Goal: Task Accomplishment & Management: Manage account settings

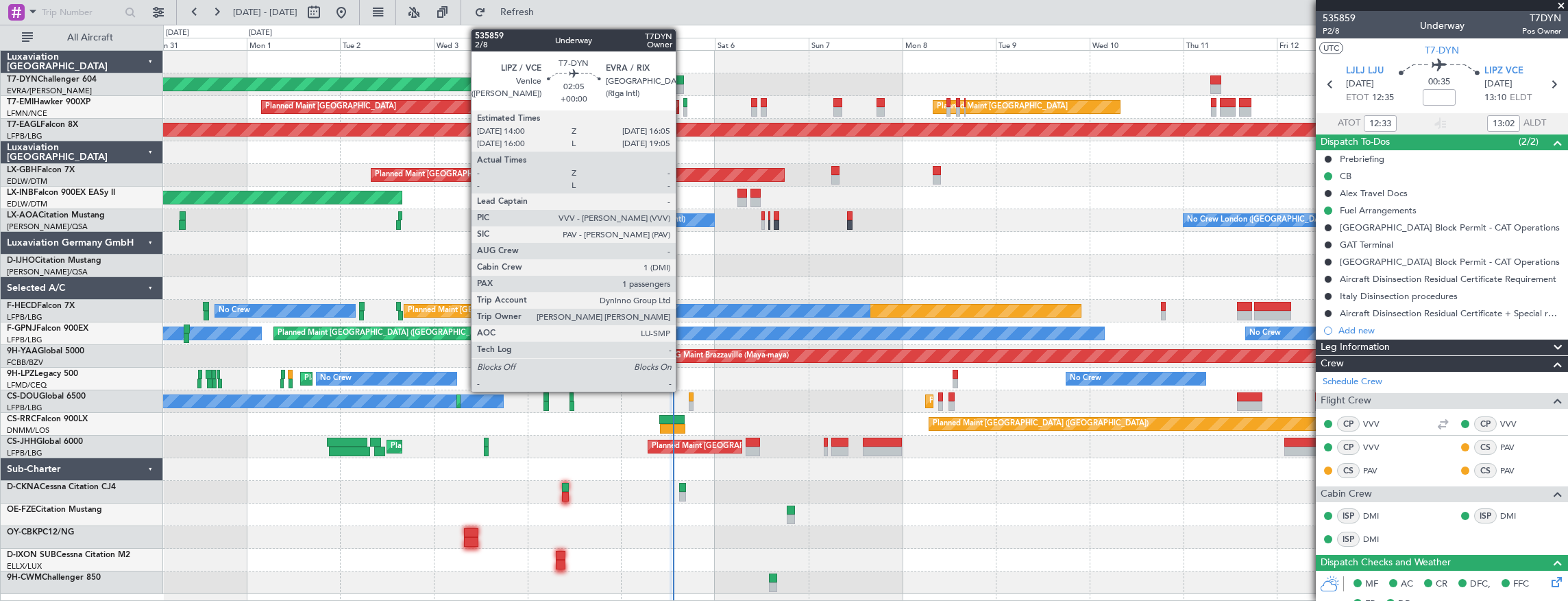
click at [682, 86] on div at bounding box center [678, 89] width 8 height 9
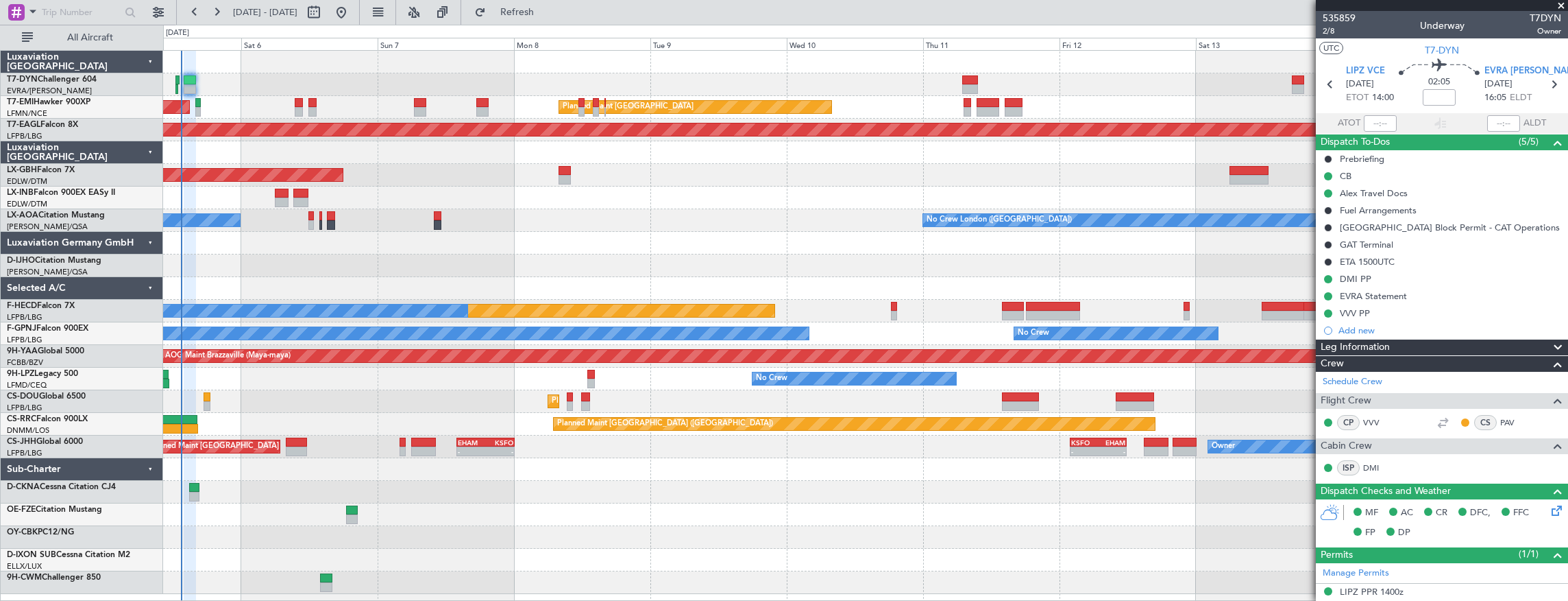
click at [466, 173] on div "Planned Maint Dubai (Dubai Intl) Planned Maint Nurnberg" at bounding box center [865, 176] width 1405 height 23
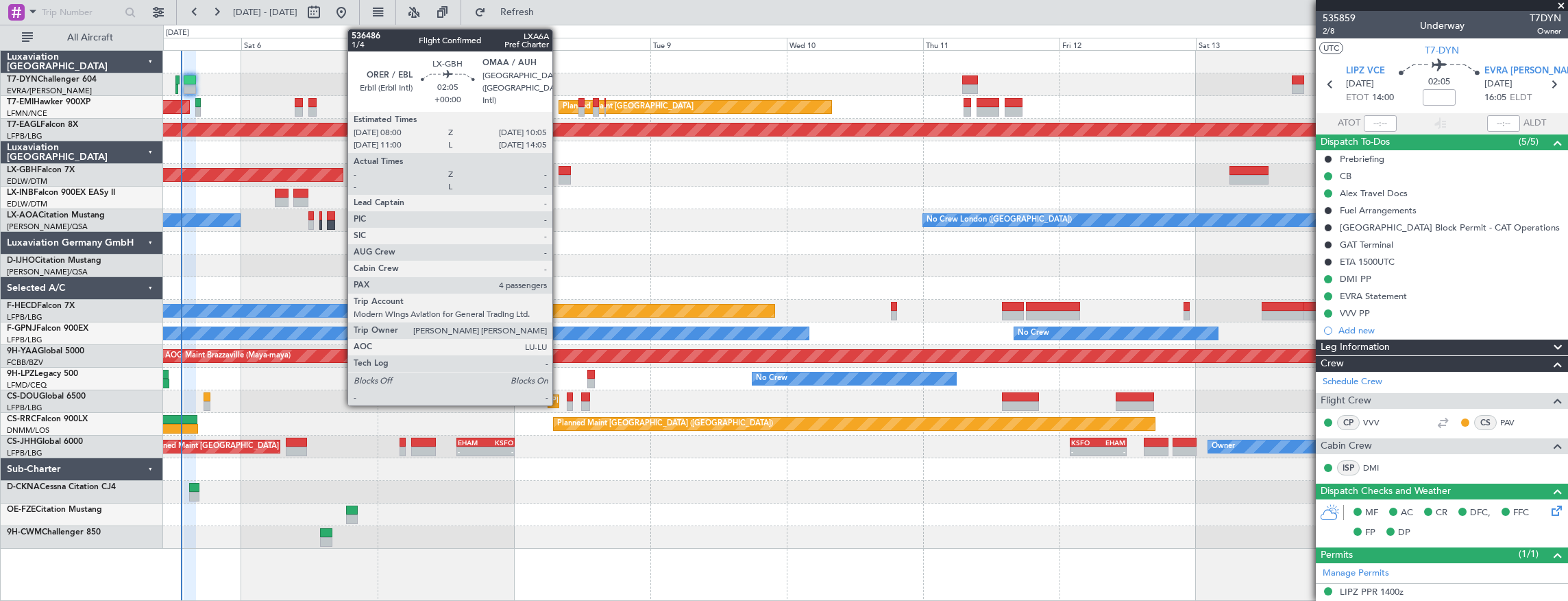
click at [559, 169] on div at bounding box center [564, 171] width 12 height 9
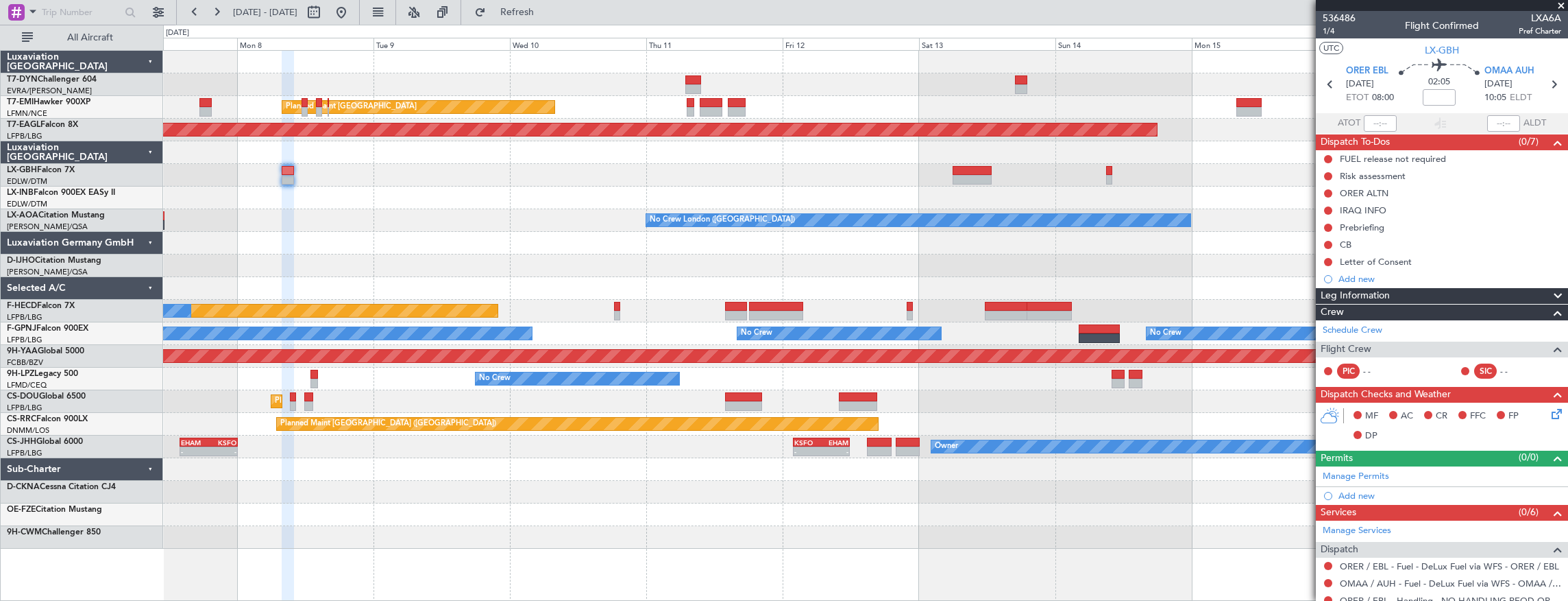
click at [408, 164] on div "Planned Maint Nurnberg Planned Maint Dubai (Dubai Intl)" at bounding box center [865, 176] width 1405 height 23
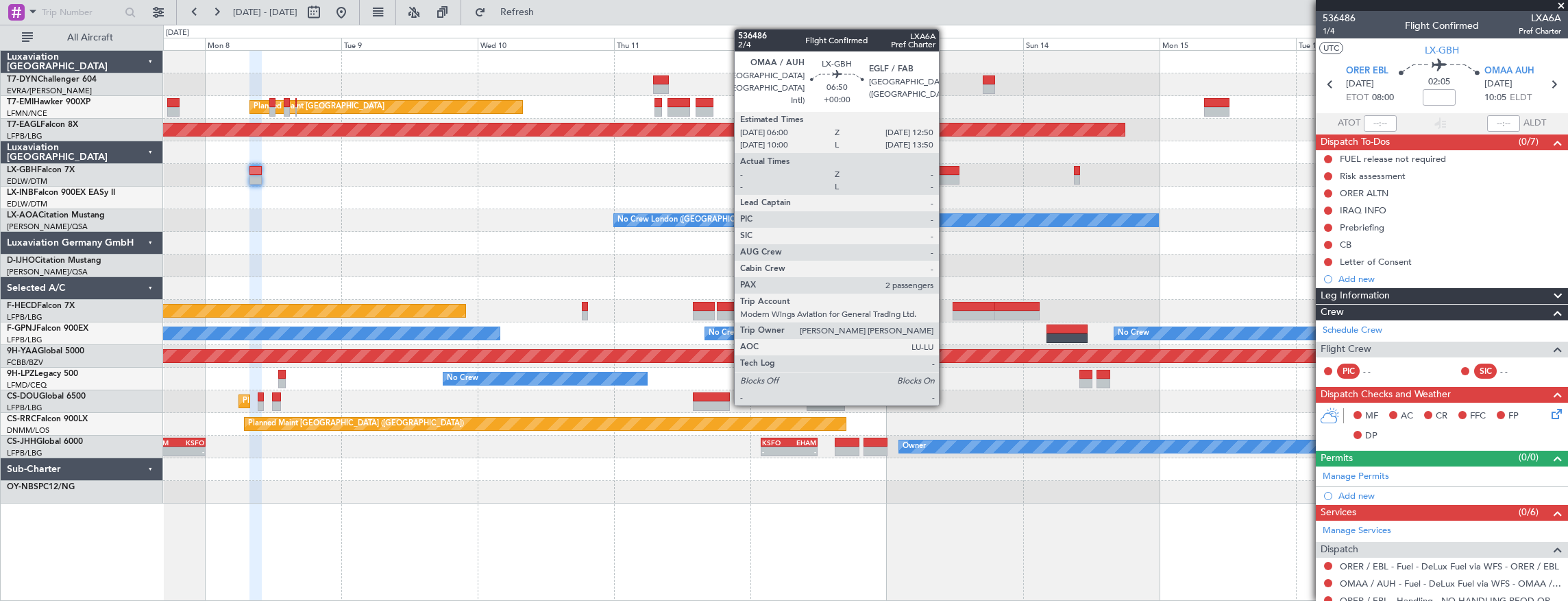
click at [946, 175] on div at bounding box center [940, 179] width 39 height 9
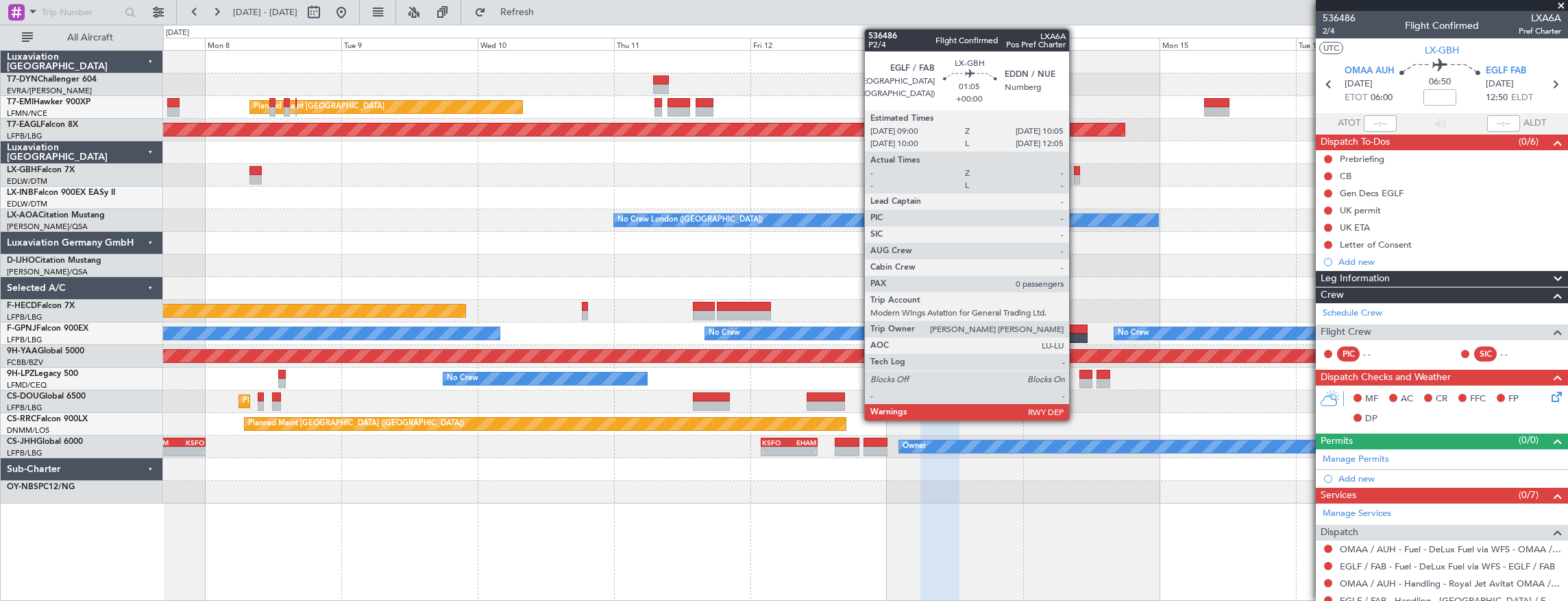
click at [1075, 172] on div at bounding box center [1076, 171] width 7 height 9
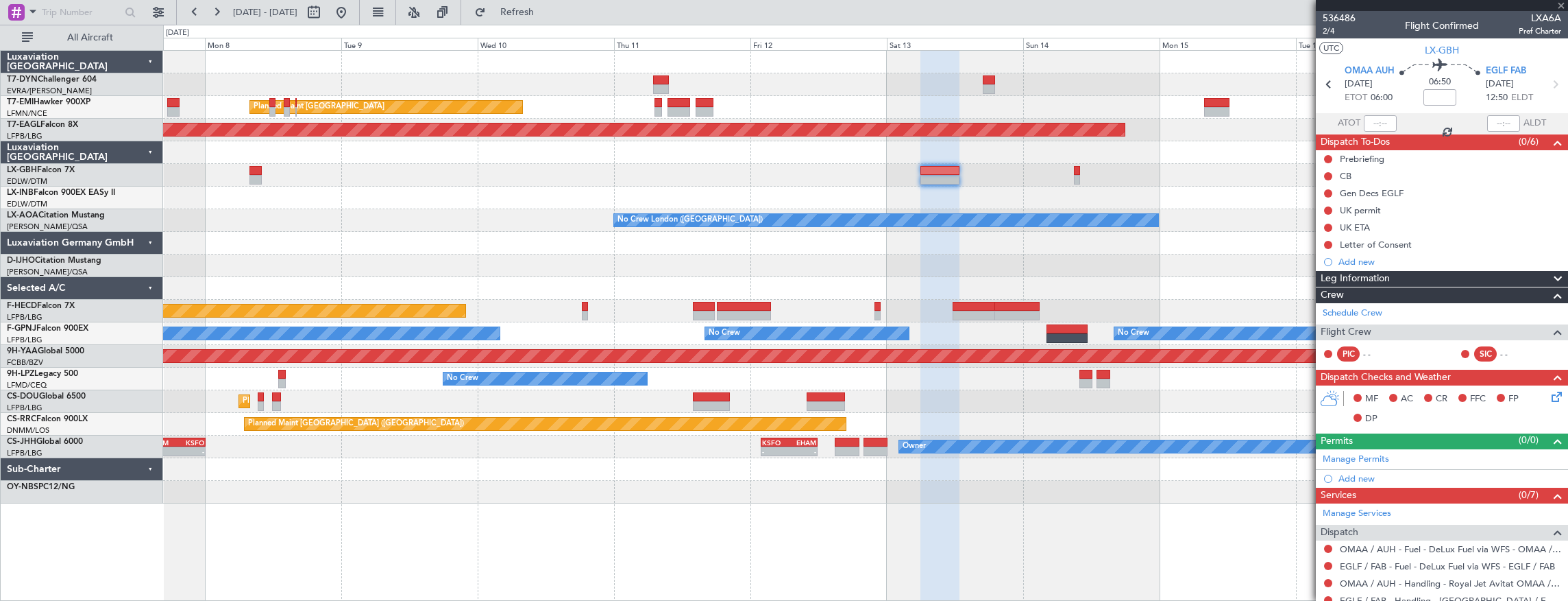
type input "0"
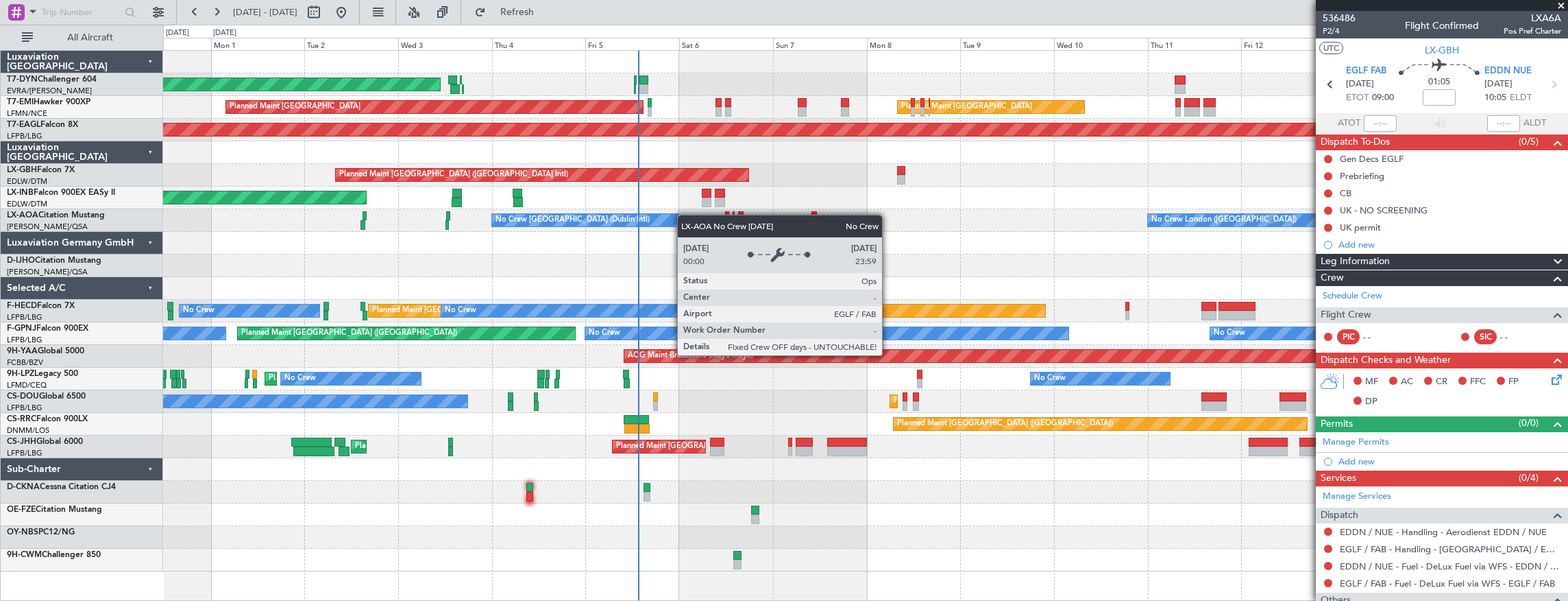
click at [1188, 220] on div "No Crew London (Farnborough) No Crew Dublin (Dublin Intl)" at bounding box center [865, 221] width 1405 height 23
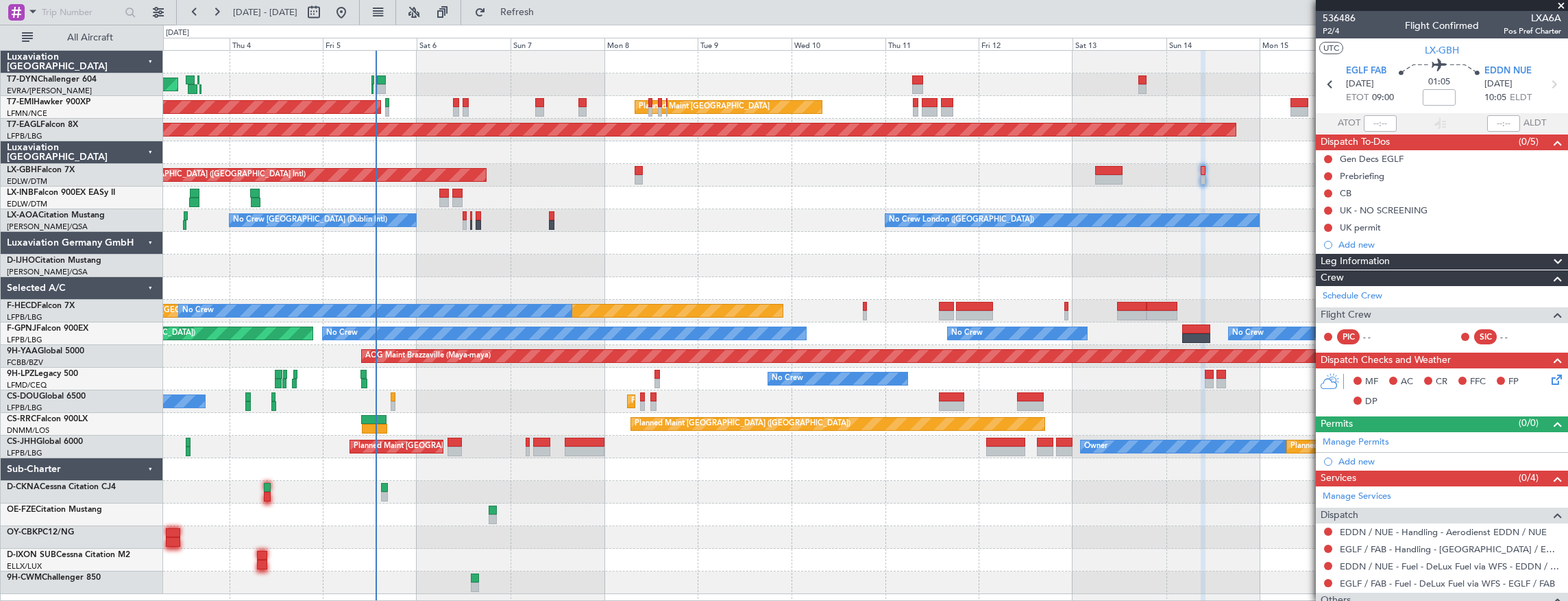
click at [722, 172] on div "Planned Maint Dubai (Dubai Intl) Planned Maint Nurnberg" at bounding box center [865, 176] width 1405 height 23
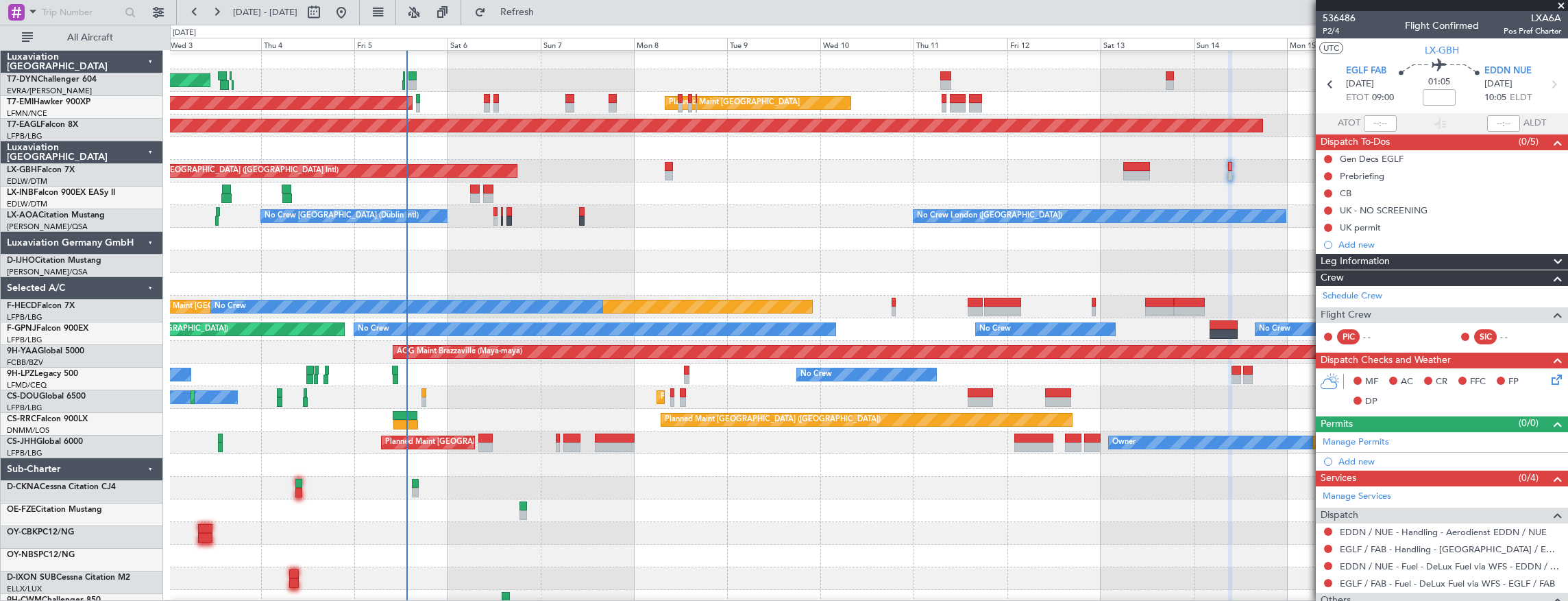
click at [608, 178] on div "Planned Maint Dubai (Dubai Intl) Planned Maint Nurnberg" at bounding box center [869, 171] width 1398 height 23
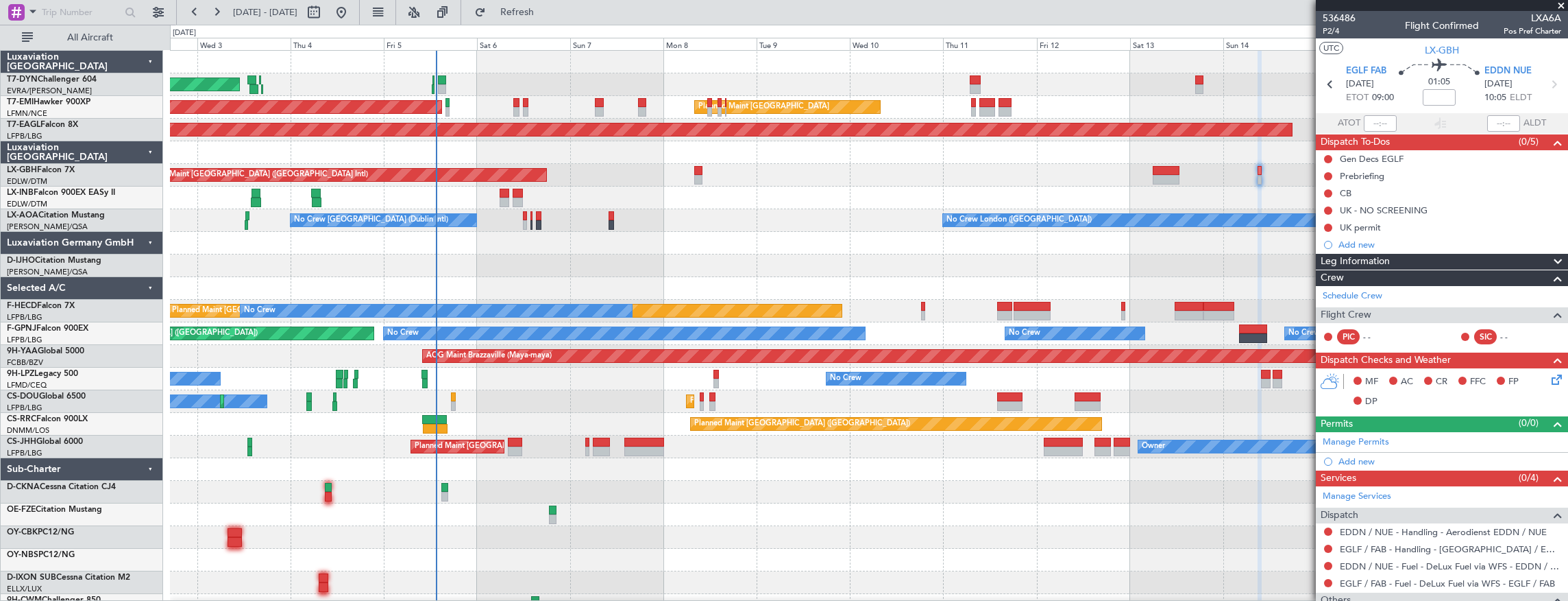
click at [566, 224] on div "AOG Maint Riga (Riga Intl) Planned Maint Zurich Planned Maint Zurich Grounded N…" at bounding box center [869, 333] width 1398 height 565
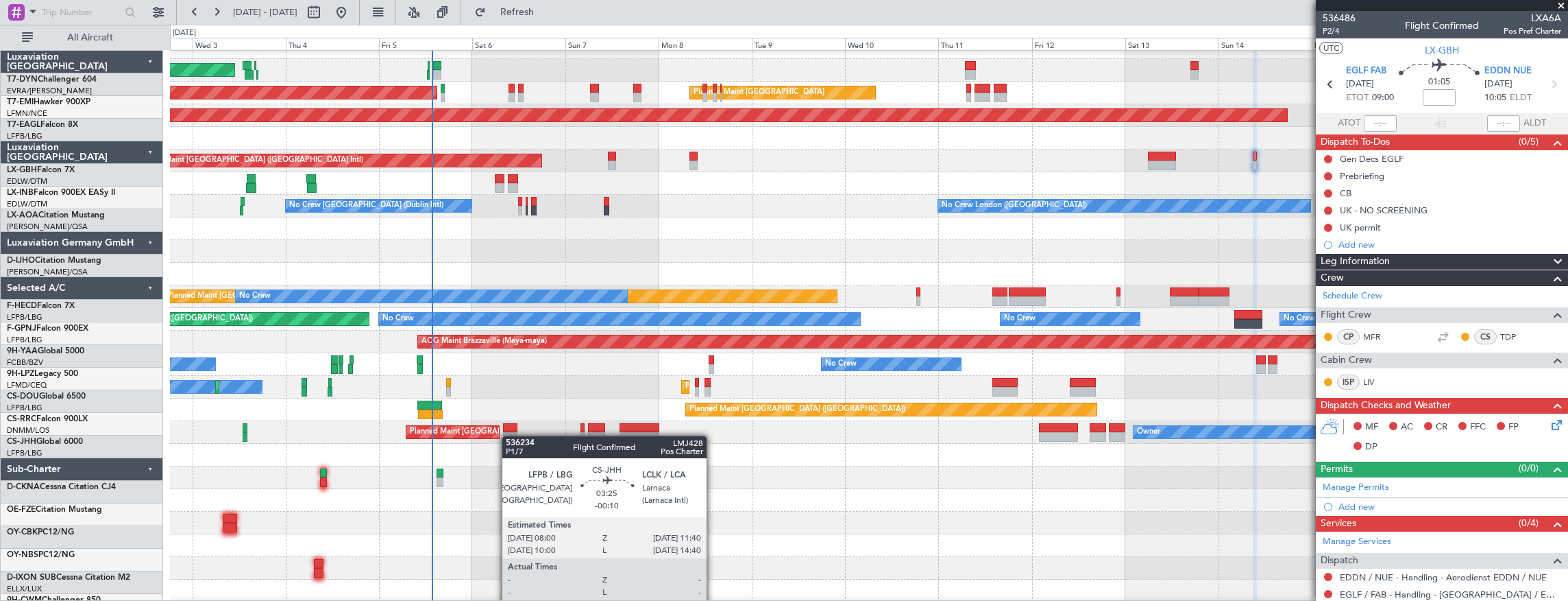
scroll to position [14, 0]
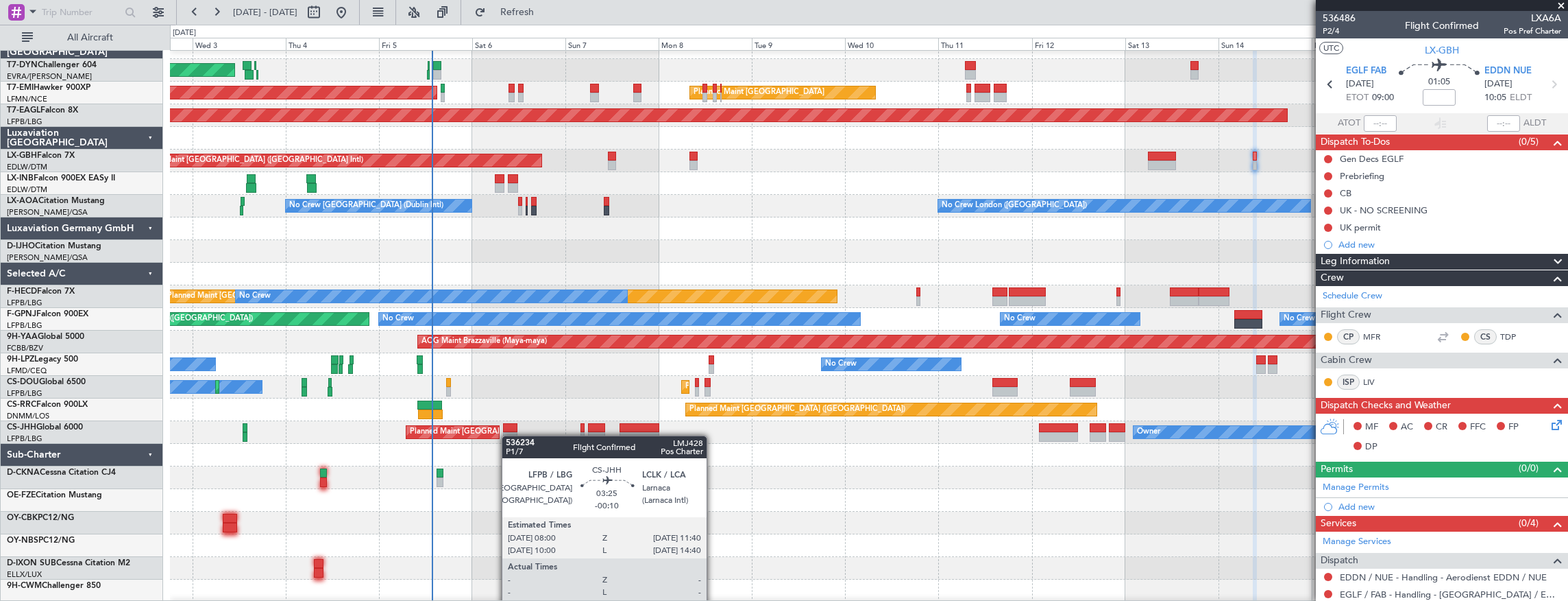
click at [500, 382] on div "AOG Maint Riga (Riga Intl) Planned Maint Zurich Planned Maint Zurich Grounded N…" at bounding box center [869, 319] width 1398 height 565
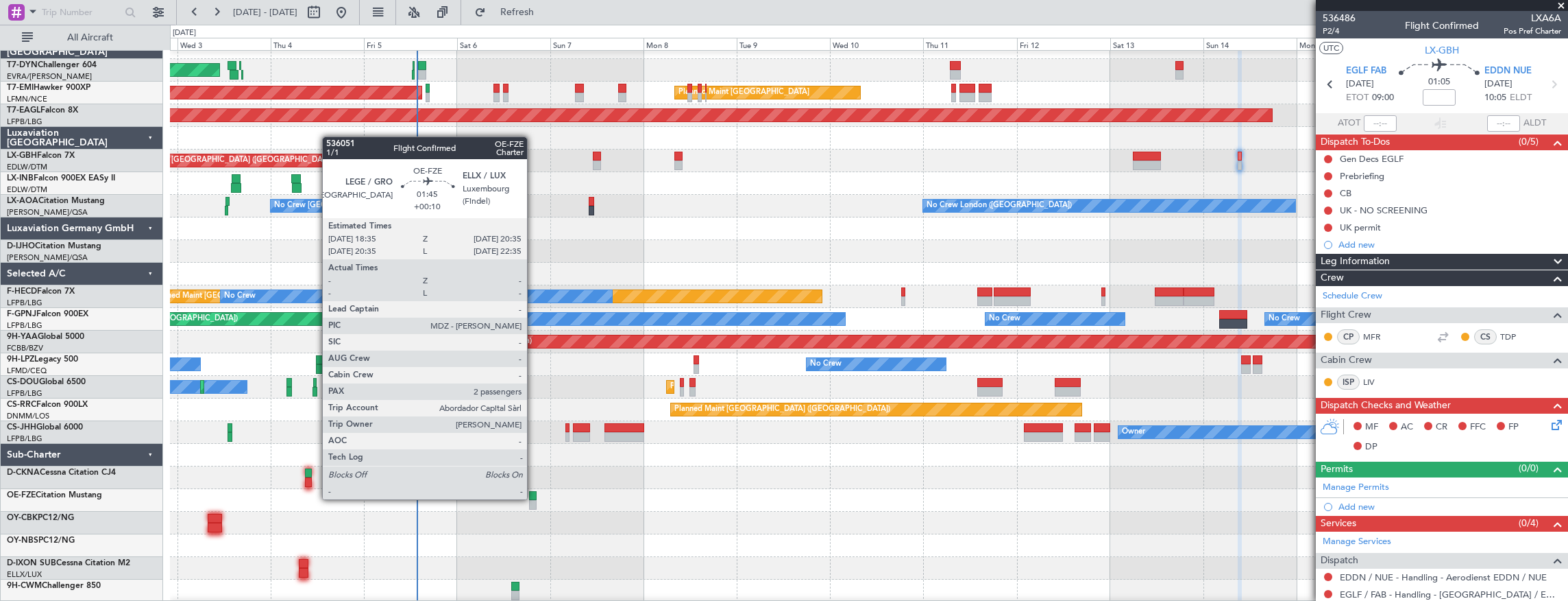
click at [534, 497] on div at bounding box center [533, 496] width 8 height 9
type input "+00:10"
type input "2"
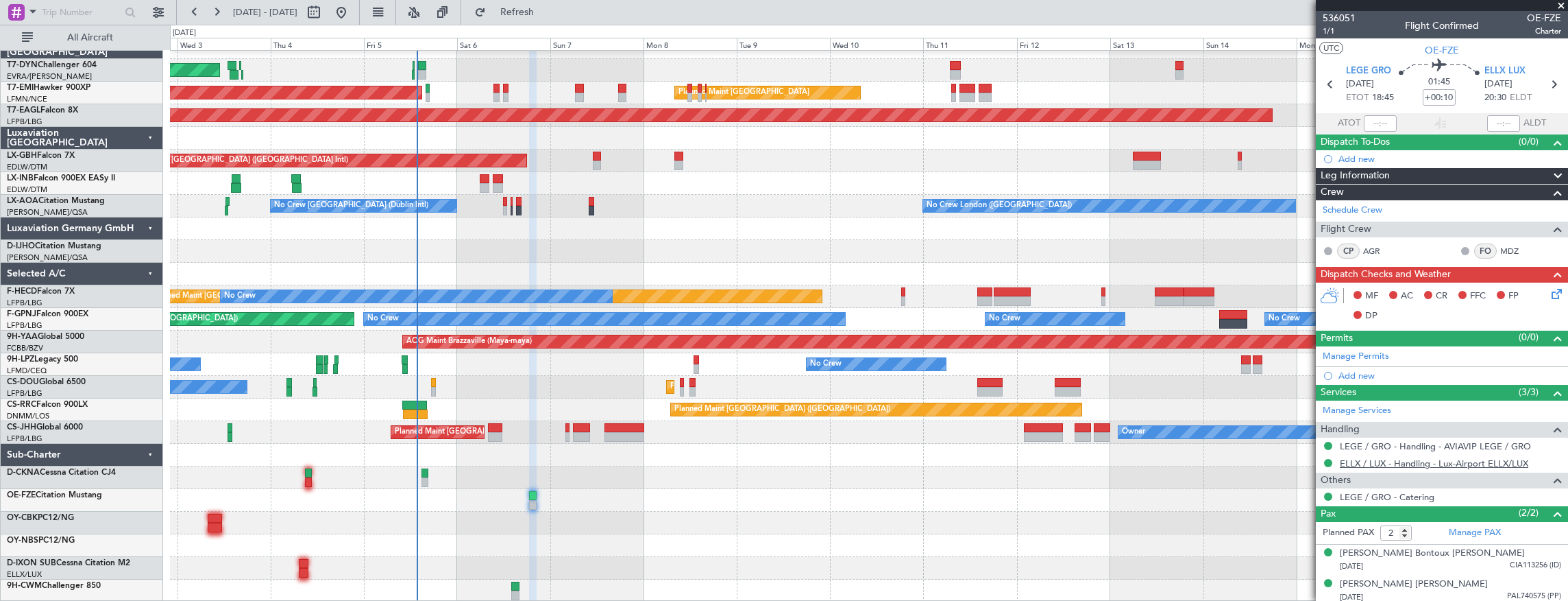
scroll to position [1, 0]
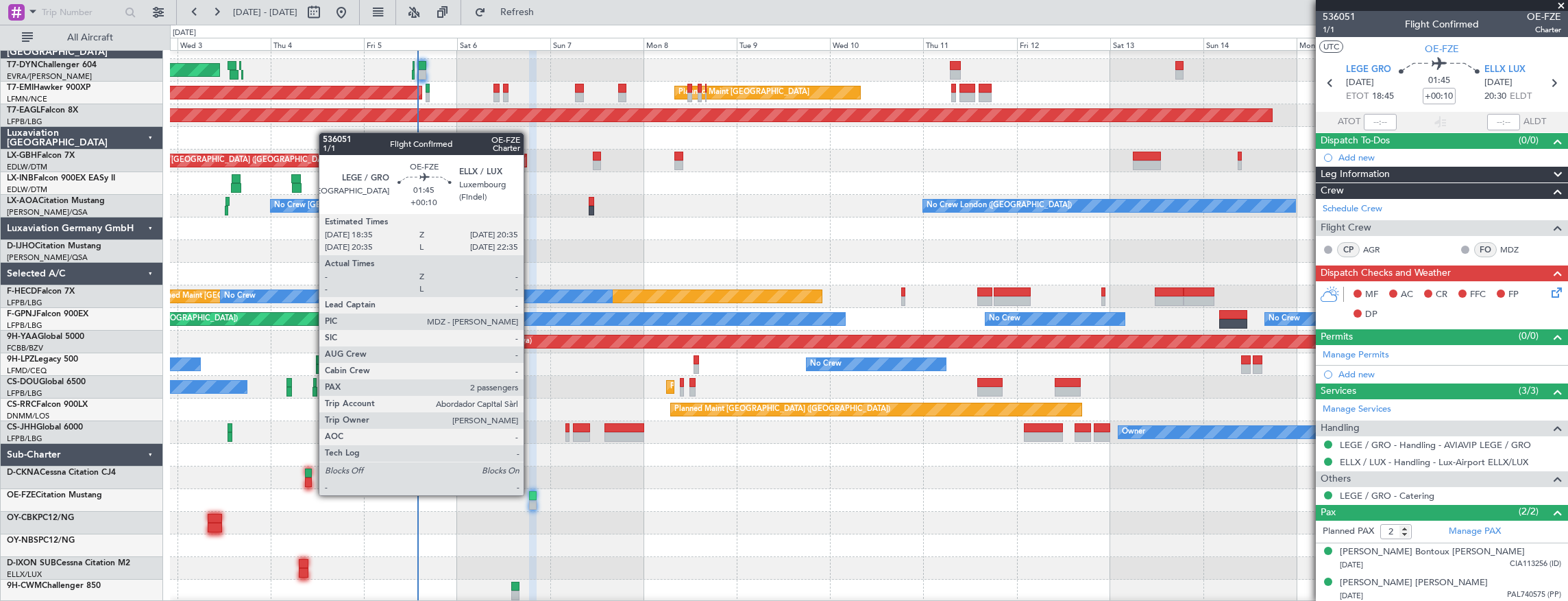
click at [530, 494] on div at bounding box center [533, 496] width 8 height 9
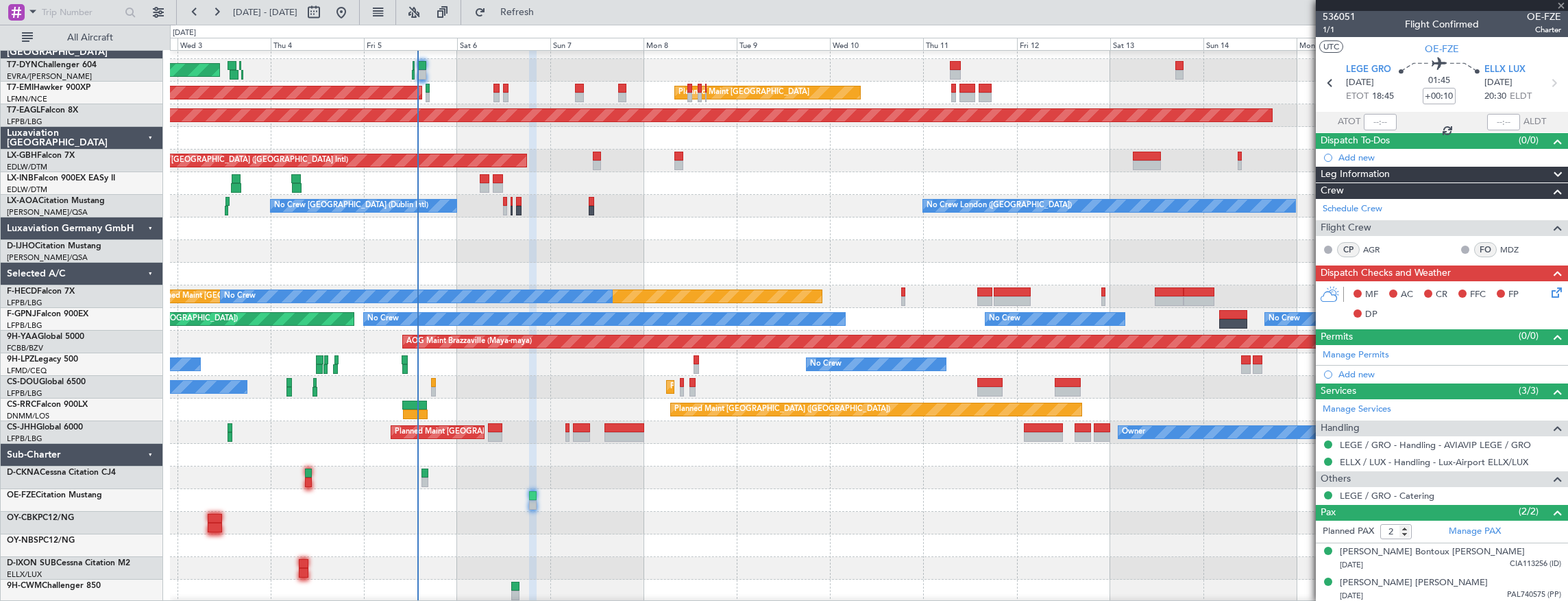
scroll to position [0, 0]
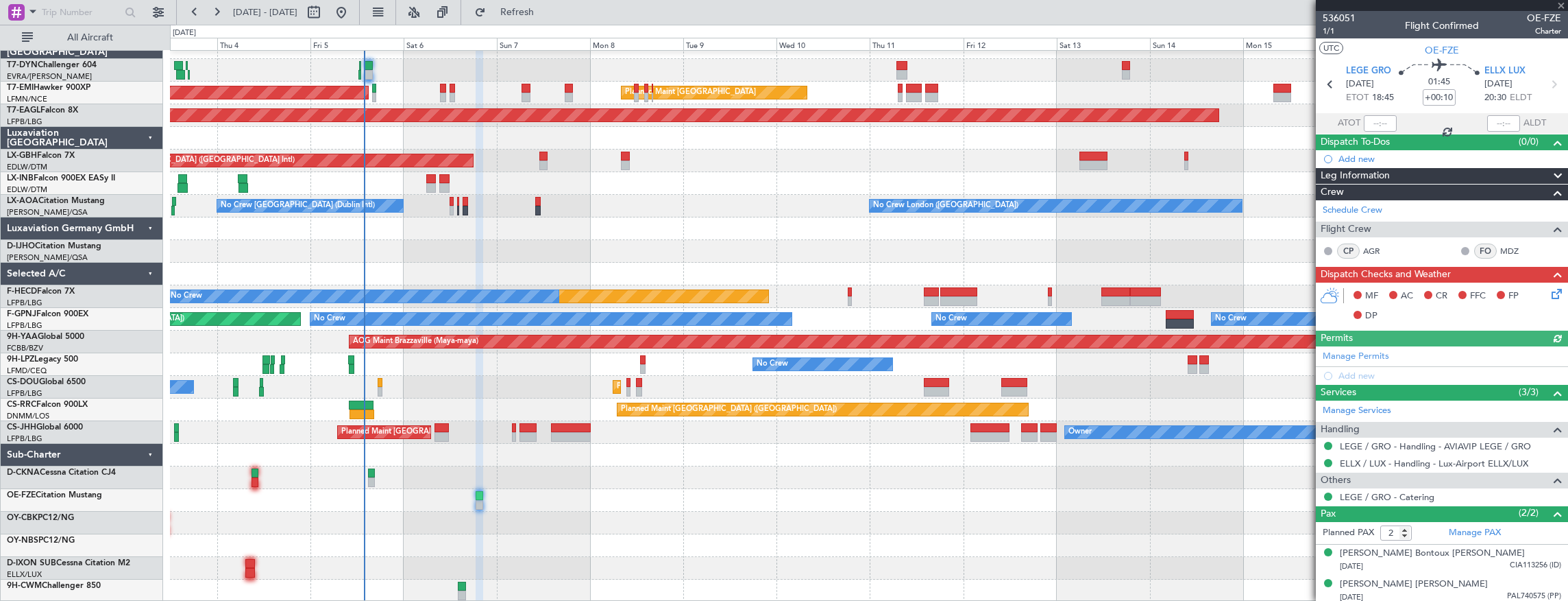
click at [601, 439] on div "AOG Maint Riga (Riga Intl) Planned Maint Zurich Planned Maint Zurich Grounded N…" at bounding box center [869, 319] width 1398 height 565
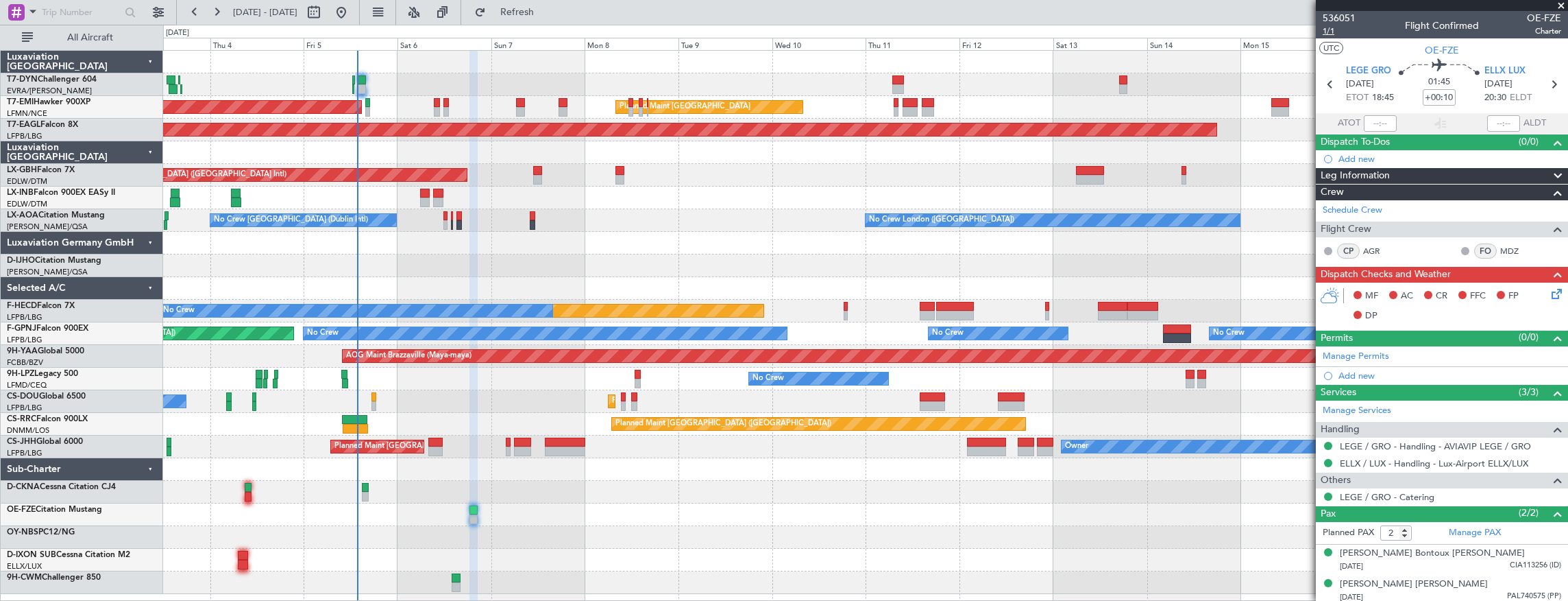
click at [1325, 32] on span "1/1" at bounding box center [1338, 31] width 33 height 11
click at [1351, 17] on span "536051" at bounding box center [1338, 18] width 33 height 14
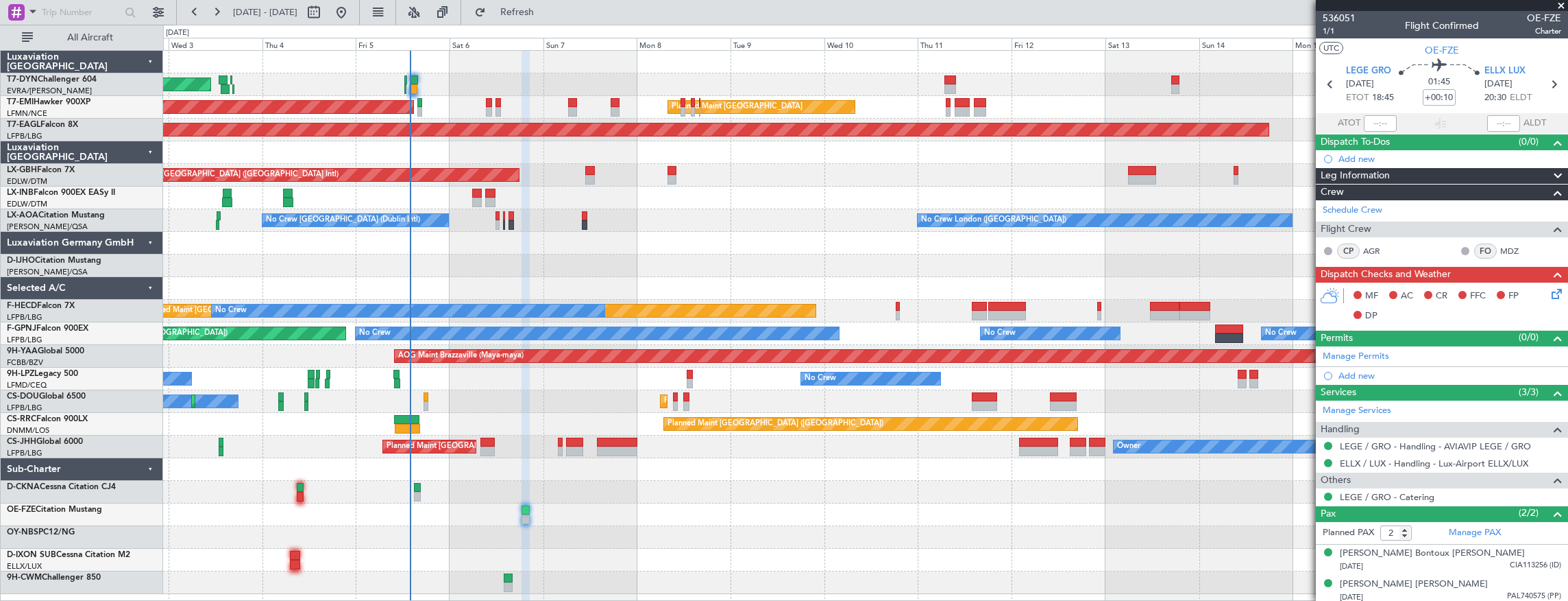
click at [448, 78] on div "AOG Maint Riga (Riga Intl)" at bounding box center [865, 85] width 1405 height 23
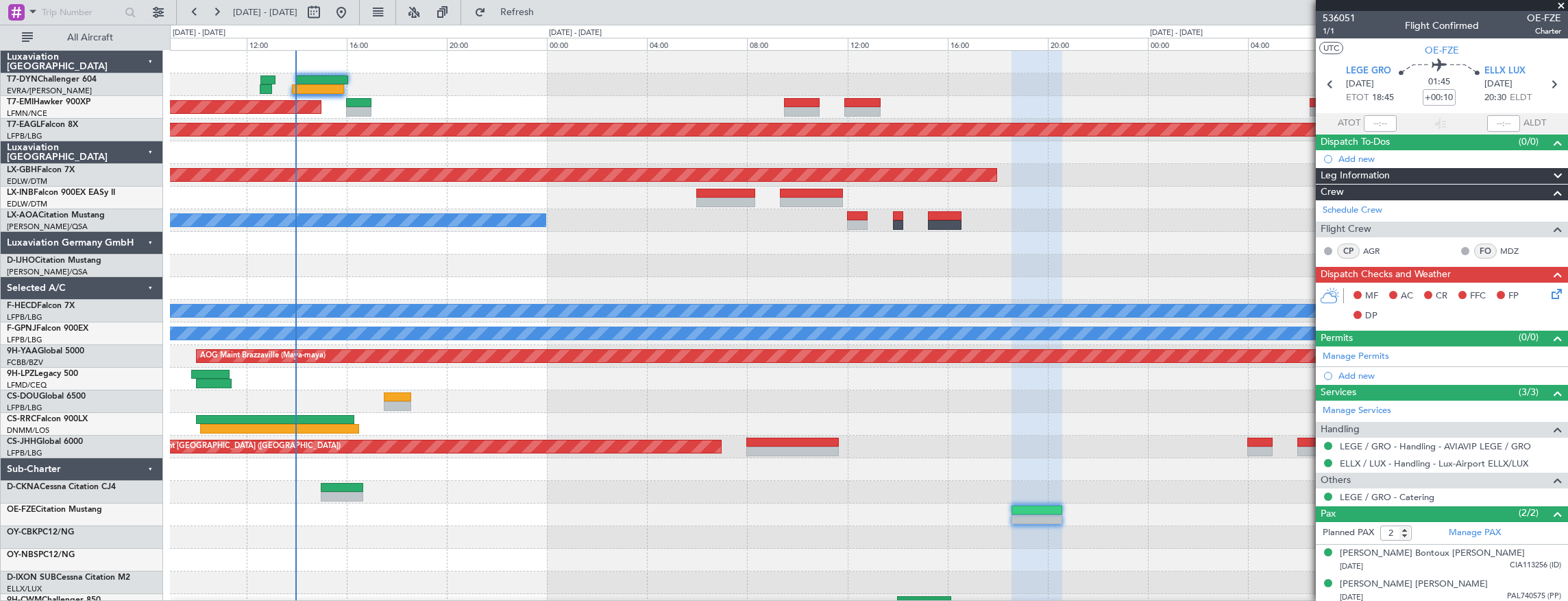
click at [587, 98] on div "Planned Maint [GEOGRAPHIC_DATA]" at bounding box center [869, 107] width 1398 height 23
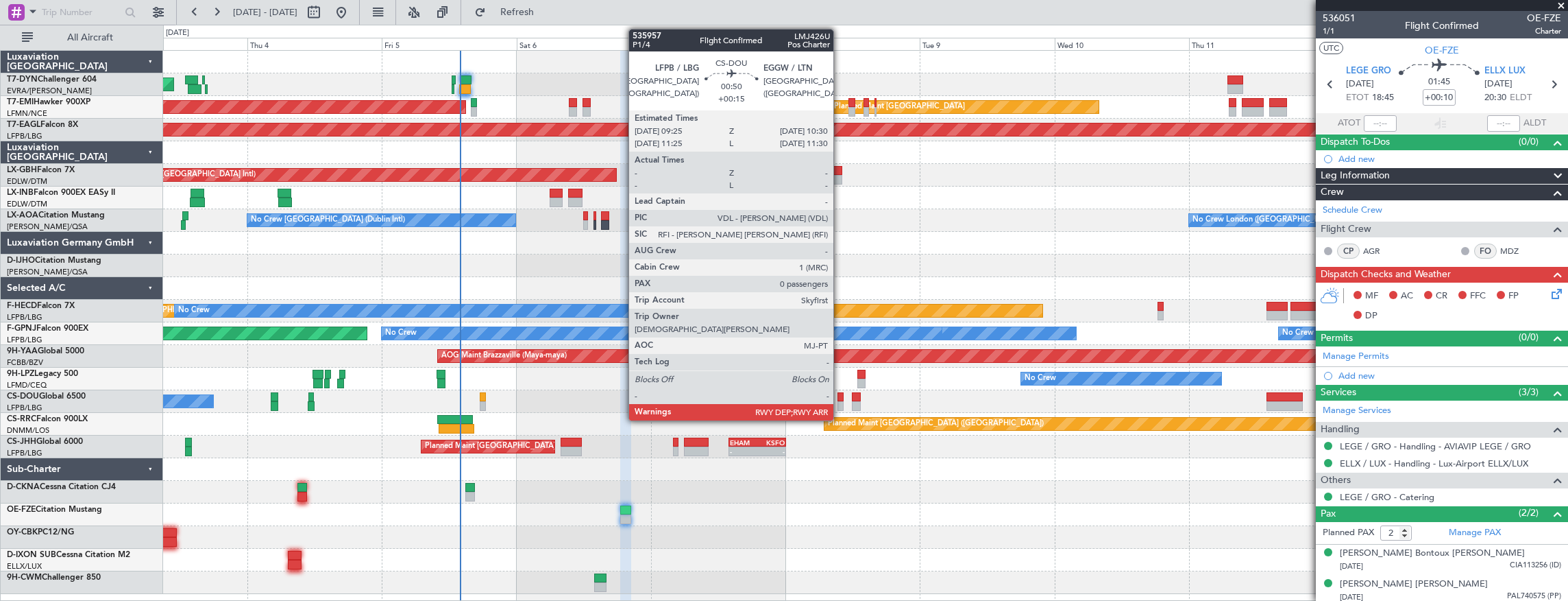
click at [840, 403] on div at bounding box center [840, 406] width 7 height 9
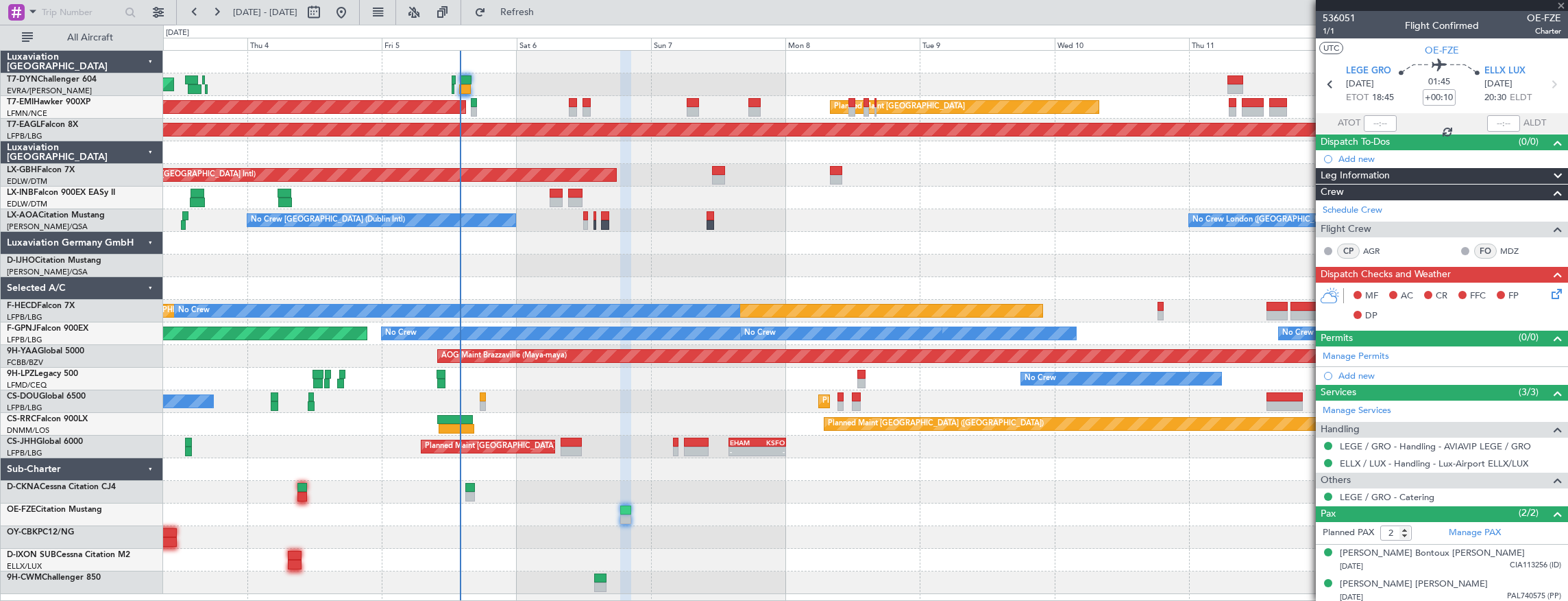
type input "+00:15"
type input "0"
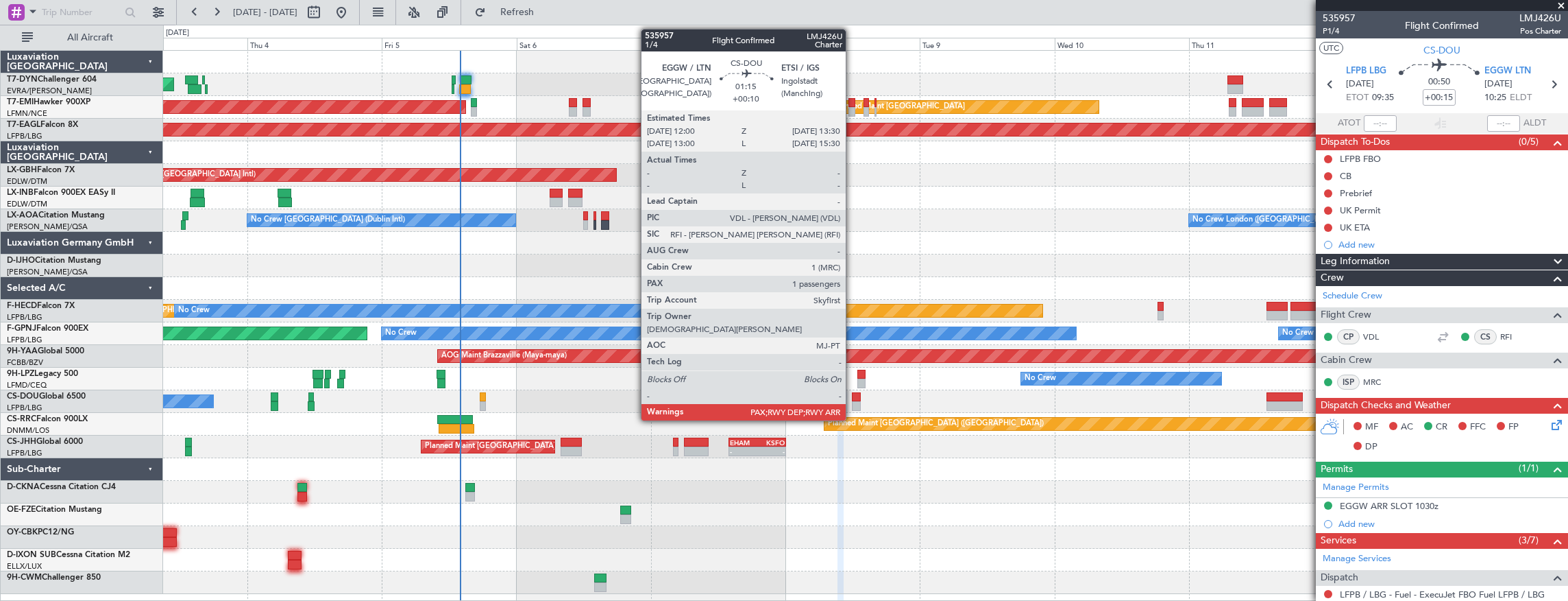
click at [852, 396] on div at bounding box center [856, 397] width 8 height 9
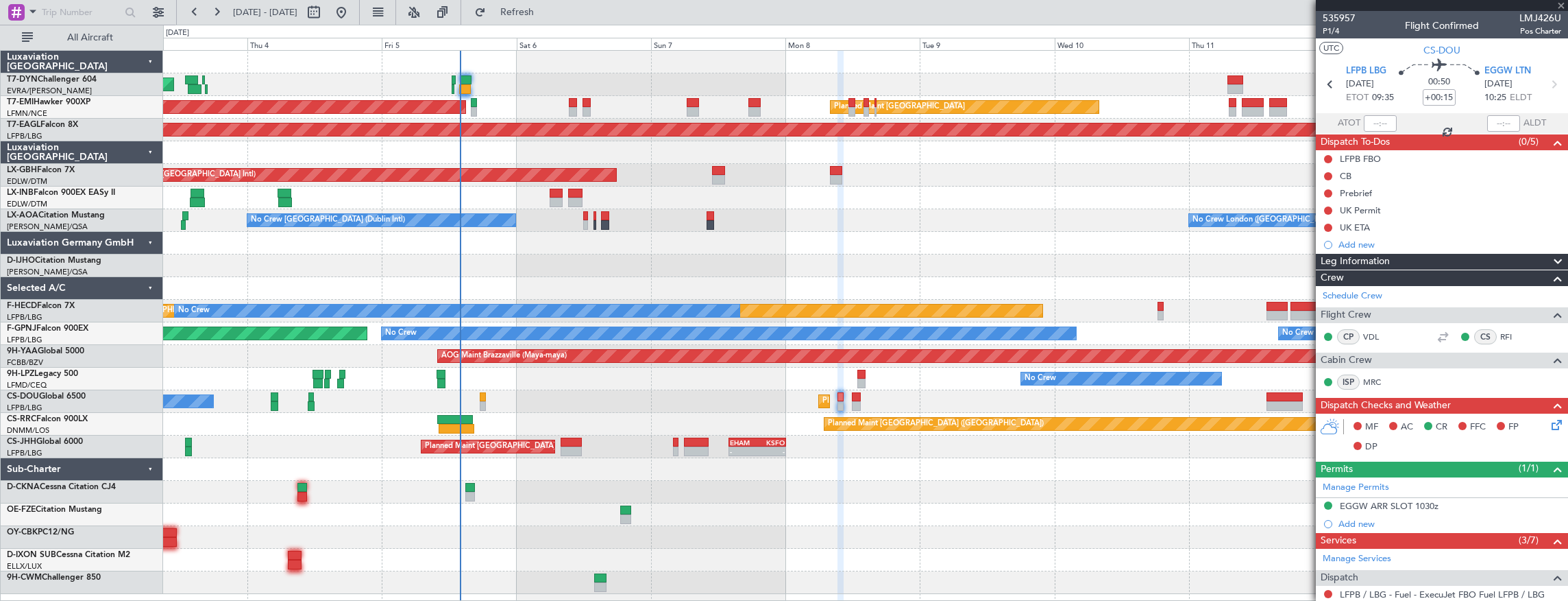
type input "+00:10"
type input "6"
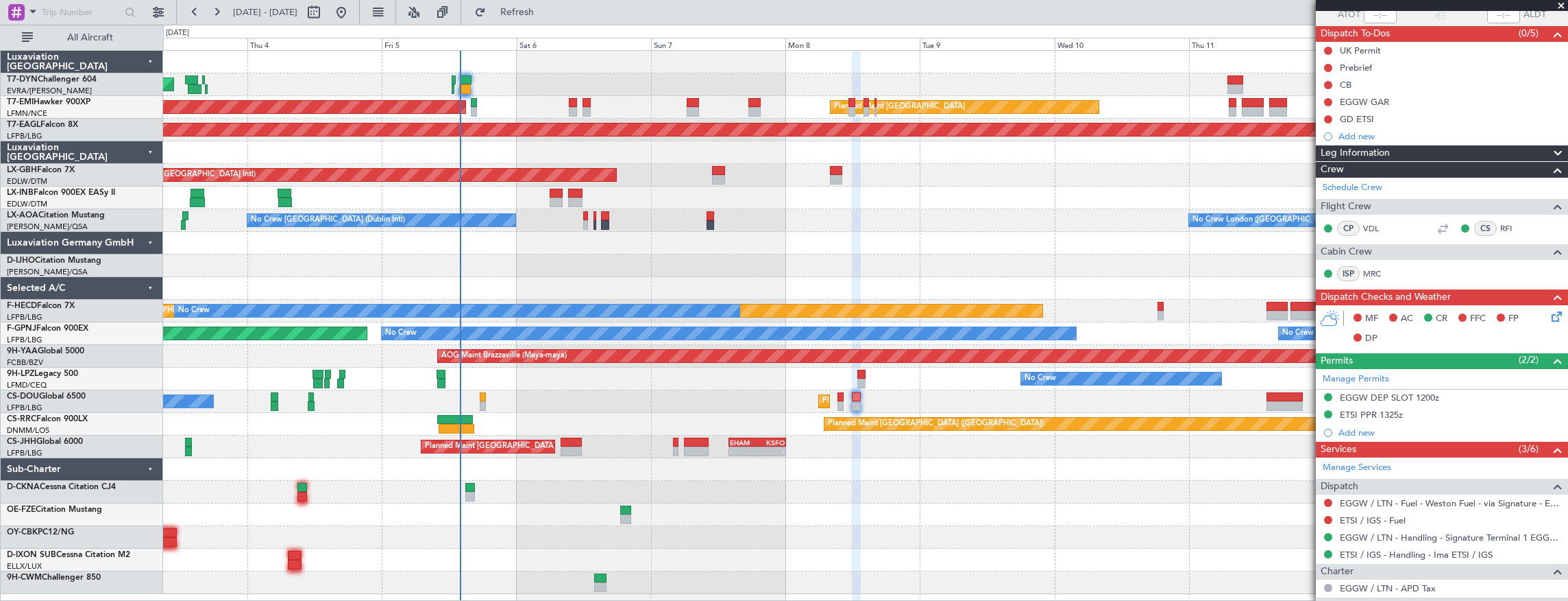
scroll to position [228, 0]
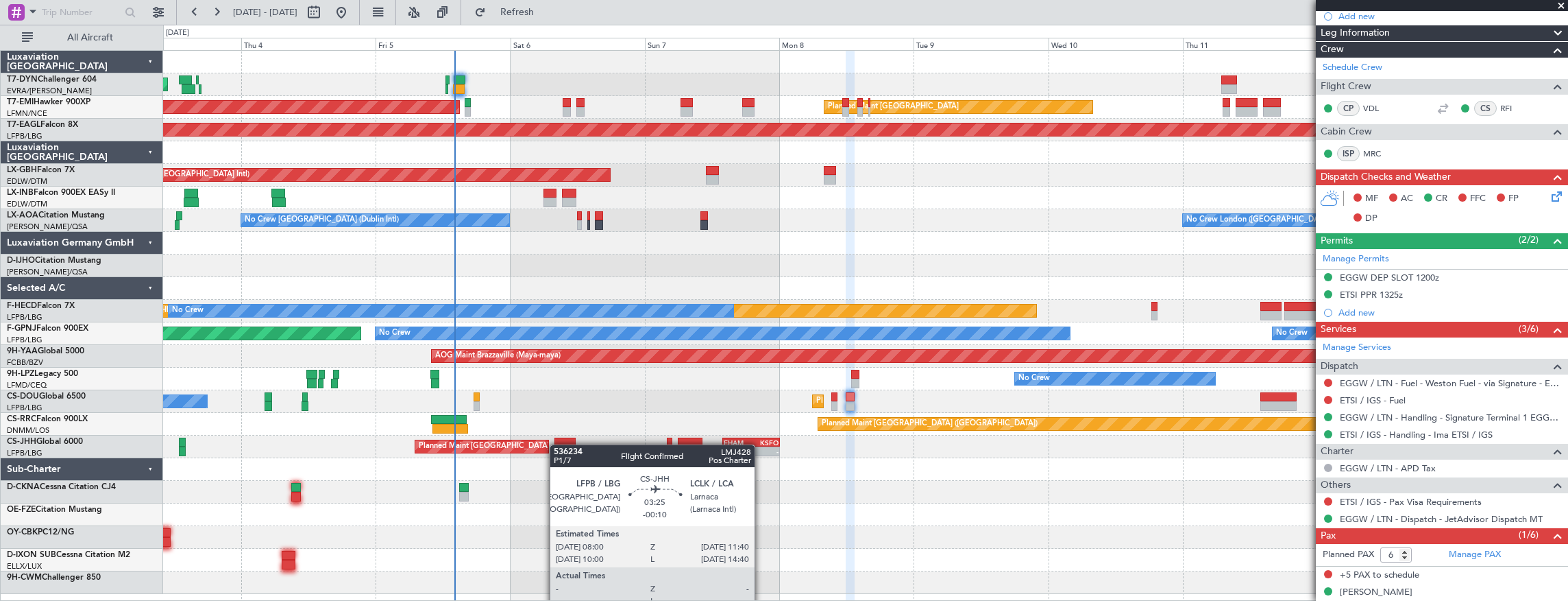
click at [556, 443] on div "AOG Maint Riga (Riga Intl) Planned Maint Zurich Planned Maint Zurich Grounded N…" at bounding box center [865, 322] width 1405 height 543
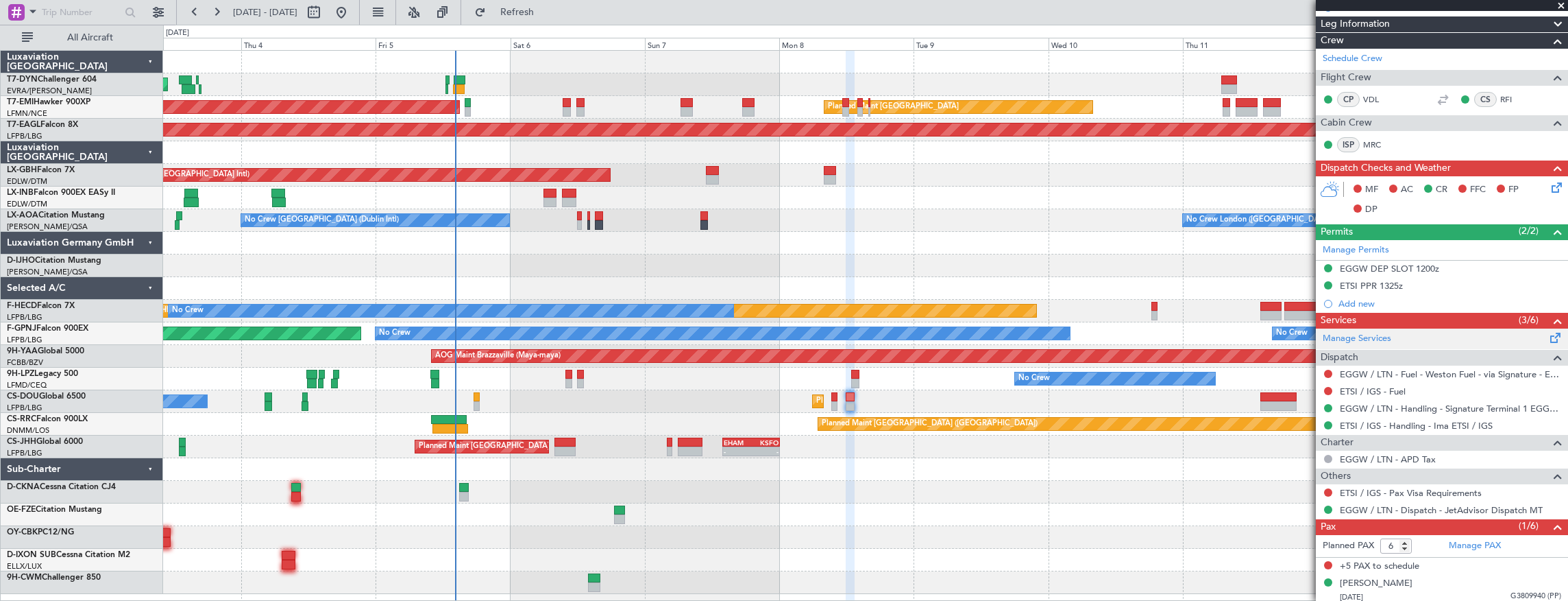
scroll to position [238, 0]
click at [1473, 541] on link "Manage PAX" at bounding box center [1474, 545] width 52 height 14
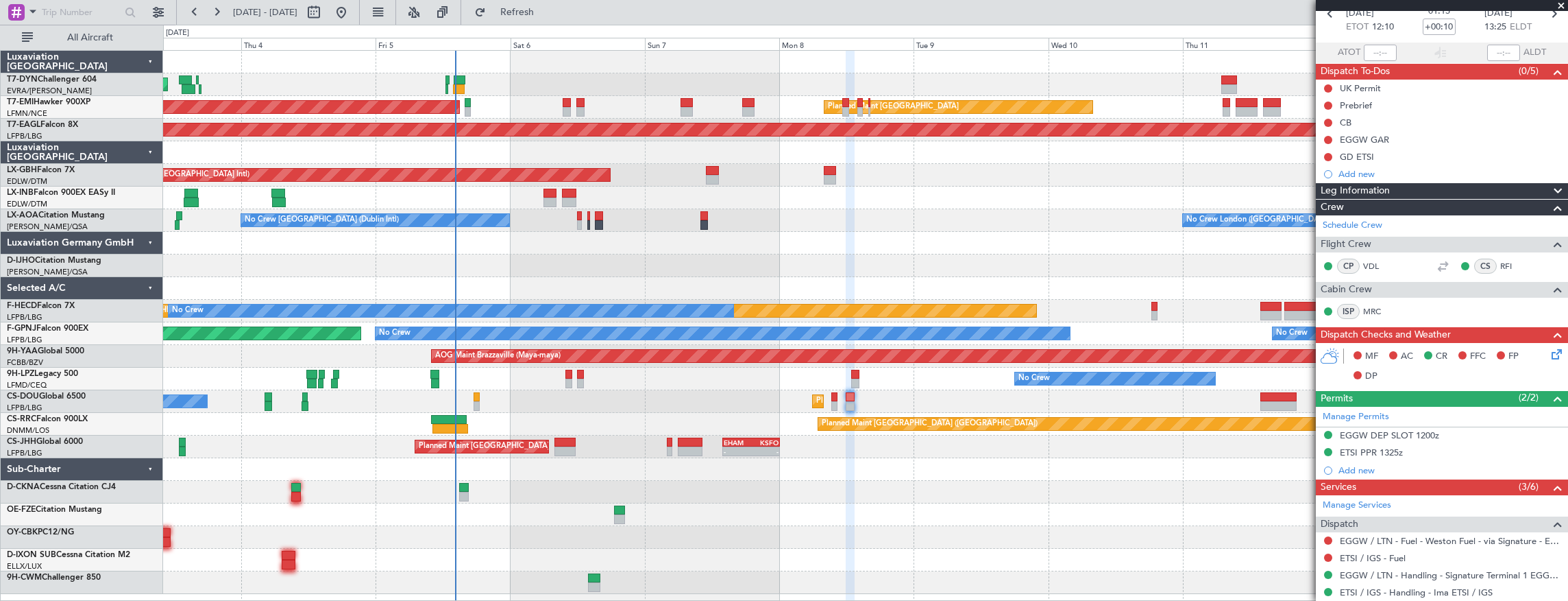
scroll to position [0, 0]
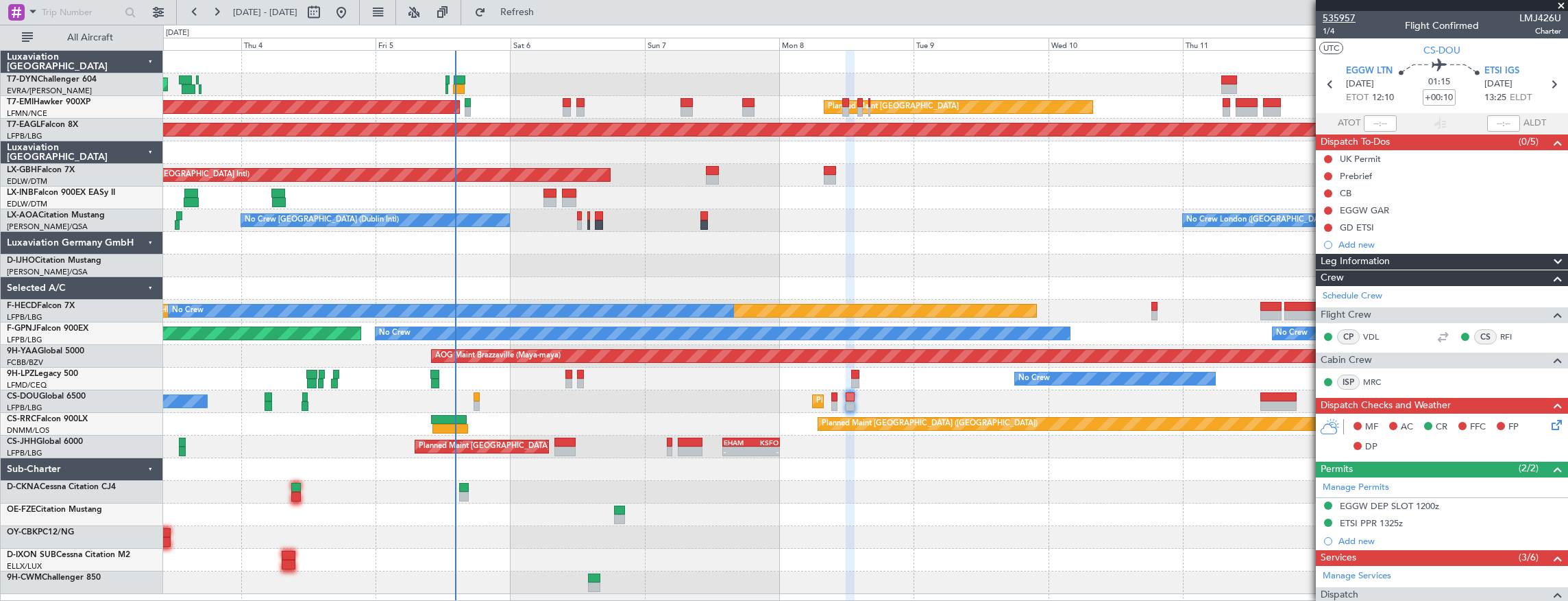
click at [1336, 18] on span "535957" at bounding box center [1338, 18] width 33 height 14
click at [1339, 14] on span "535957" at bounding box center [1338, 18] width 33 height 14
click at [1338, 31] on span "1/4" at bounding box center [1338, 31] width 33 height 11
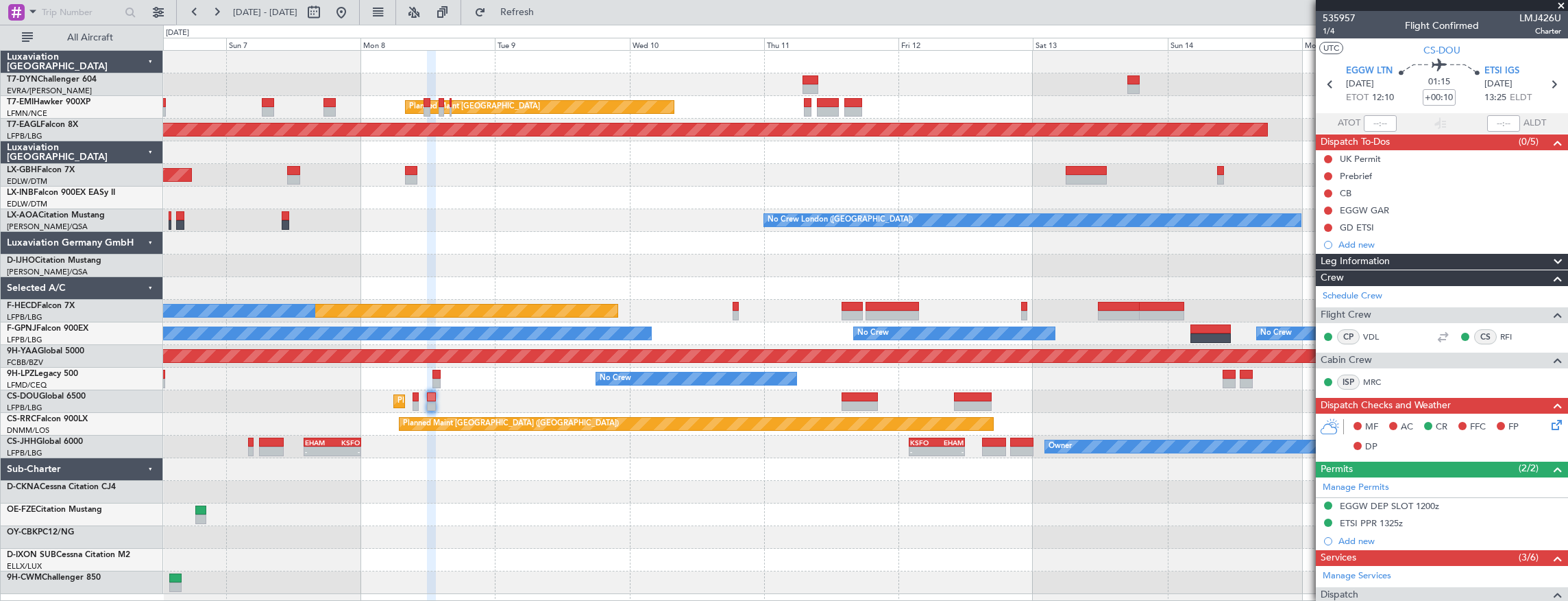
click at [468, 378] on div "Planned Maint Zurich Planned Maint Zurich Grounded New York (Teterboro) Planned…" at bounding box center [865, 322] width 1405 height 543
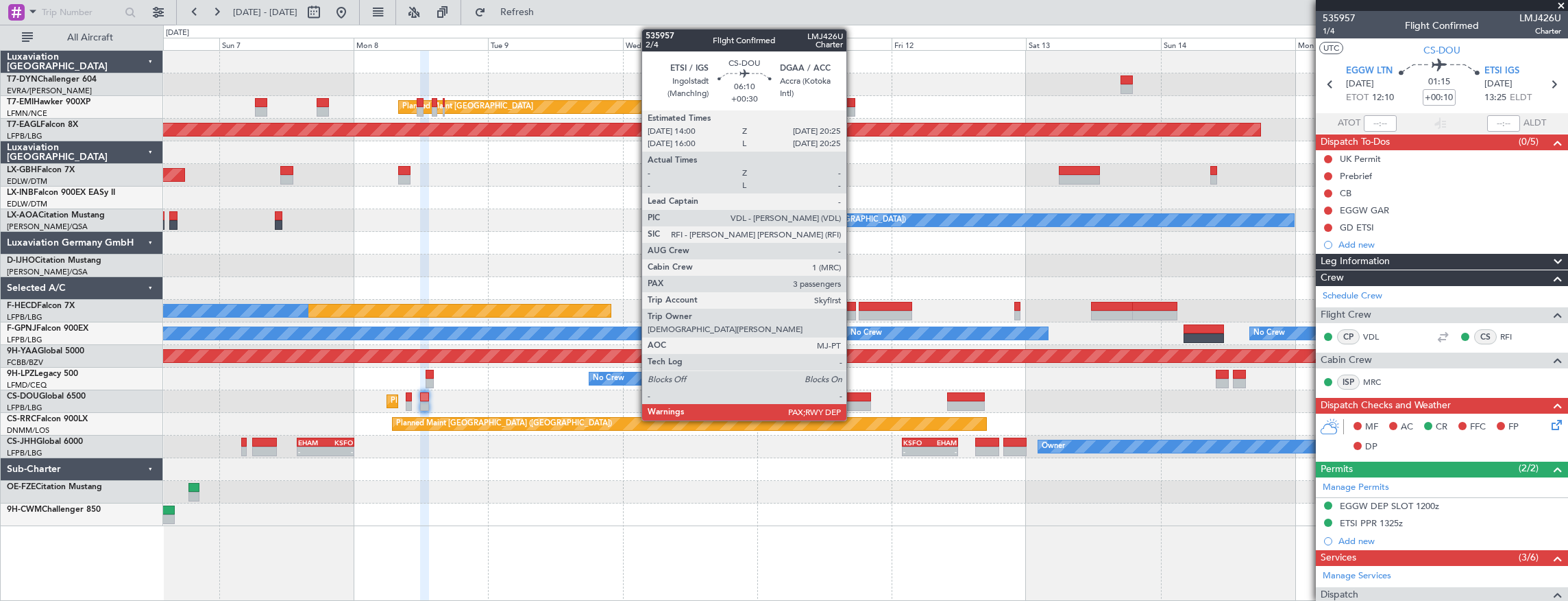
click at [853, 397] on div at bounding box center [852, 397] width 37 height 9
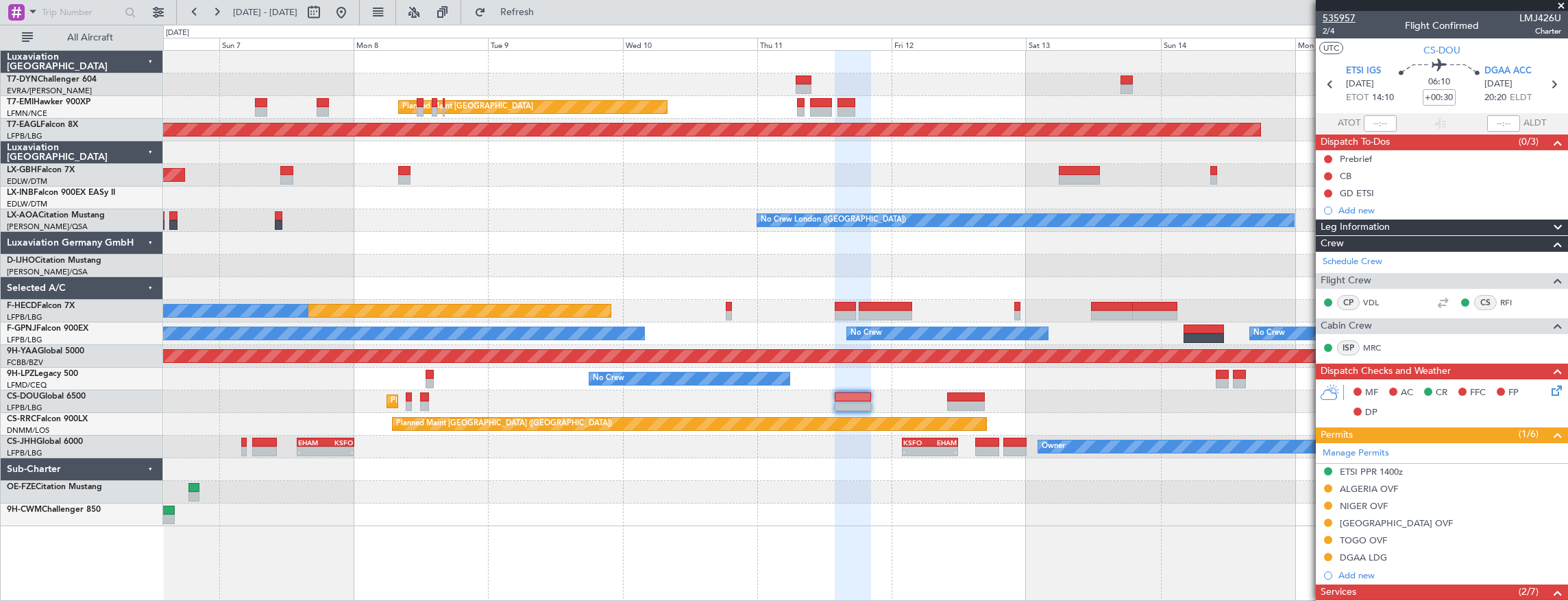
click at [1348, 19] on span "535957" at bounding box center [1338, 18] width 33 height 14
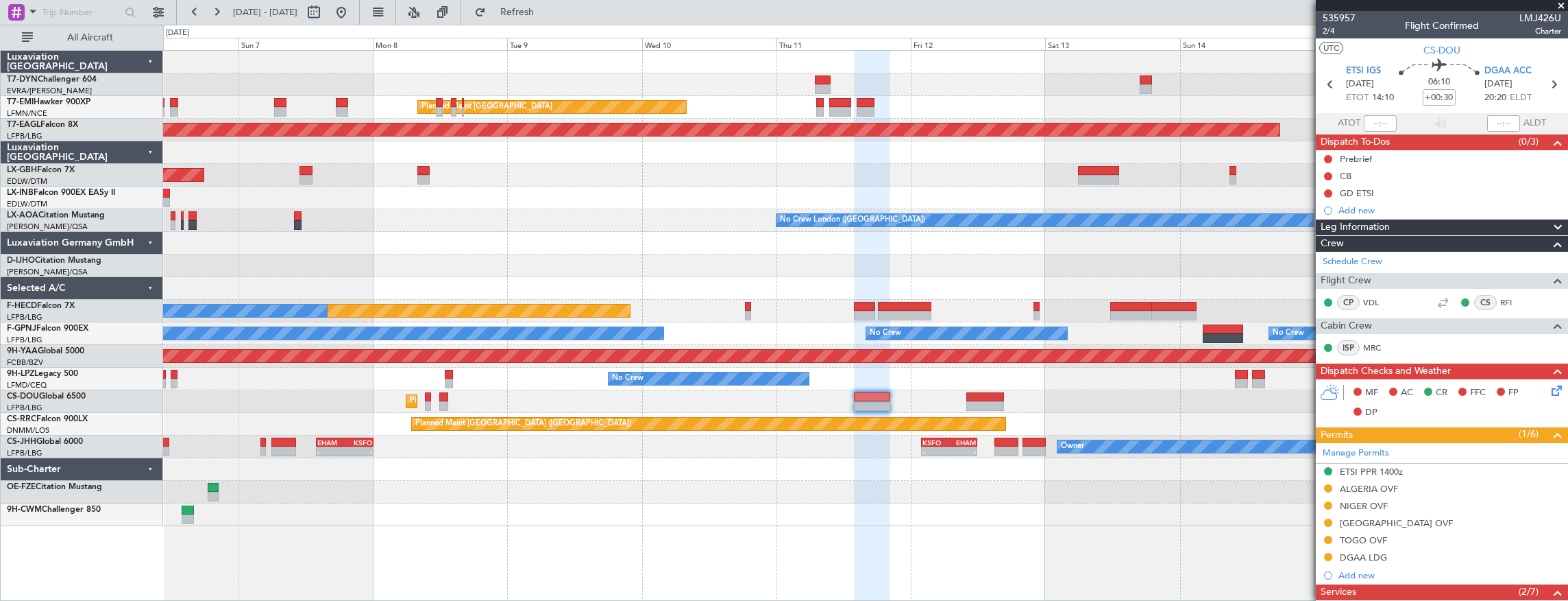
click at [400, 378] on div "No Crew No Crew" at bounding box center [865, 378] width 1405 height 23
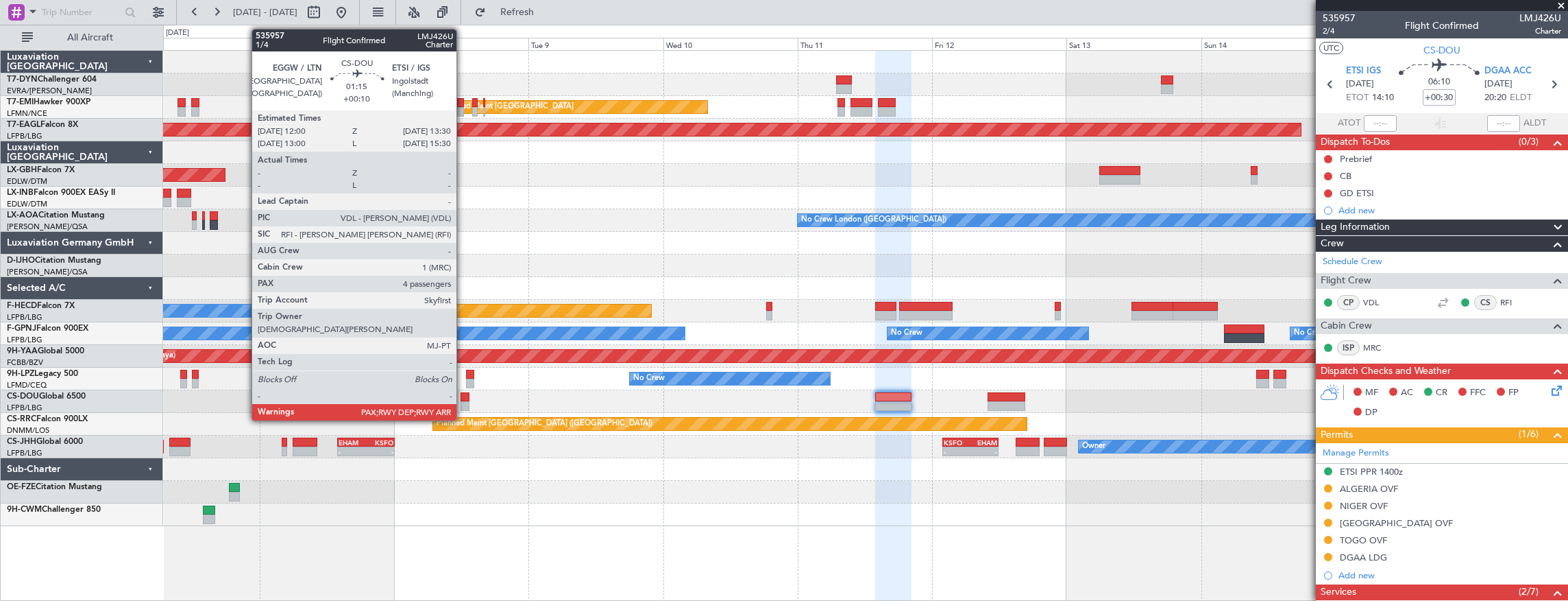
click at [464, 401] on div at bounding box center [464, 406] width 8 height 9
type input "+00:10"
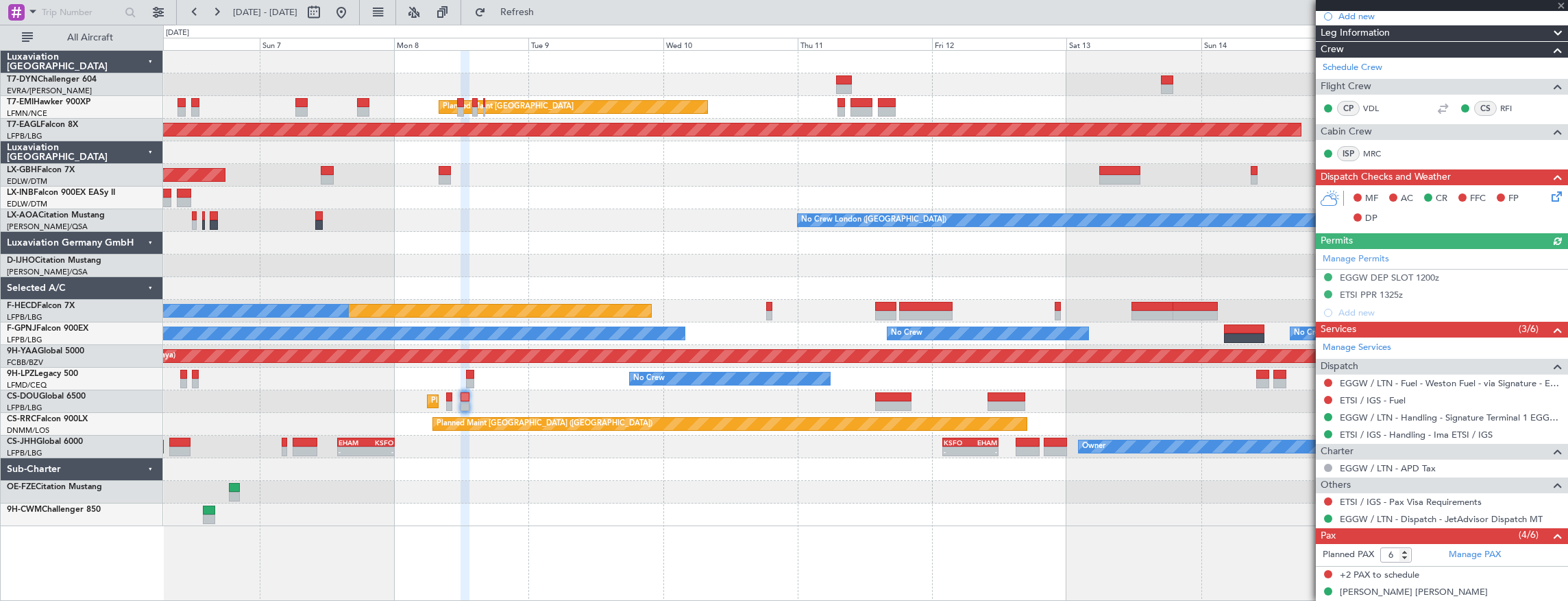
scroll to position [331, 0]
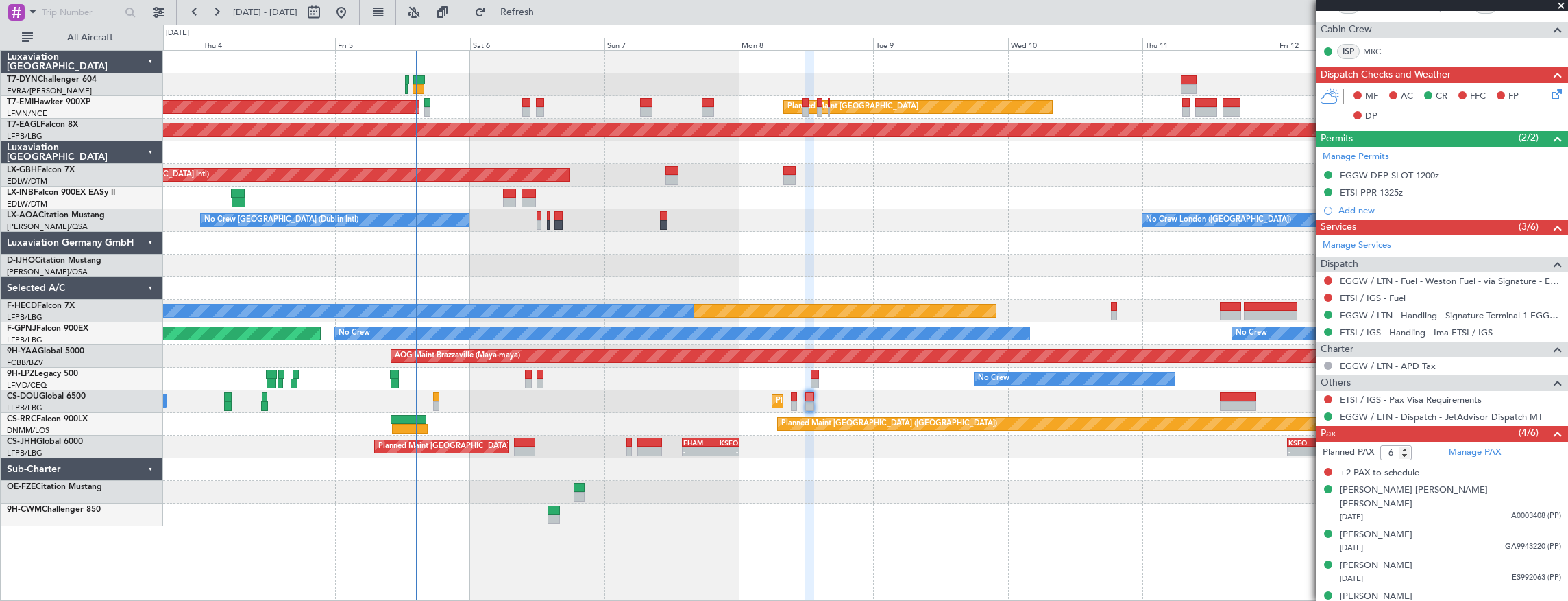
click at [753, 481] on div at bounding box center [865, 492] width 1405 height 23
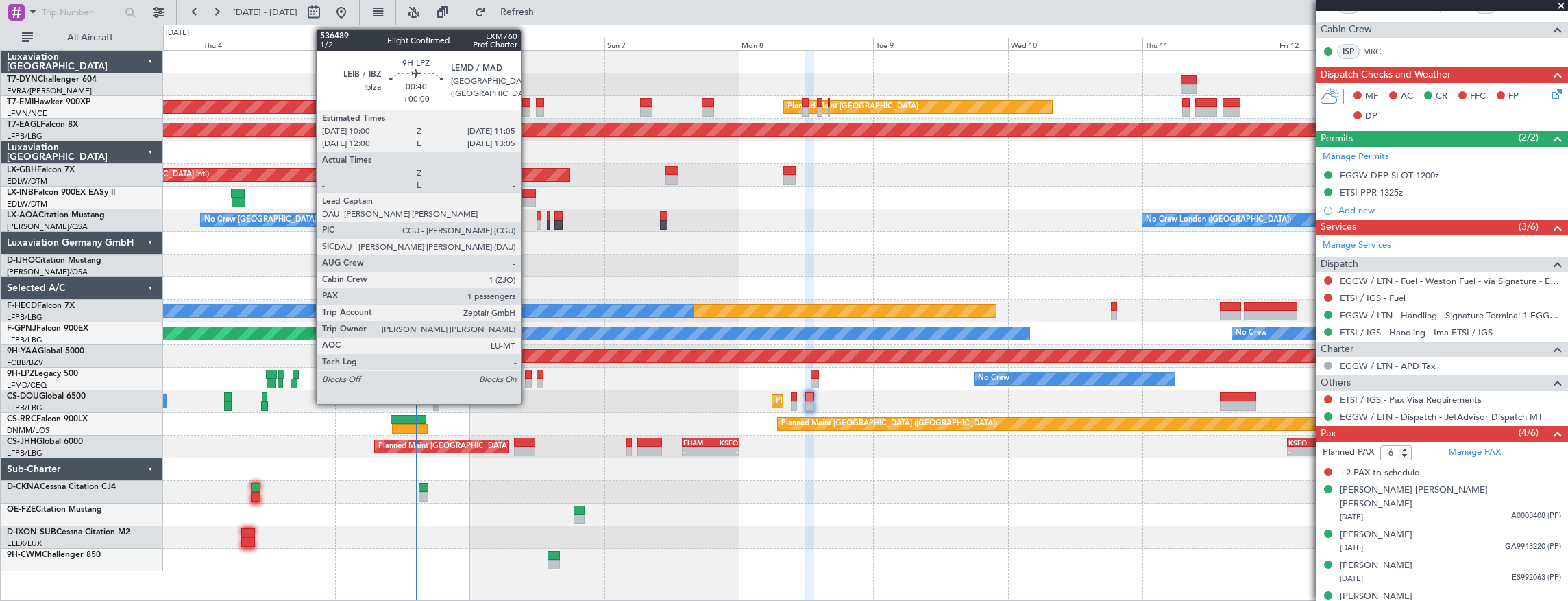
click at [527, 376] on div at bounding box center [527, 375] width 7 height 9
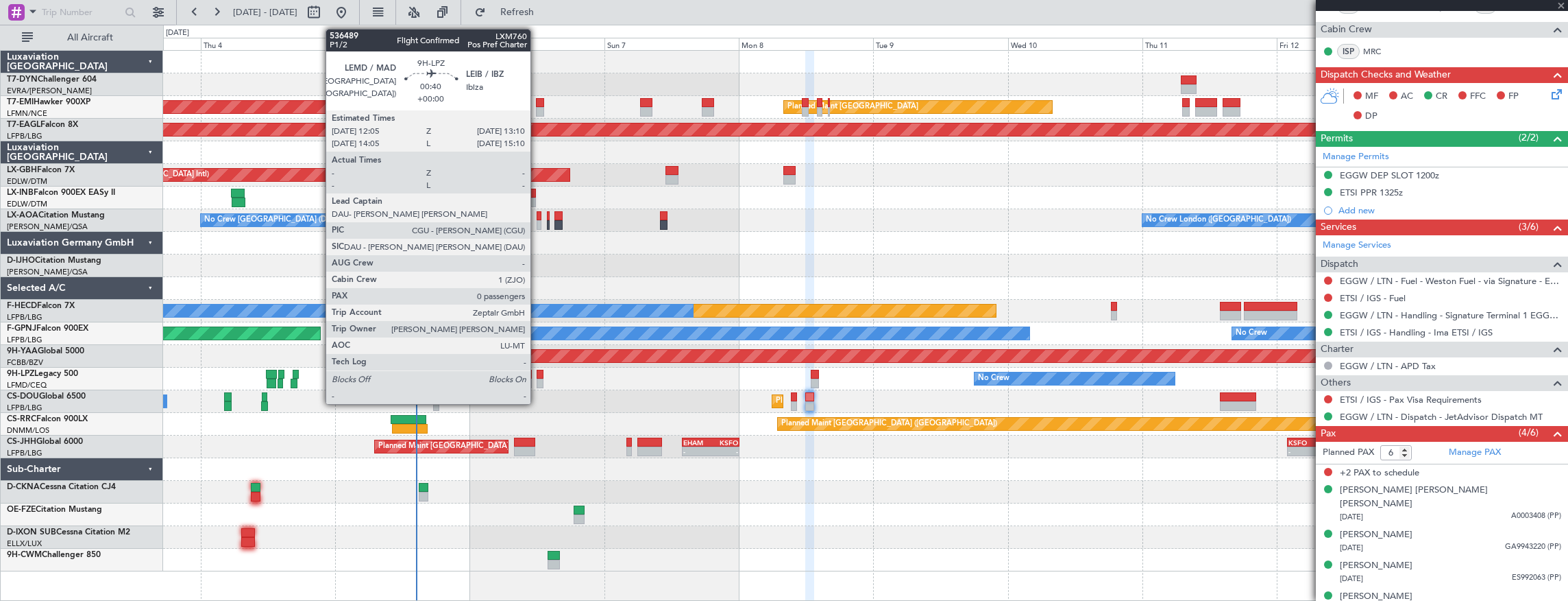
type input "1"
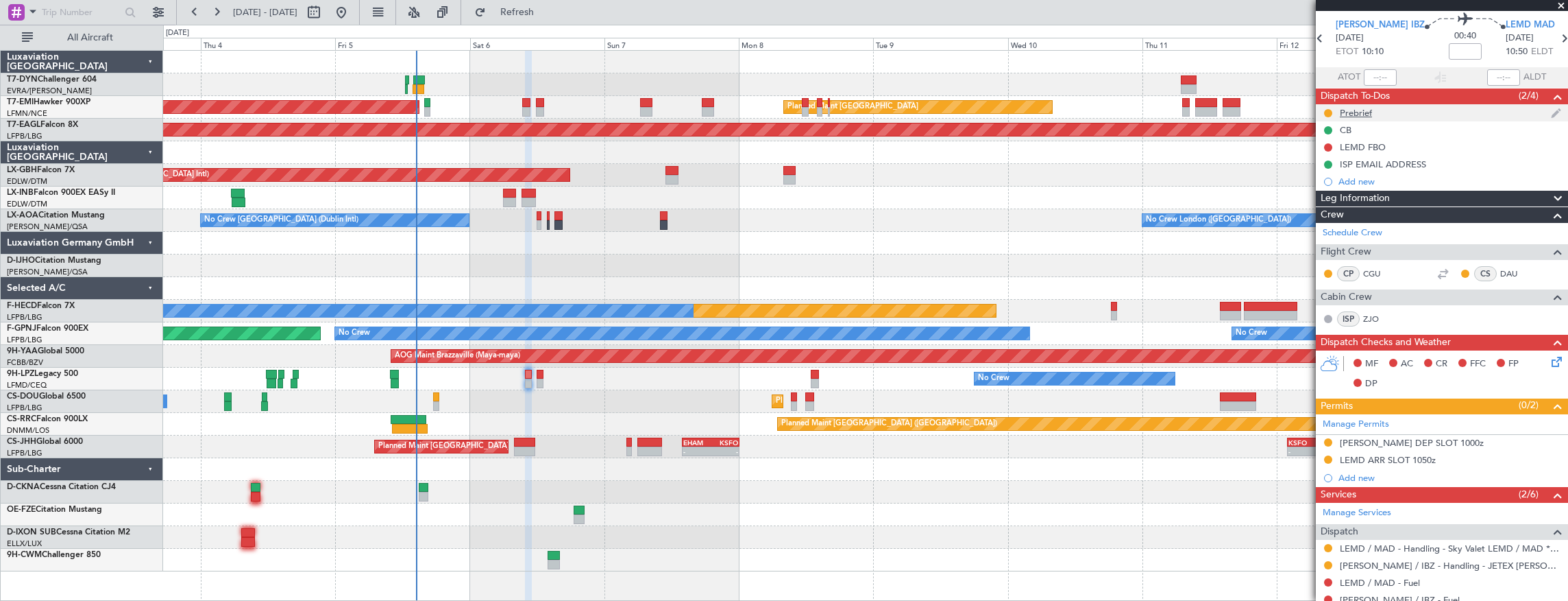
scroll to position [0, 0]
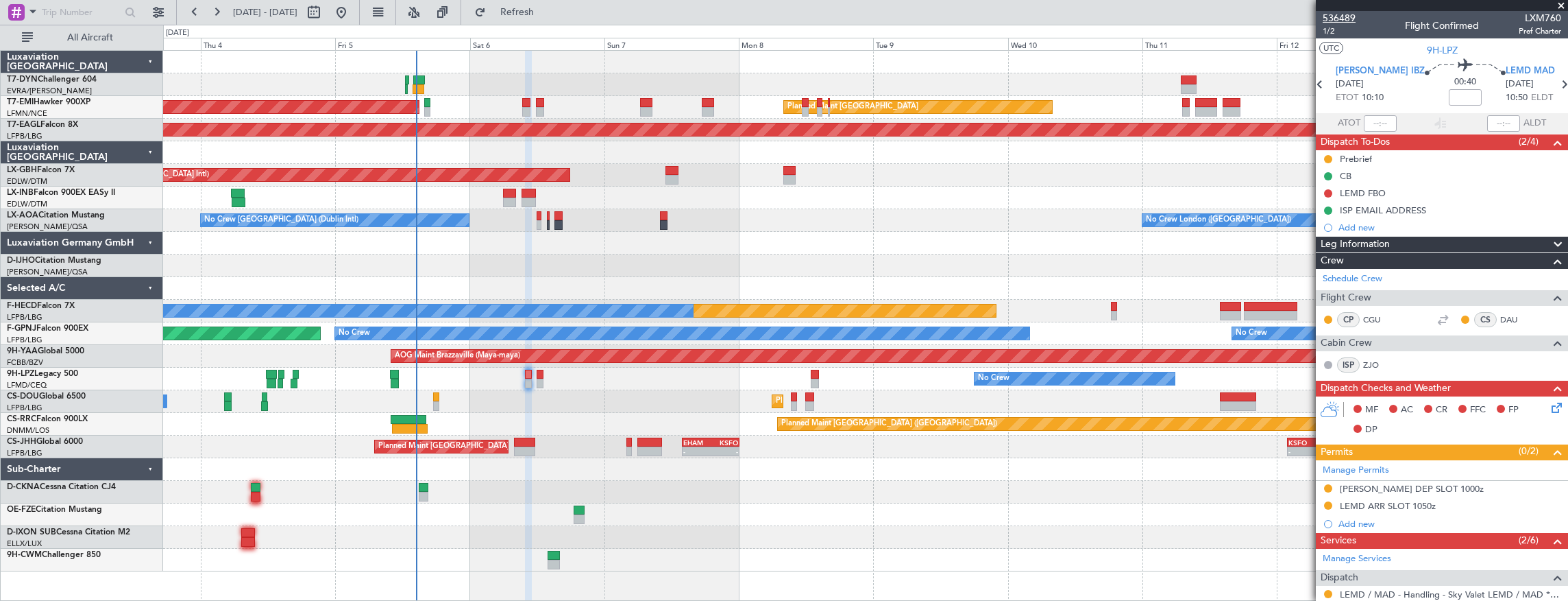
click at [1346, 17] on span "536489" at bounding box center [1338, 18] width 33 height 14
type input "+00:10"
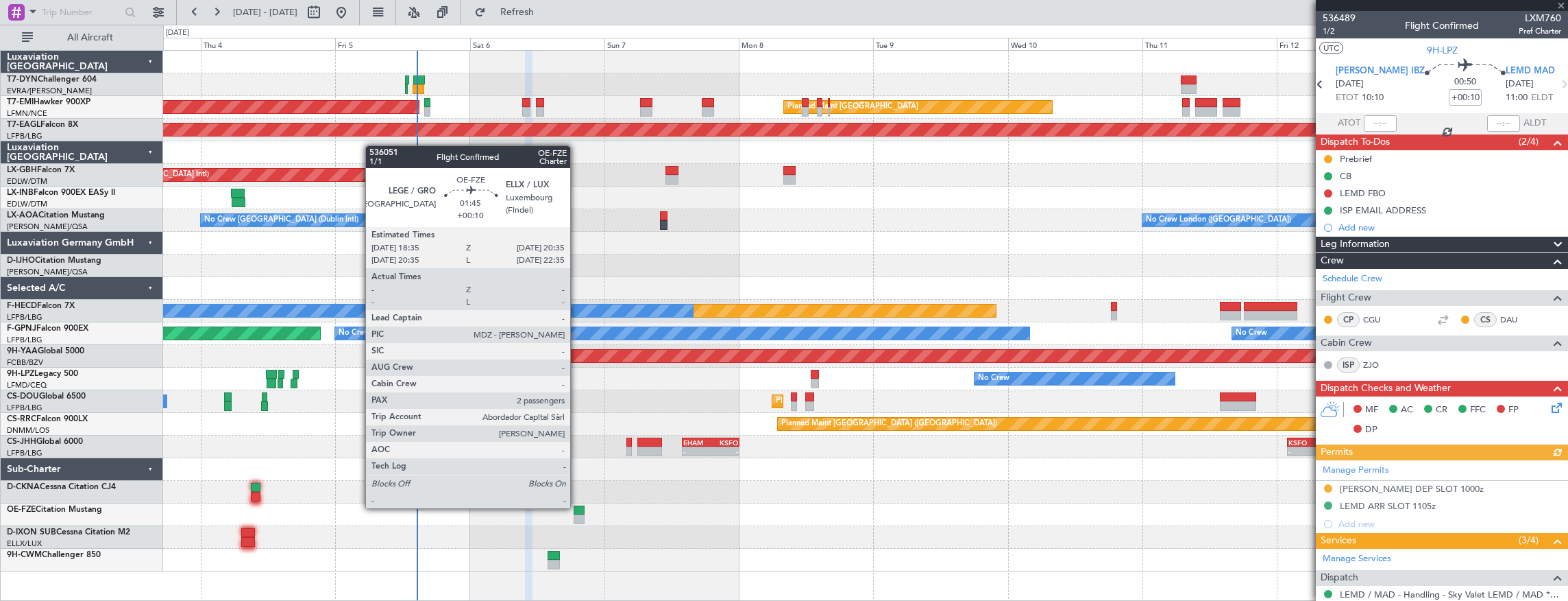
click at [580, 507] on div at bounding box center [579, 510] width 11 height 9
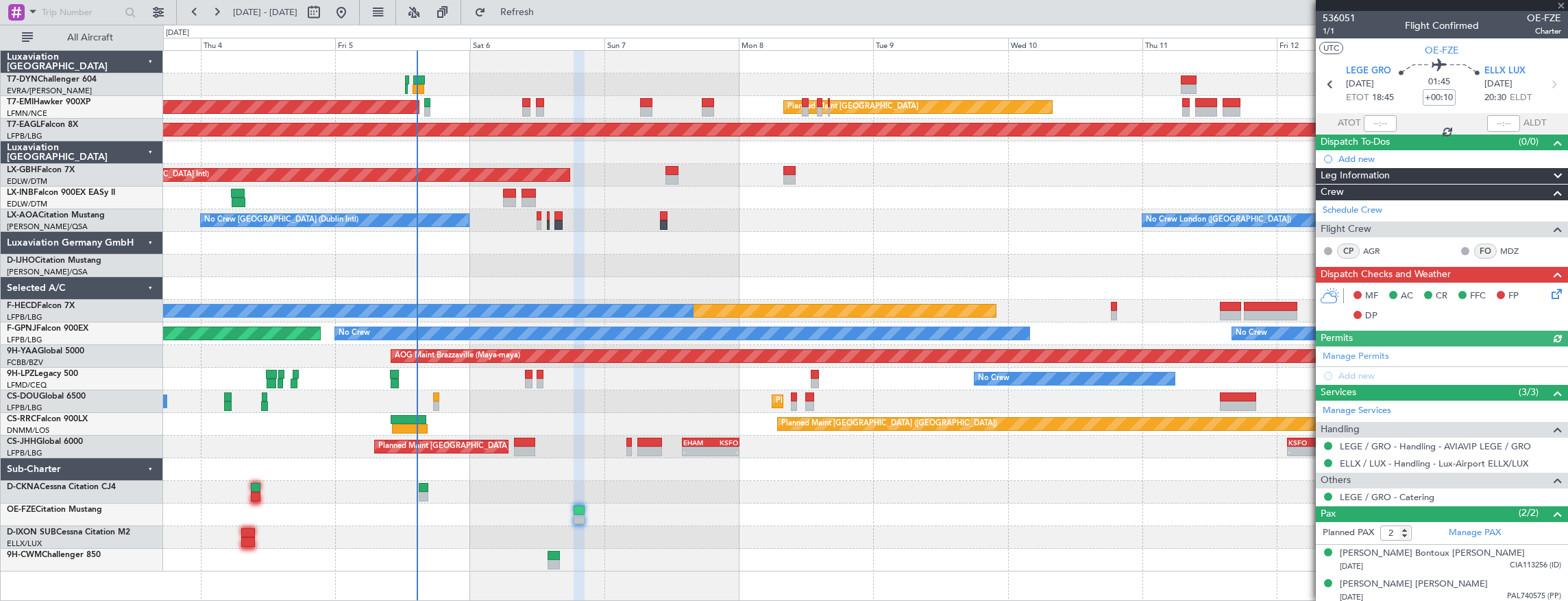
scroll to position [1, 0]
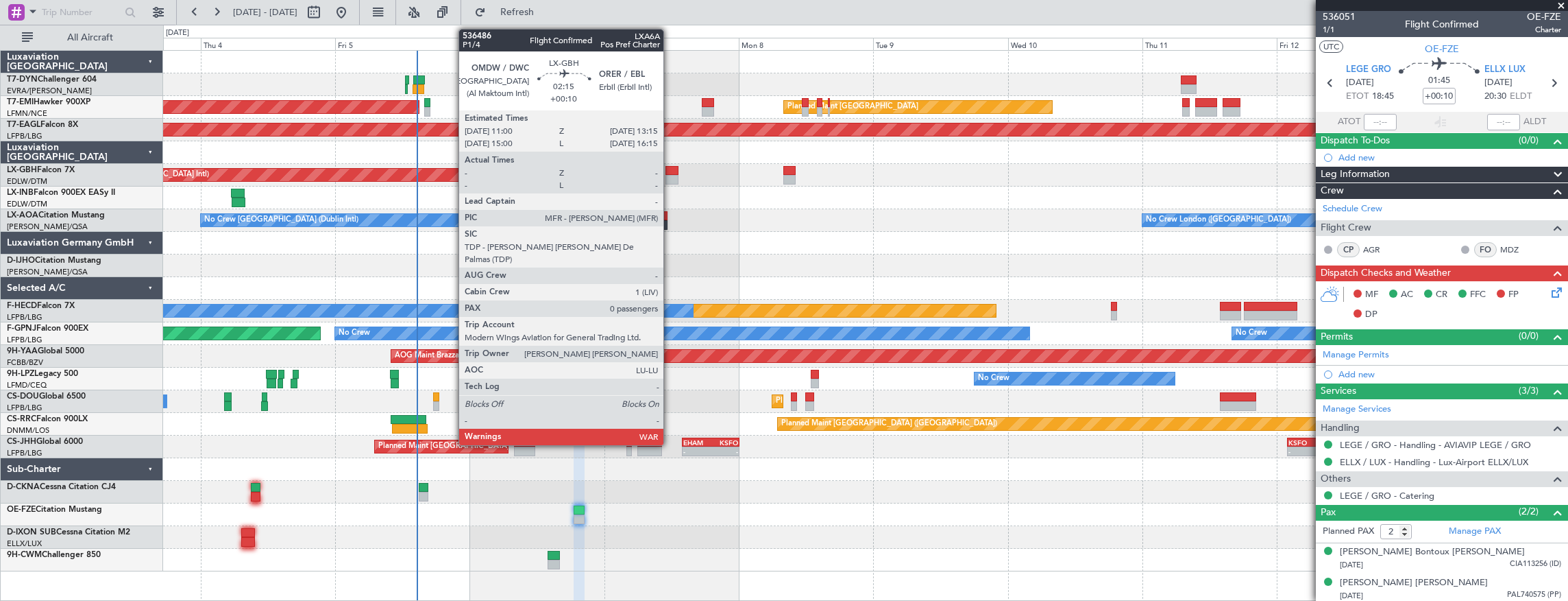
click at [670, 170] on div at bounding box center [672, 171] width 13 height 9
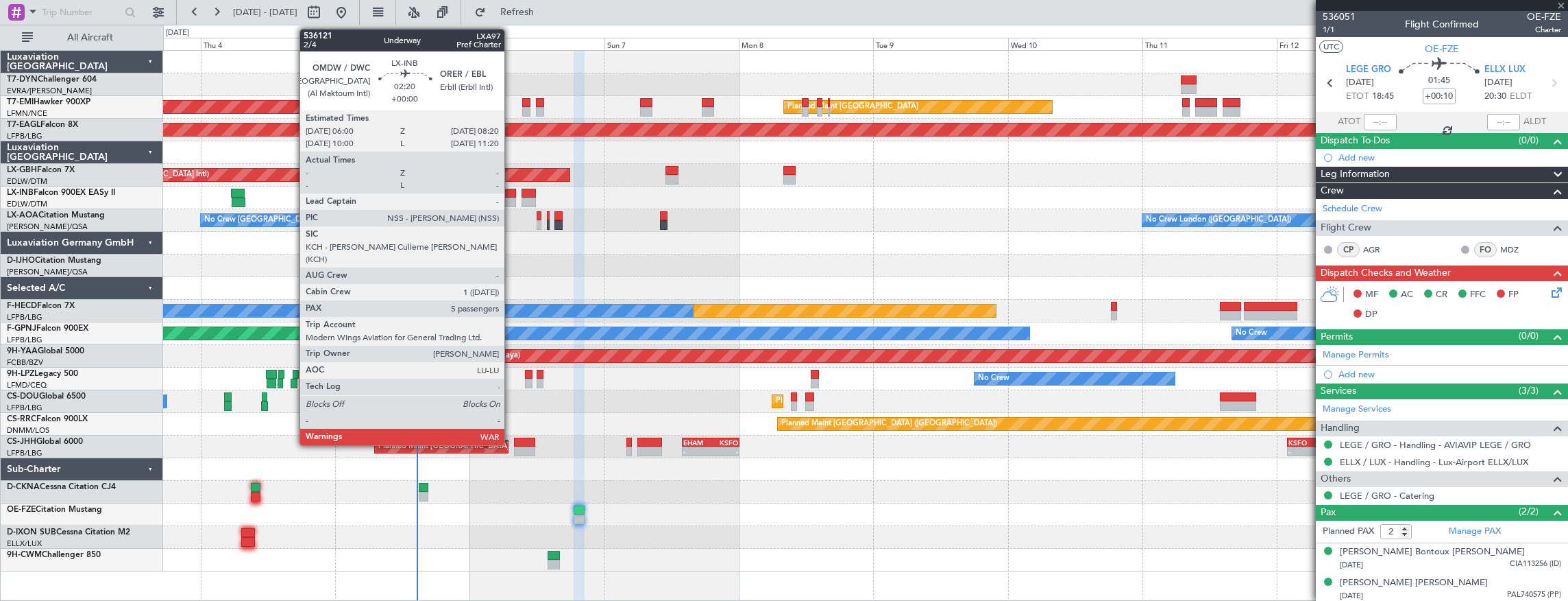
type input "0"
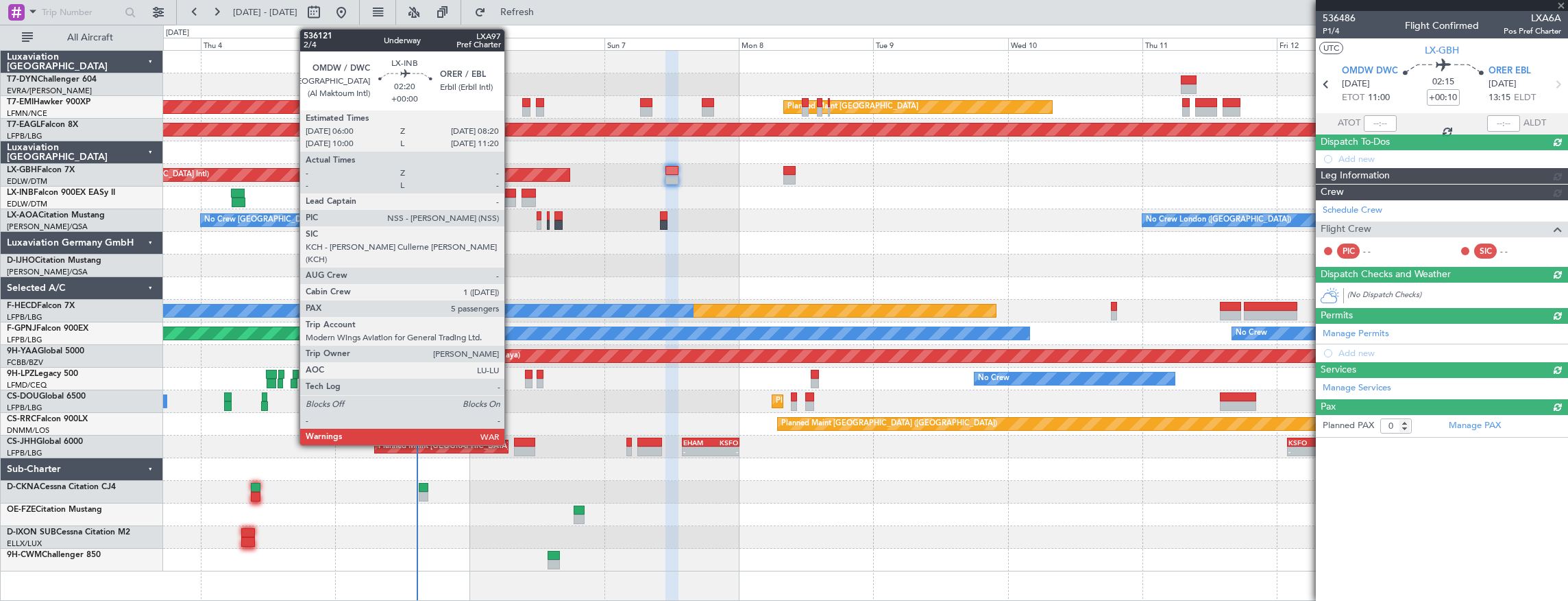
scroll to position [0, 0]
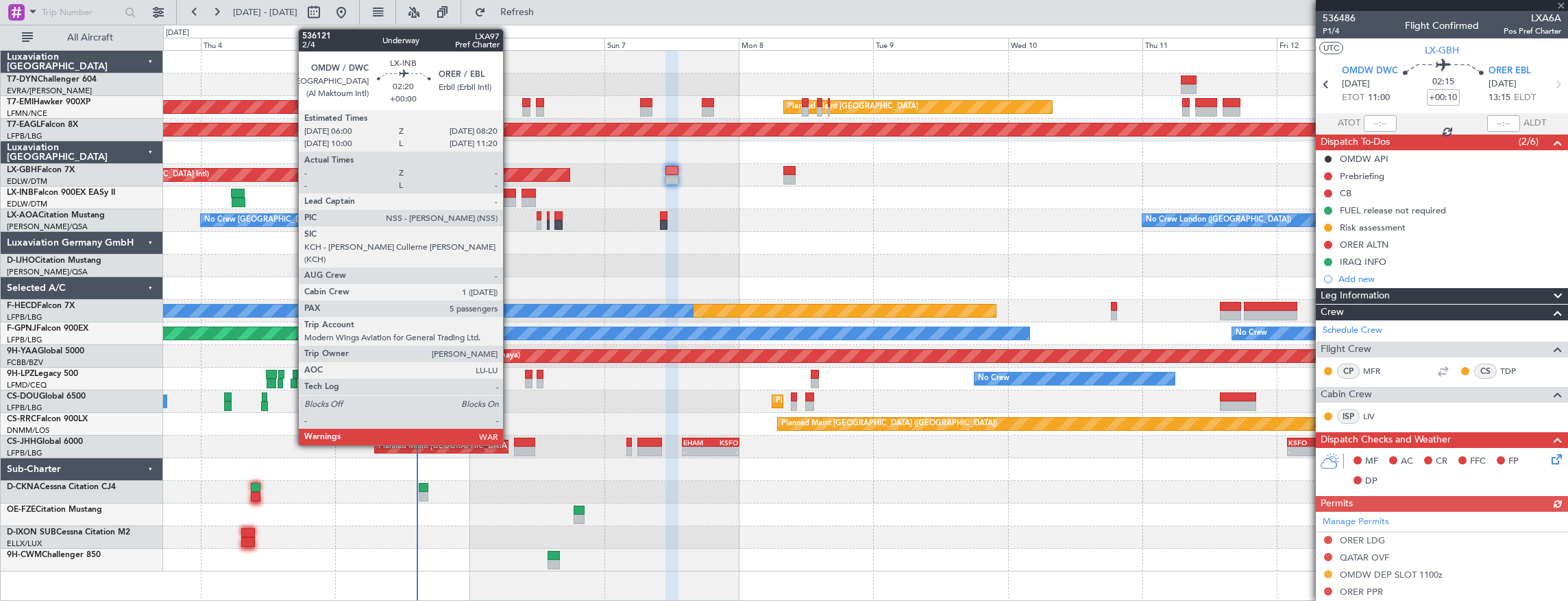
click at [510, 196] on div at bounding box center [510, 193] width 14 height 9
type input "5"
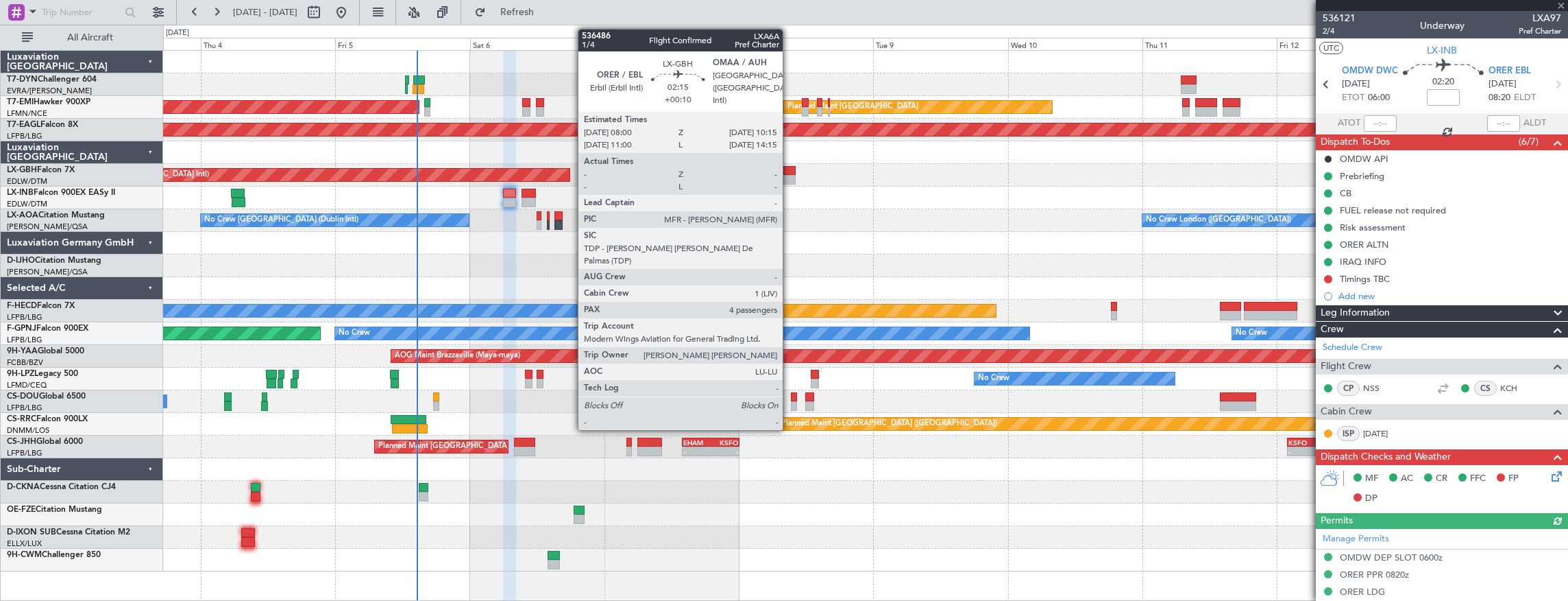
click at [789, 172] on div at bounding box center [790, 171] width 13 height 9
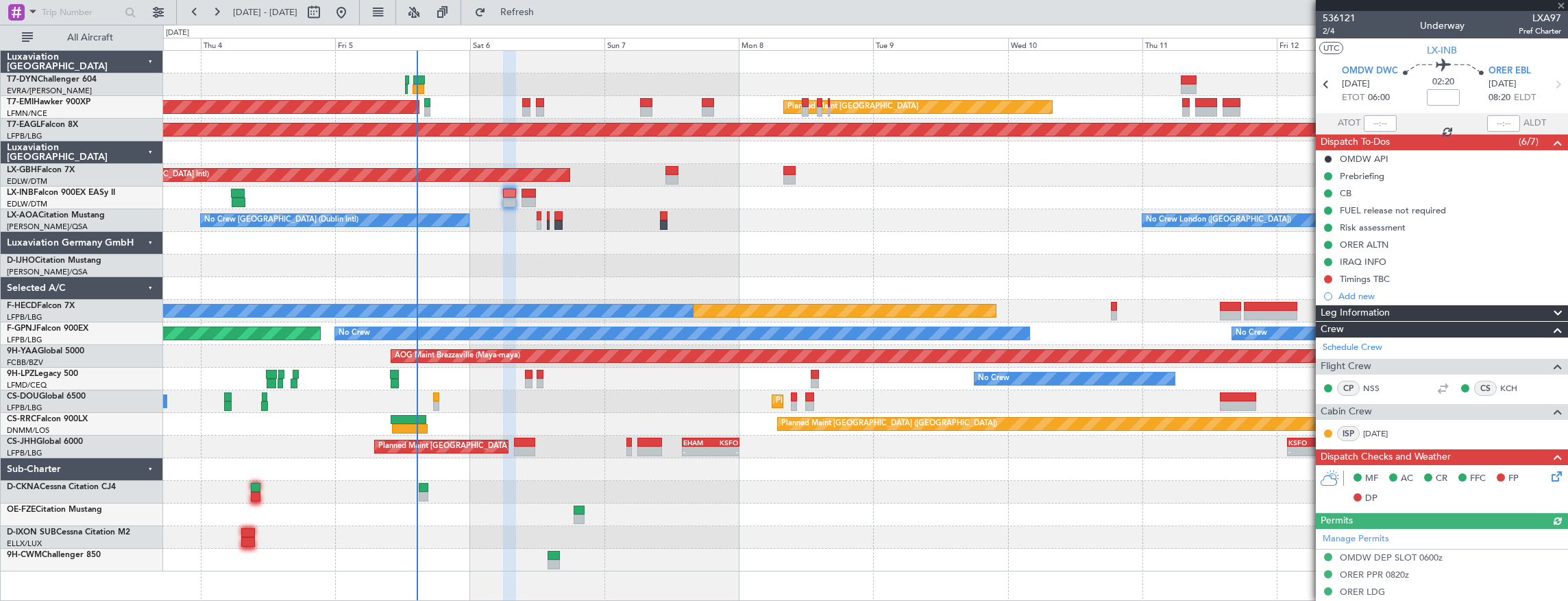
type input "+00:10"
type input "4"
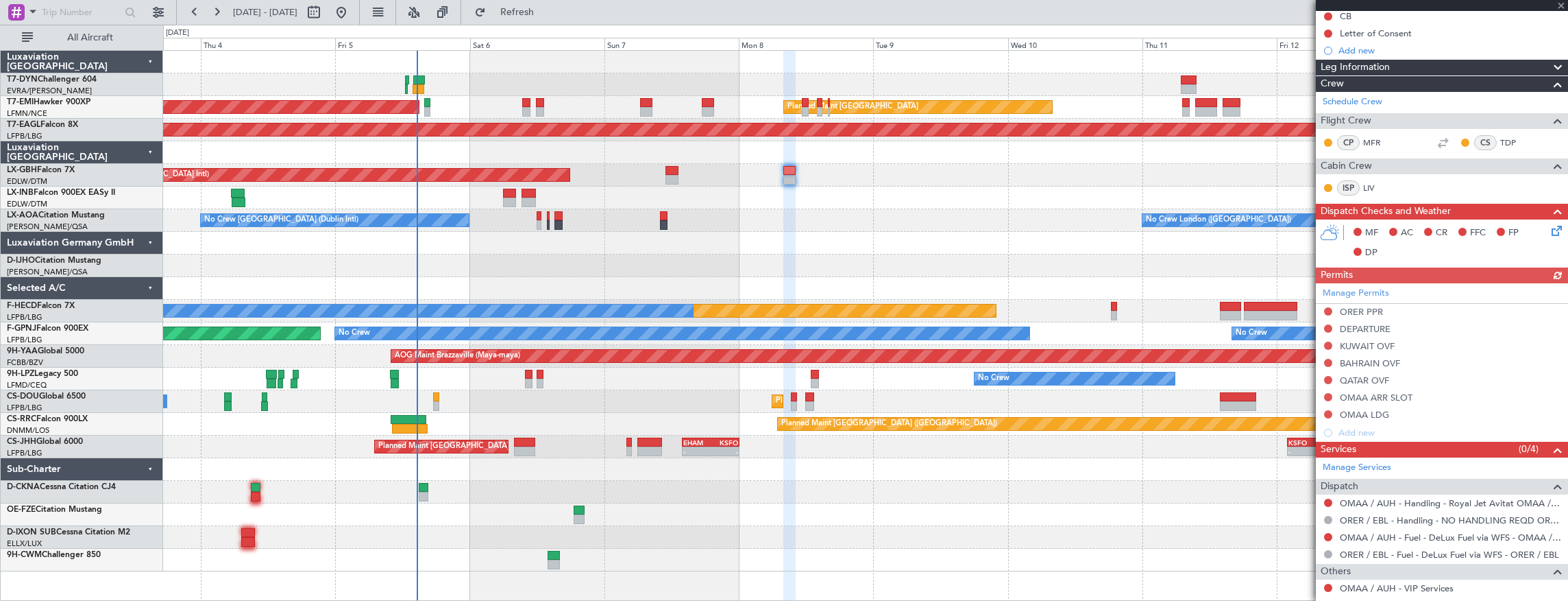
scroll to position [417, 0]
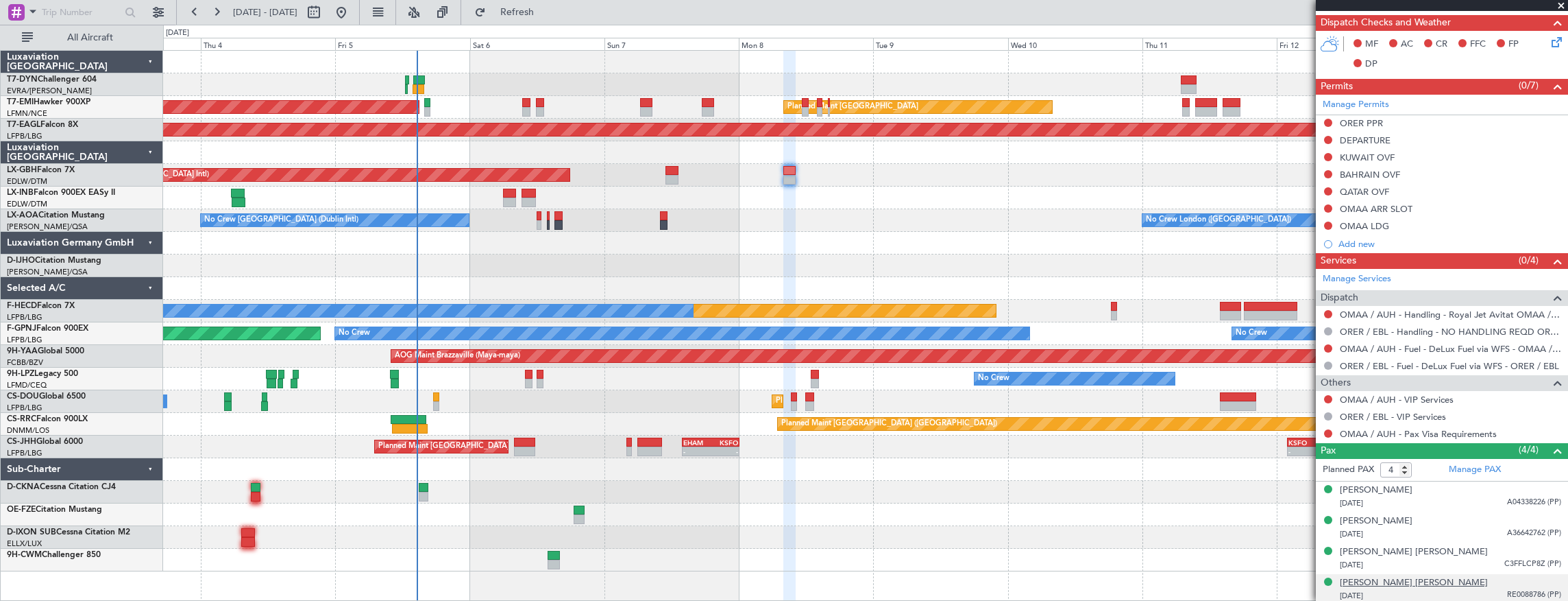
click at [1415, 580] on div "Rania Nechervan Idris BARZANI" at bounding box center [1413, 582] width 148 height 14
click at [537, 454] on div "Owner Planned Maint Paris (Le Bourget) - - EHAM 14:00 Z KSFO 00:10 Z - - KSFO 0…" at bounding box center [865, 447] width 1405 height 23
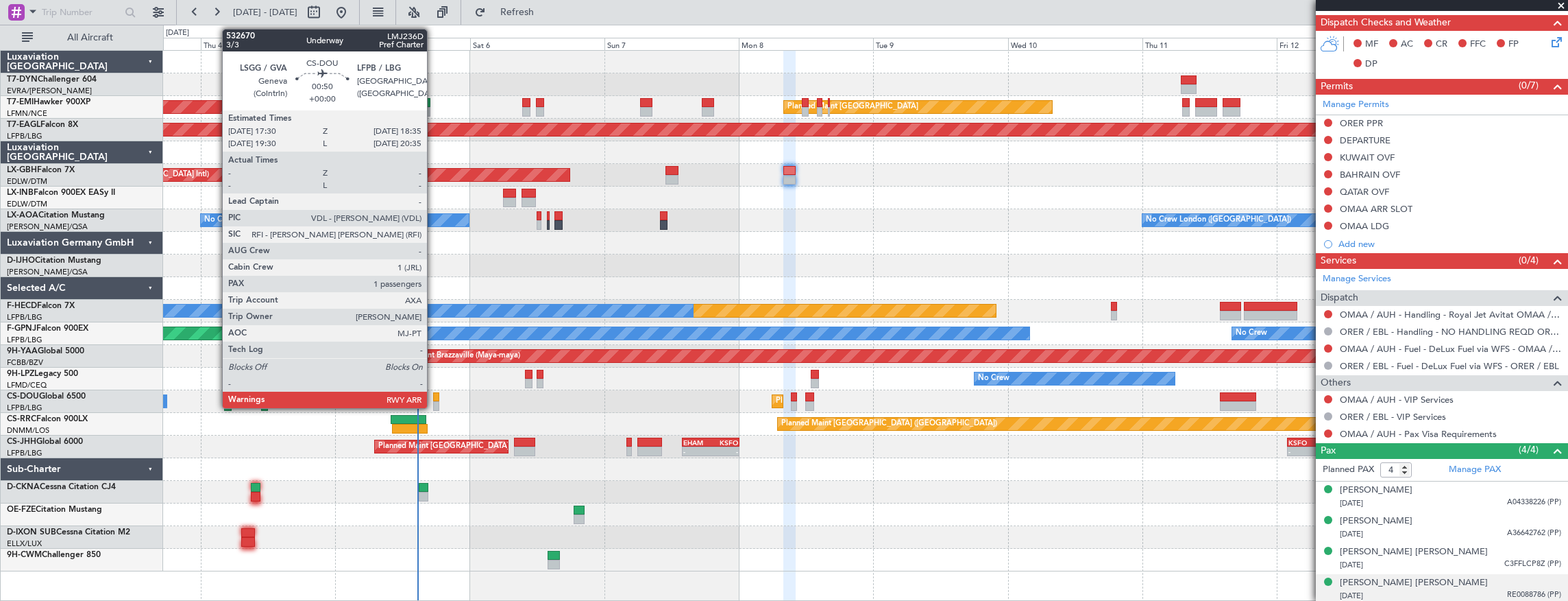
click at [434, 400] on div at bounding box center [435, 397] width 7 height 9
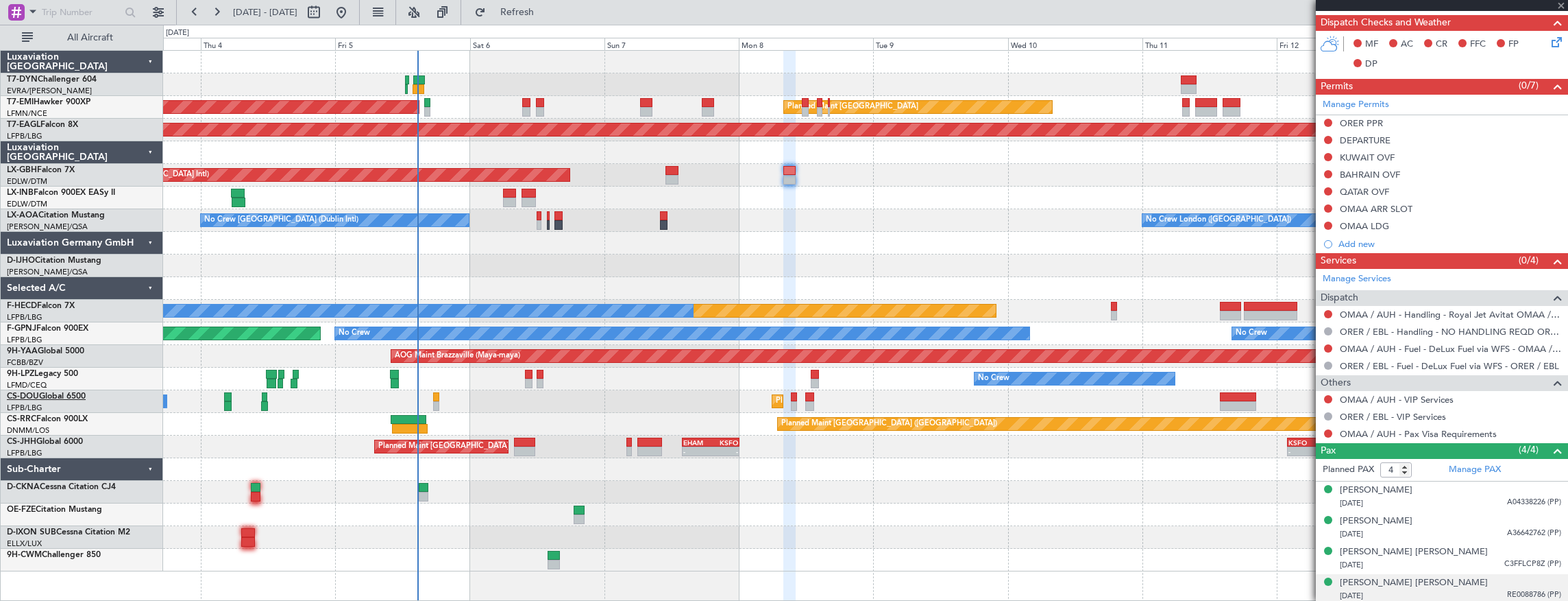
type input "1"
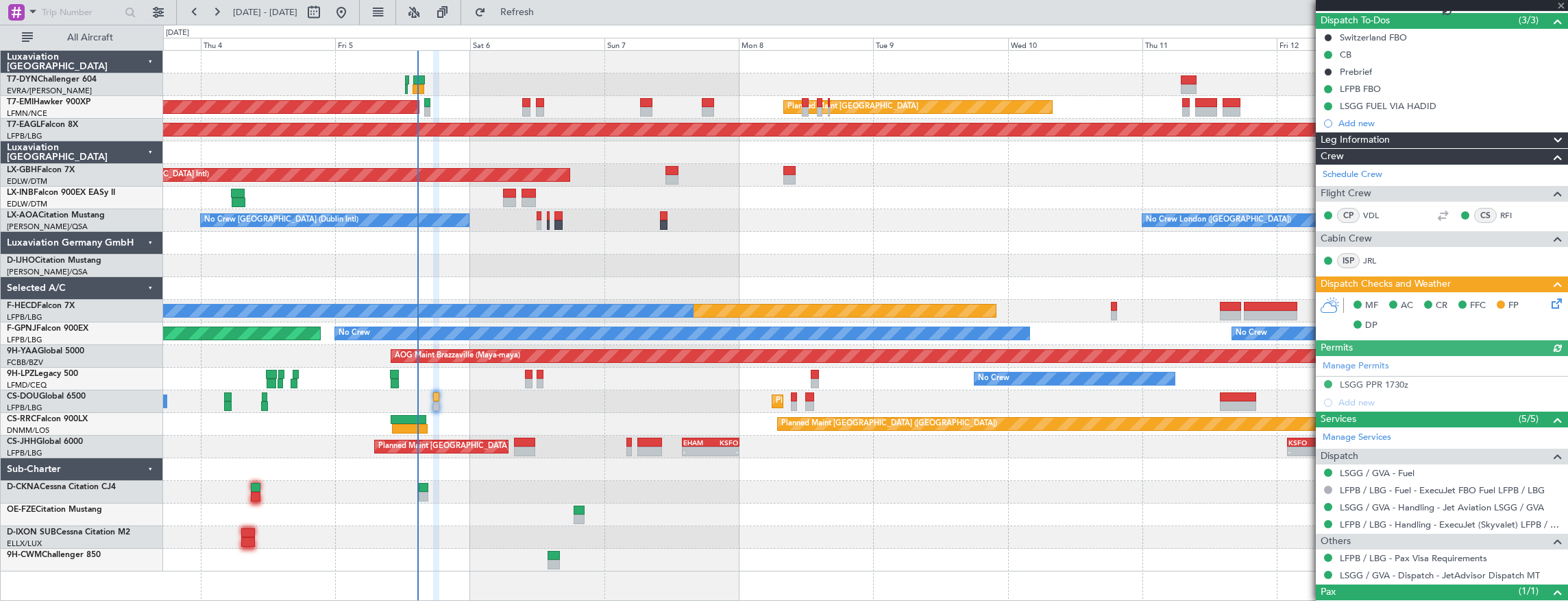
scroll to position [170, 0]
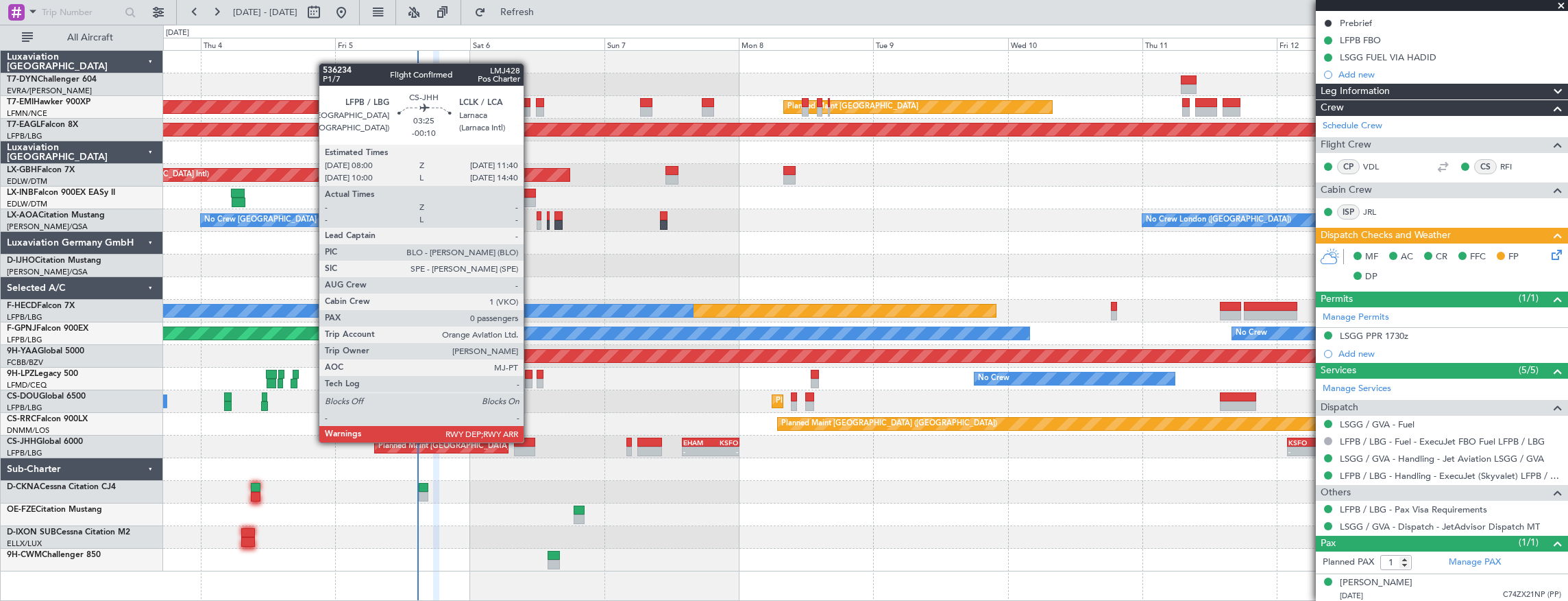
click at [530, 441] on div at bounding box center [525, 442] width 21 height 9
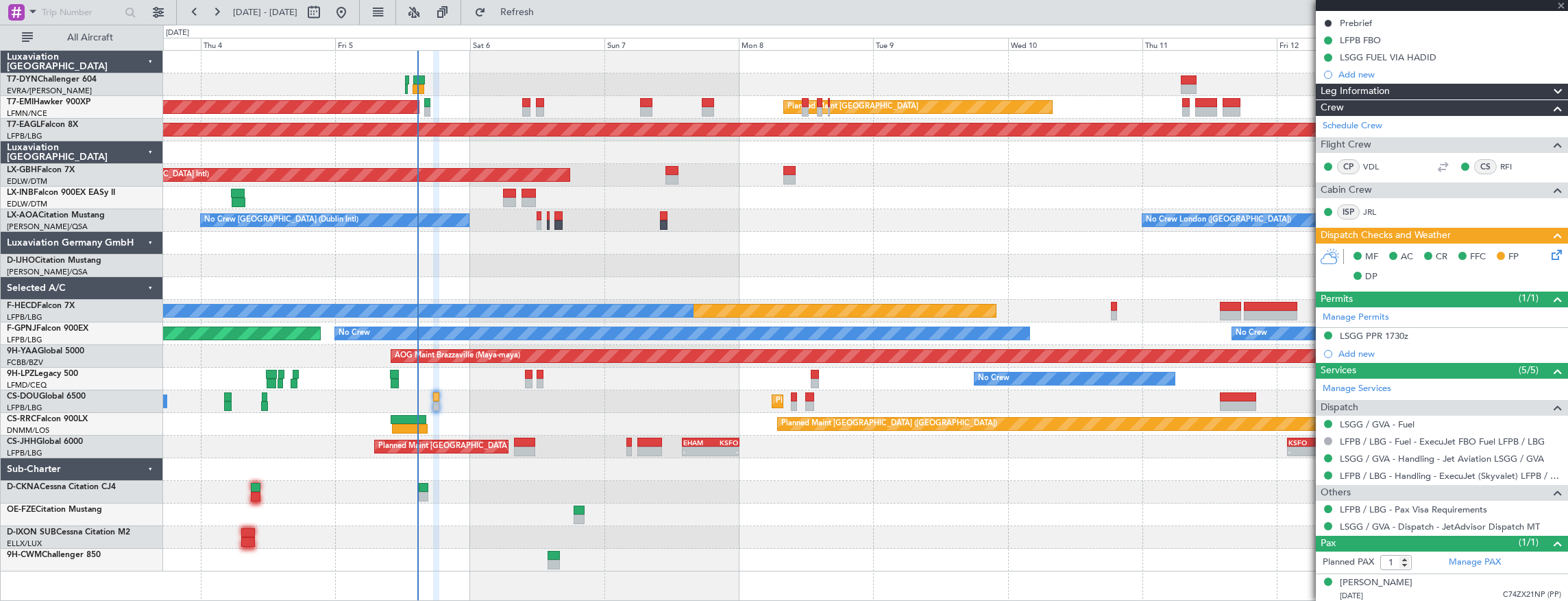
type input "-00:10"
type input "0"
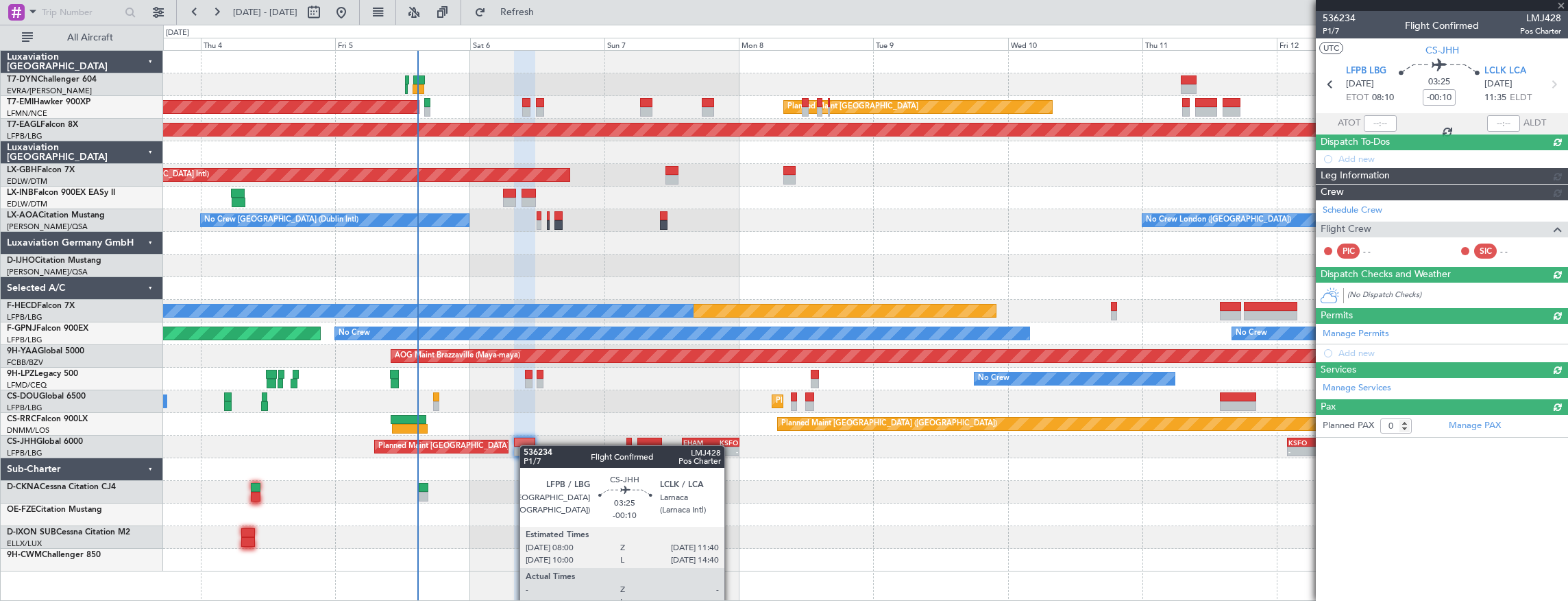
scroll to position [0, 0]
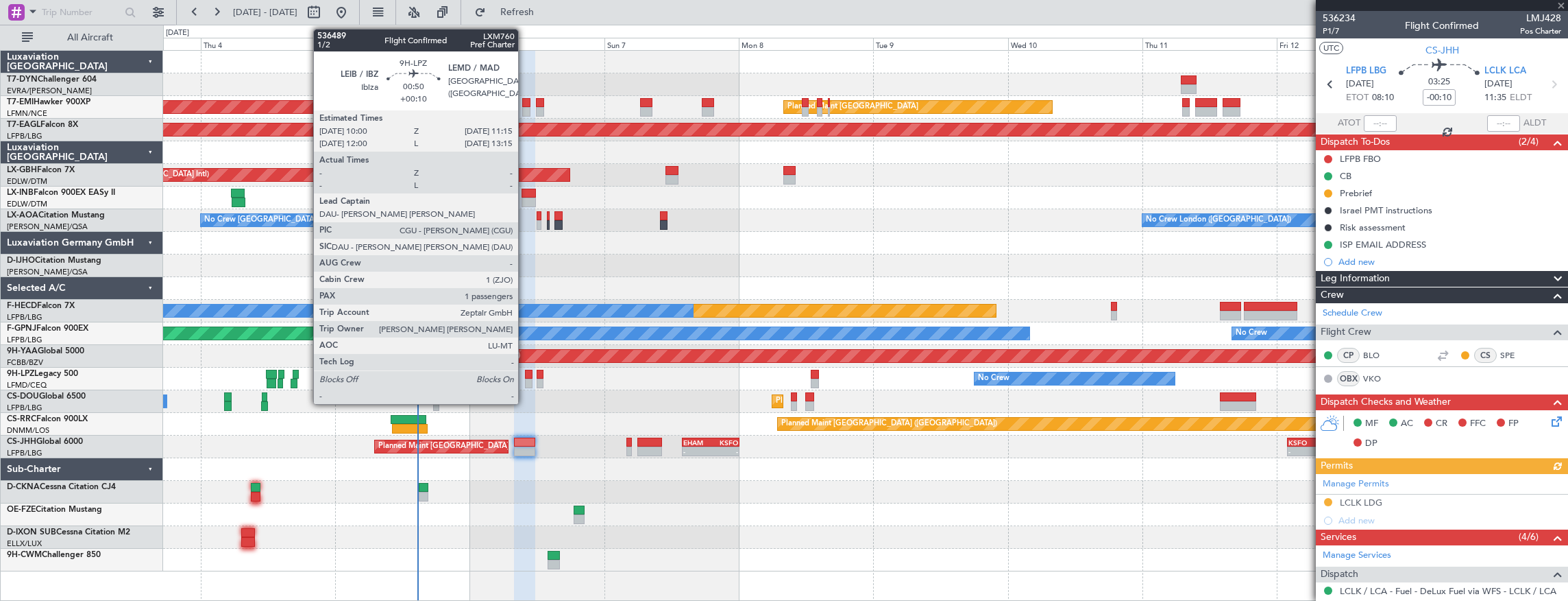
click at [525, 378] on div at bounding box center [528, 383] width 8 height 9
type input "+00:10"
type input "1"
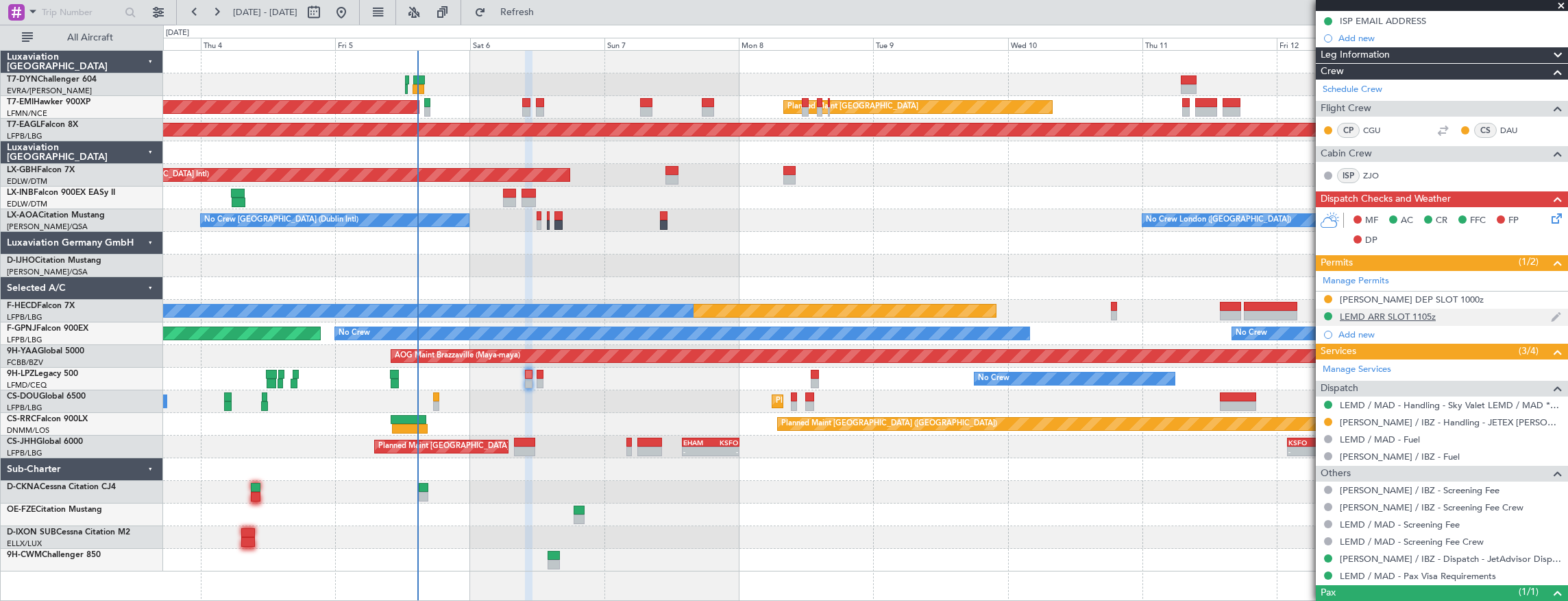
scroll to position [55, 0]
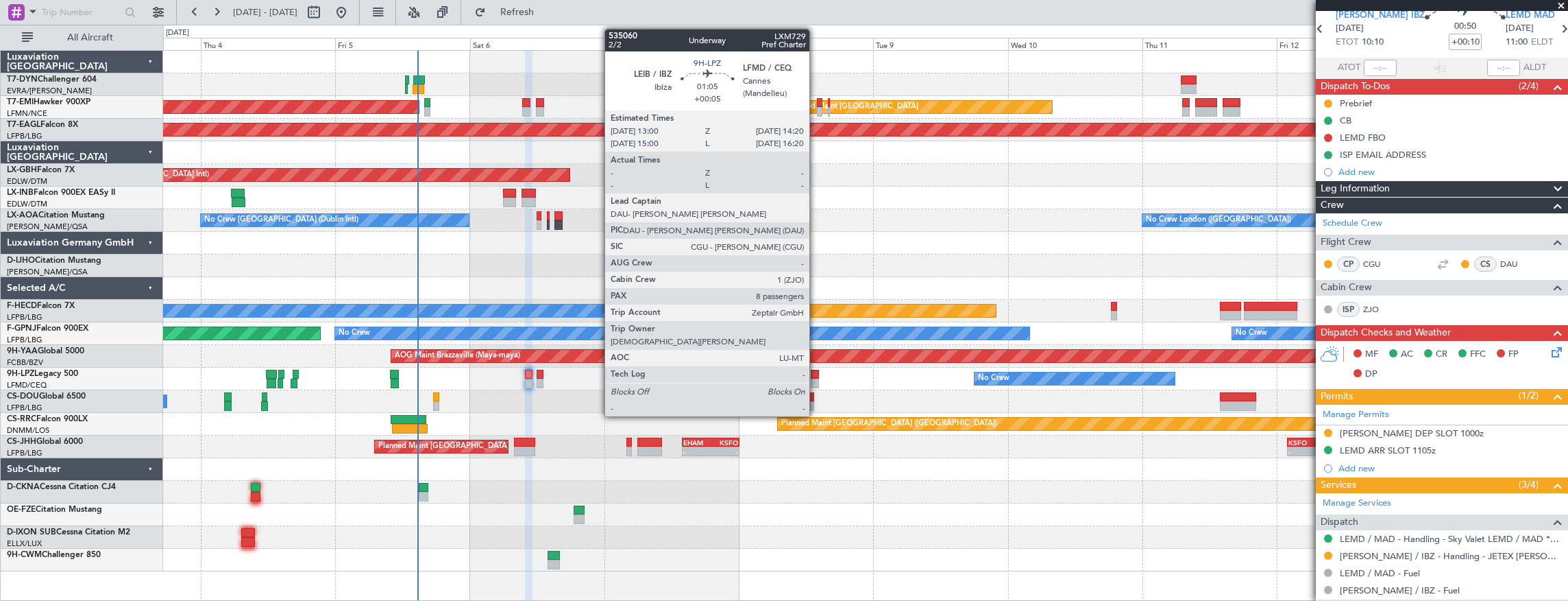
click at [816, 378] on div at bounding box center [814, 375] width 8 height 9
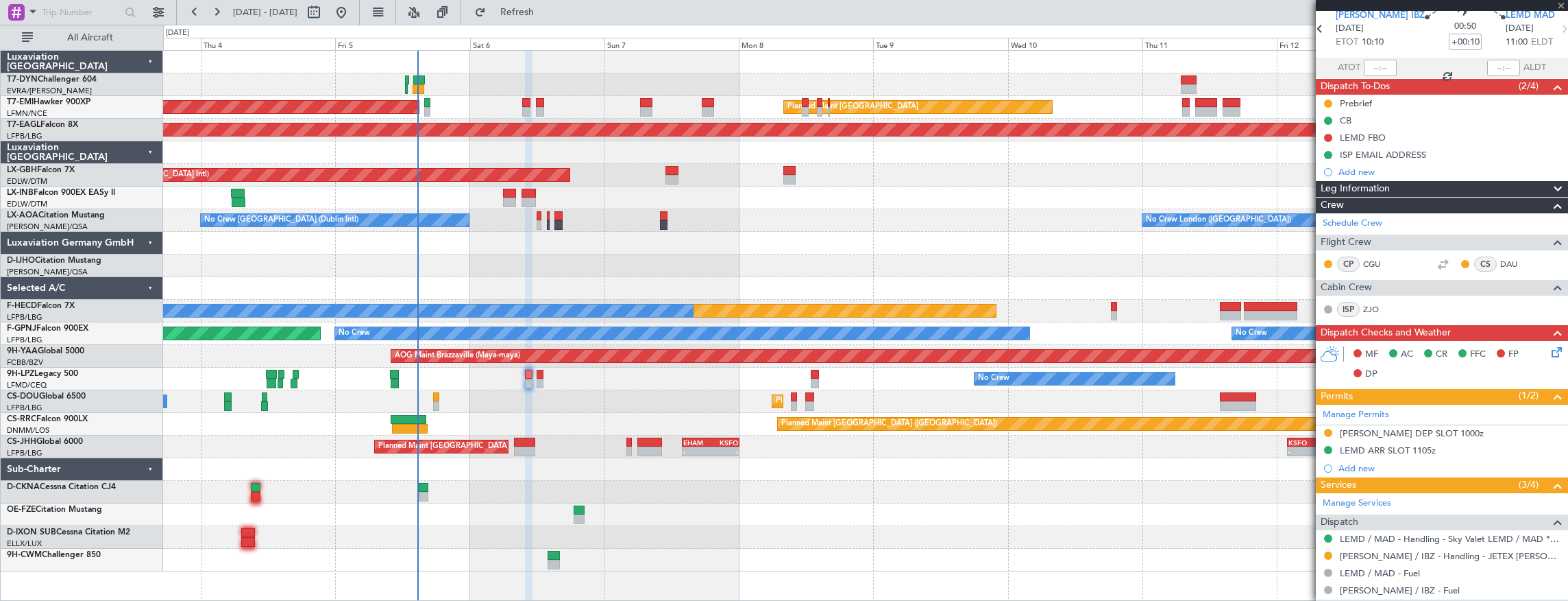
type input "+00:05"
type input "8"
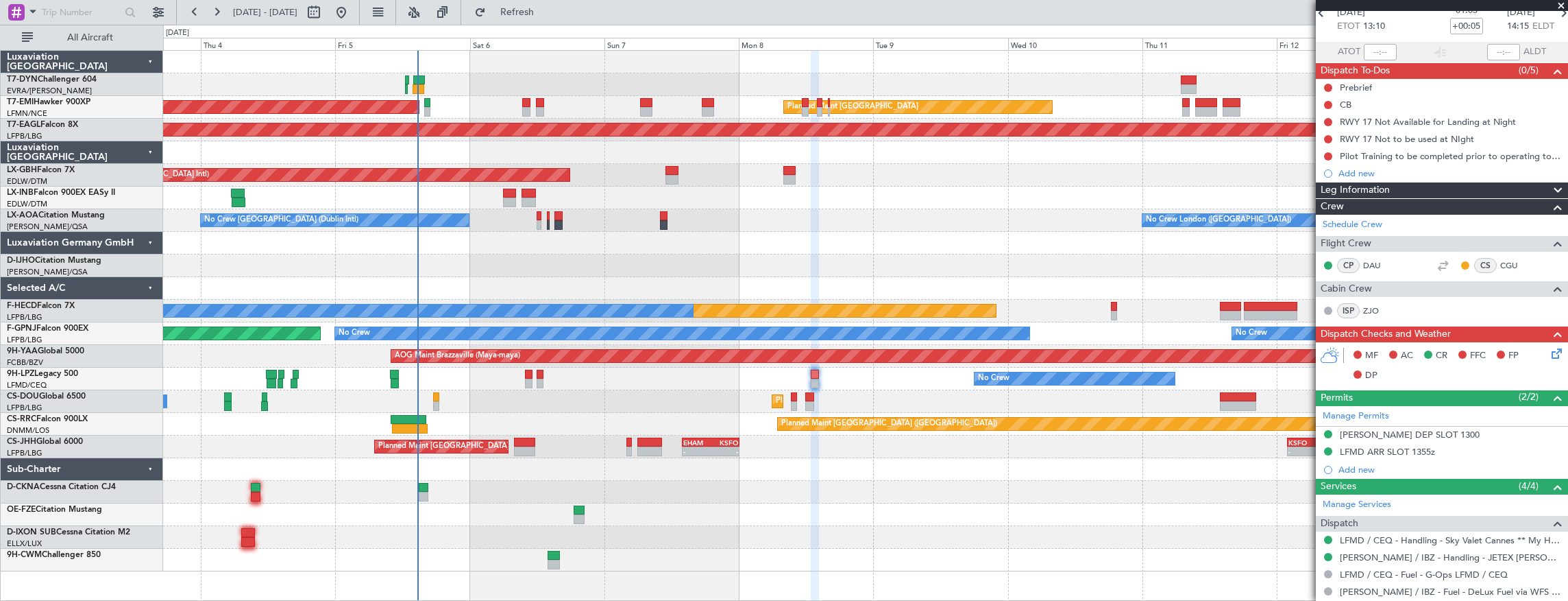
scroll to position [0, 0]
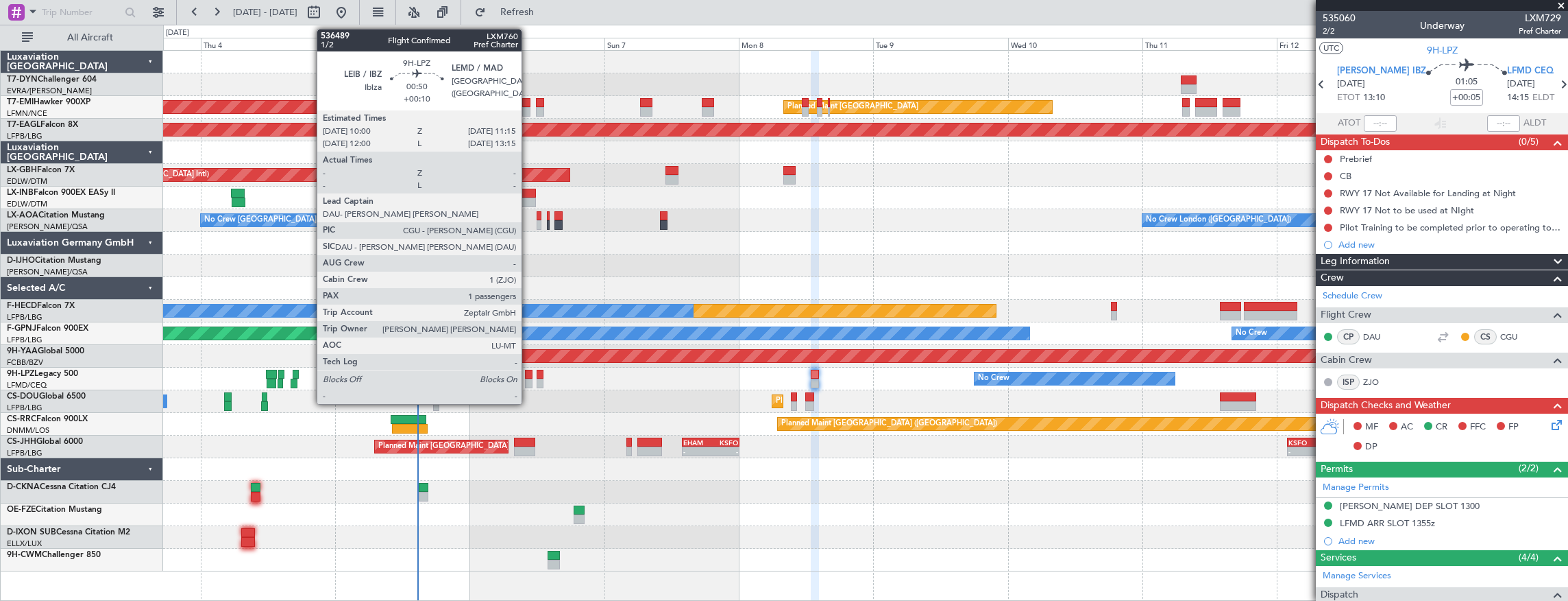
click at [528, 378] on div at bounding box center [528, 383] width 8 height 9
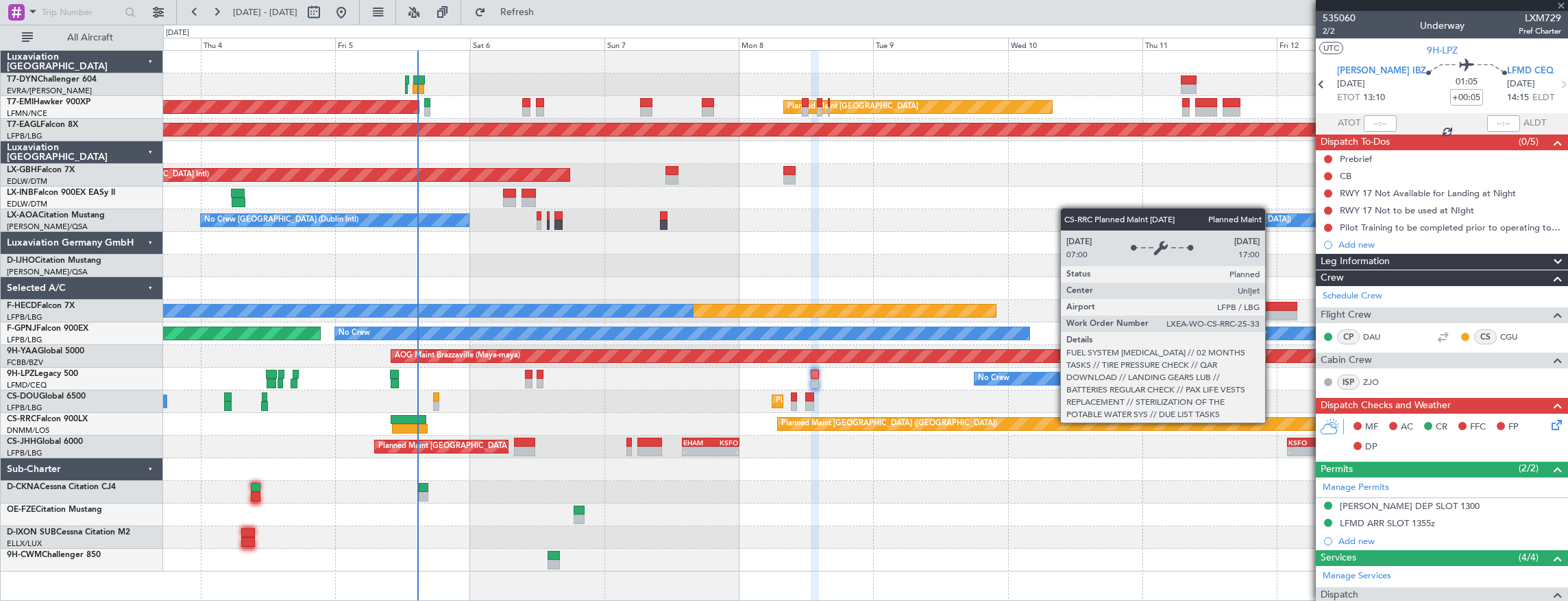
type input "+00:10"
type input "1"
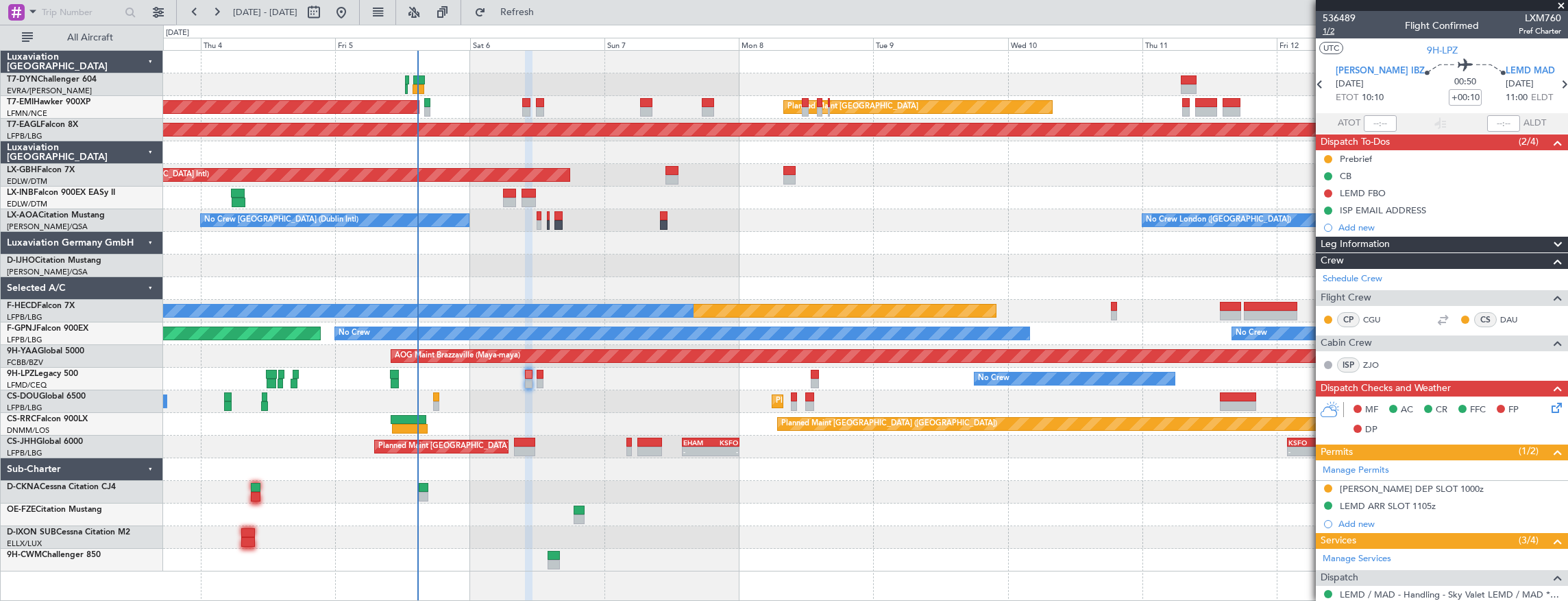
click at [1333, 35] on span "1/2" at bounding box center [1338, 31] width 33 height 11
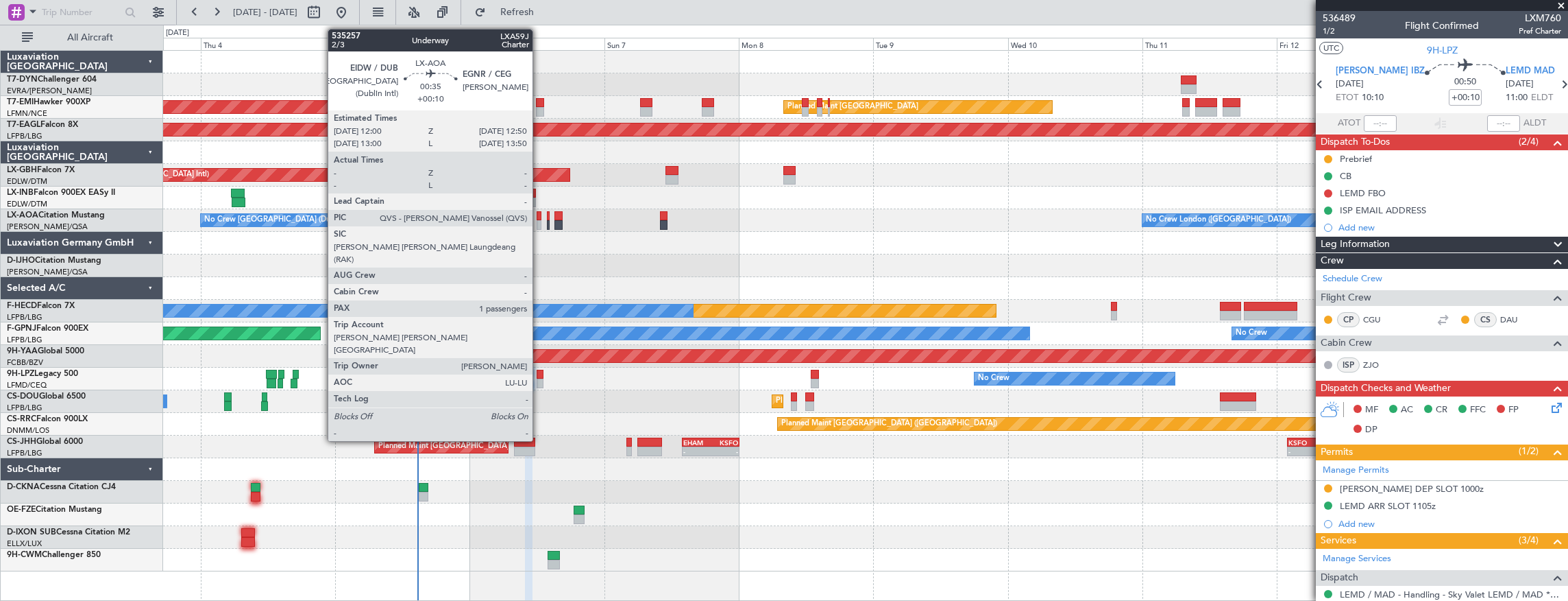
click at [540, 219] on div at bounding box center [539, 216] width 5 height 9
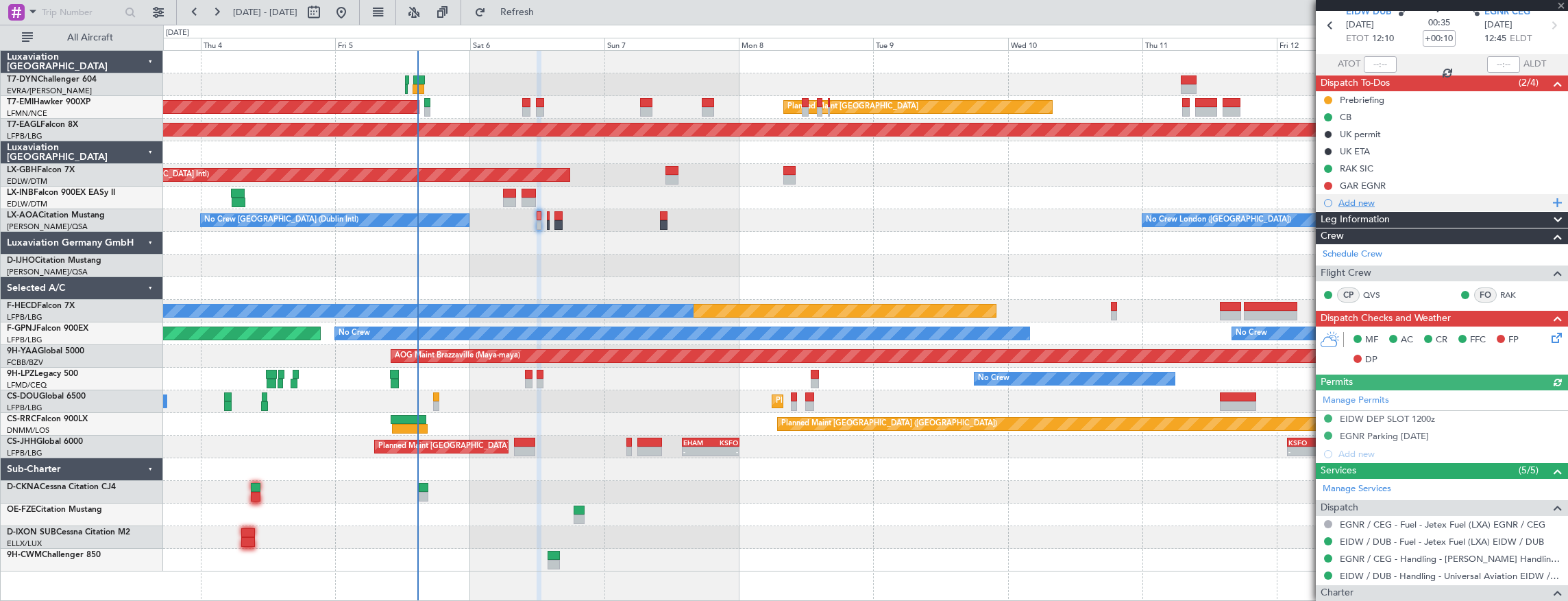
scroll to position [137, 0]
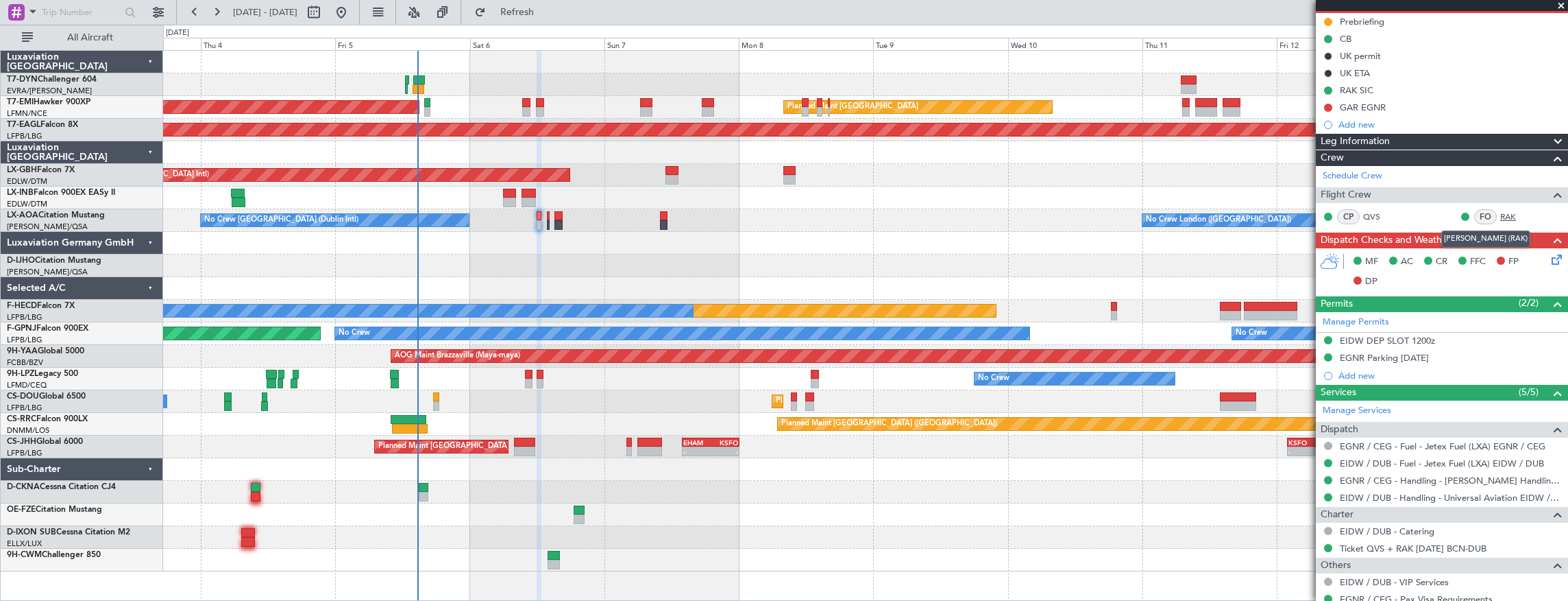
click at [1501, 216] on link "RAK" at bounding box center [1515, 216] width 31 height 12
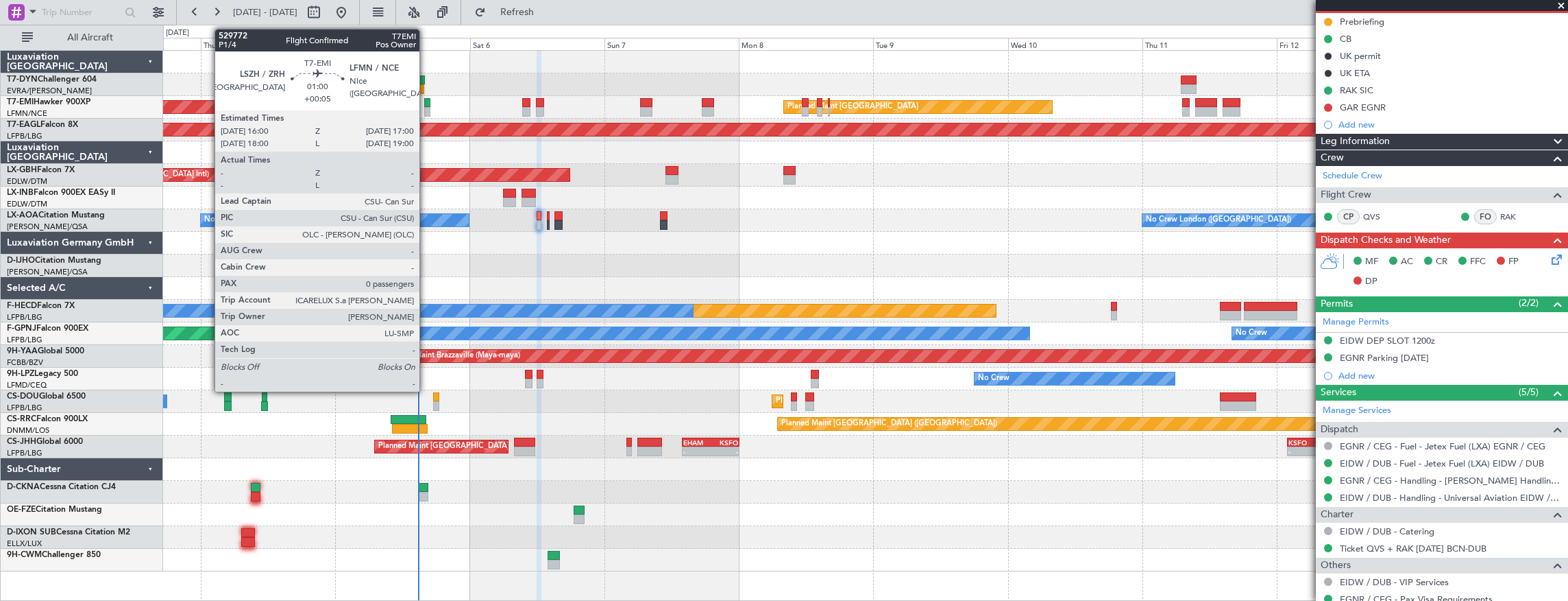
click at [426, 101] on div at bounding box center [427, 102] width 7 height 9
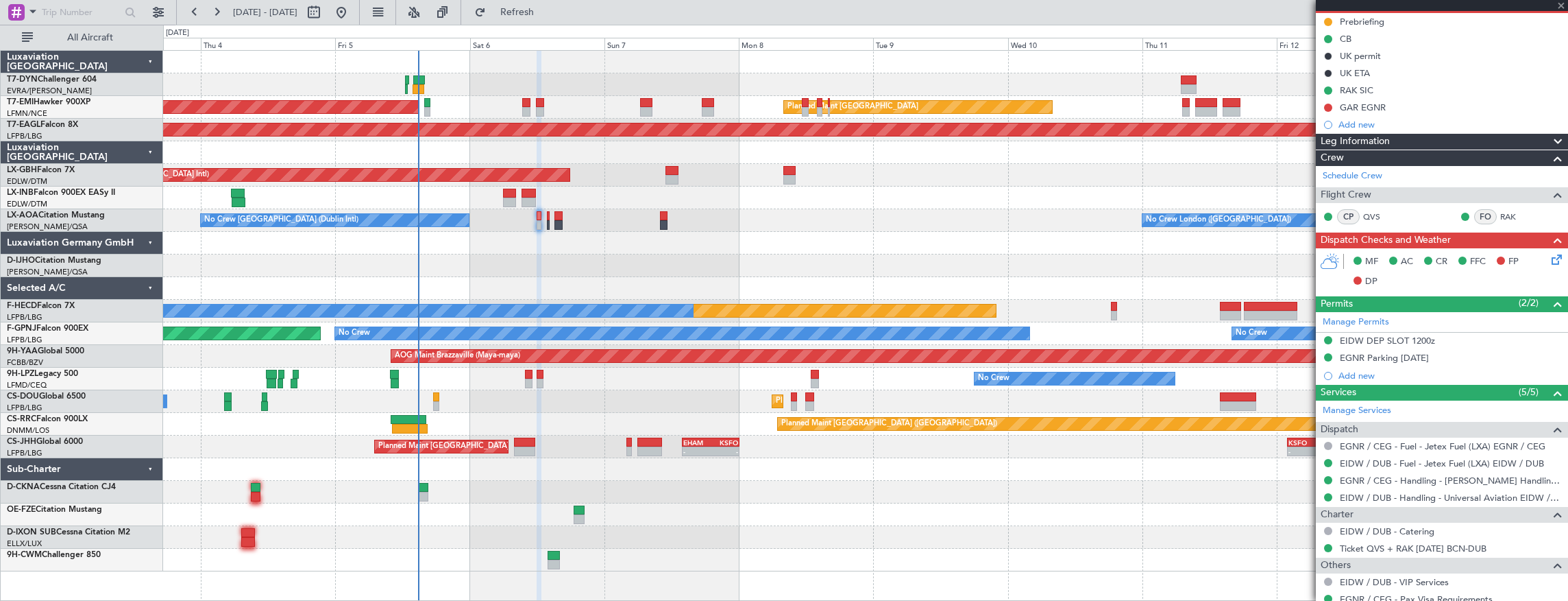
type input "+00:05"
type input "0"
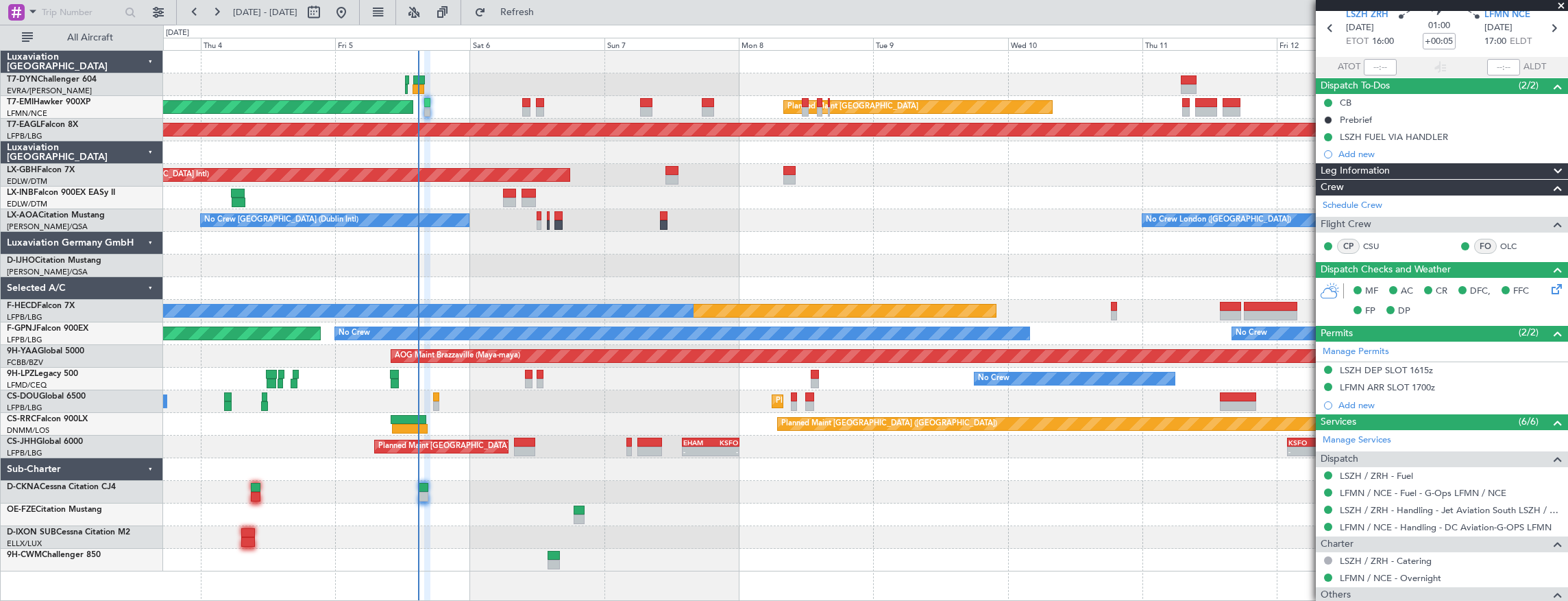
scroll to position [111, 0]
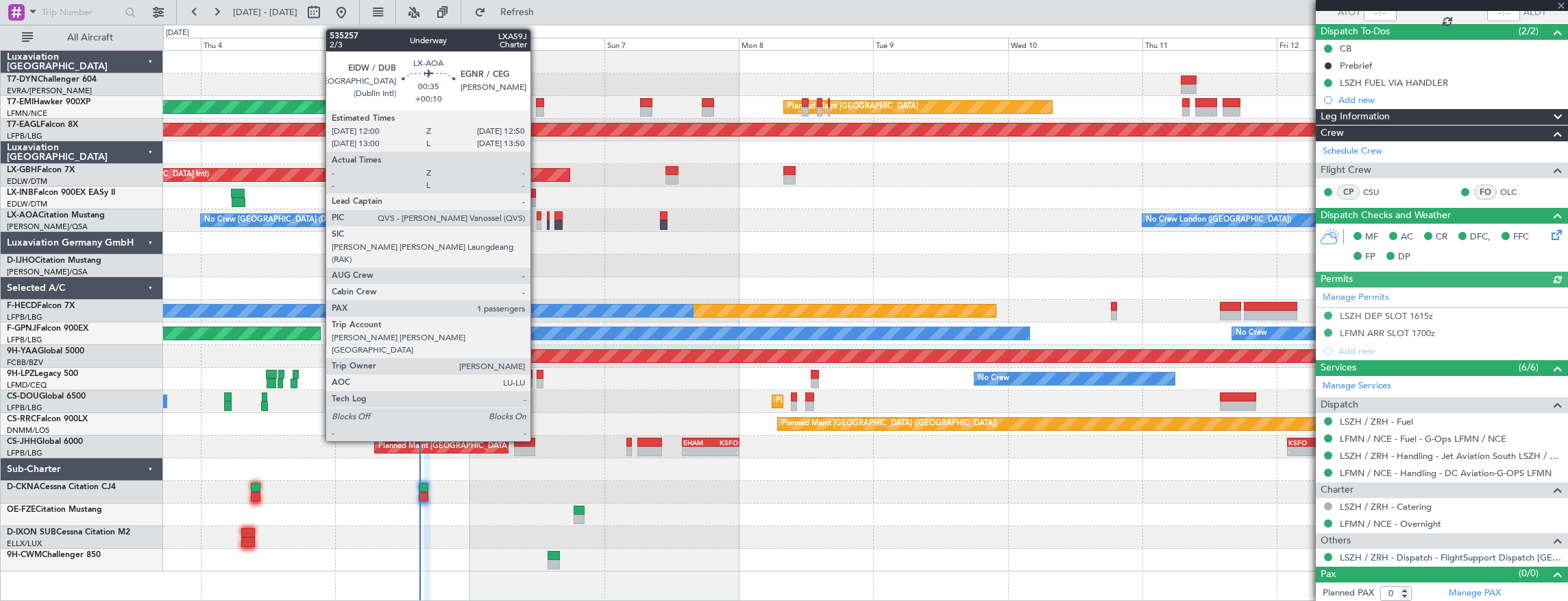
click at [537, 215] on div at bounding box center [539, 216] width 5 height 9
type input "+00:10"
type input "1"
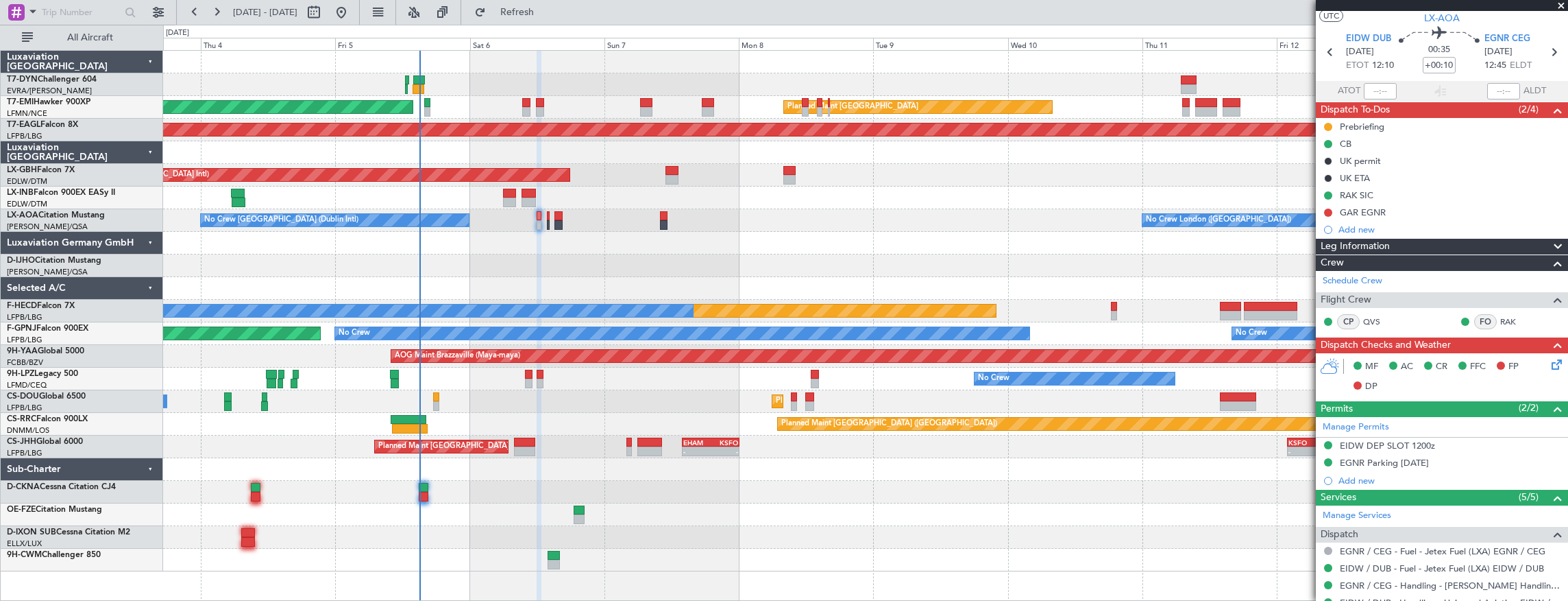
scroll to position [45, 0]
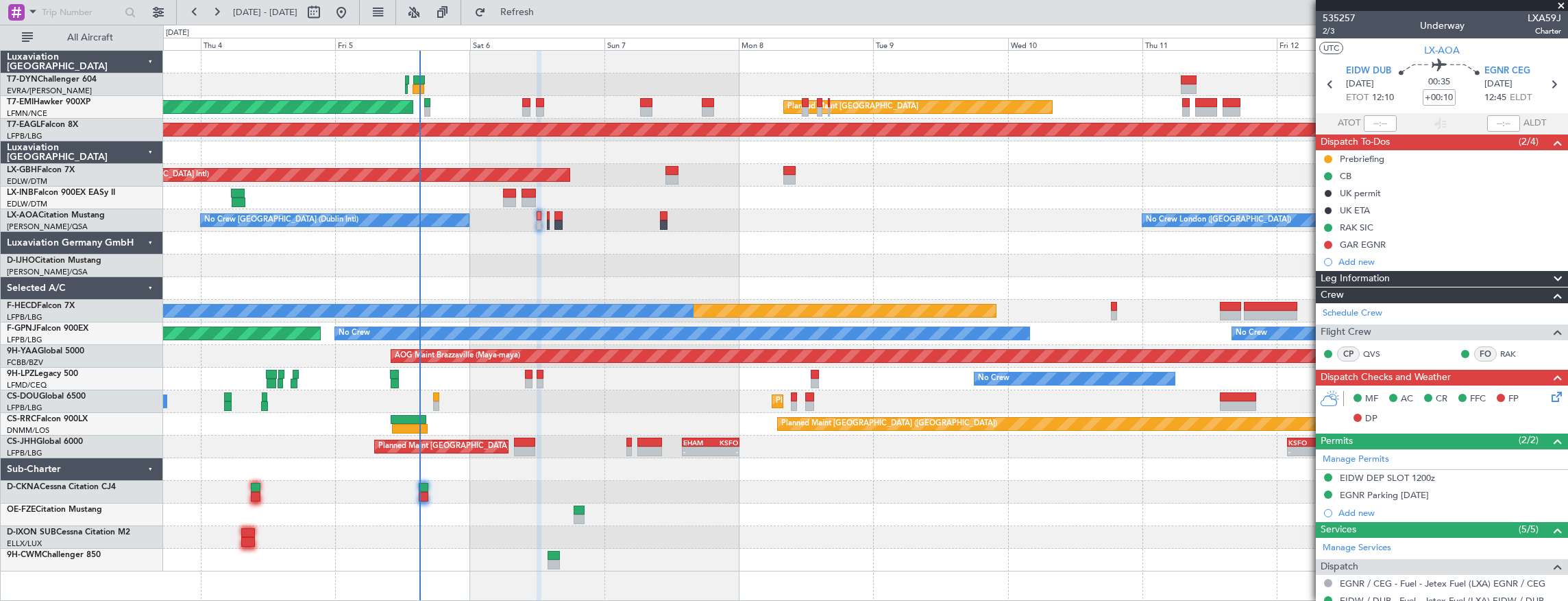
scroll to position [45, 0]
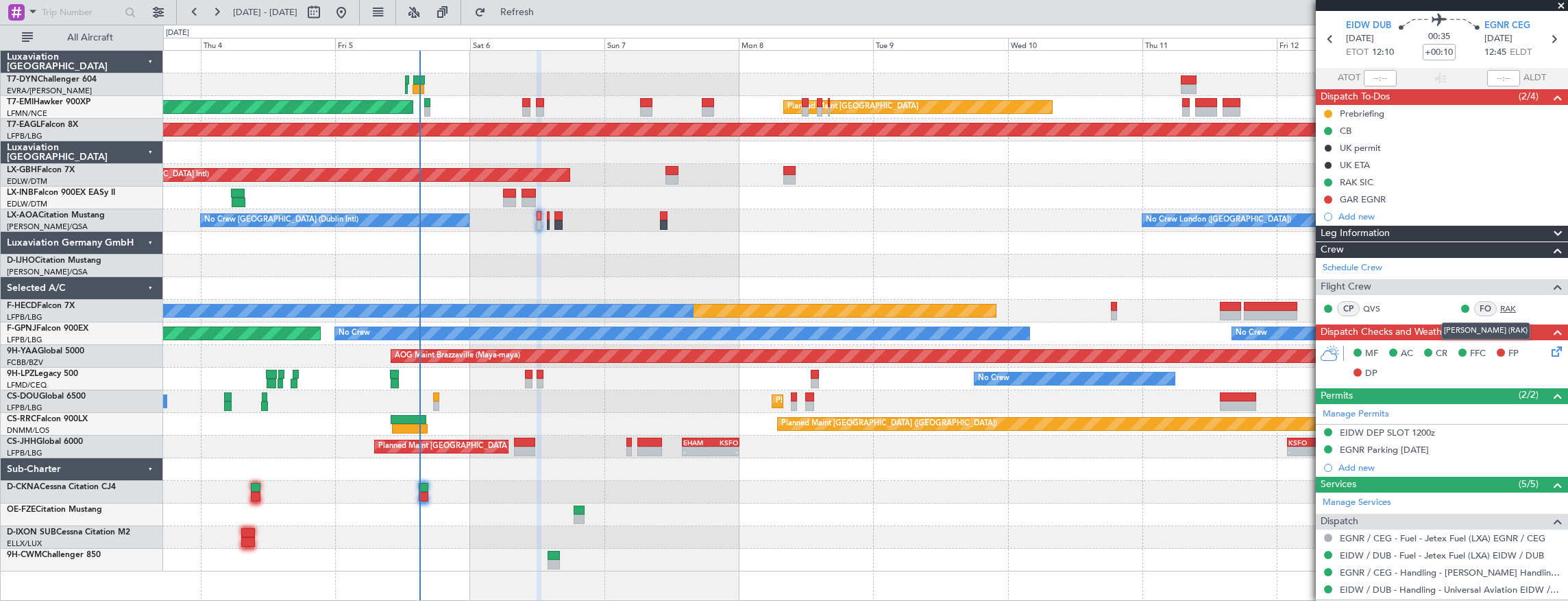
drag, startPoint x: 0, startPoint y: 0, endPoint x: 1502, endPoint y: 307, distance: 1533.1
click at [1502, 307] on link "RAK" at bounding box center [1515, 308] width 31 height 12
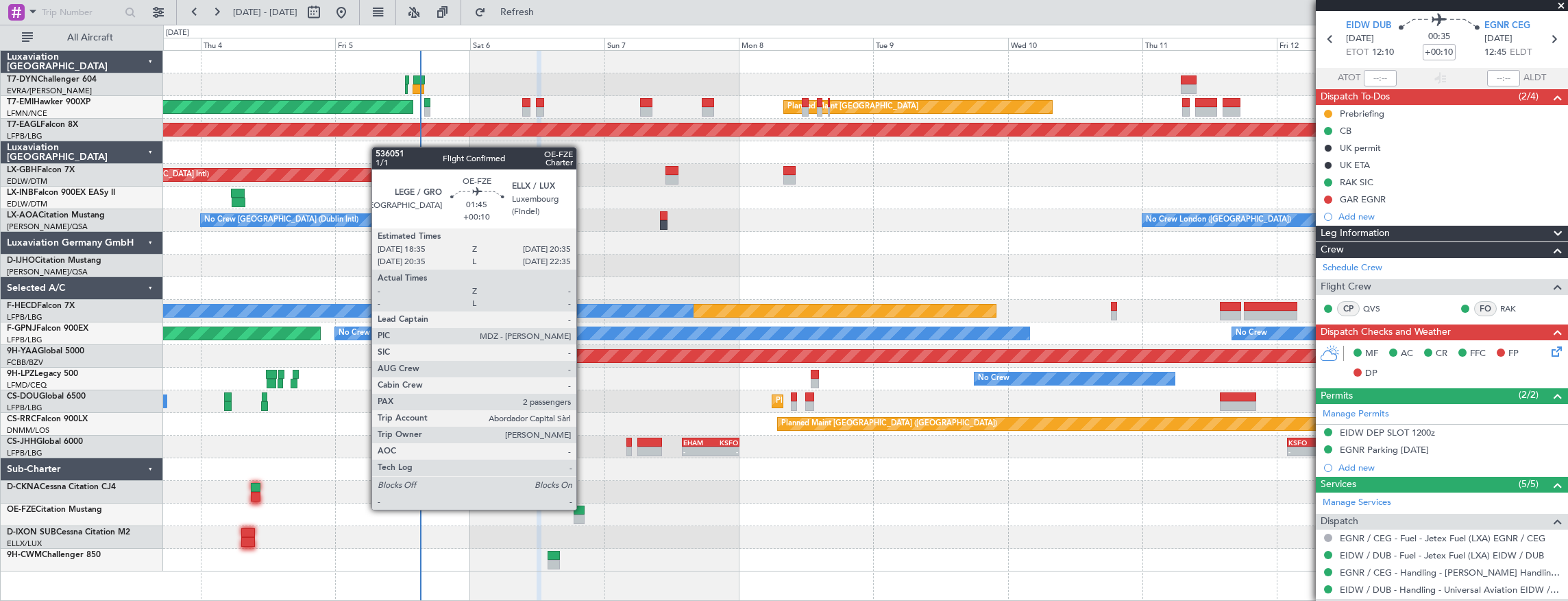
click at [583, 508] on div at bounding box center [579, 510] width 11 height 9
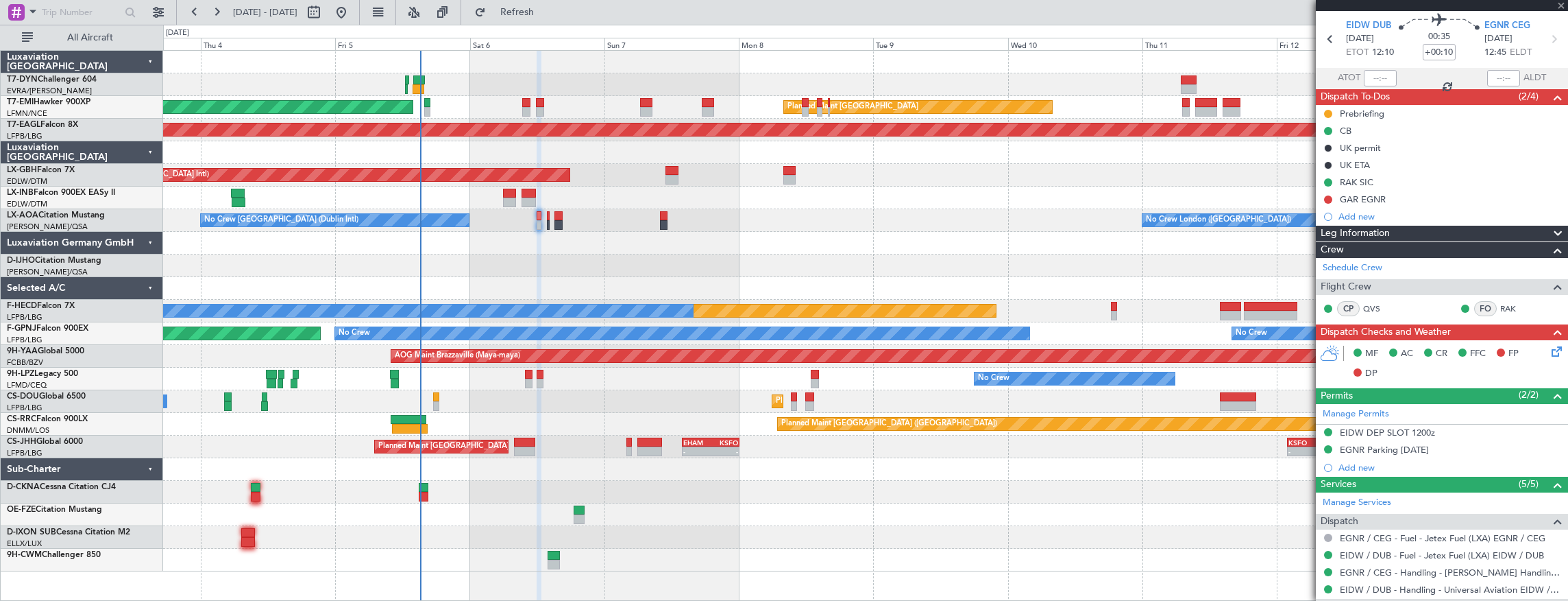
type input "2"
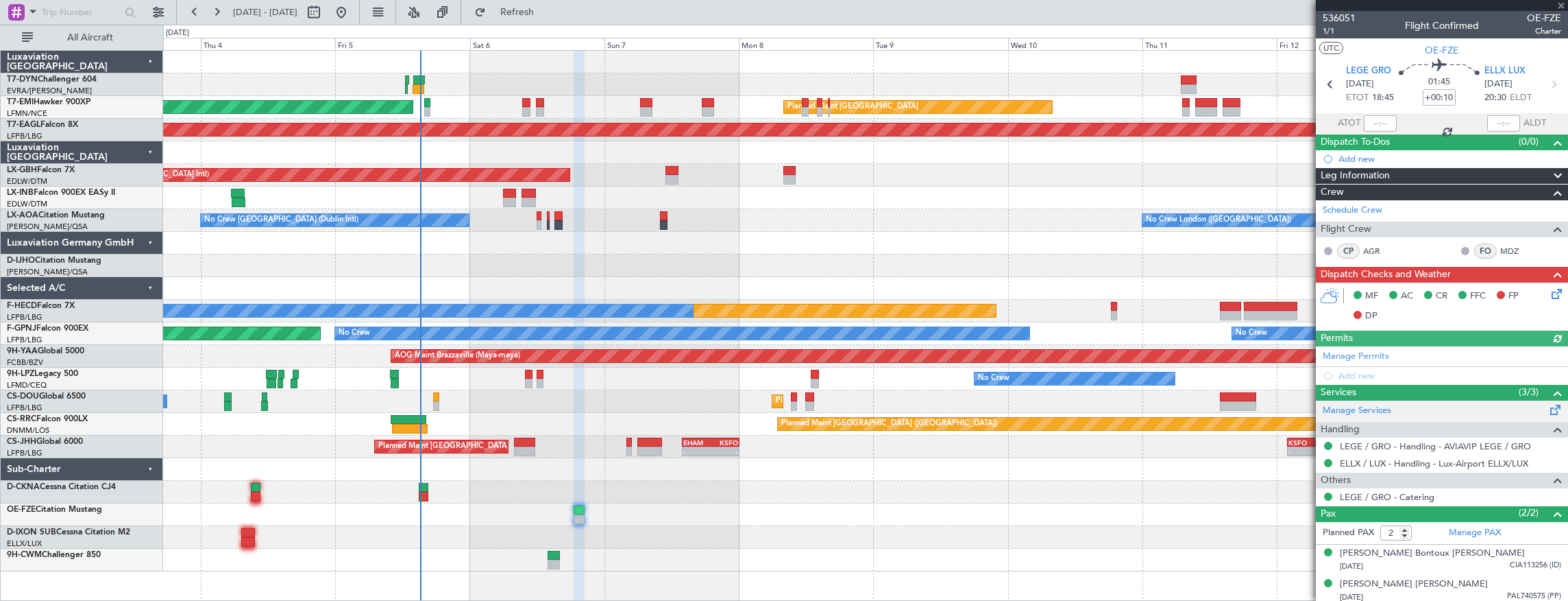
scroll to position [1, 0]
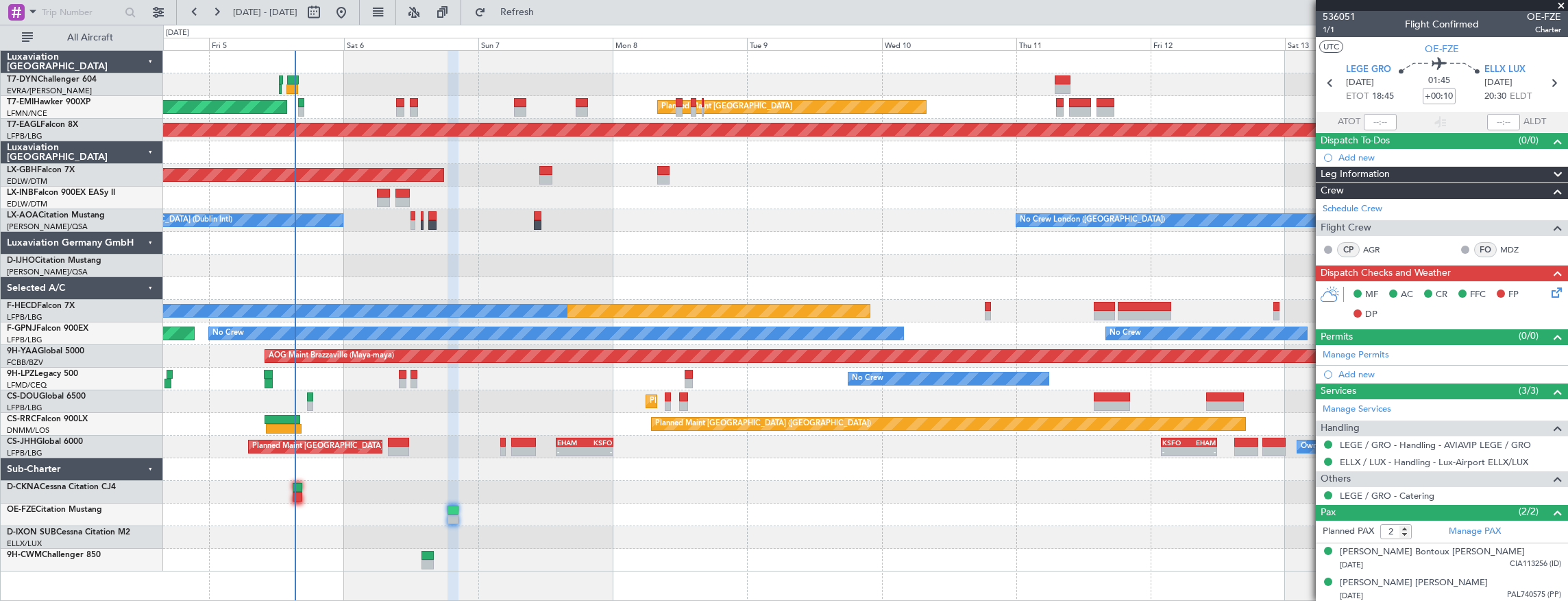
click at [814, 197] on div "Unplanned Maint [GEOGRAPHIC_DATA] (Al Maktoum Intl)" at bounding box center [865, 198] width 1405 height 23
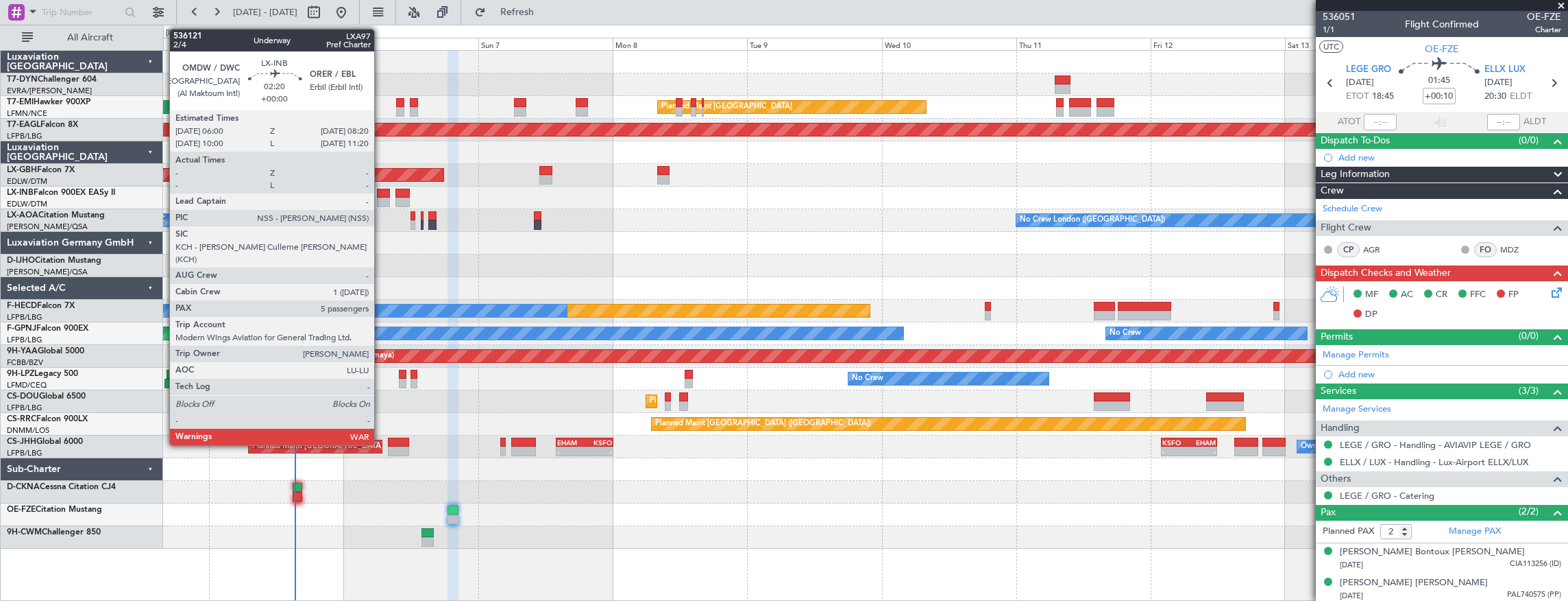
click at [381, 194] on div at bounding box center [384, 193] width 14 height 9
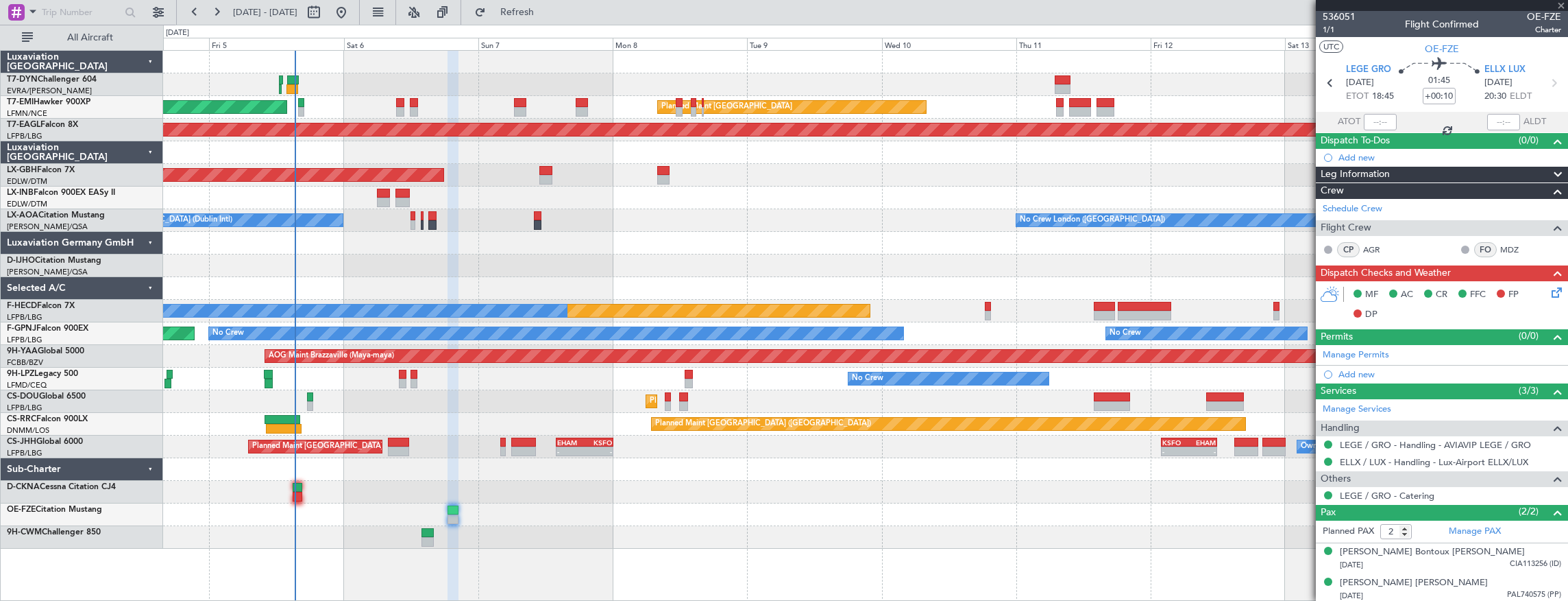
type input "5"
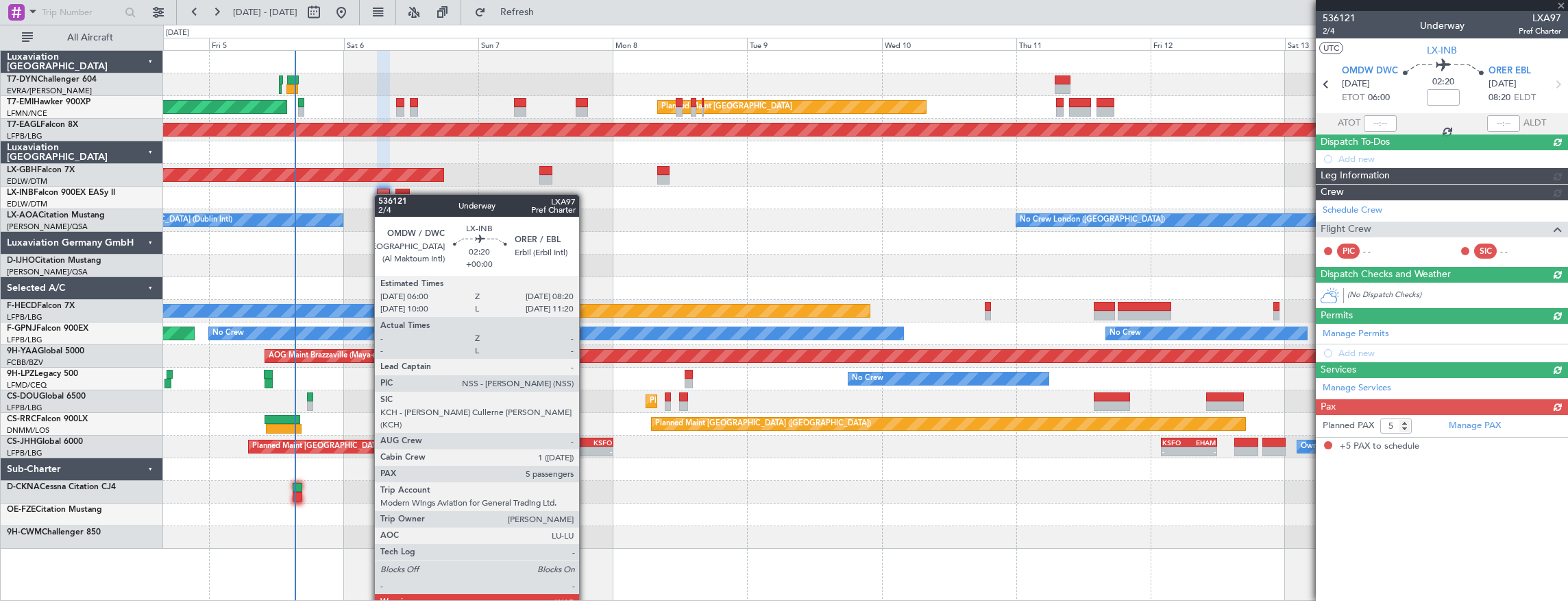
scroll to position [0, 0]
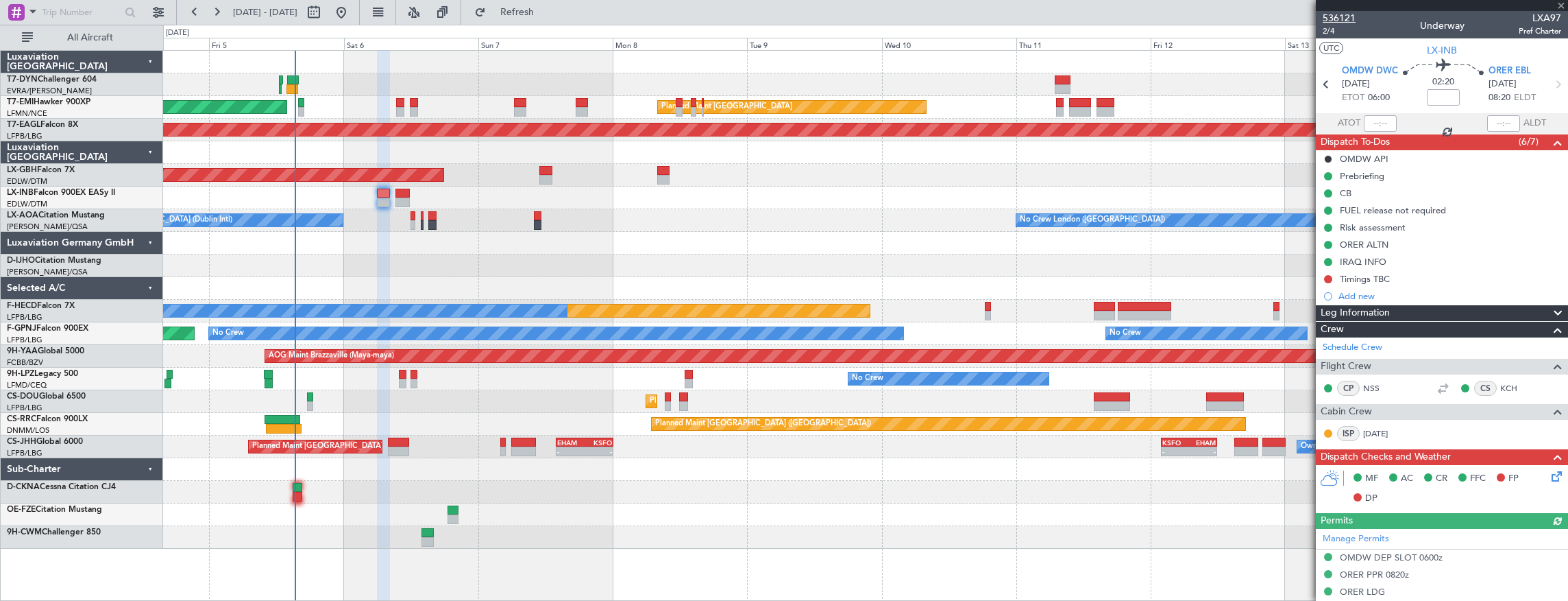
click at [1336, 17] on span "536121" at bounding box center [1338, 18] width 33 height 14
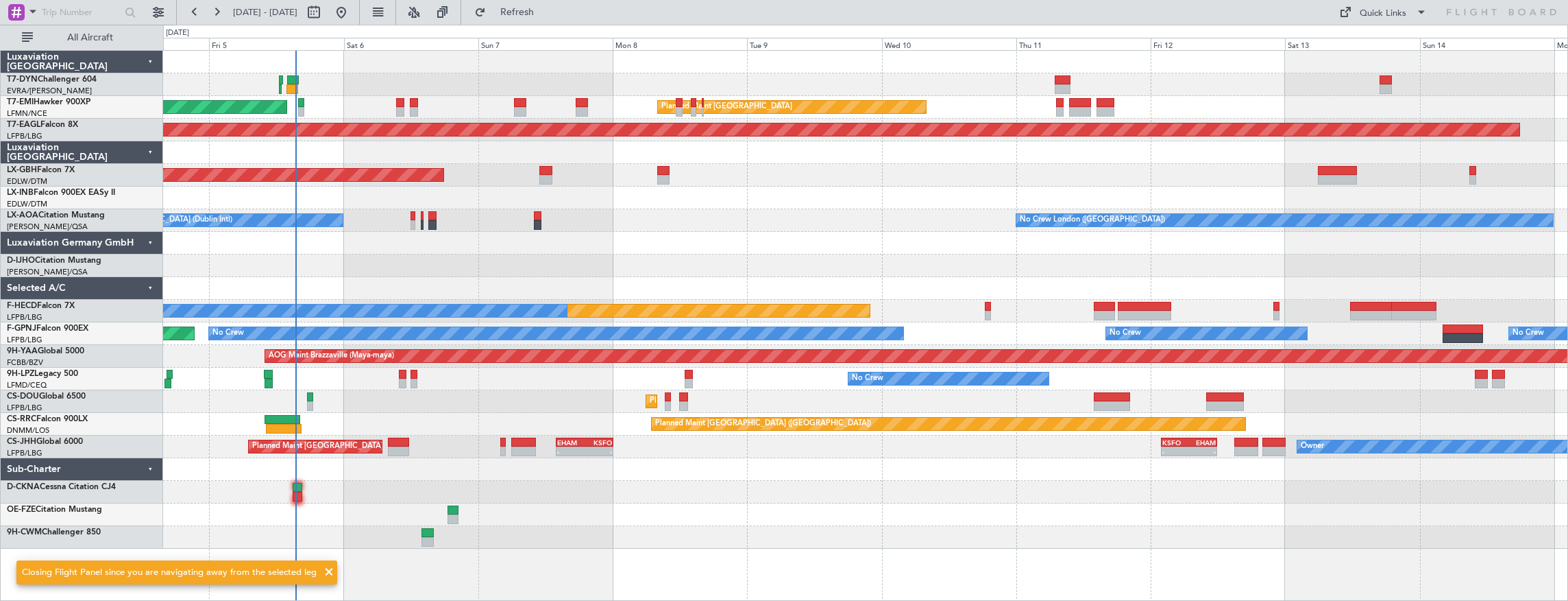
click at [418, 255] on div at bounding box center [865, 266] width 1405 height 23
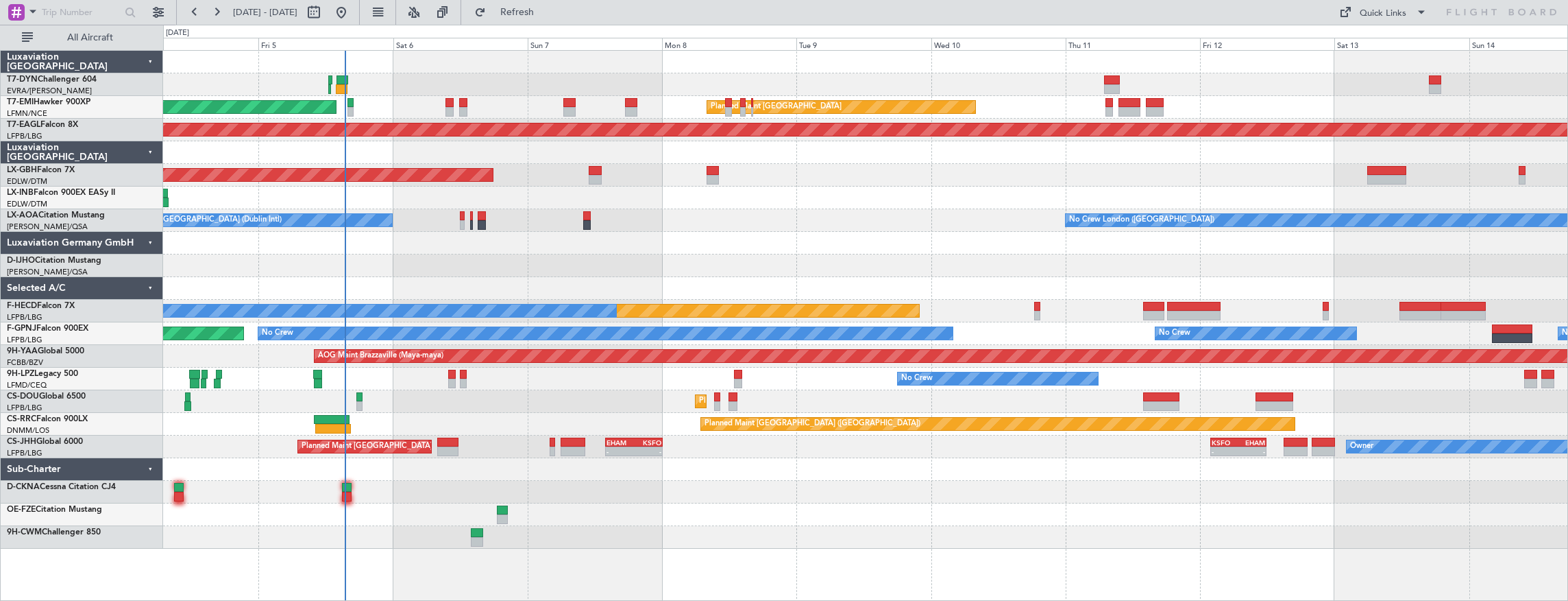
click at [871, 211] on div "No Crew London (Farnborough) No Crew Dublin (Dublin Intl)" at bounding box center [865, 221] width 1405 height 23
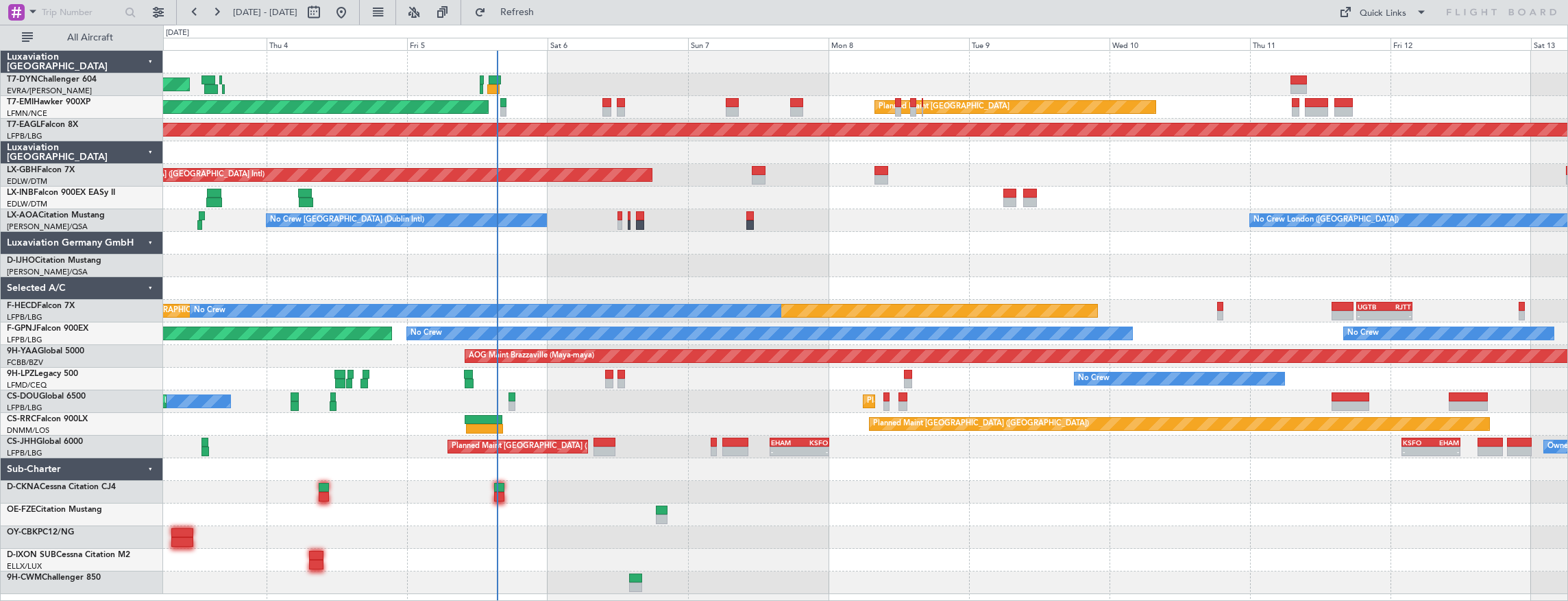
click at [811, 240] on div at bounding box center [865, 243] width 1405 height 23
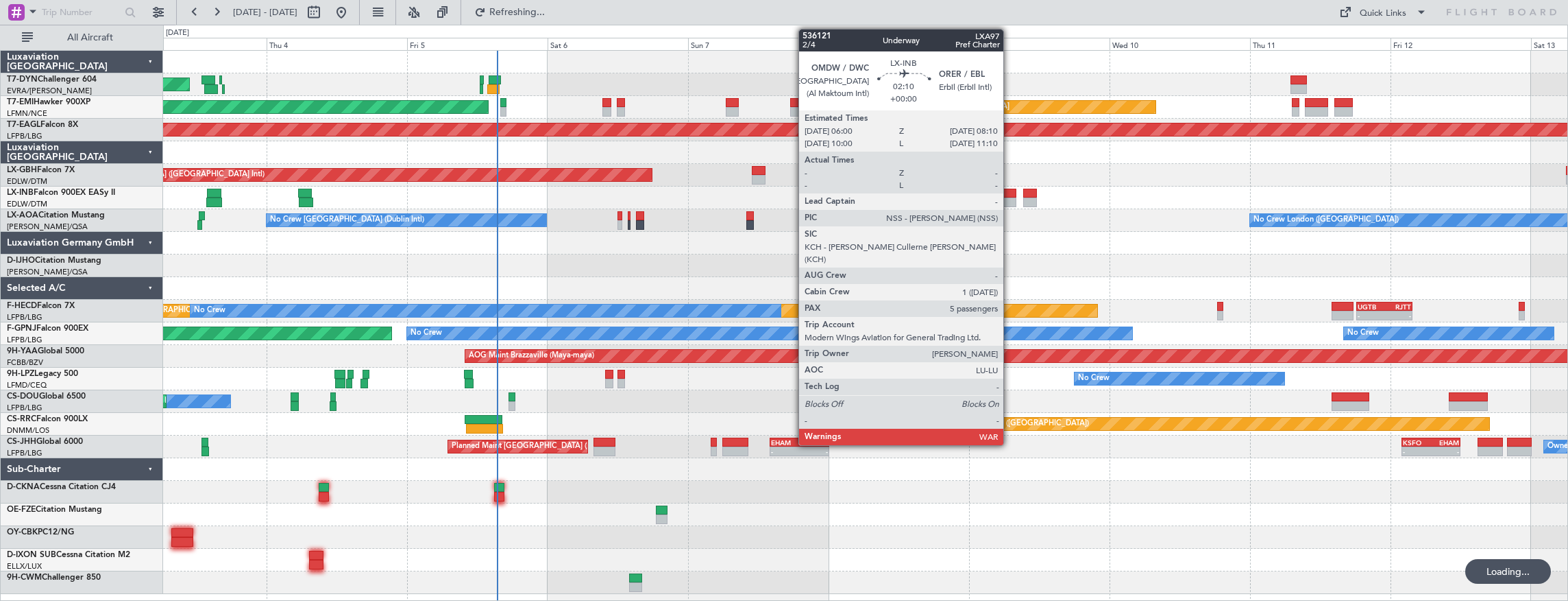
click at [1010, 191] on div at bounding box center [1010, 193] width 13 height 9
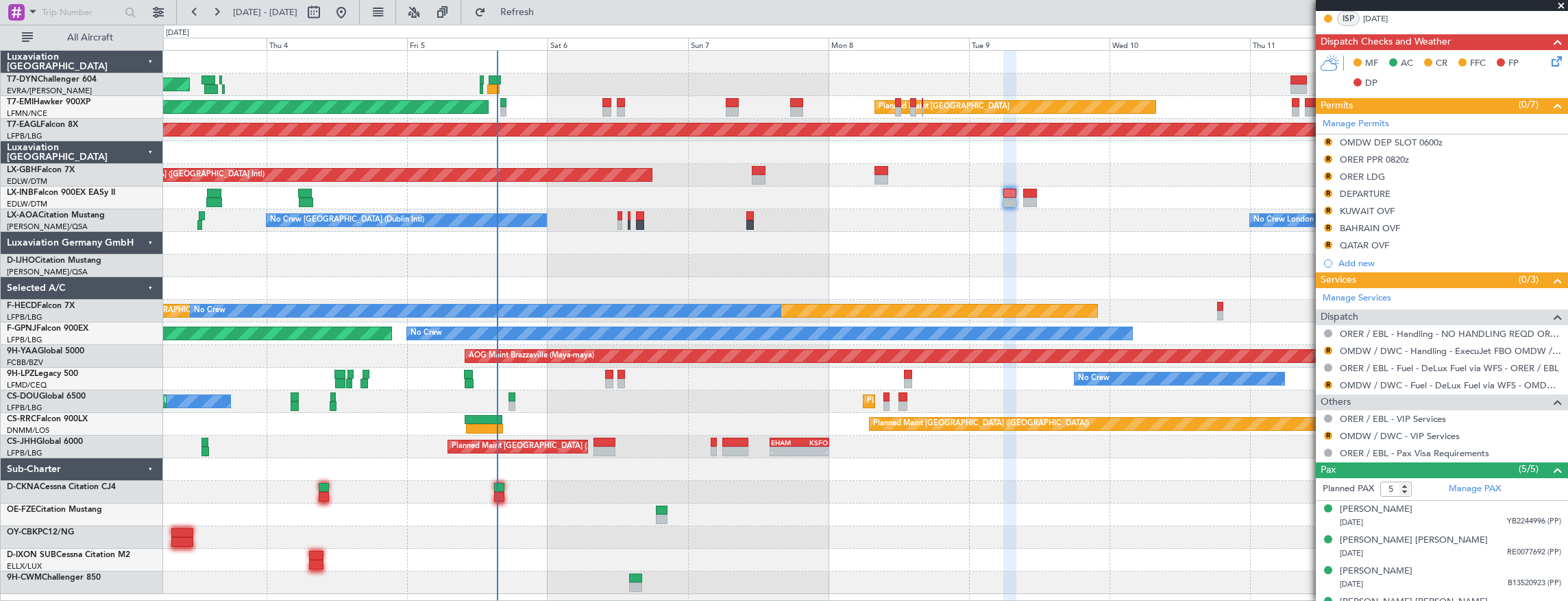
scroll to position [465, 0]
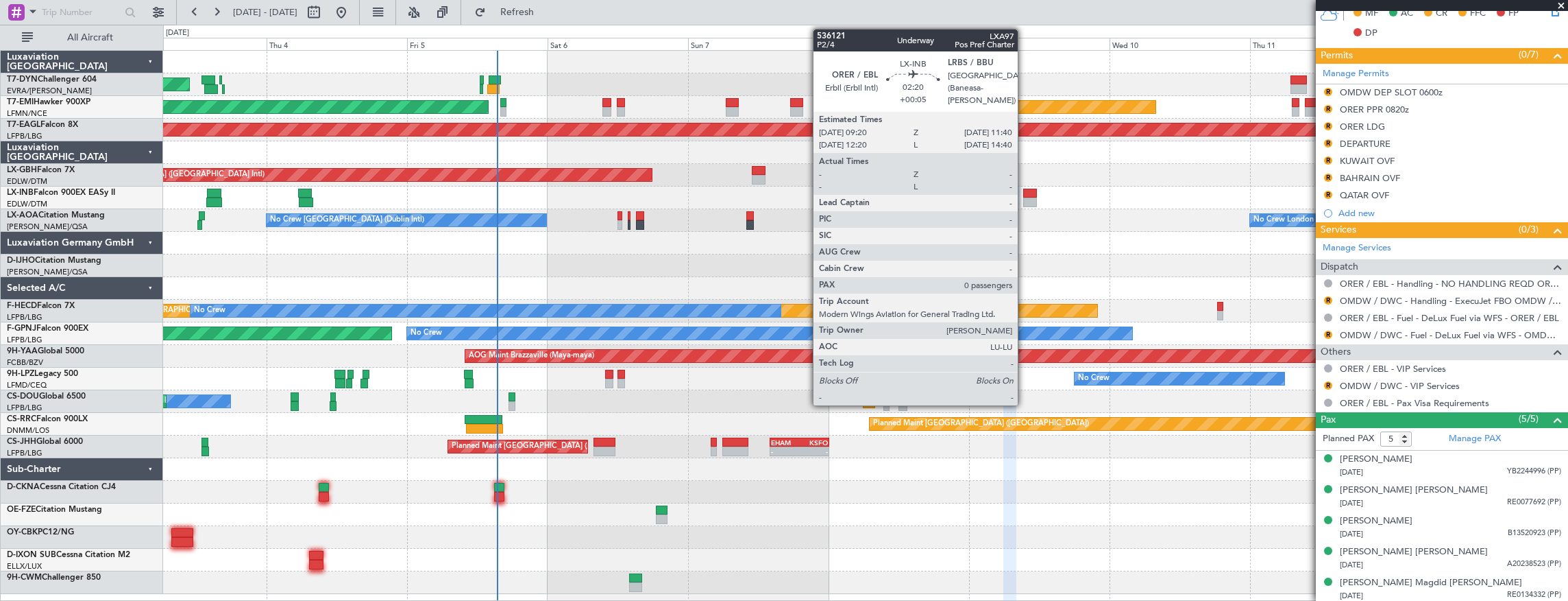
click at [1025, 189] on div at bounding box center [1029, 193] width 14 height 9
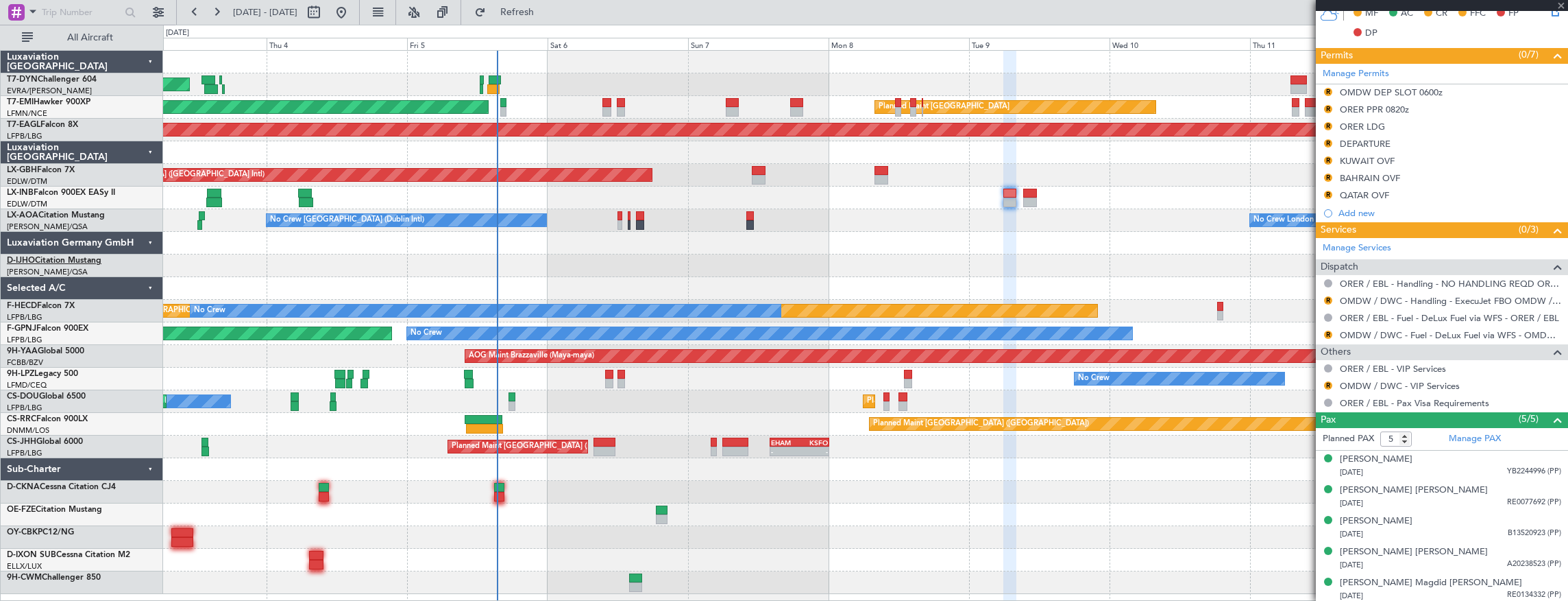
type input "+00:05"
type input "0"
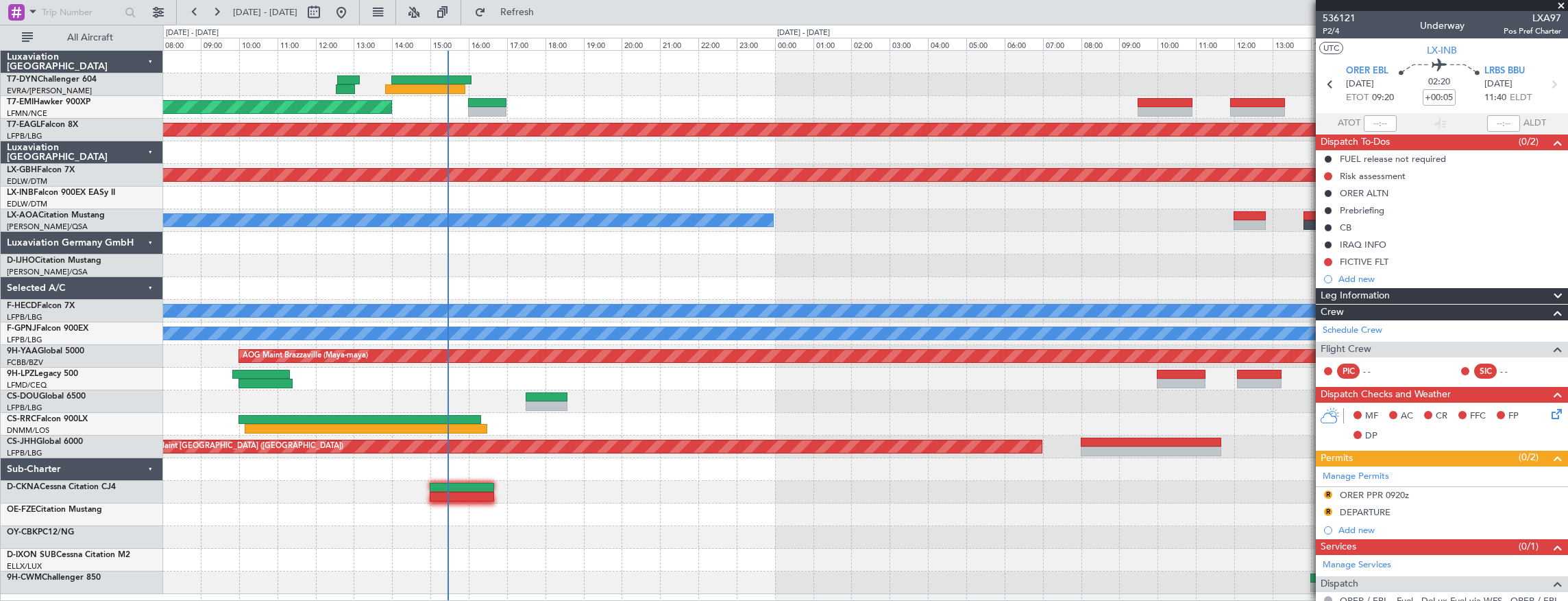
click at [586, 102] on div "Planned Maint [GEOGRAPHIC_DATA]" at bounding box center [865, 107] width 1405 height 23
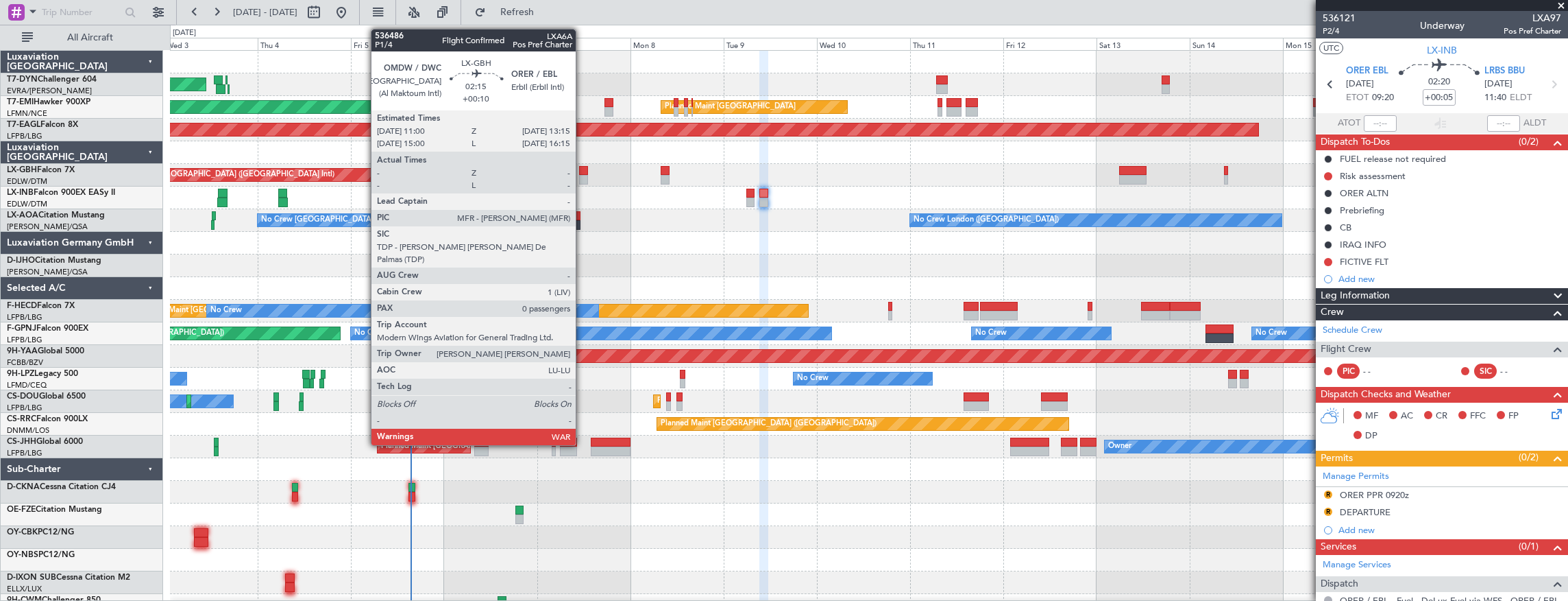
click at [583, 172] on div at bounding box center [583, 171] width 8 height 9
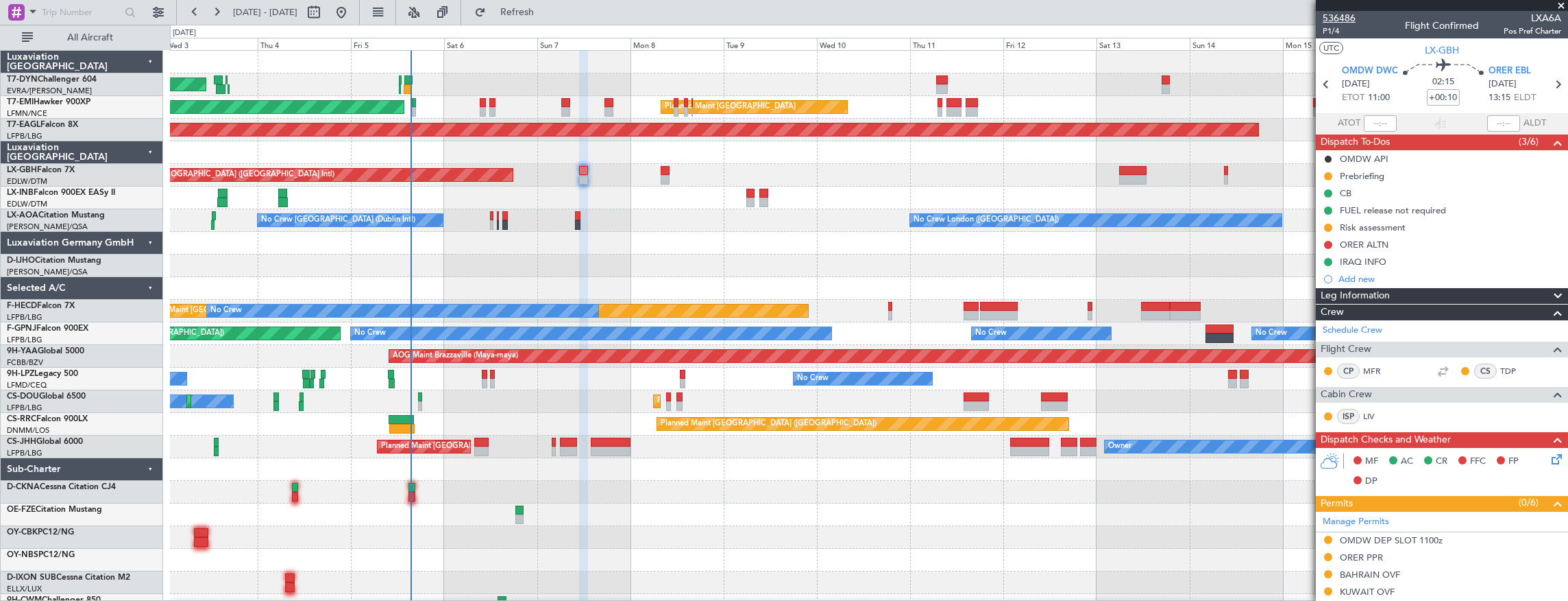
click at [1352, 17] on span "536486" at bounding box center [1338, 18] width 33 height 14
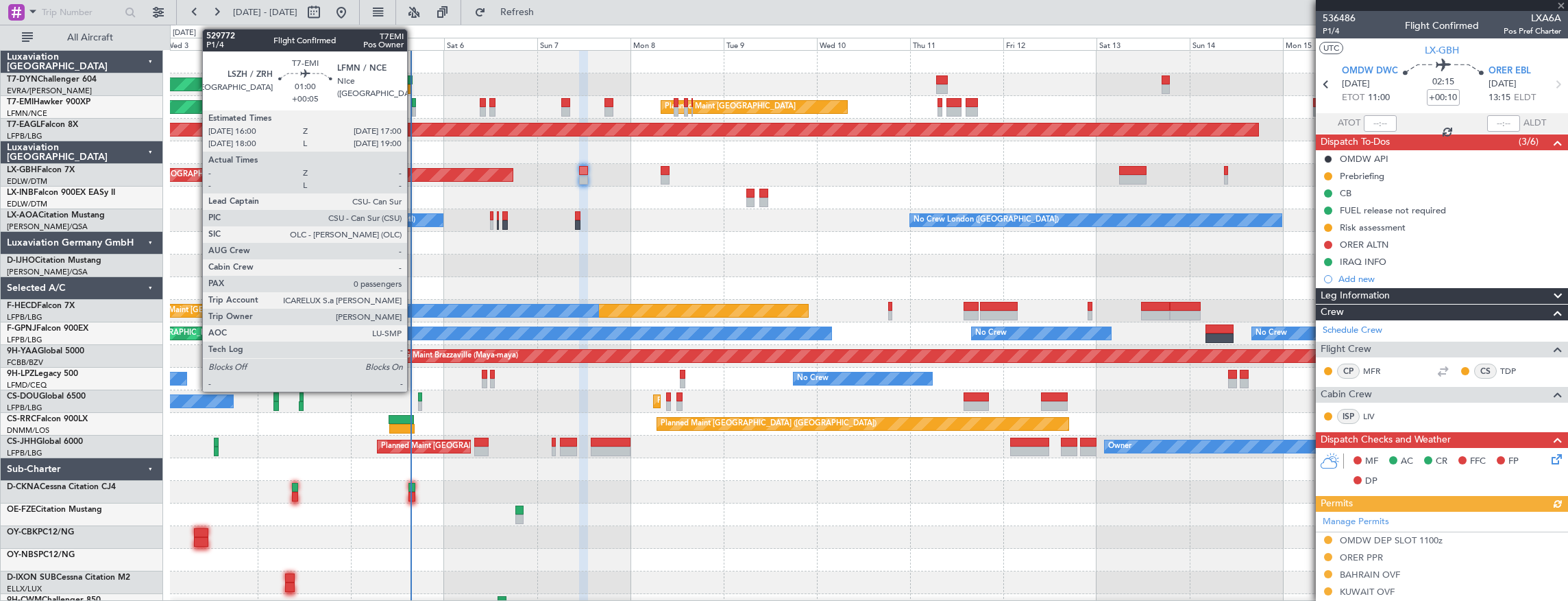
click at [414, 101] on div at bounding box center [414, 102] width 4 height 9
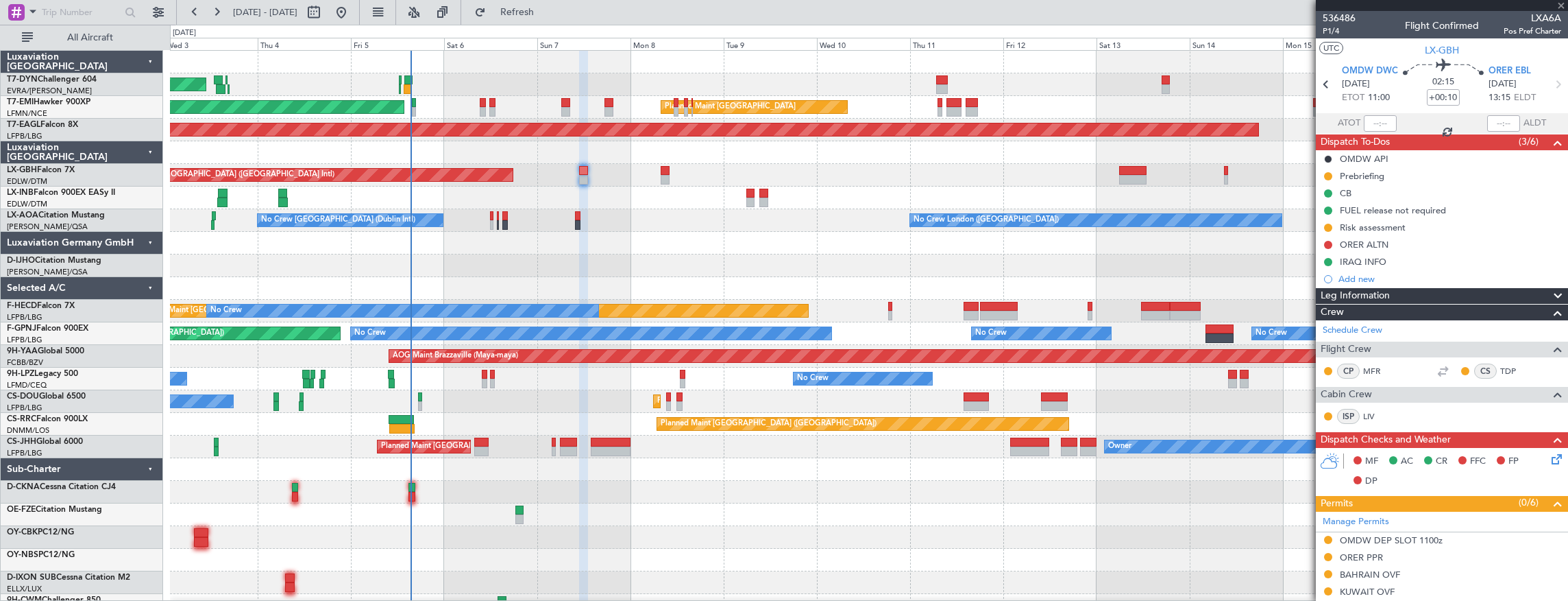
type input "+00:05"
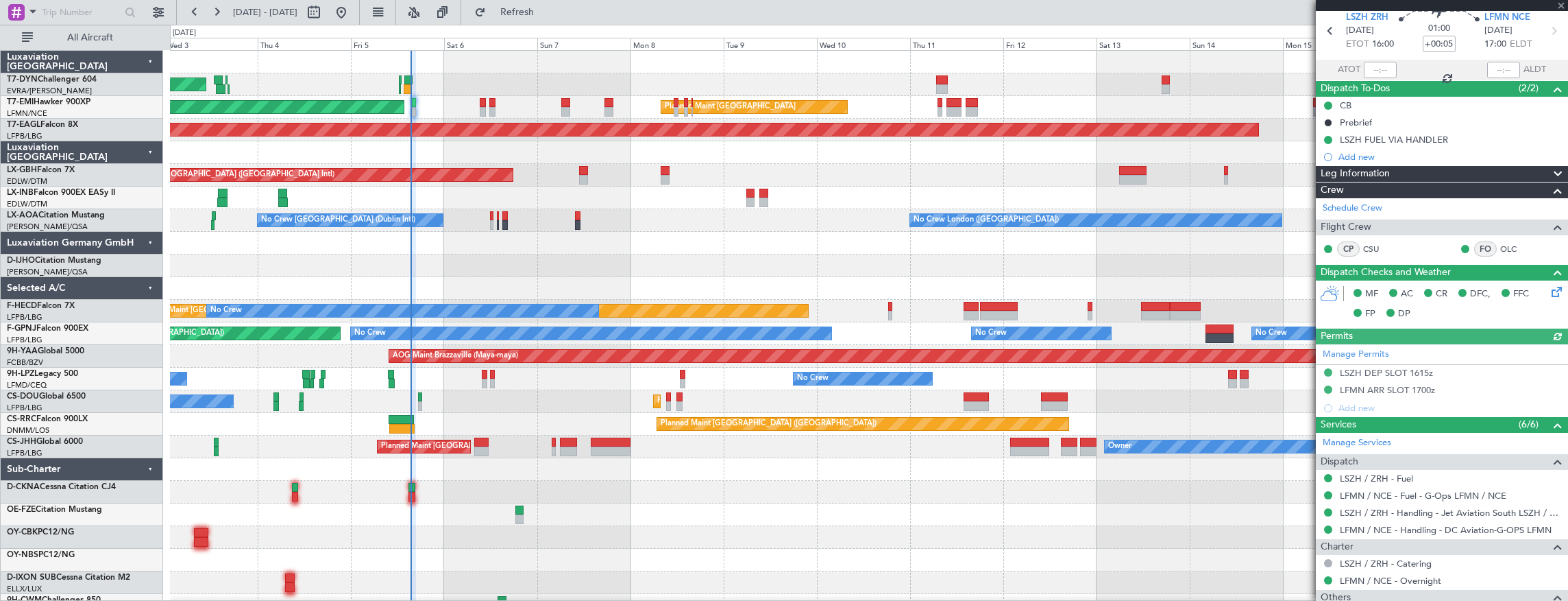
scroll to position [111, 0]
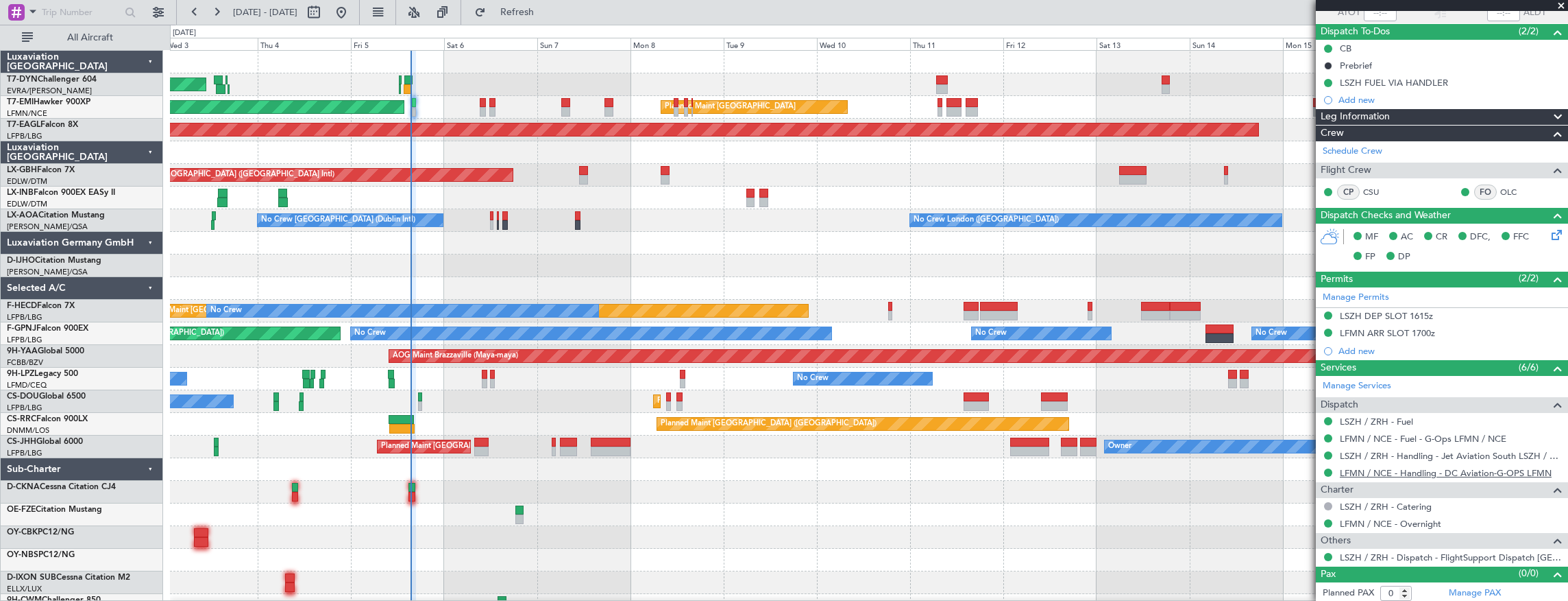
click at [1378, 469] on link "LFMN / NCE - Handling - DC Aviation-G-OPS LFMN" at bounding box center [1445, 472] width 212 height 11
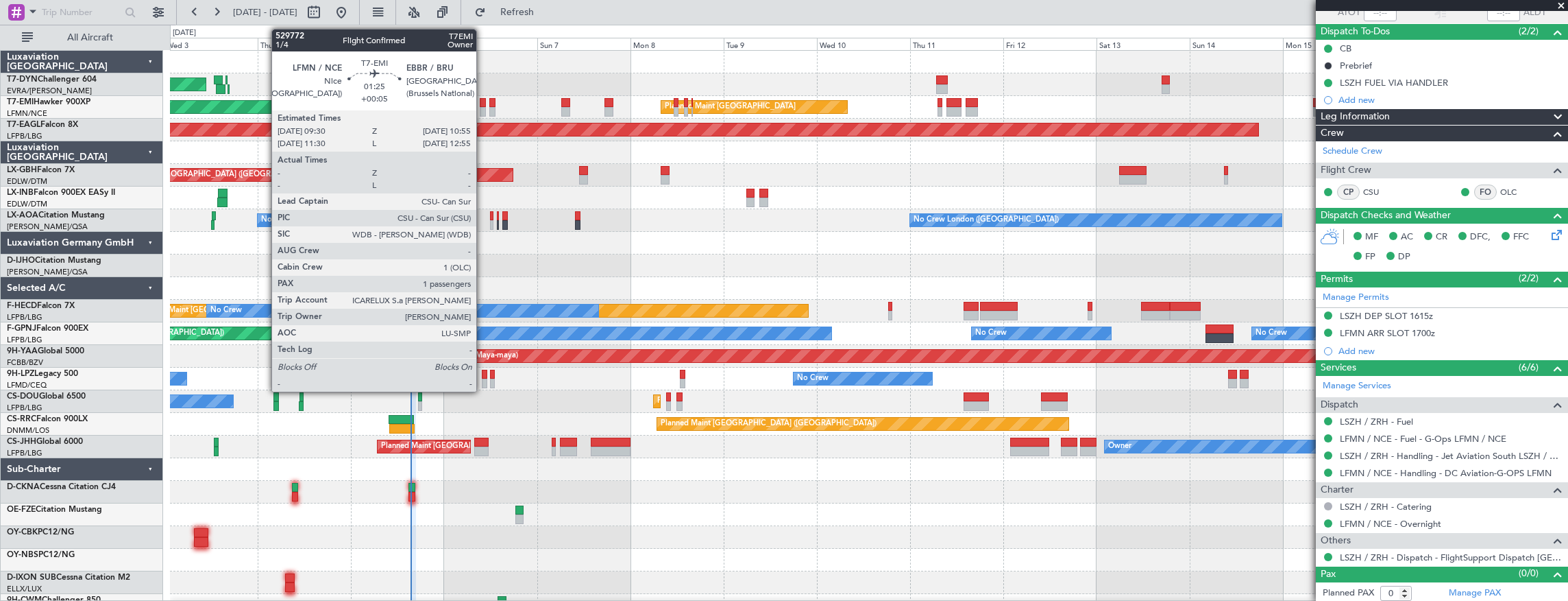
click at [483, 108] on div at bounding box center [482, 112] width 7 height 9
type input "1"
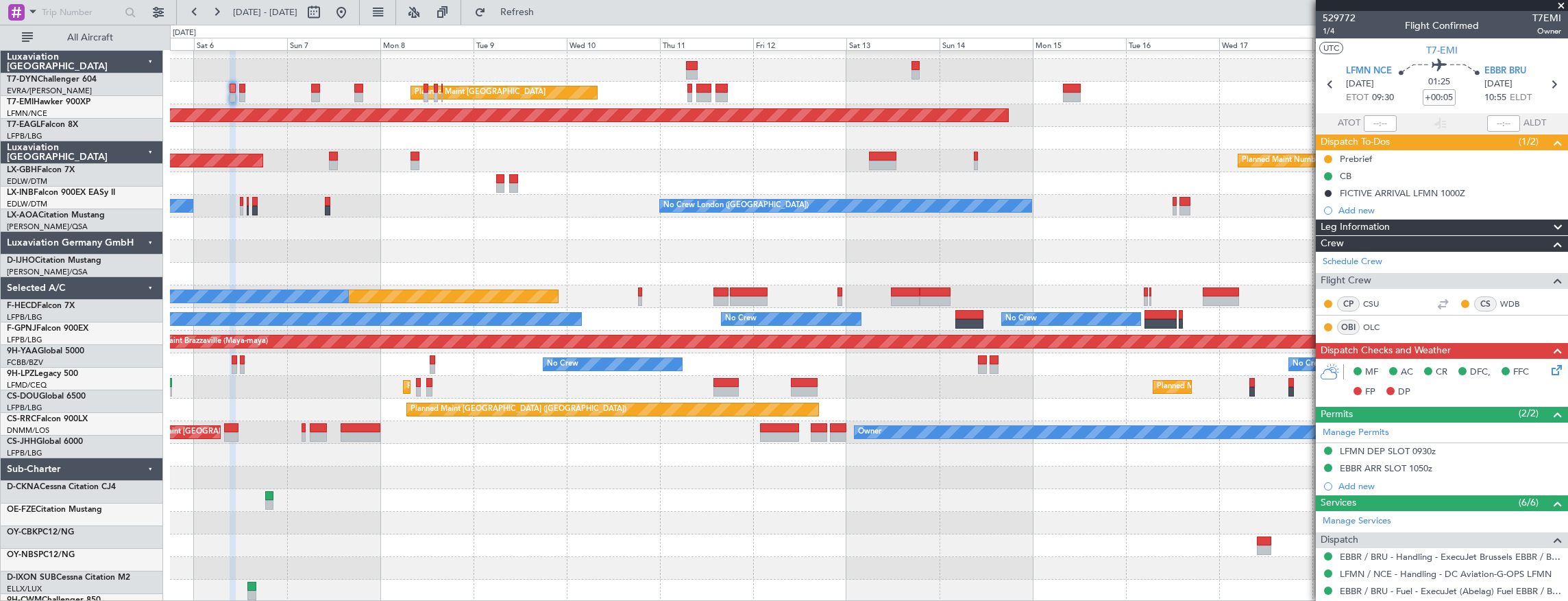
scroll to position [14, 0]
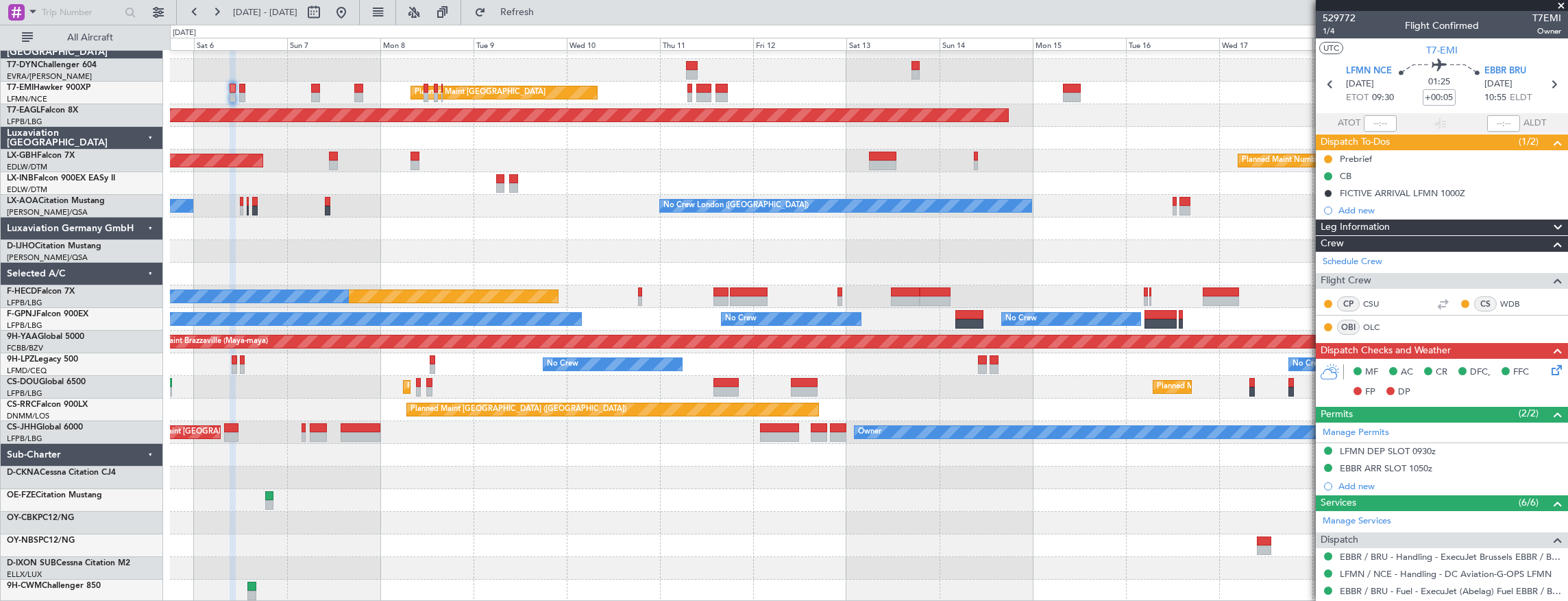
click at [463, 230] on div "AOG Maint Riga (Riga Intl) Planned Maint Zurich Planned Maint Zurich Grounded N…" at bounding box center [869, 319] width 1398 height 565
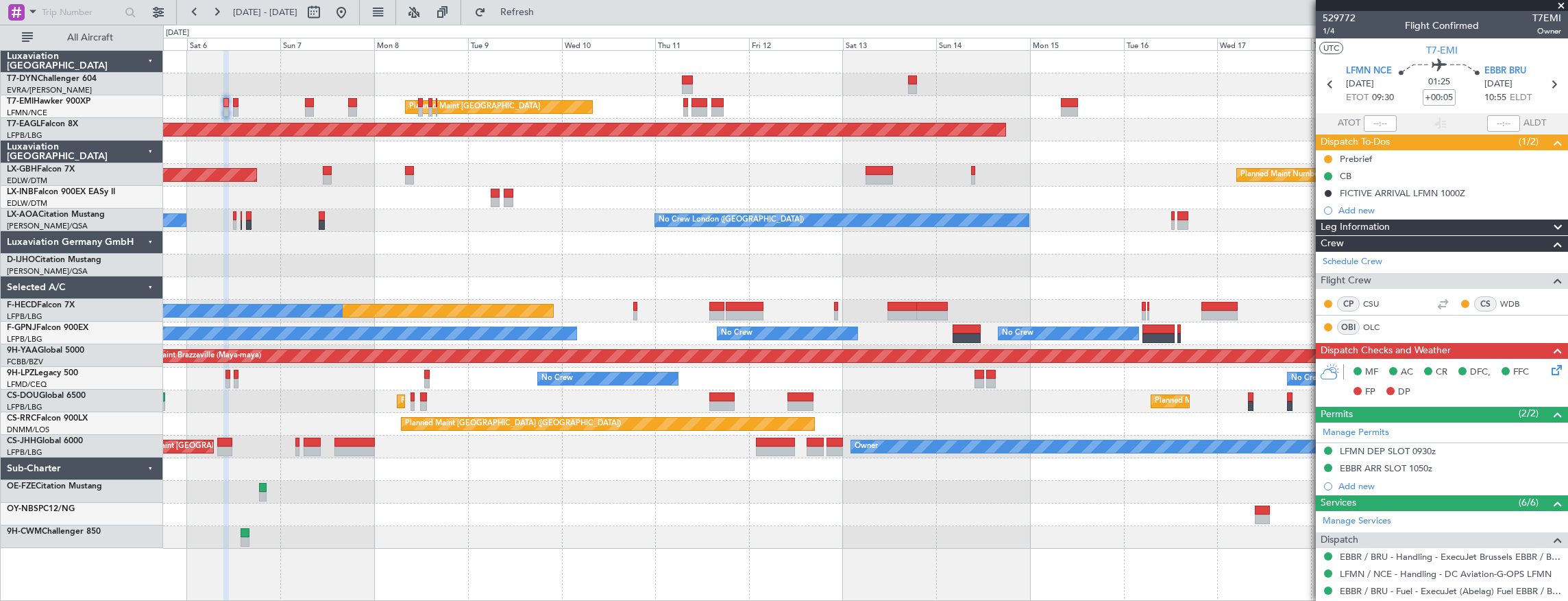
scroll to position [0, 0]
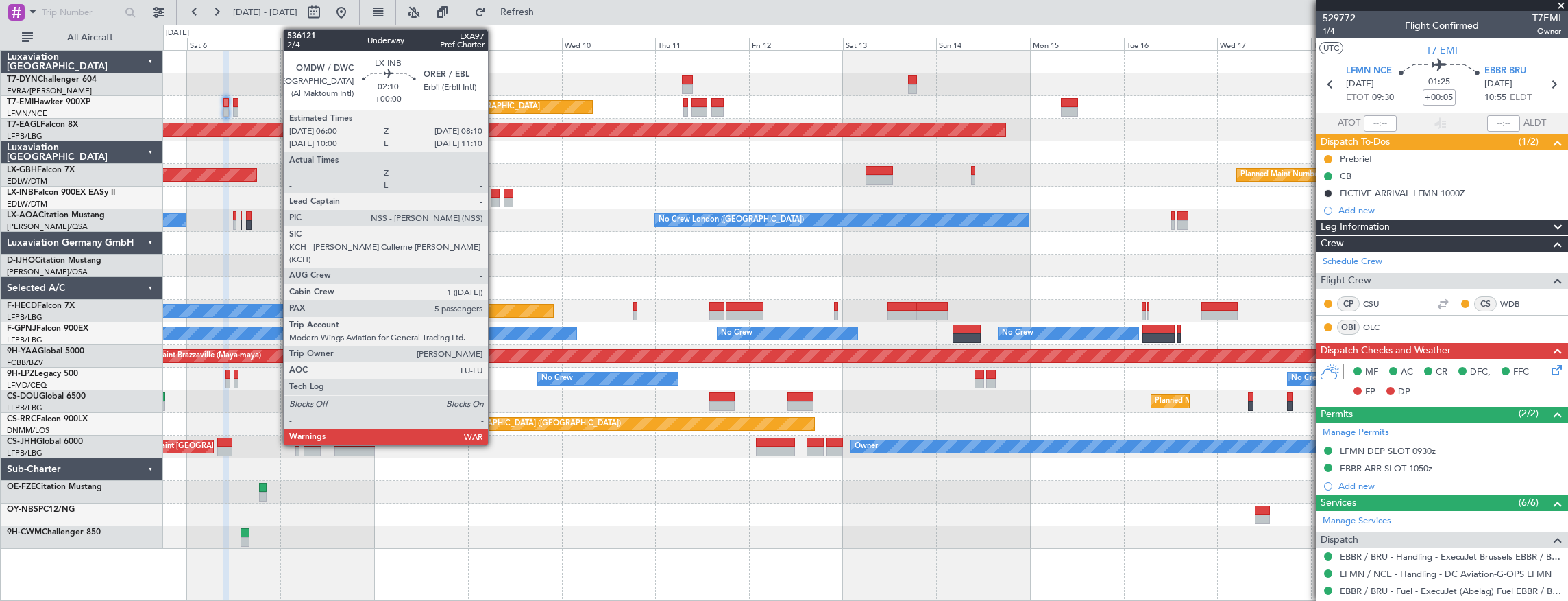
click at [495, 195] on div at bounding box center [495, 193] width 8 height 9
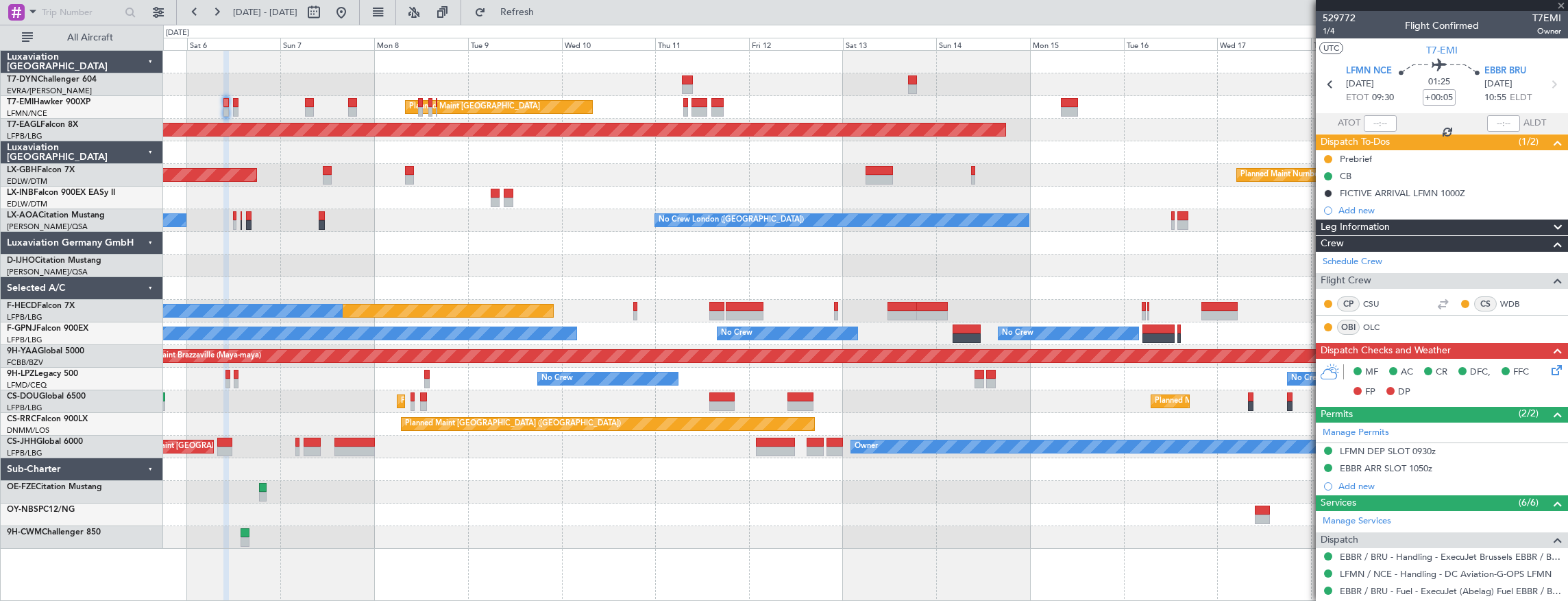
type input "5"
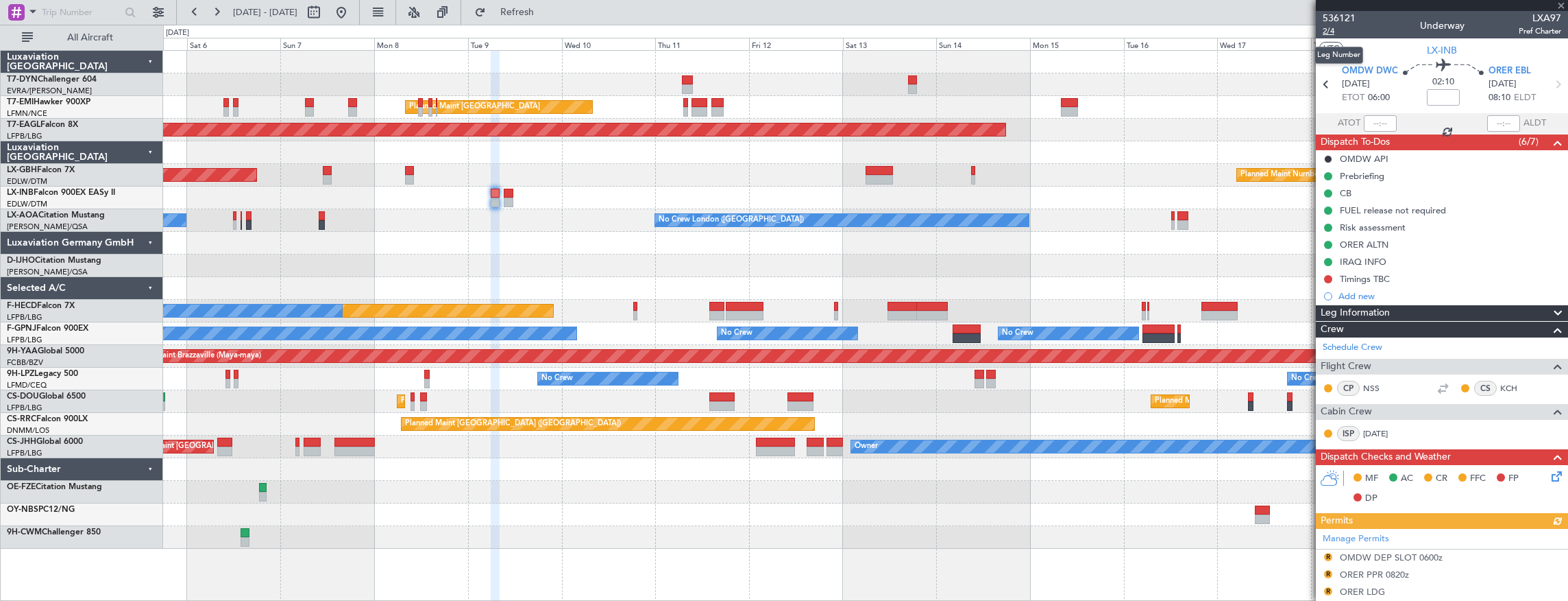
click at [1331, 35] on span "2/4" at bounding box center [1338, 31] width 33 height 11
click at [1325, 228] on button at bounding box center [1328, 227] width 8 height 8
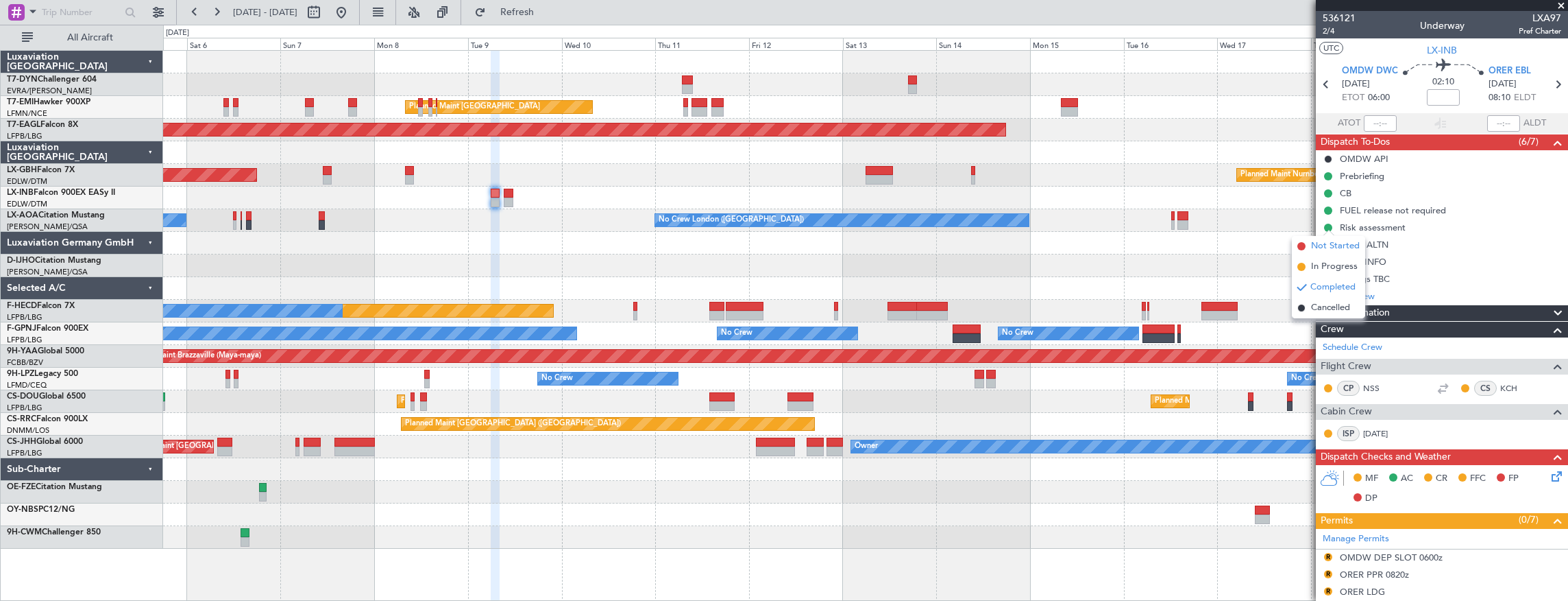
click at [1334, 248] on span "Not Started" at bounding box center [1335, 246] width 49 height 14
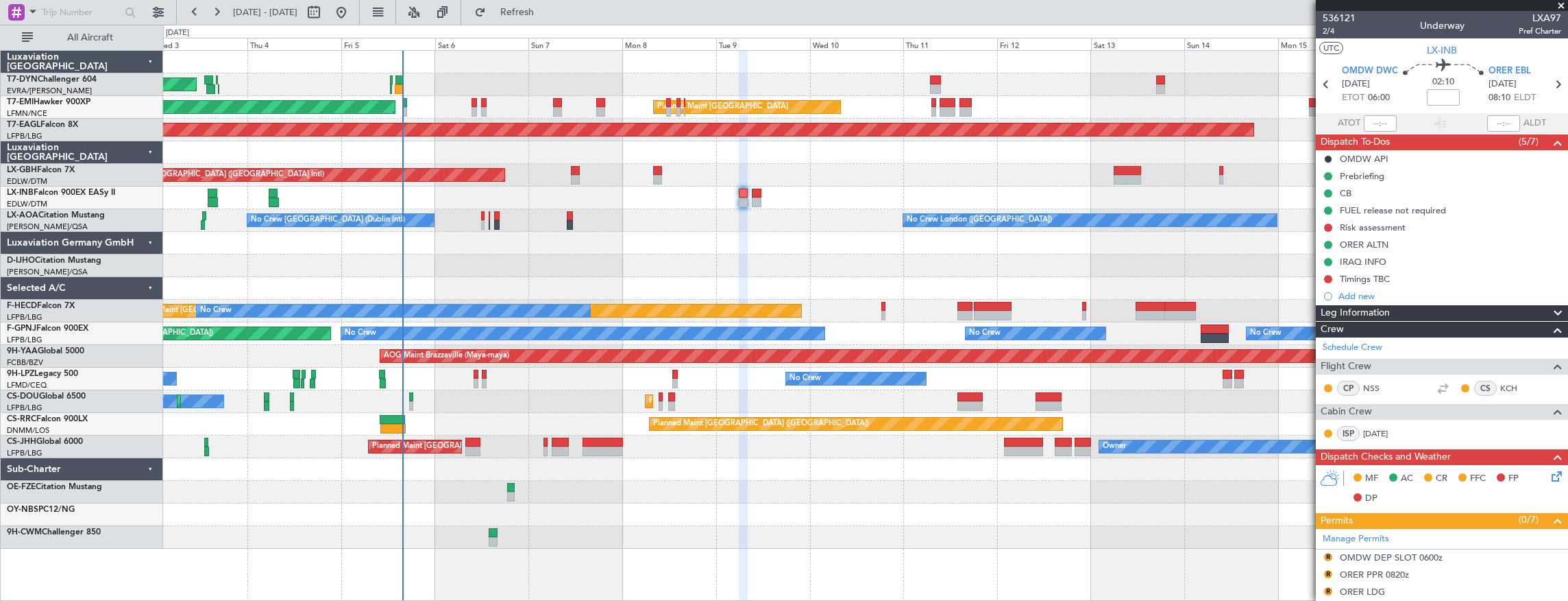
click at [832, 278] on div "AOG Maint Riga (Riga Intl) Planned Maint Zurich Planned Maint Zurich Grounded N…" at bounding box center [865, 300] width 1405 height 498
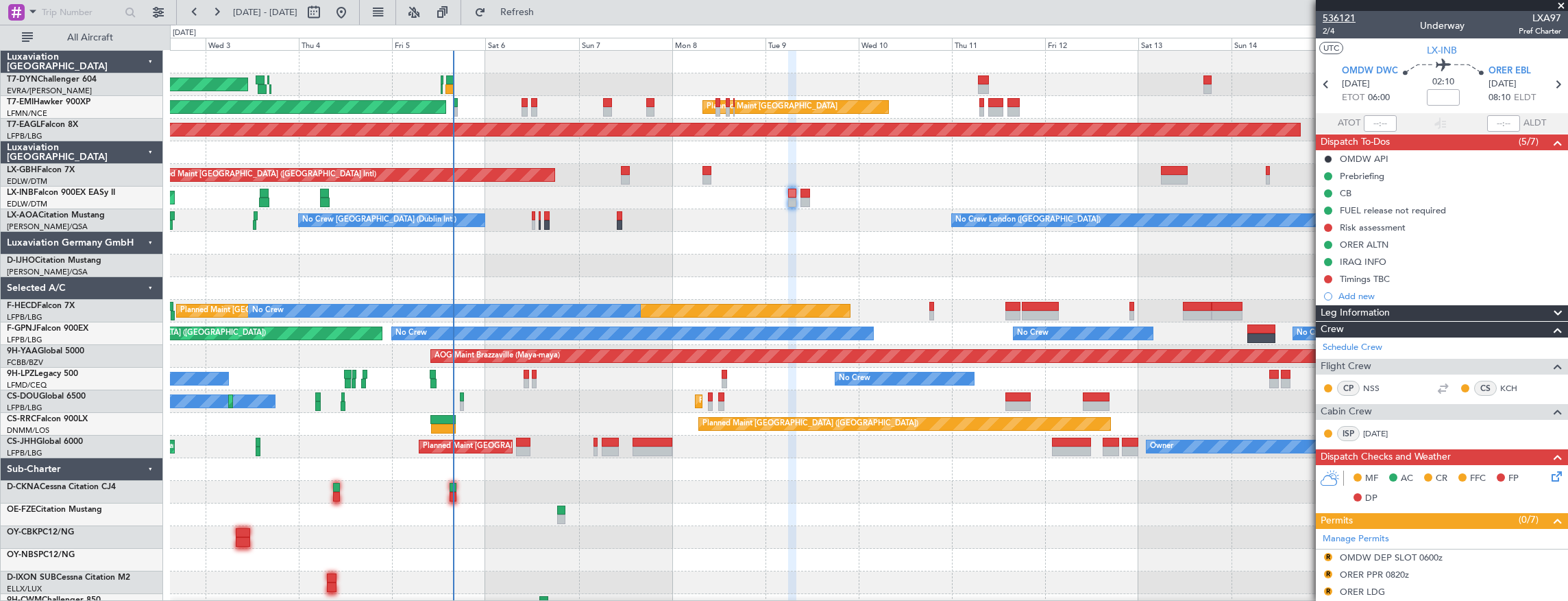
click at [1348, 17] on span "536121" at bounding box center [1338, 18] width 33 height 14
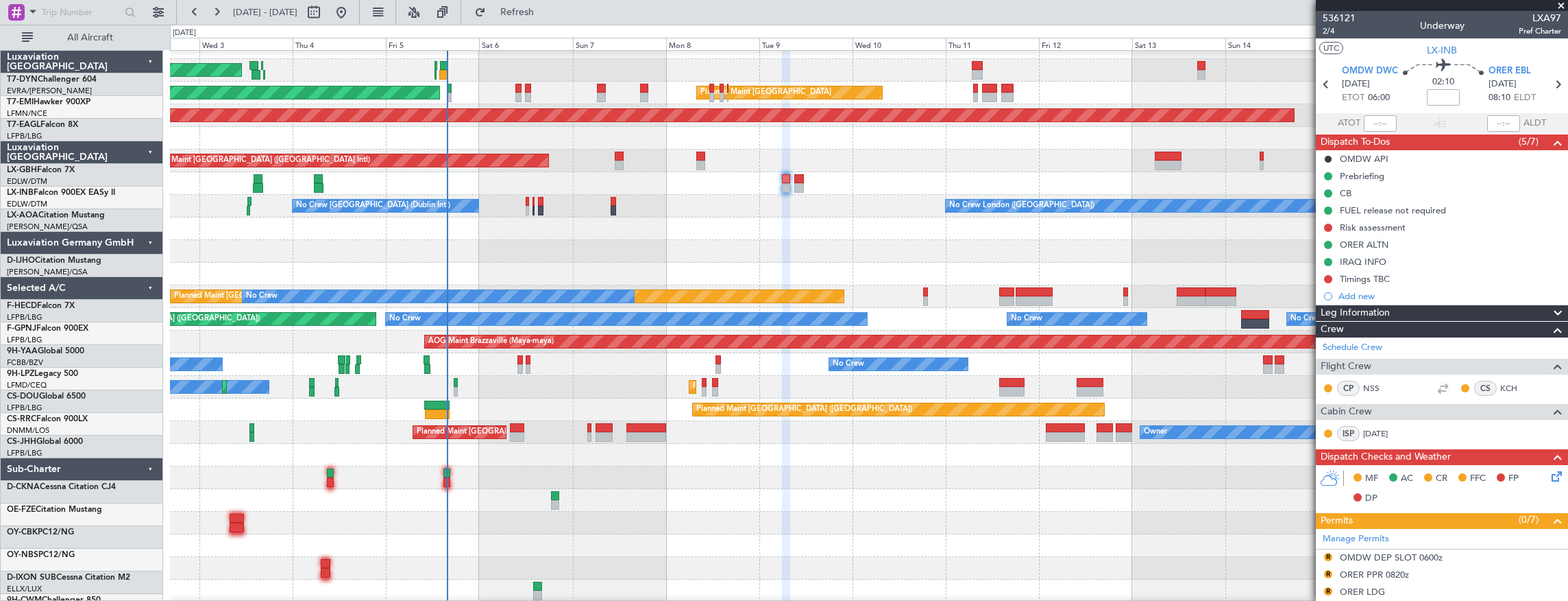
scroll to position [14, 0]
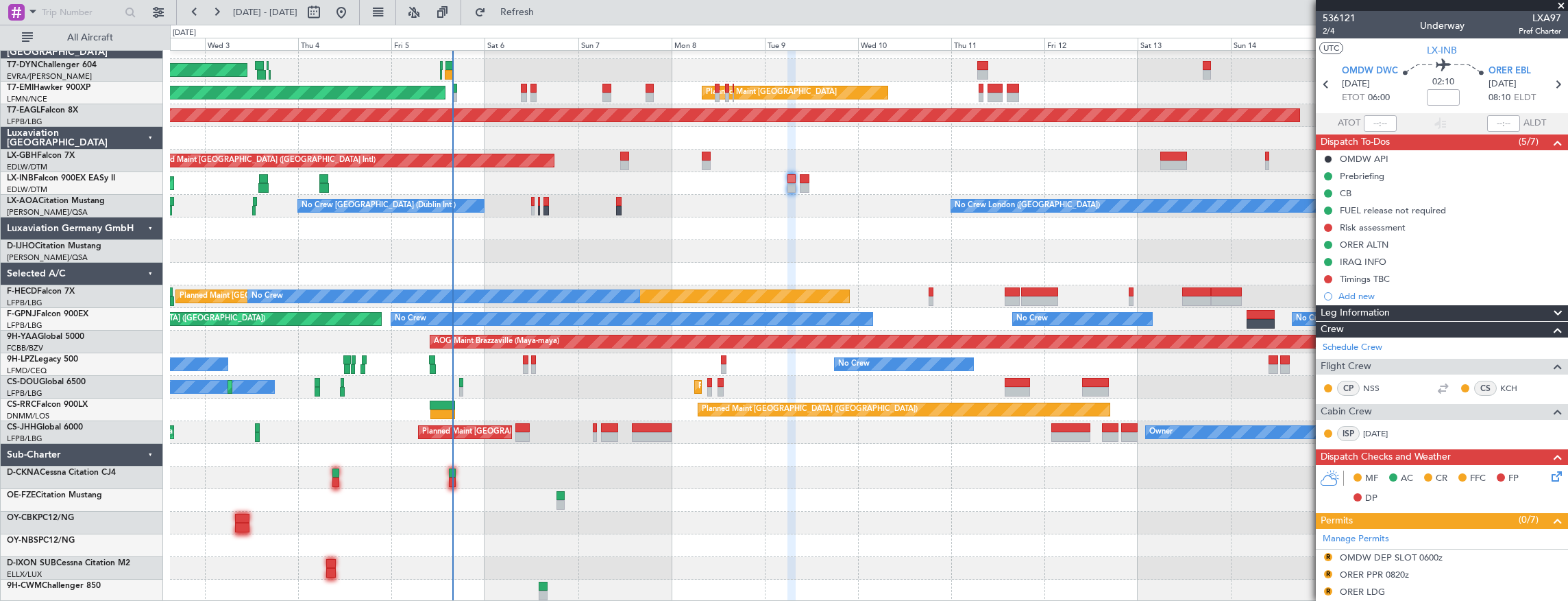
click at [632, 364] on div "AOG Maint Riga (Riga Intl) Planned Maint Zurich Planned Maint Zurich Grounded N…" at bounding box center [869, 319] width 1398 height 565
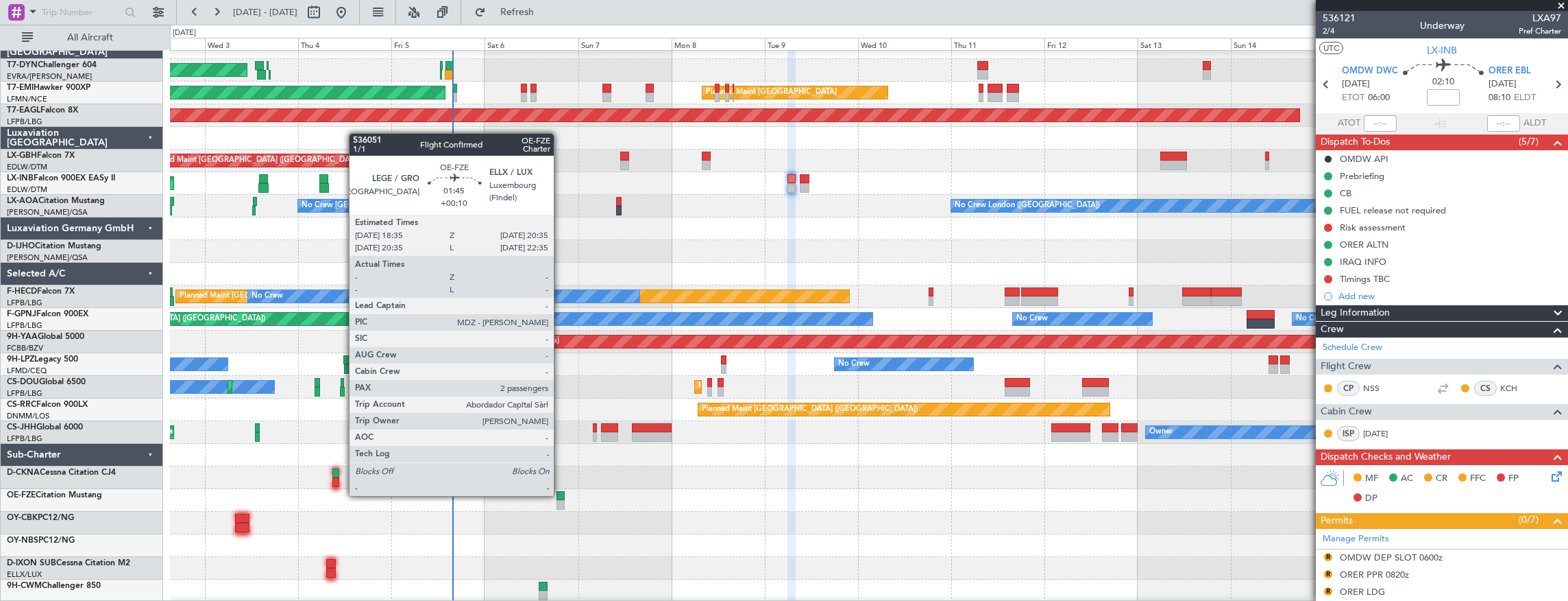
click at [560, 494] on div at bounding box center [560, 496] width 8 height 9
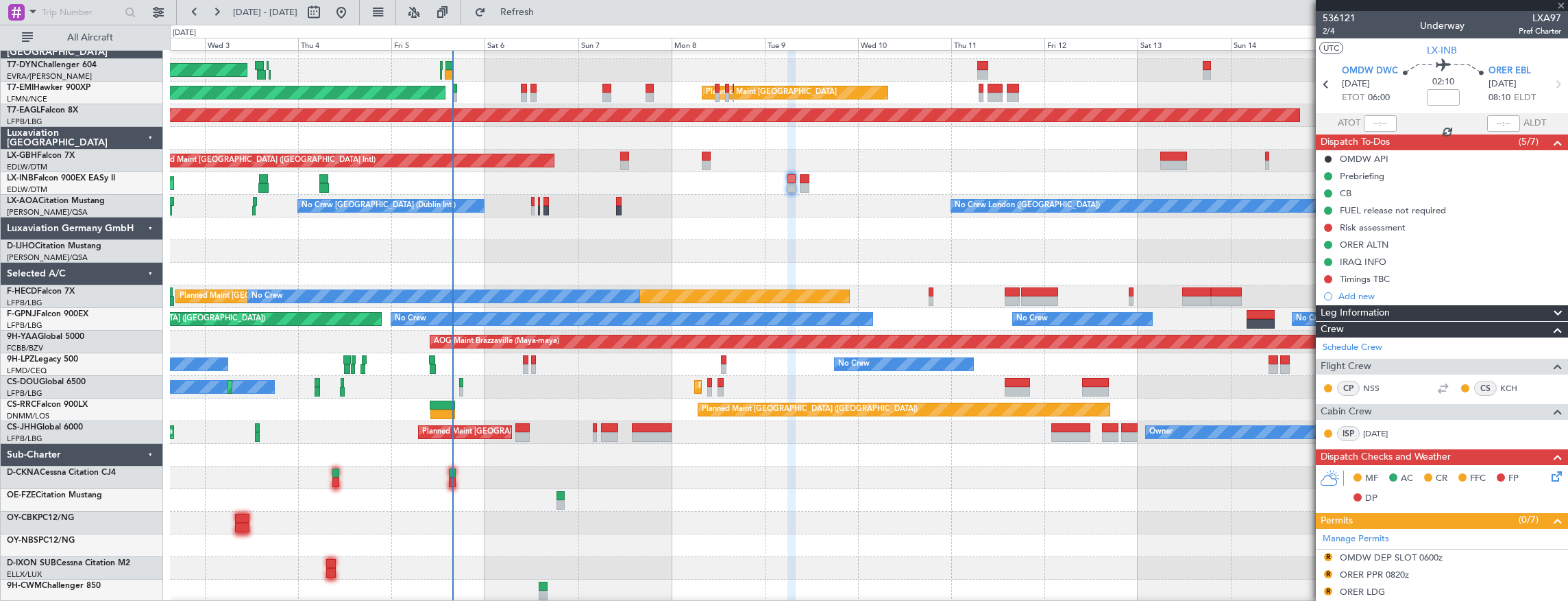
type input "+00:10"
type input "2"
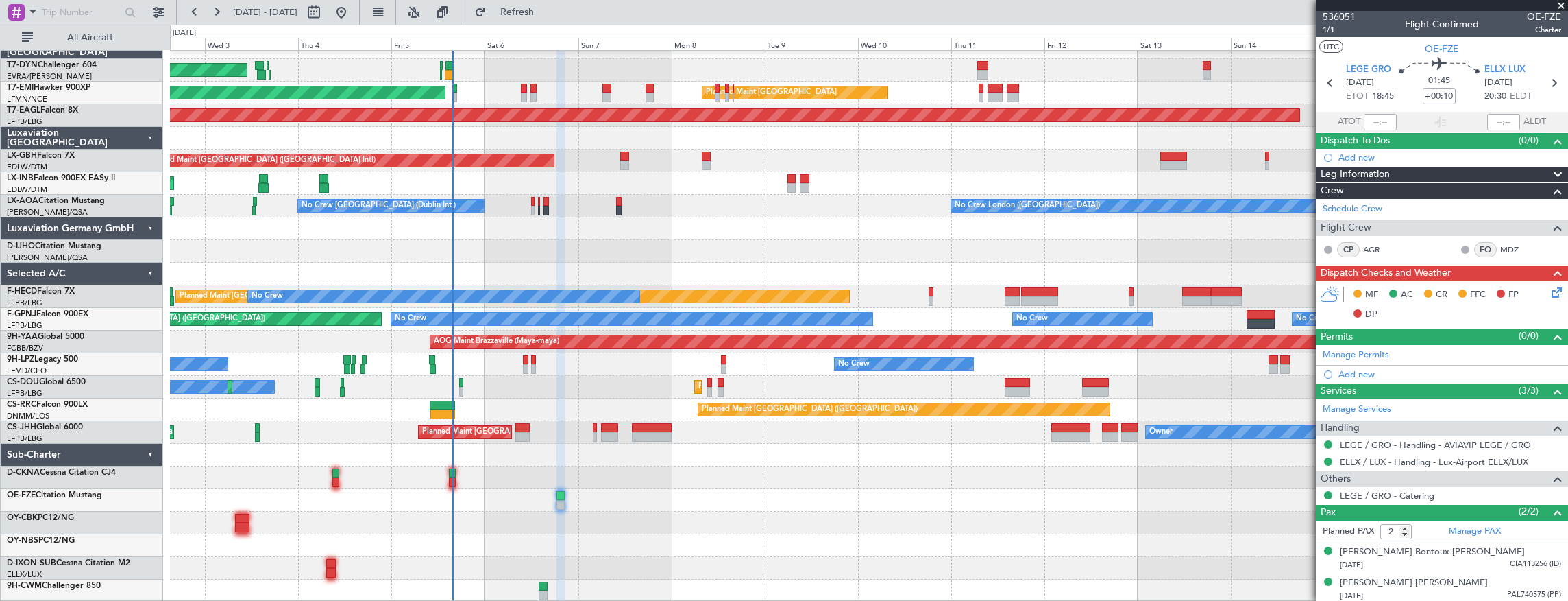
scroll to position [0, 0]
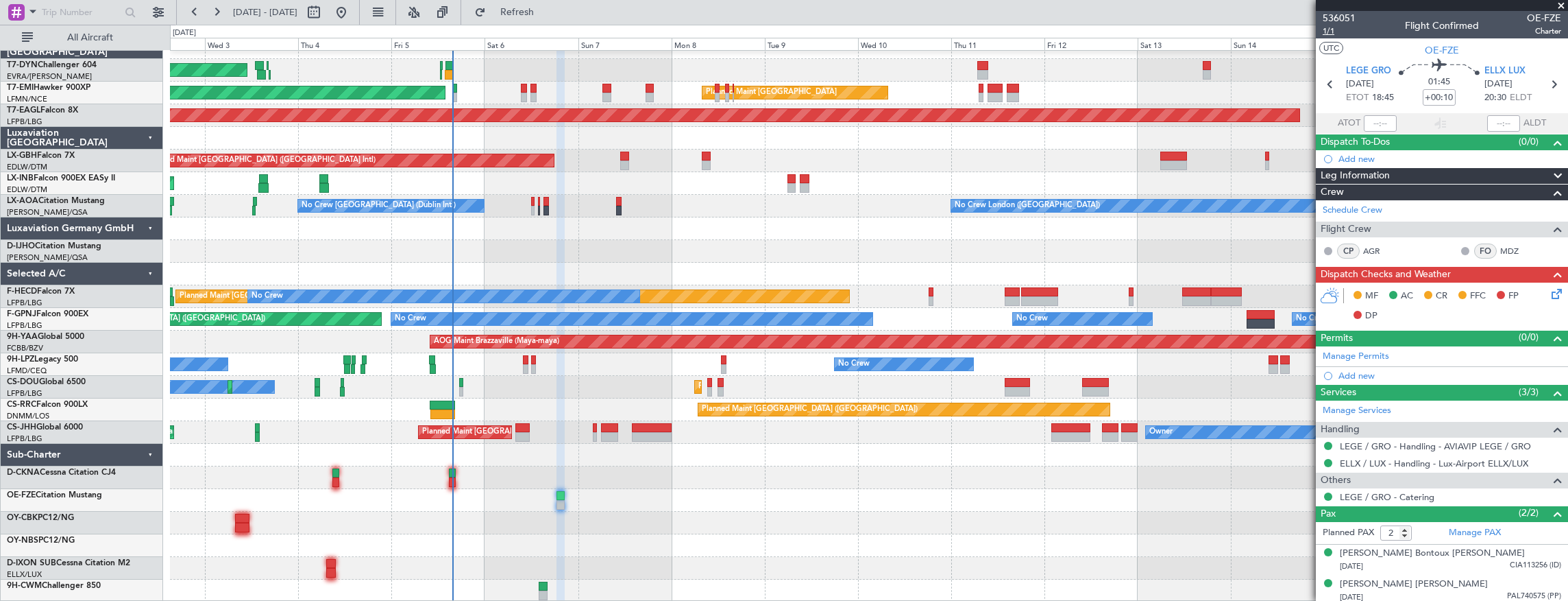
click at [1347, 26] on span "1/1" at bounding box center [1338, 31] width 33 height 11
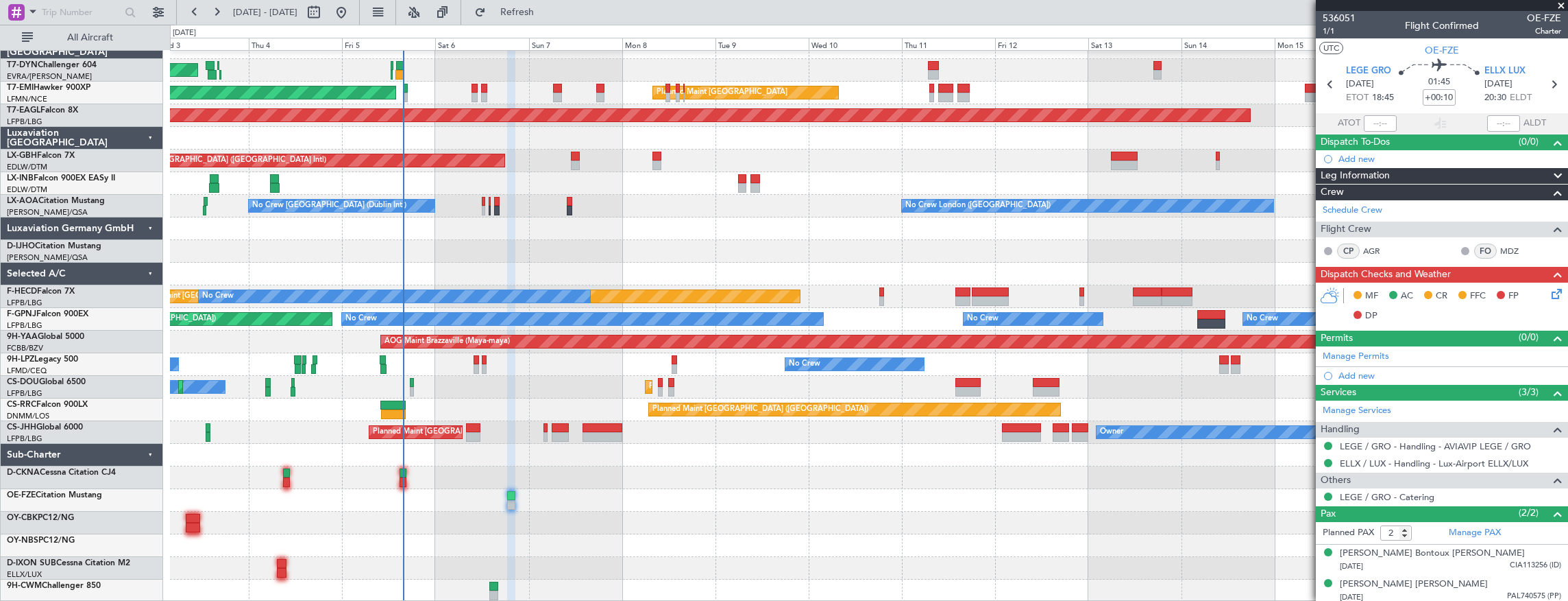
click at [769, 474] on div at bounding box center [869, 478] width 1398 height 23
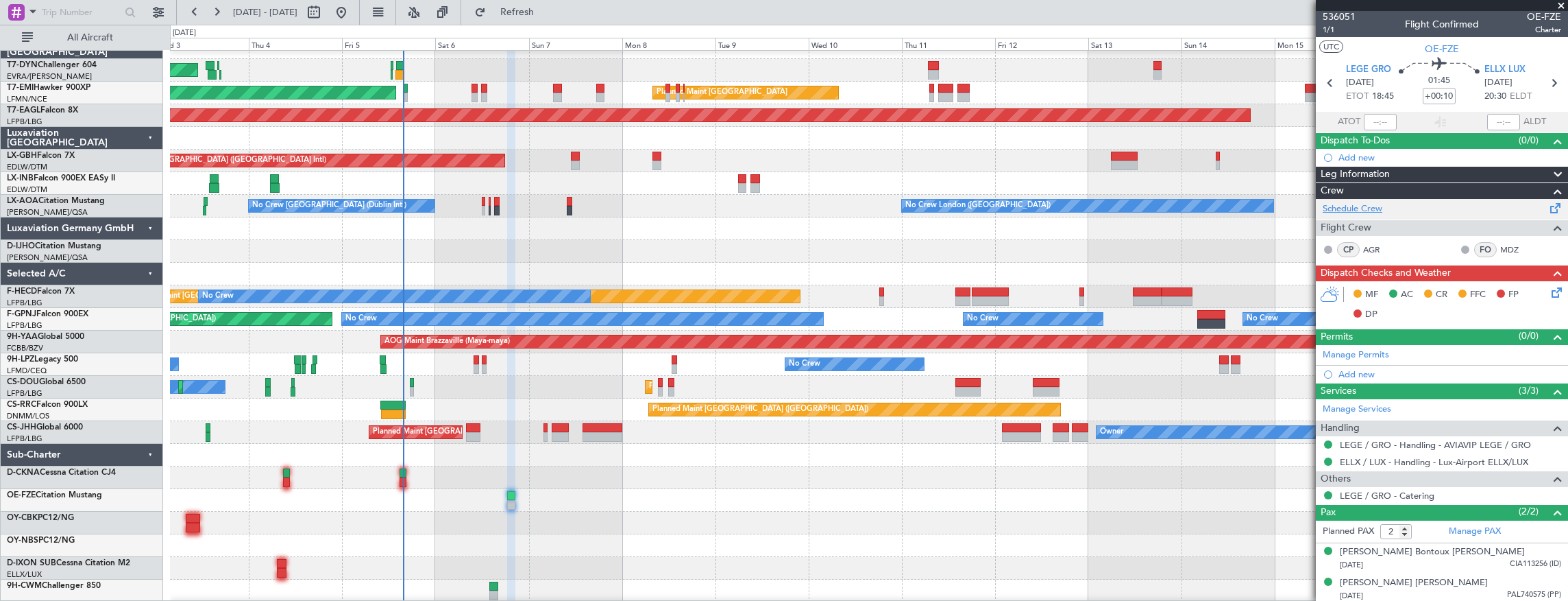
click at [1363, 211] on link "Schedule Crew" at bounding box center [1352, 208] width 60 height 14
click at [1484, 525] on link "Manage PAX" at bounding box center [1474, 532] width 52 height 14
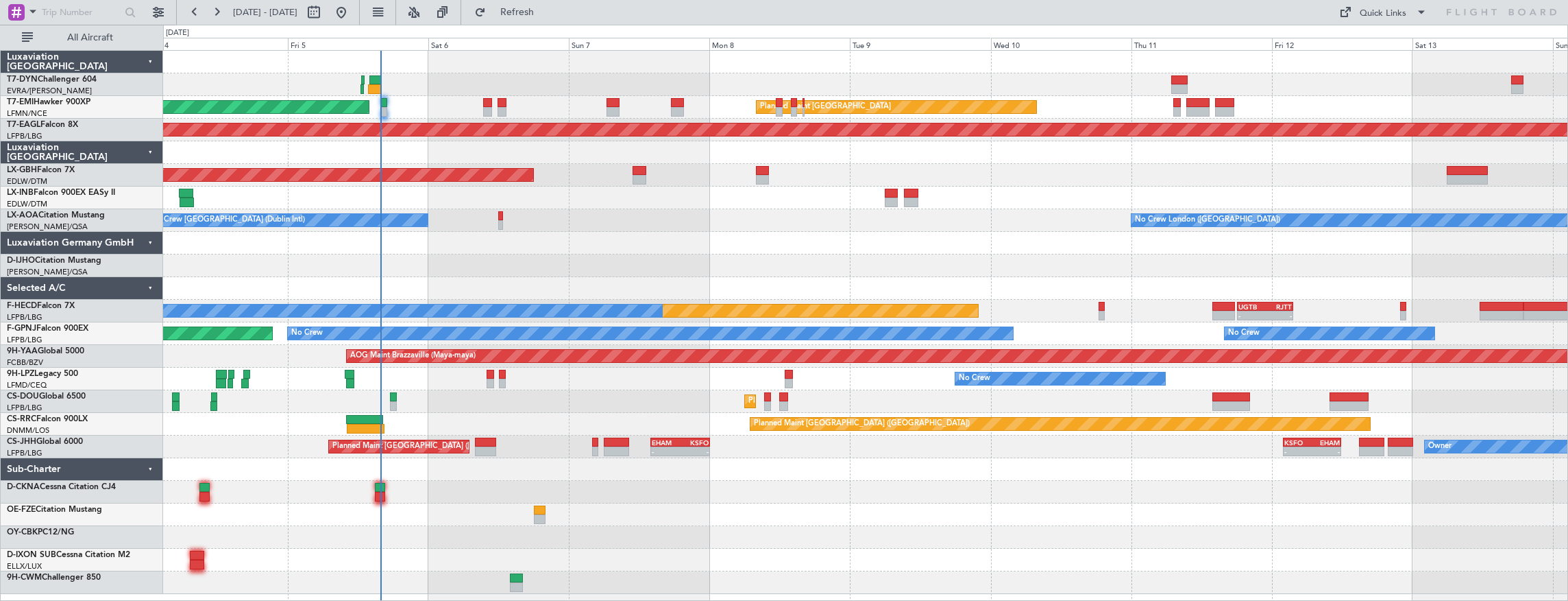
click at [657, 410] on div "AOG Maint Riga (Riga Intl) Planned Maint Zurich Planned Maint Zurich Grounded N…" at bounding box center [865, 322] width 1405 height 543
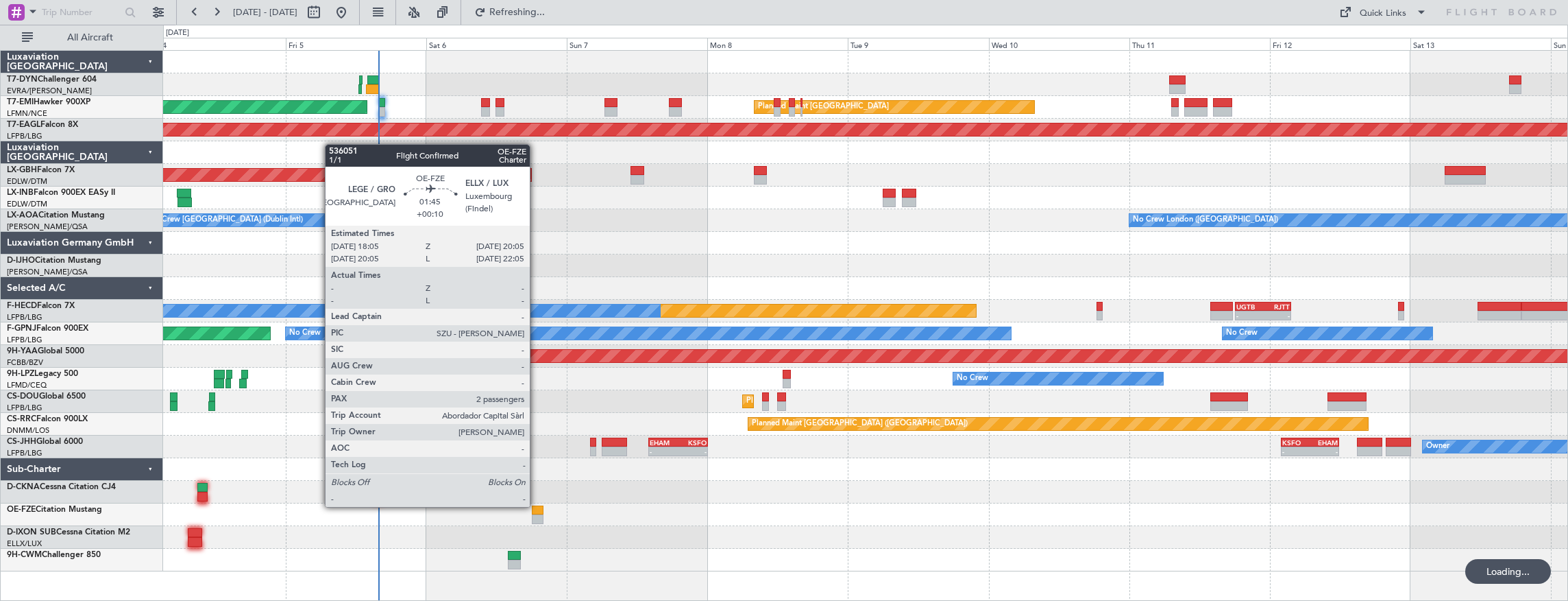
click at [537, 505] on div at bounding box center [538, 510] width 12 height 9
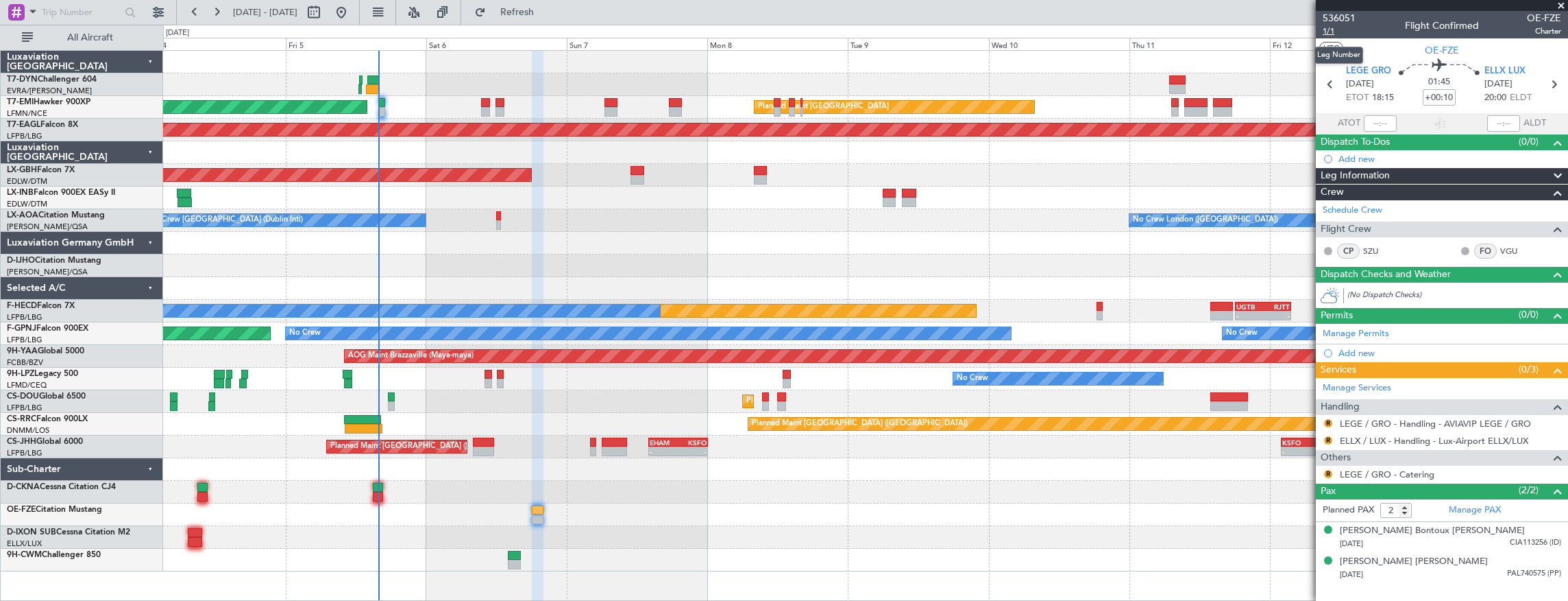
click at [1327, 29] on span "1/1" at bounding box center [1338, 31] width 33 height 11
click at [845, 236] on div "AOG Maint Riga (Riga Intl) Planned Maint Zurich Planned Maint Zurich Grounded N…" at bounding box center [865, 311] width 1405 height 520
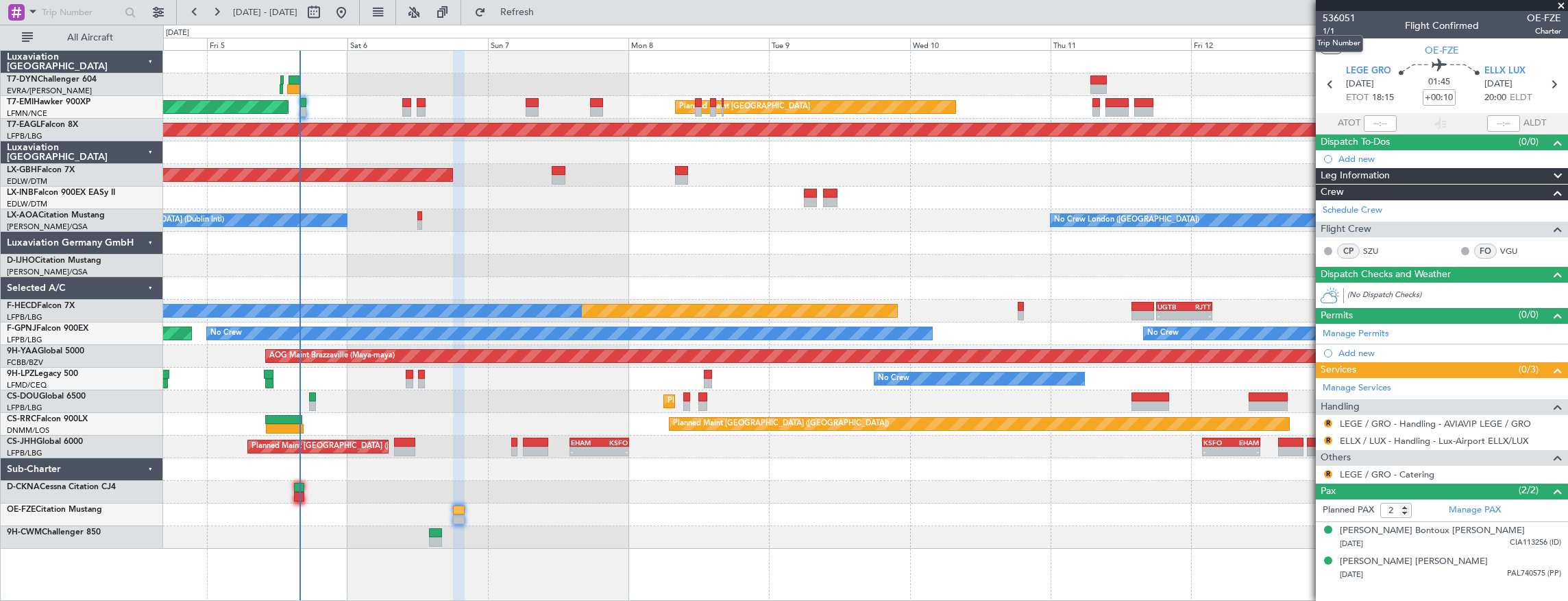
click at [1334, 32] on mat-tooltip-component "Trip Number" at bounding box center [1338, 43] width 68 height 37
click at [1348, 11] on span "536051" at bounding box center [1338, 18] width 33 height 14
click at [315, 394] on div at bounding box center [312, 397] width 7 height 9
type input "1"
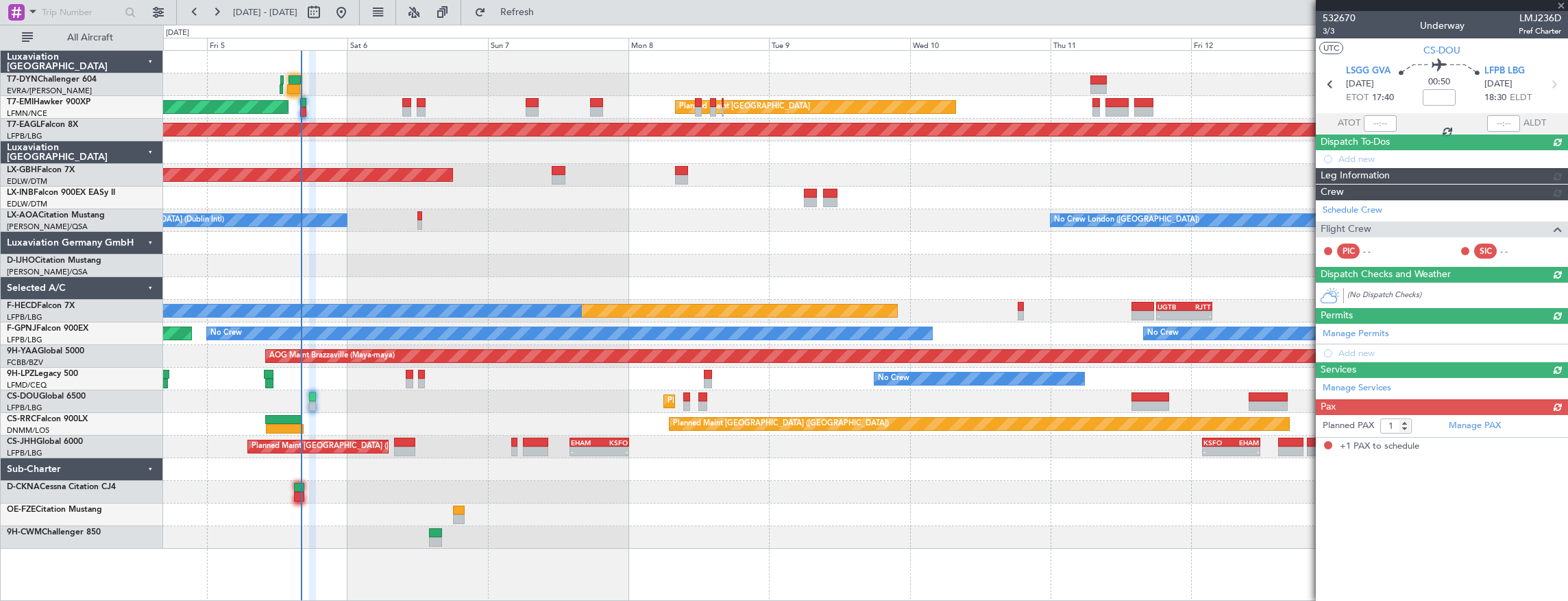
click at [413, 376] on div "No Crew No Crew" at bounding box center [865, 378] width 1405 height 23
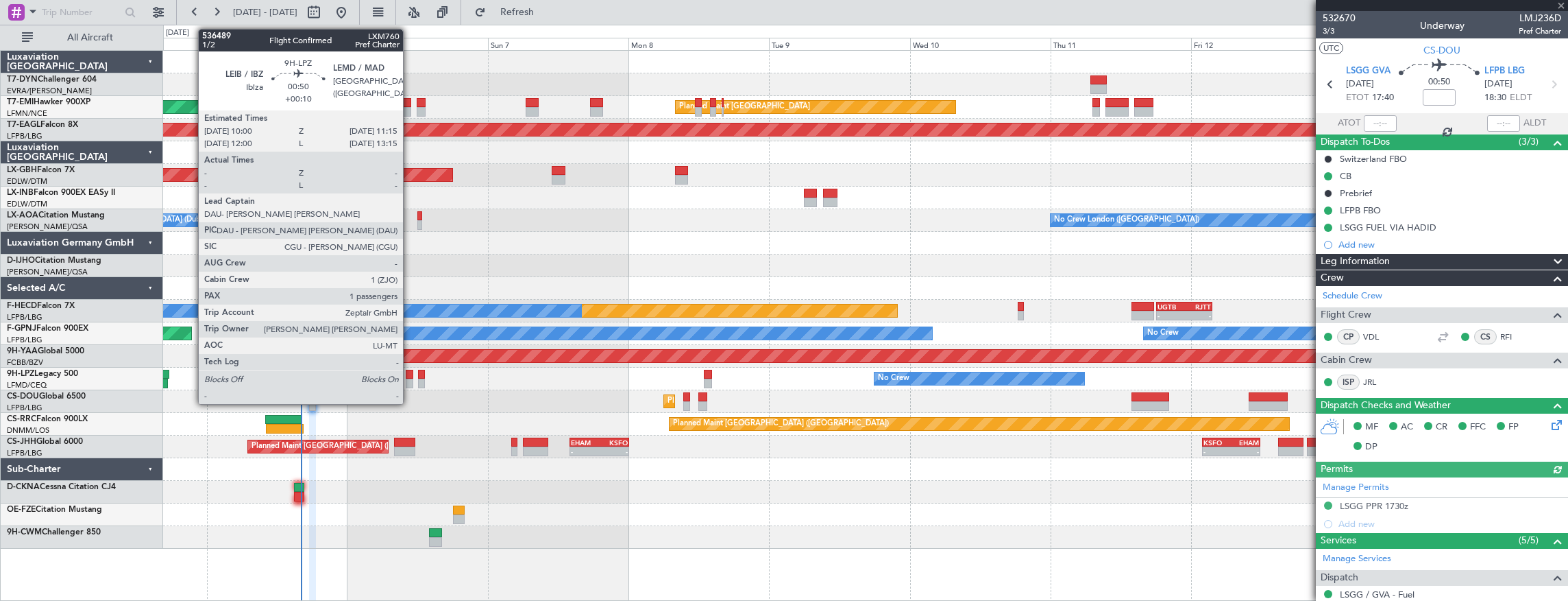
click at [410, 376] on div at bounding box center [409, 375] width 8 height 9
type input "+00:10"
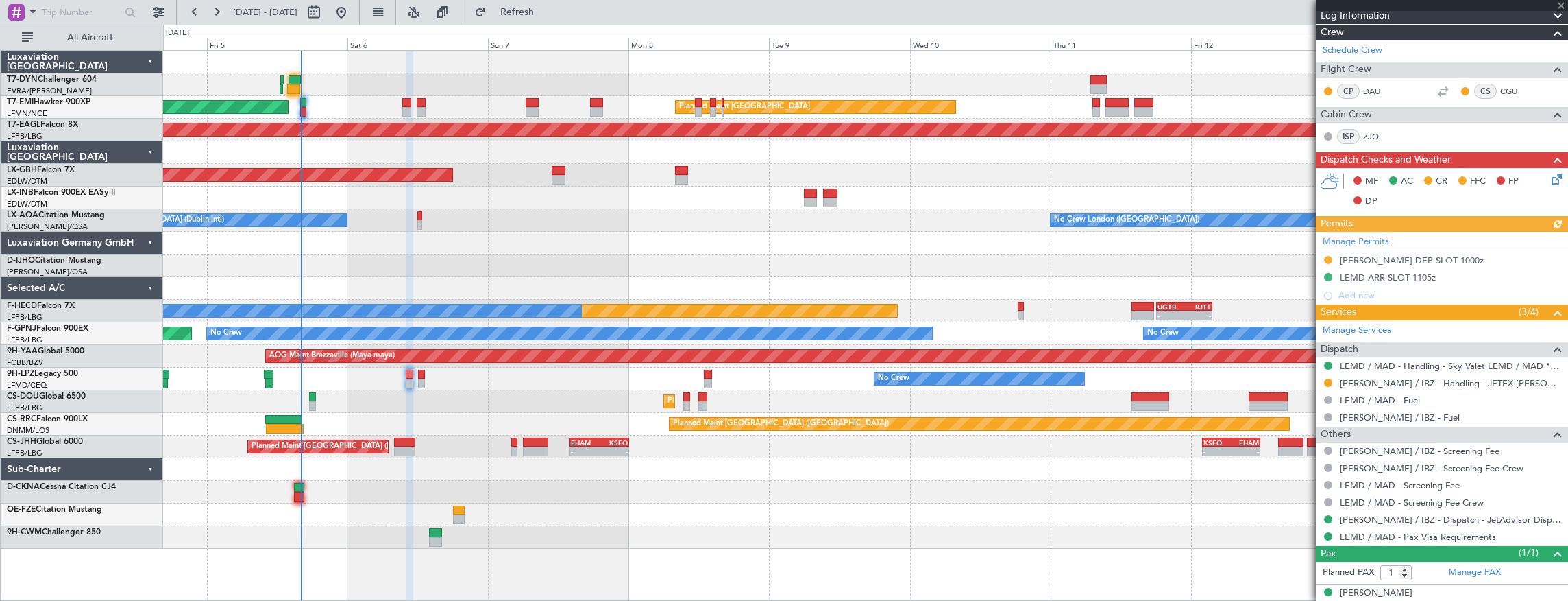
scroll to position [239, 0]
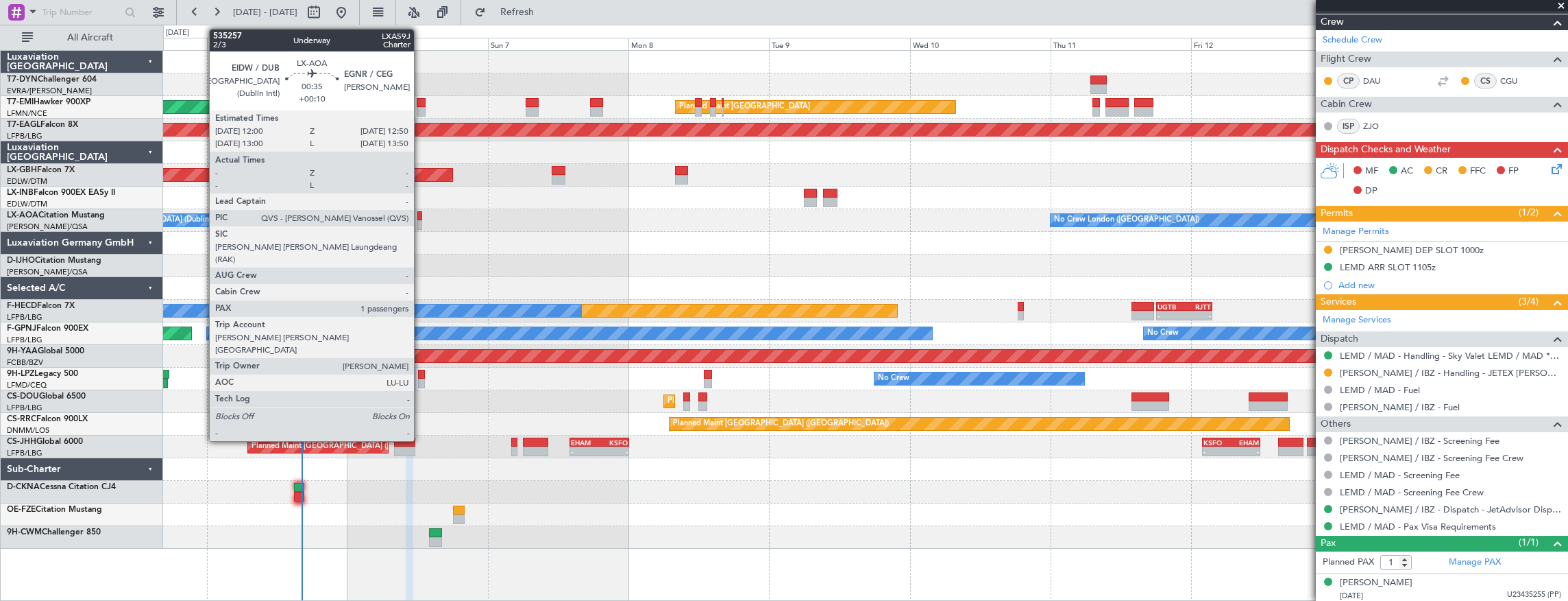
click at [420, 218] on div at bounding box center [420, 216] width 6 height 9
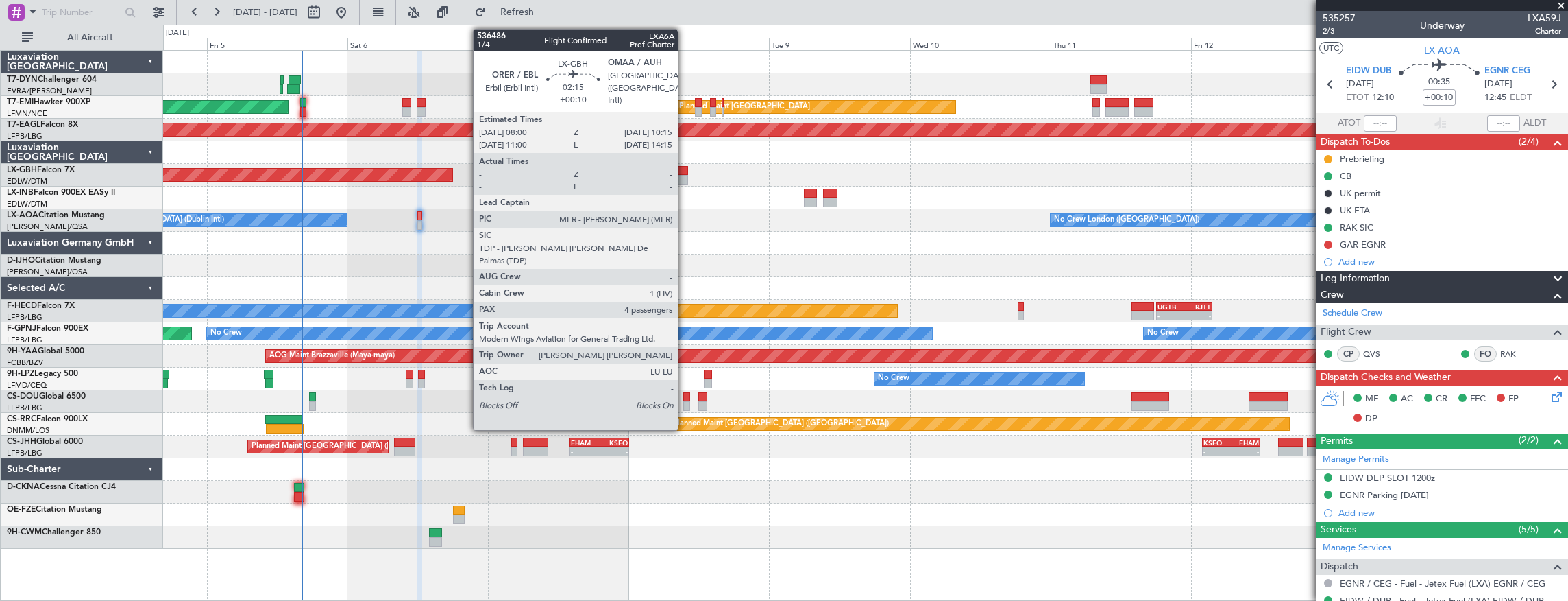
click at [684, 173] on div at bounding box center [681, 171] width 14 height 9
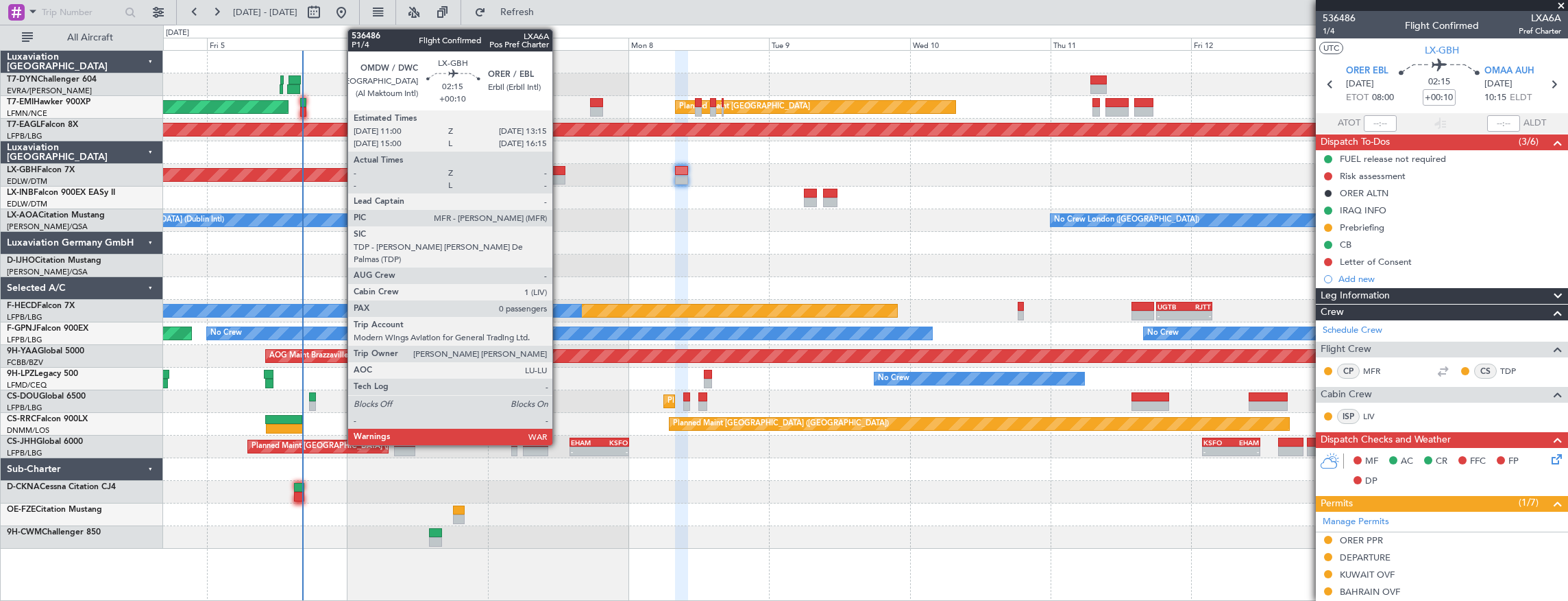
click at [559, 169] on div at bounding box center [558, 171] width 14 height 9
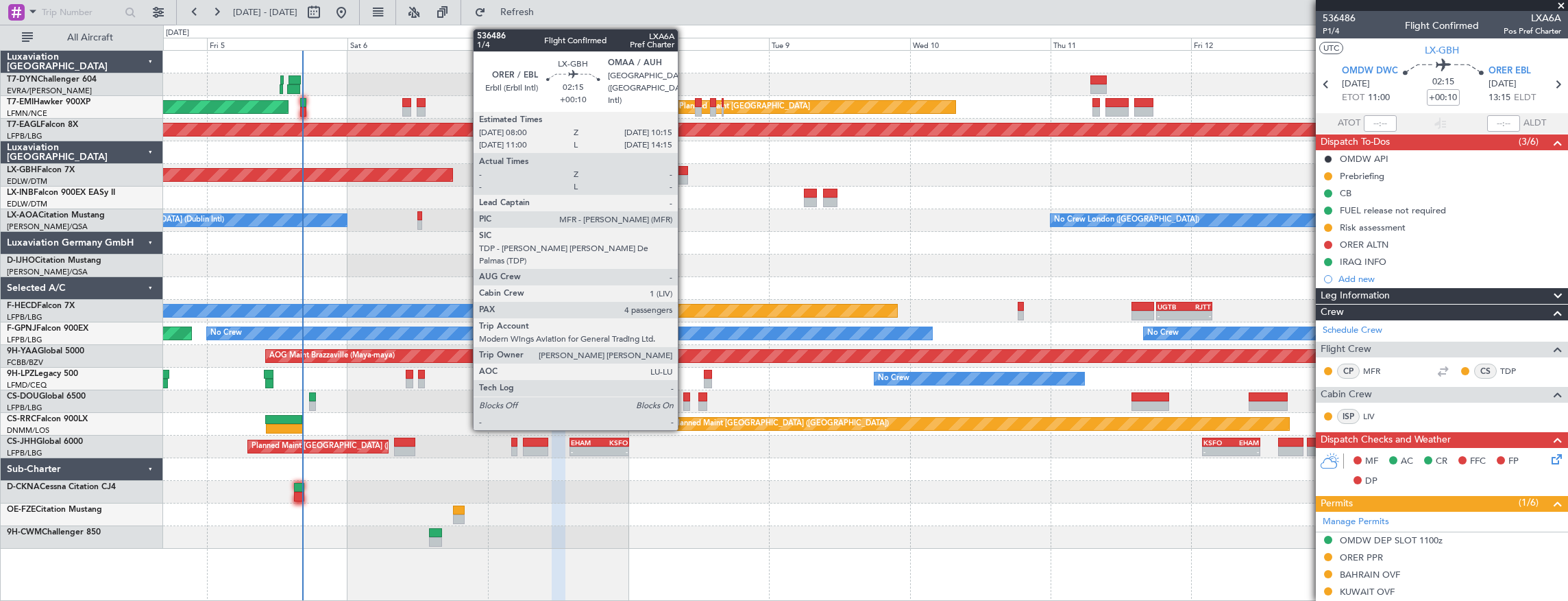
click at [684, 176] on div at bounding box center [681, 179] width 14 height 9
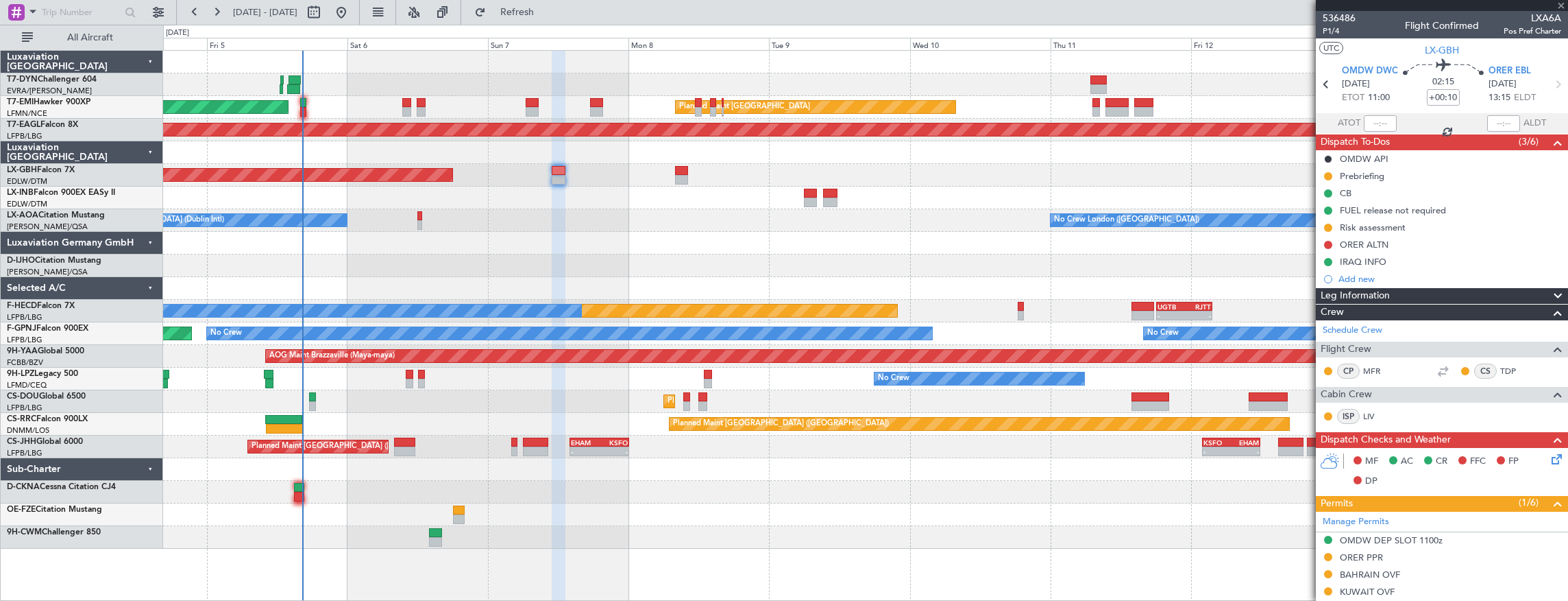
type input "4"
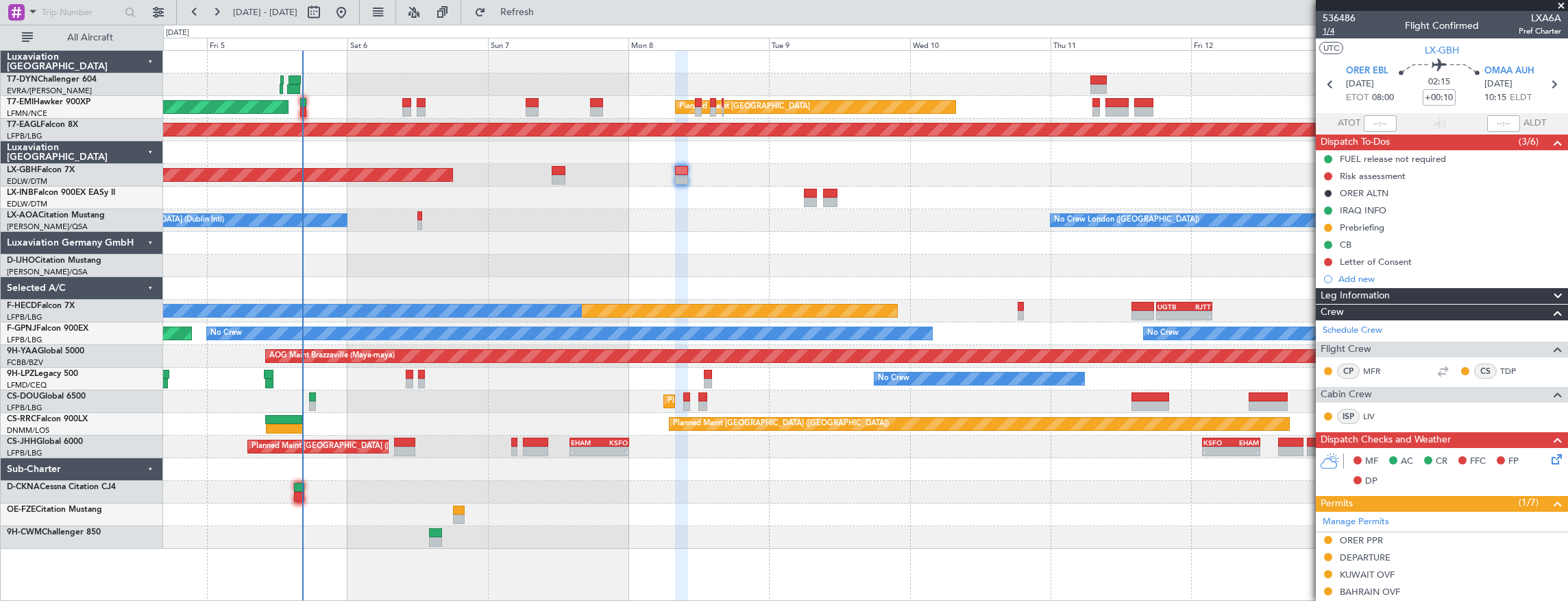
click at [1338, 30] on span "1/4" at bounding box center [1338, 31] width 33 height 11
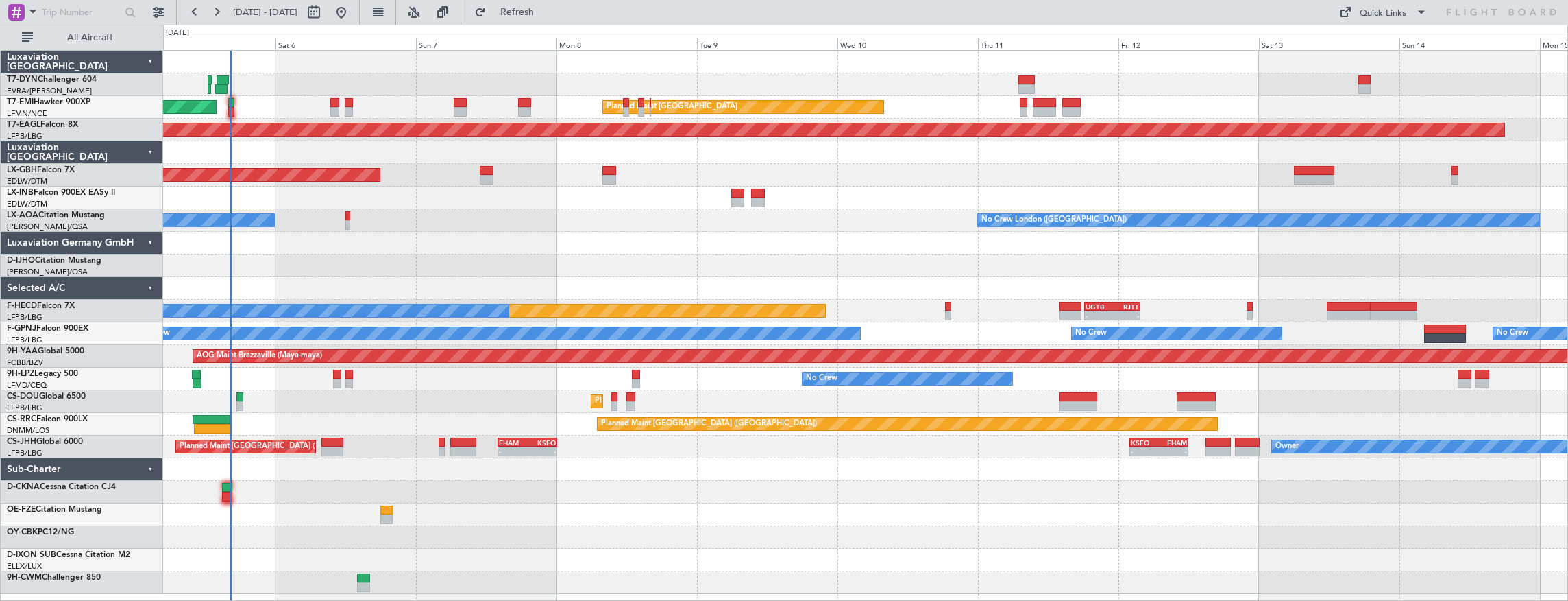
click at [520, 232] on div "AOG Maint Riga (Riga Intl) Planned Maint [GEOGRAPHIC_DATA] Planned Maint [GEOGR…" at bounding box center [865, 322] width 1405 height 543
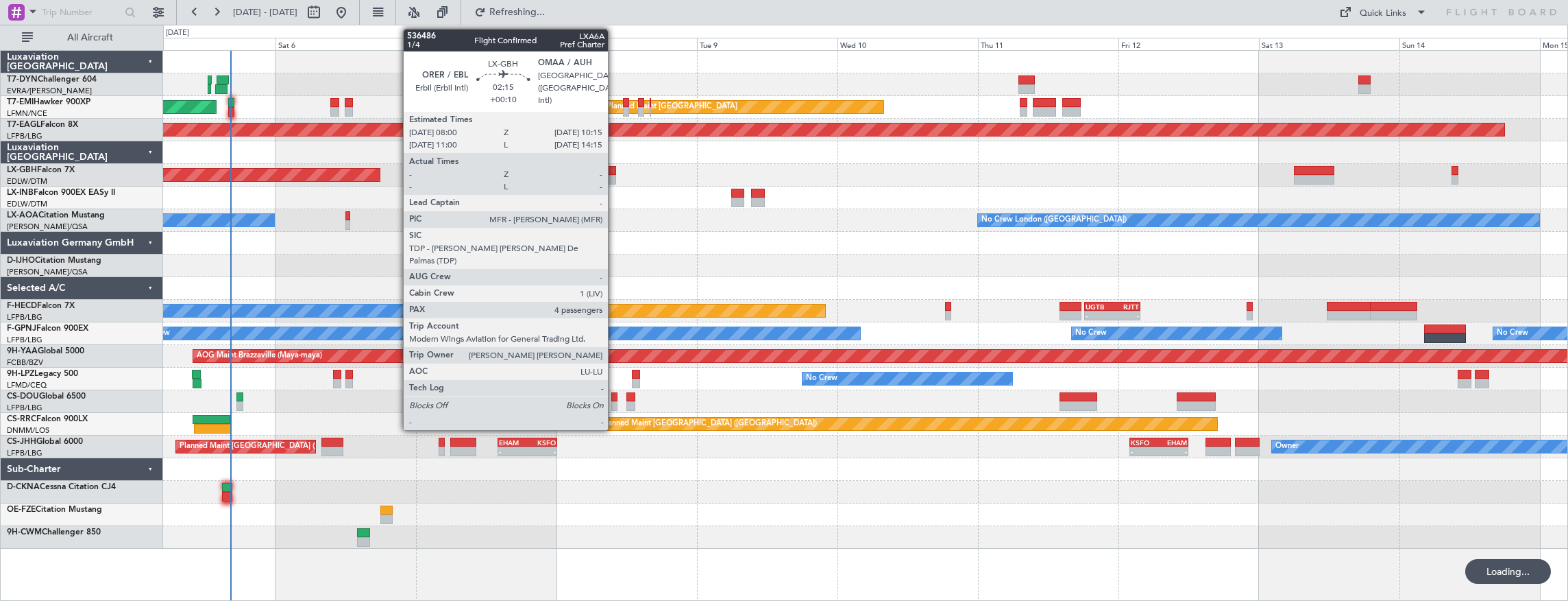
click at [612, 169] on div at bounding box center [609, 171] width 14 height 9
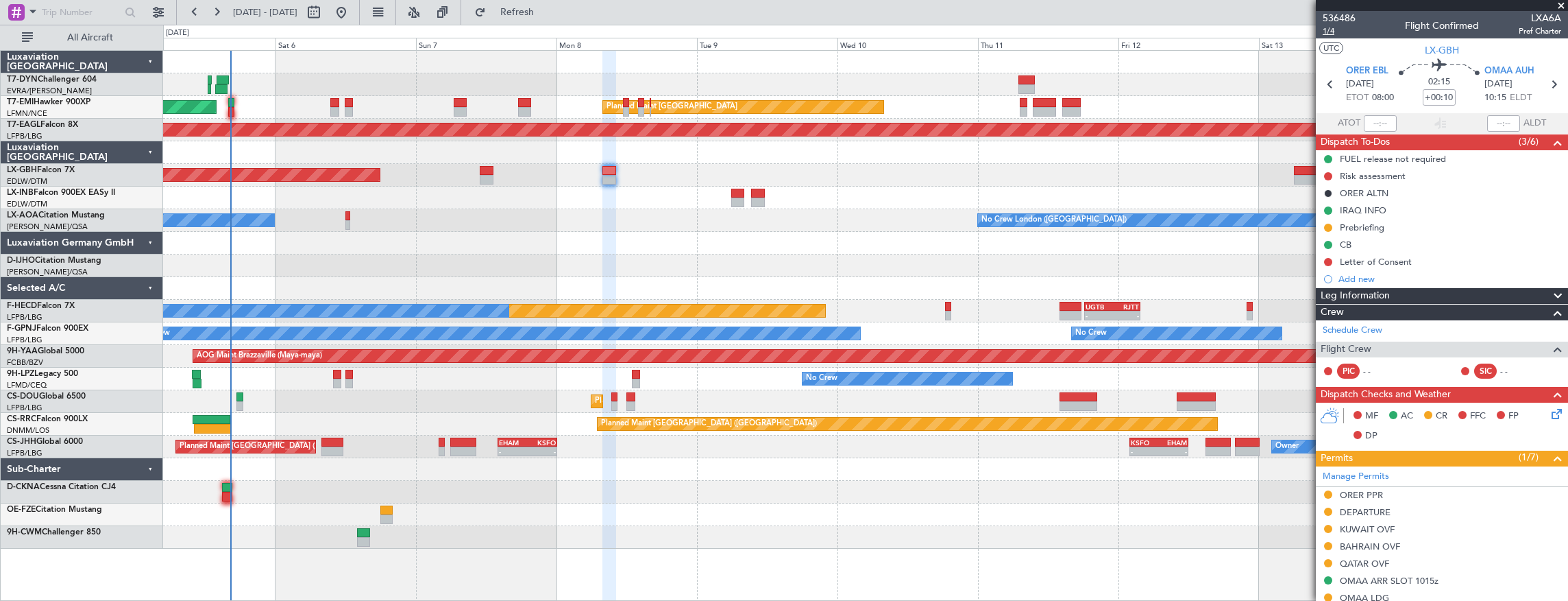
click at [1327, 29] on span "1/4" at bounding box center [1338, 31] width 33 height 11
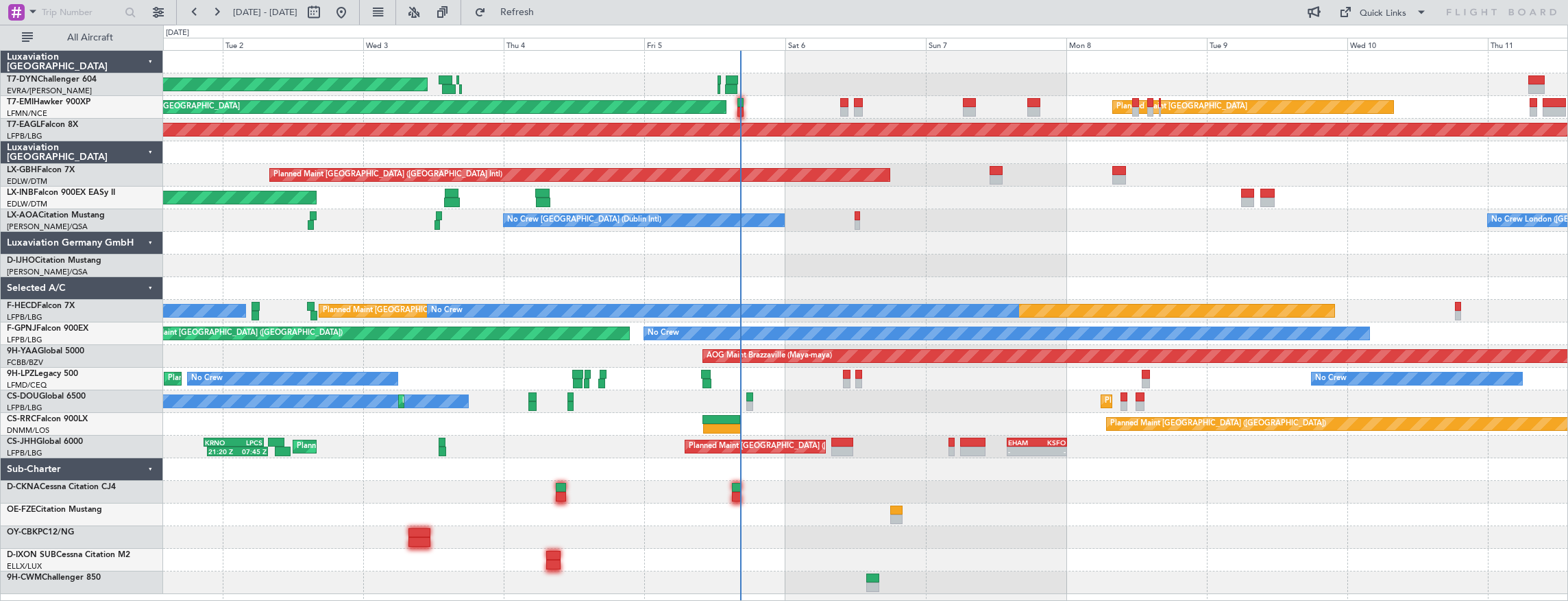
click at [721, 408] on div "AOG Maint Riga (Riga Intl) Planned Maint [GEOGRAPHIC_DATA] Planned Maint [GEOGR…" at bounding box center [865, 322] width 1405 height 543
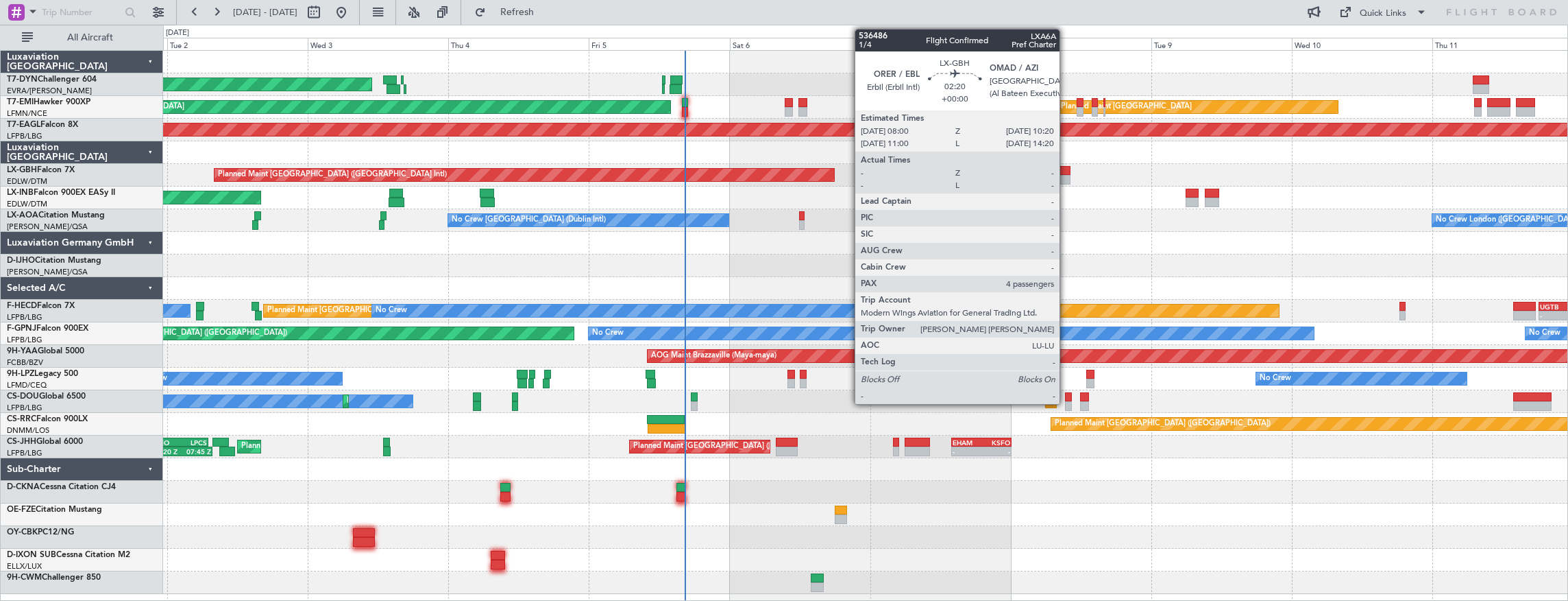
click at [1066, 175] on div at bounding box center [1063, 179] width 14 height 9
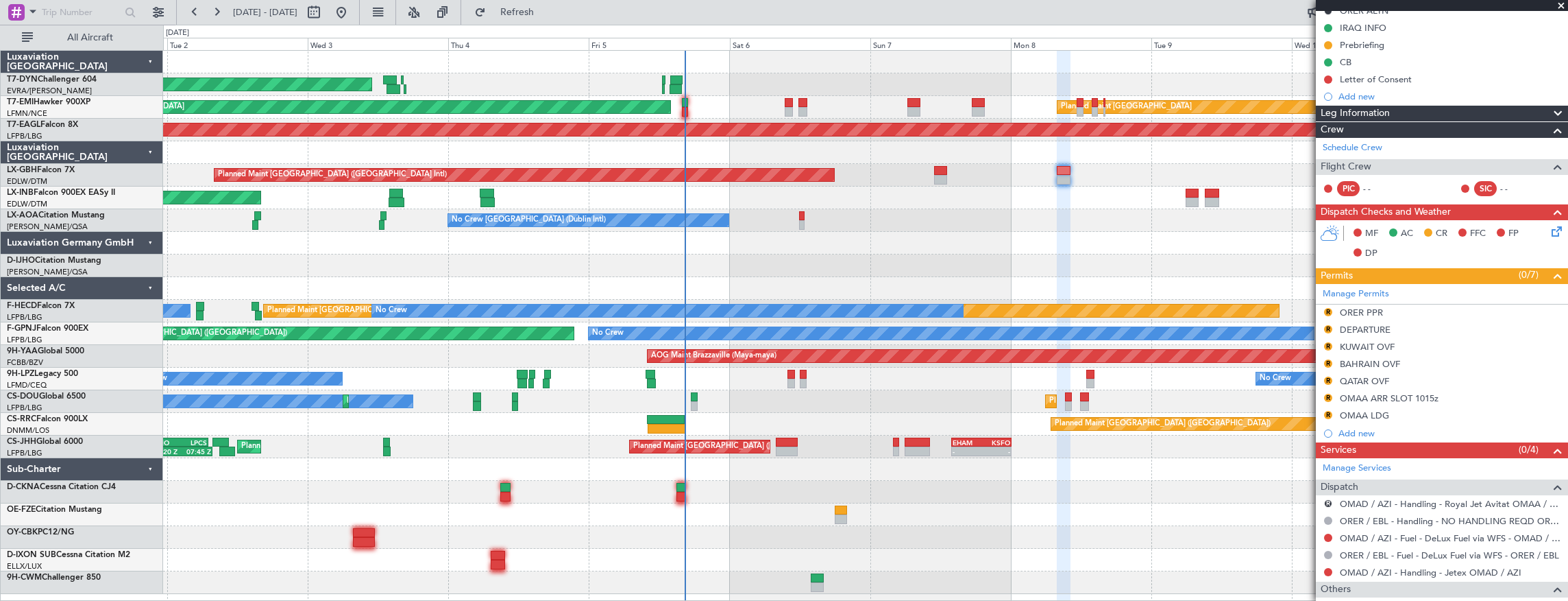
scroll to position [389, 0]
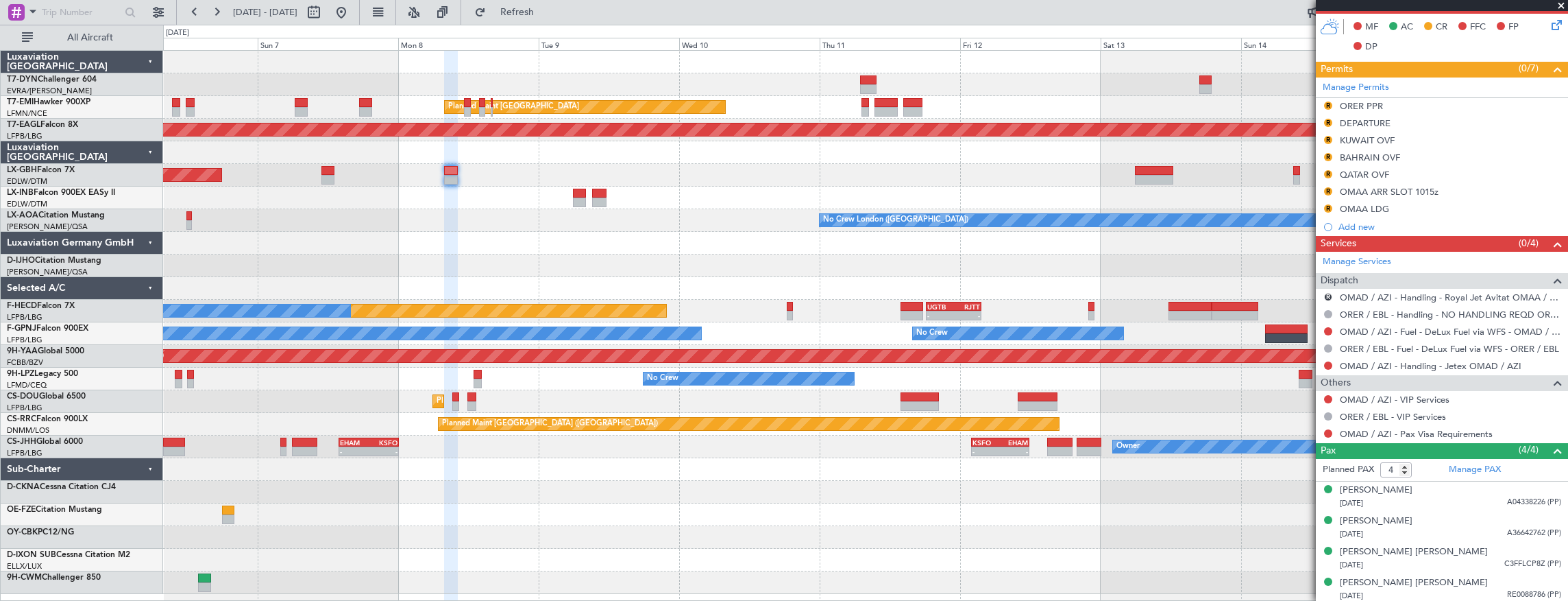
click at [395, 175] on div "Planned Maint [GEOGRAPHIC_DATA] ([GEOGRAPHIC_DATA] Intl) Planned Maint Nurnberg" at bounding box center [865, 176] width 1405 height 23
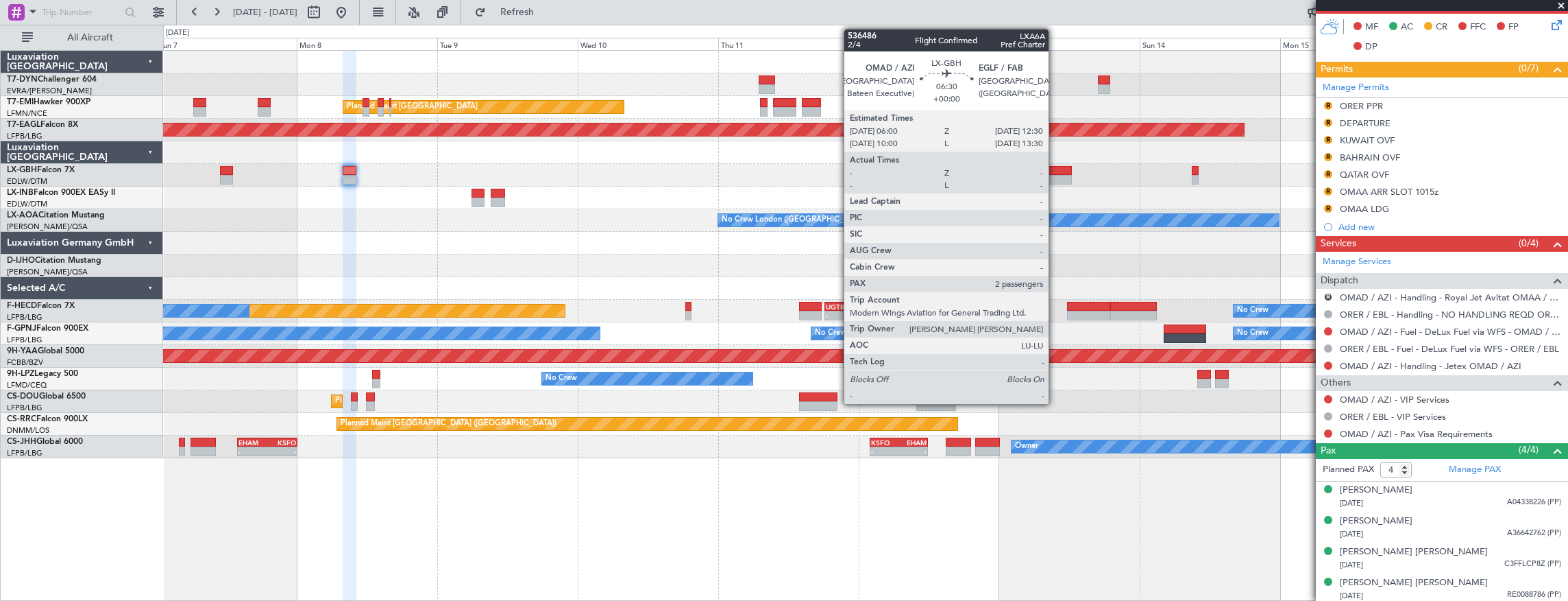
click at [1055, 169] on div at bounding box center [1052, 171] width 38 height 9
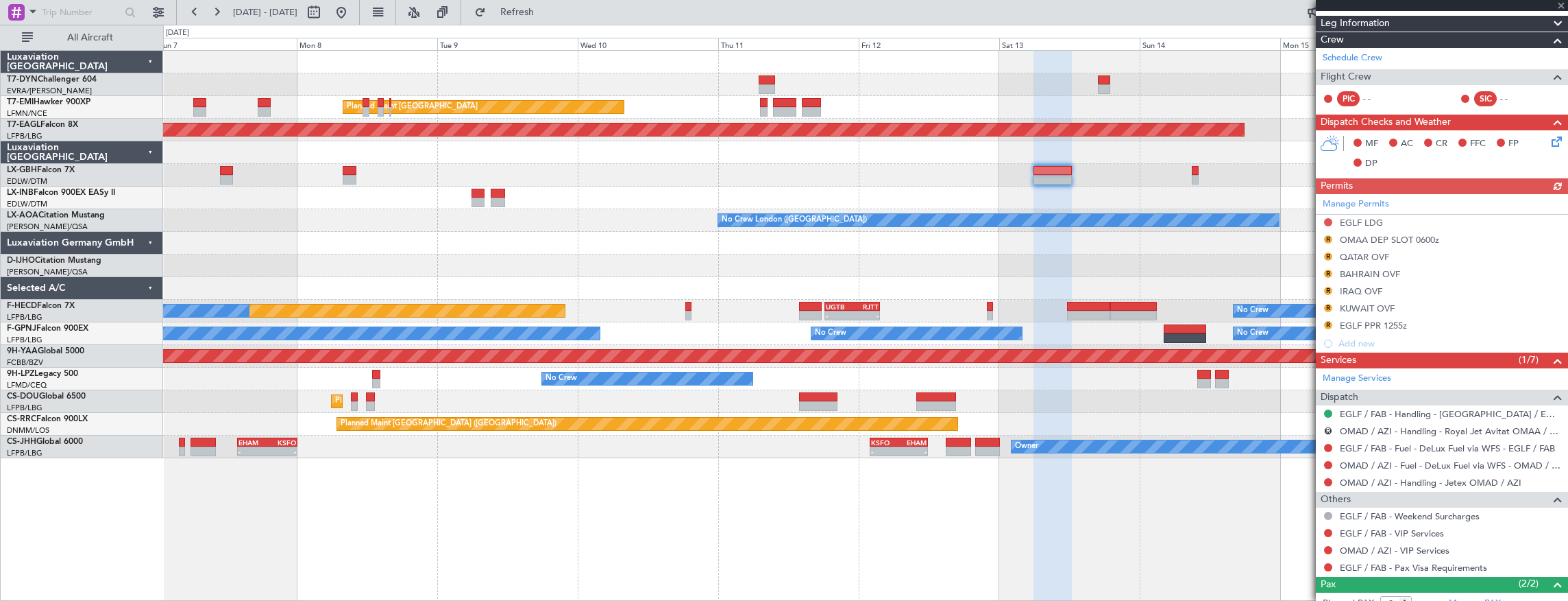
scroll to position [274, 0]
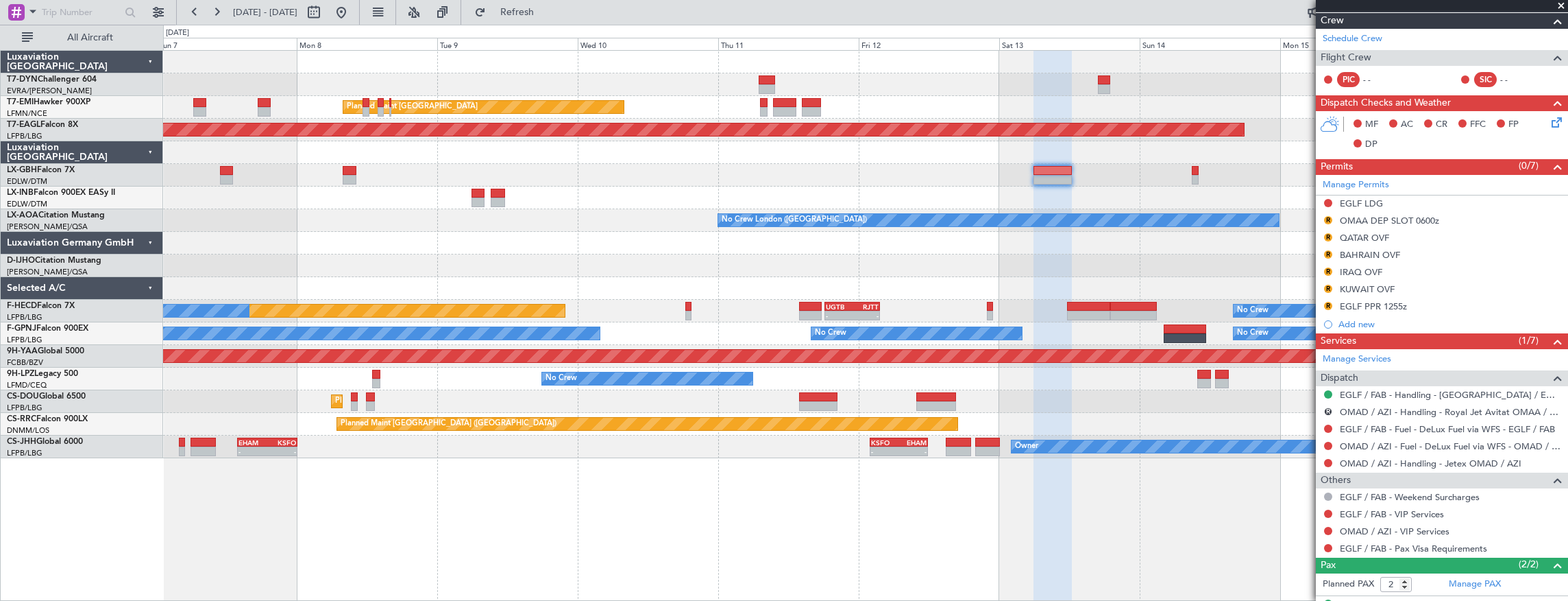
click at [1073, 230] on div "No Crew London ([GEOGRAPHIC_DATA]) No Crew [GEOGRAPHIC_DATA] (Dublin Intl)" at bounding box center [865, 221] width 1405 height 23
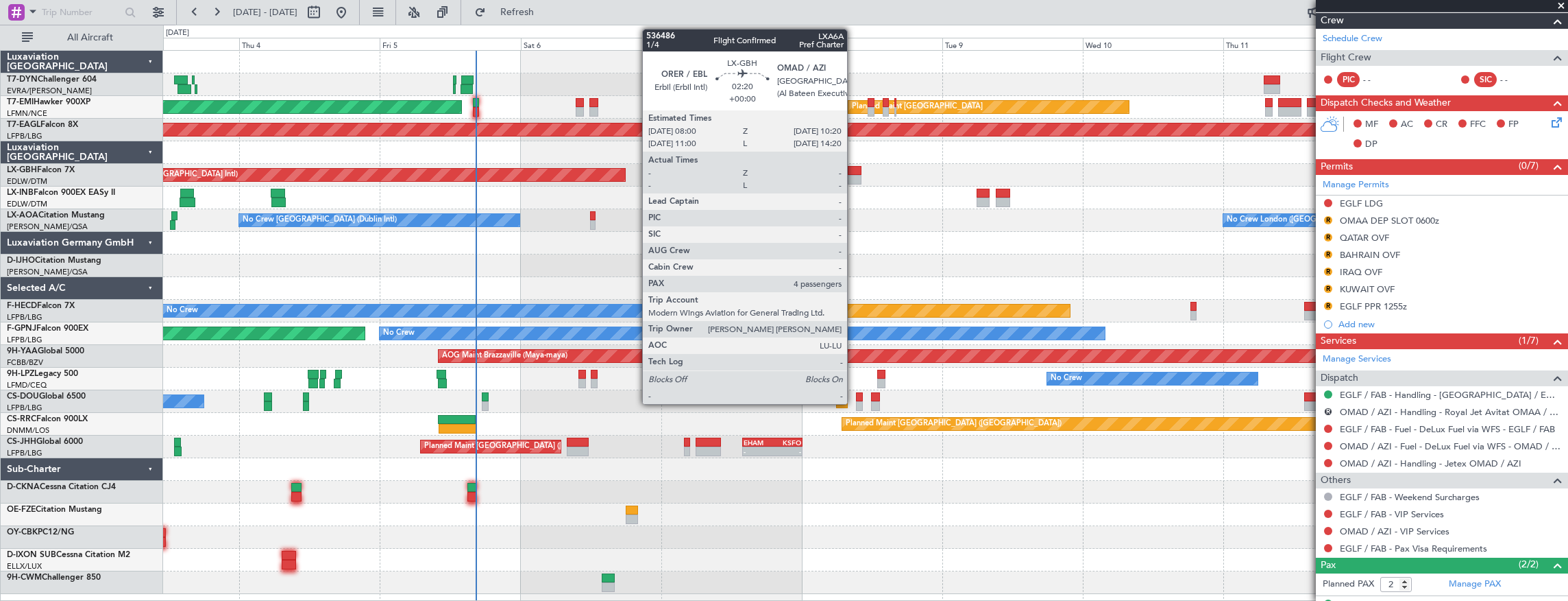
click at [854, 175] on div at bounding box center [854, 179] width 14 height 9
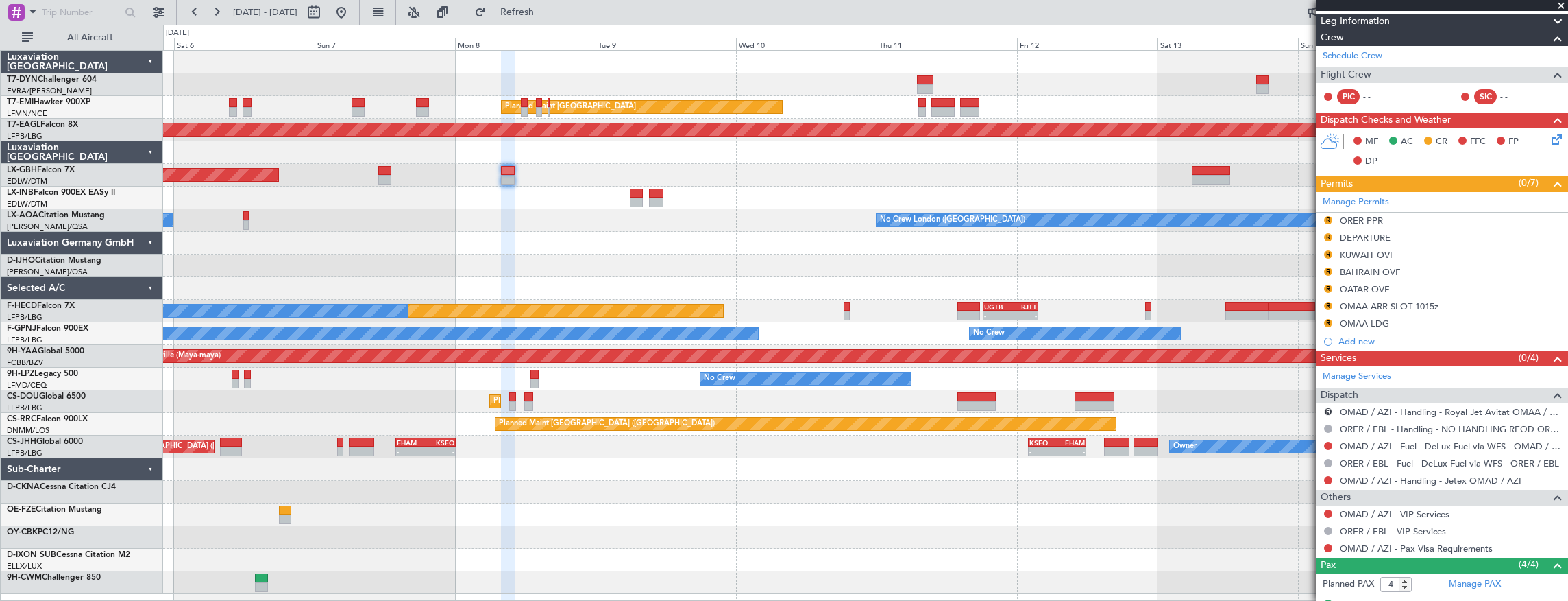
click at [776, 238] on div at bounding box center [865, 243] width 1405 height 23
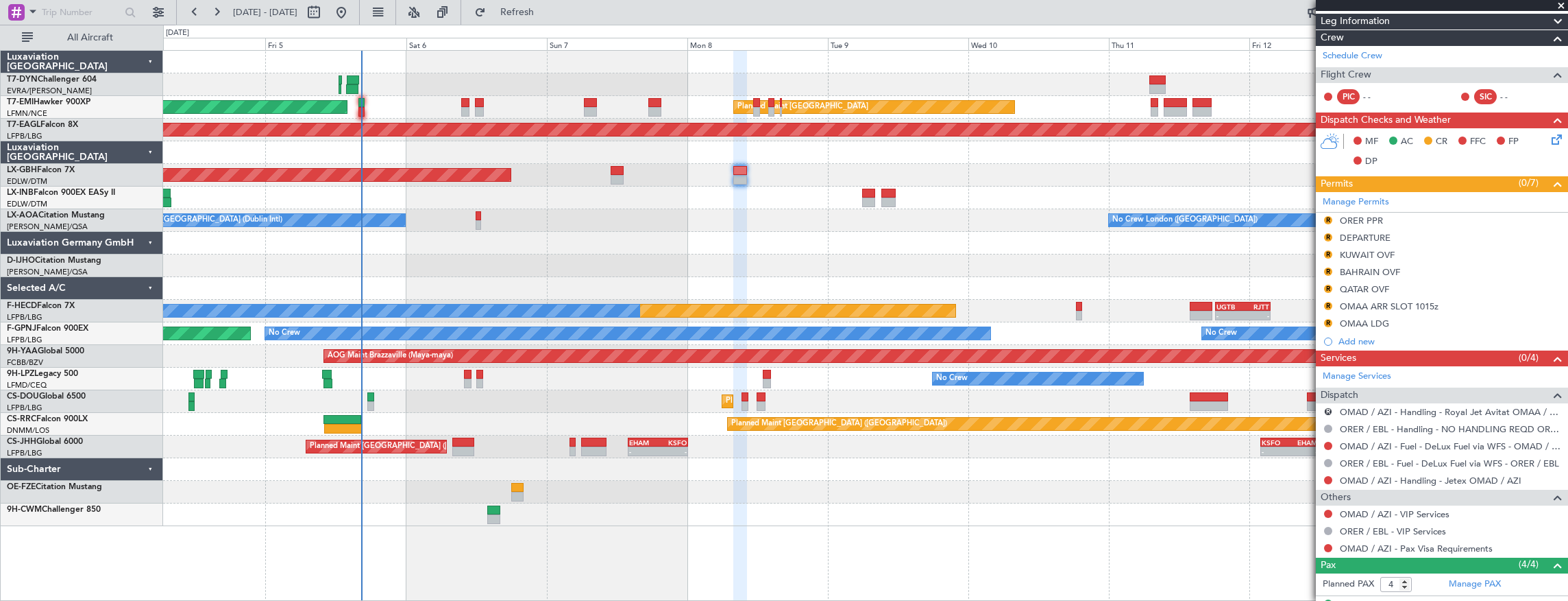
click at [846, 235] on div "AOG Maint Riga (Riga Intl) Planned Maint [GEOGRAPHIC_DATA] Planned Maint [GEOGR…" at bounding box center [865, 288] width 1405 height 475
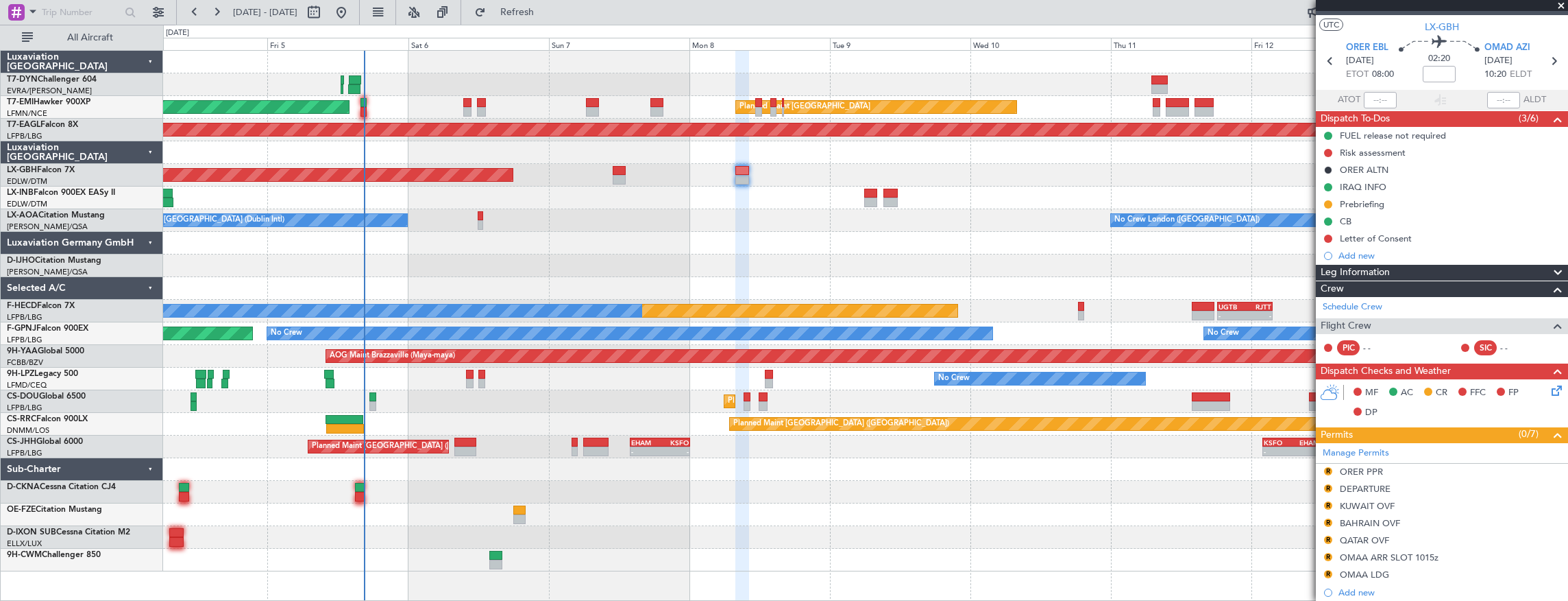
scroll to position [0, 0]
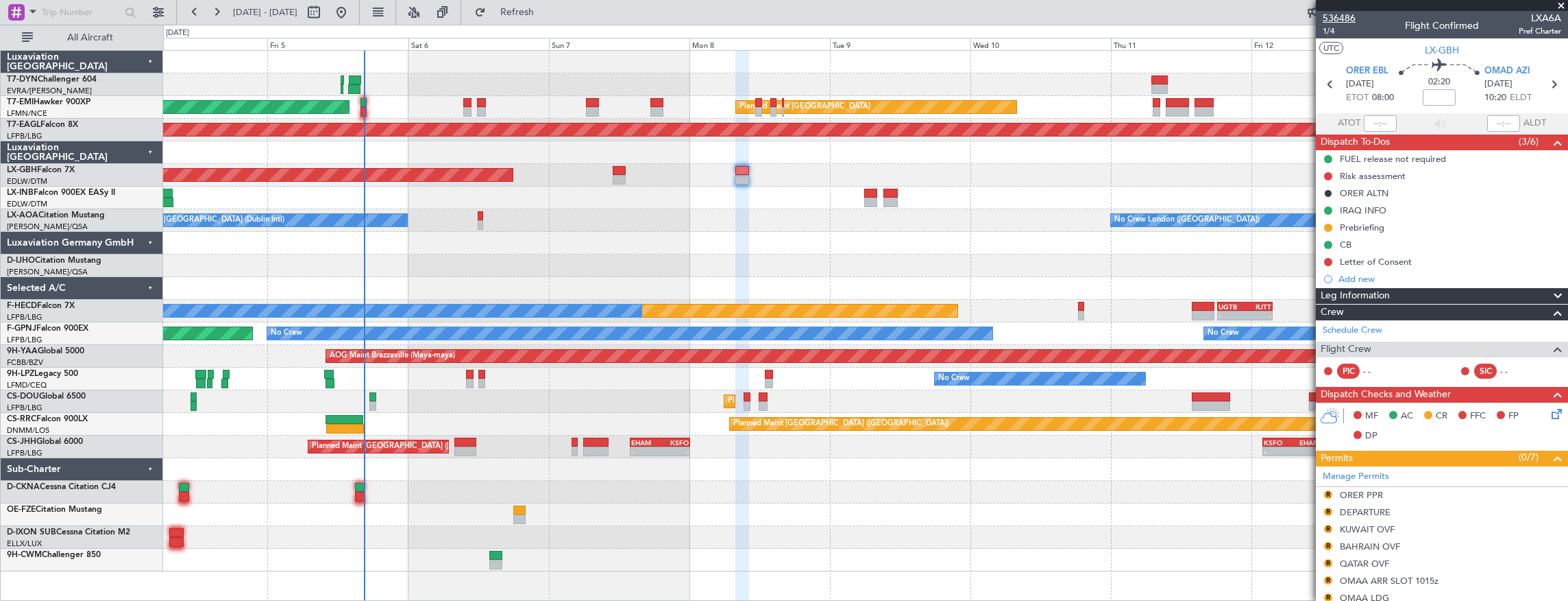
click at [1341, 14] on span "536486" at bounding box center [1338, 18] width 33 height 14
click at [1331, 176] on button at bounding box center [1328, 176] width 8 height 8
click at [1339, 218] on span "In Progress" at bounding box center [1335, 215] width 47 height 14
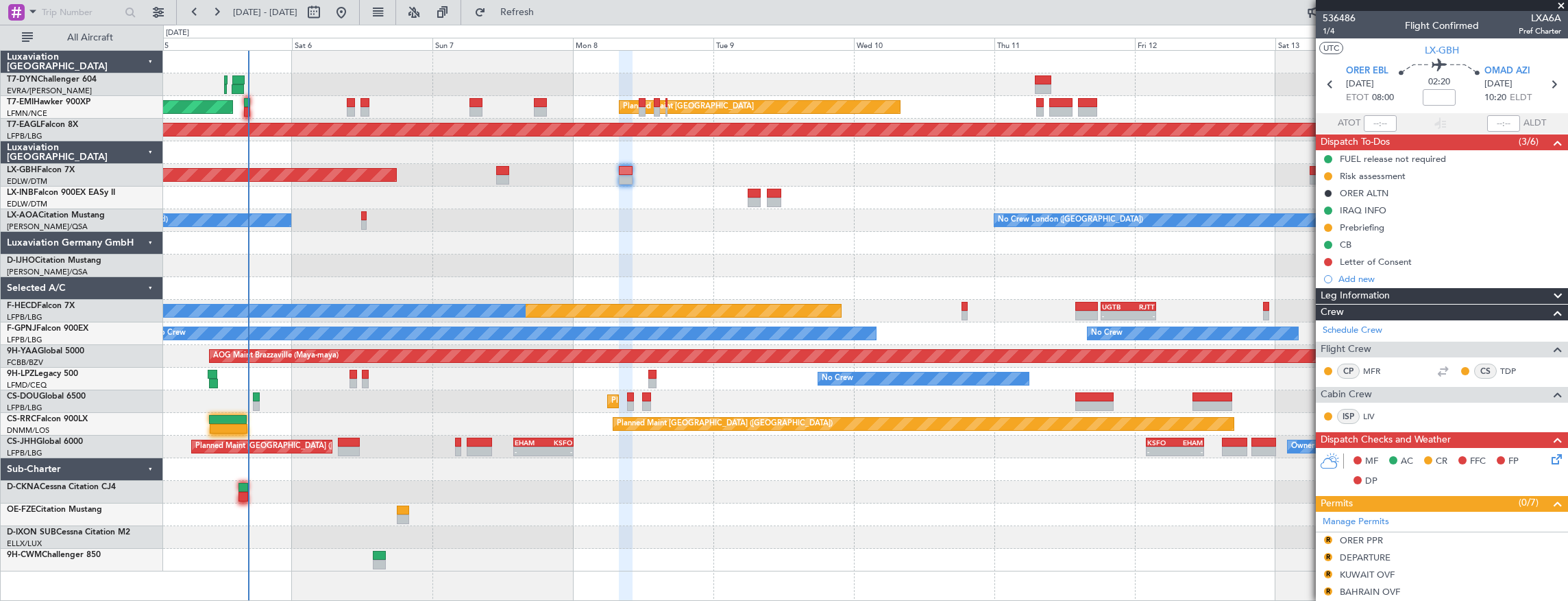
click at [468, 252] on div at bounding box center [865, 243] width 1405 height 23
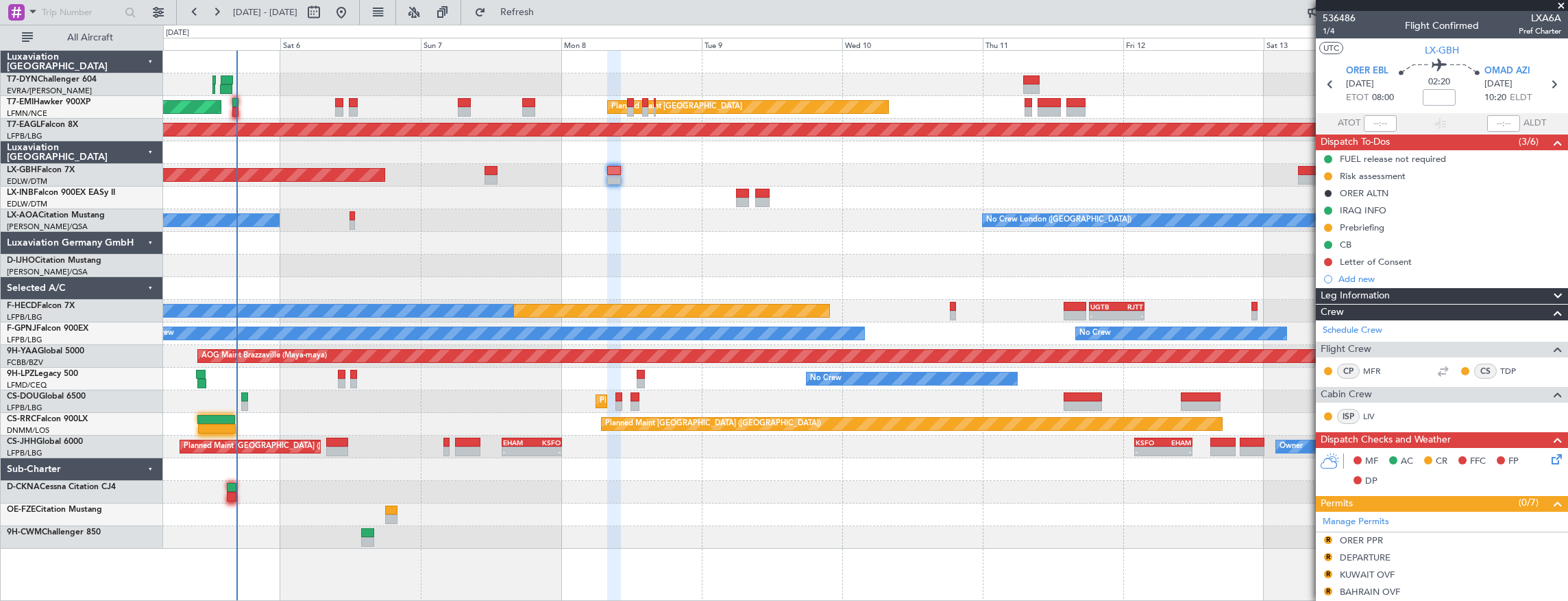
click at [377, 177] on div "Planned Maint [GEOGRAPHIC_DATA] ([GEOGRAPHIC_DATA] Intl) Planned Maint Nurnberg" at bounding box center [865, 176] width 1405 height 23
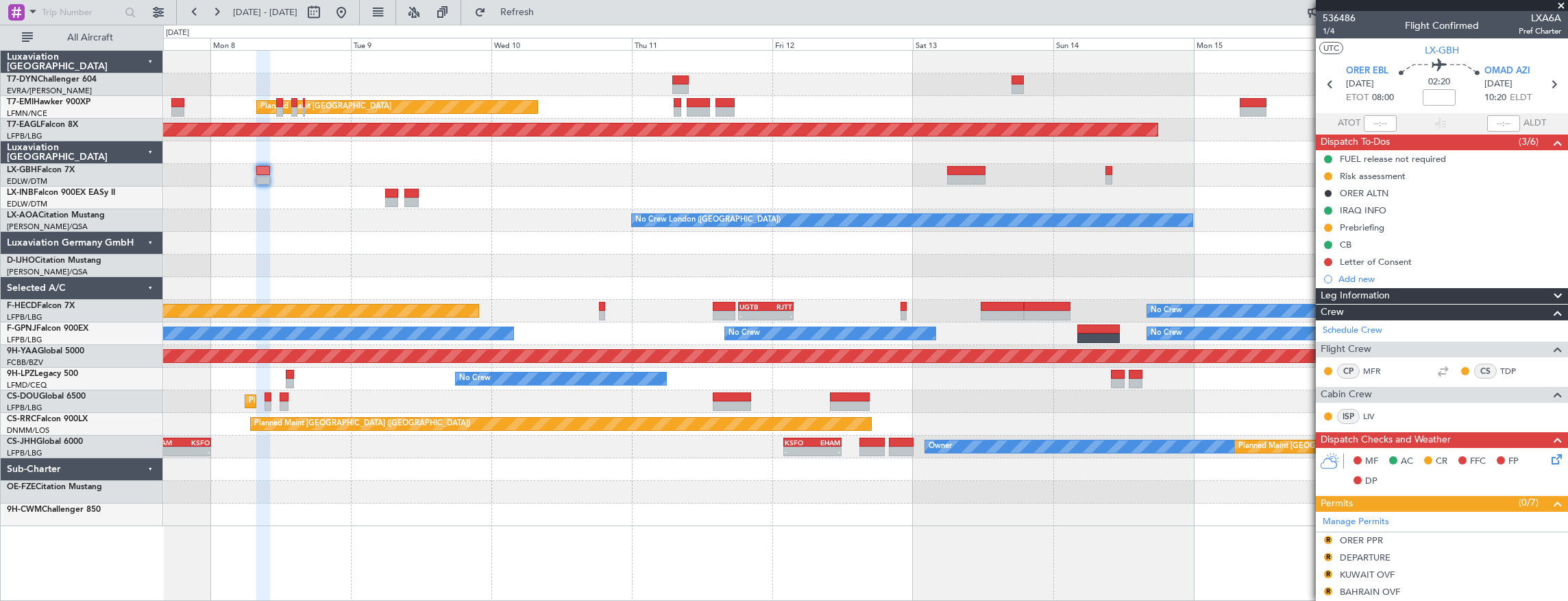
click at [190, 161] on div "Planned Maint [GEOGRAPHIC_DATA] Planned Maint [GEOGRAPHIC_DATA] Grounded [US_ST…" at bounding box center [865, 288] width 1405 height 475
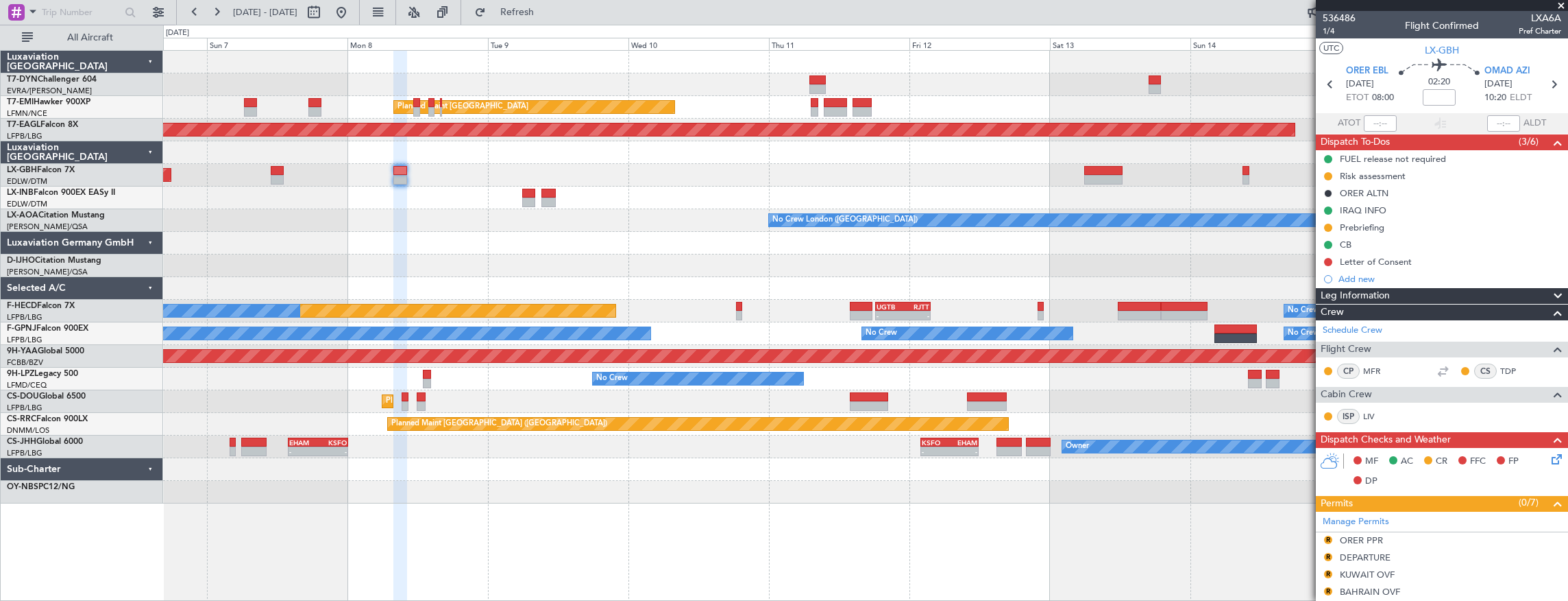
click at [518, 164] on div "Planned Maint [GEOGRAPHIC_DATA] ([GEOGRAPHIC_DATA] Intl) Planned Maint Nurnberg" at bounding box center [865, 176] width 1405 height 23
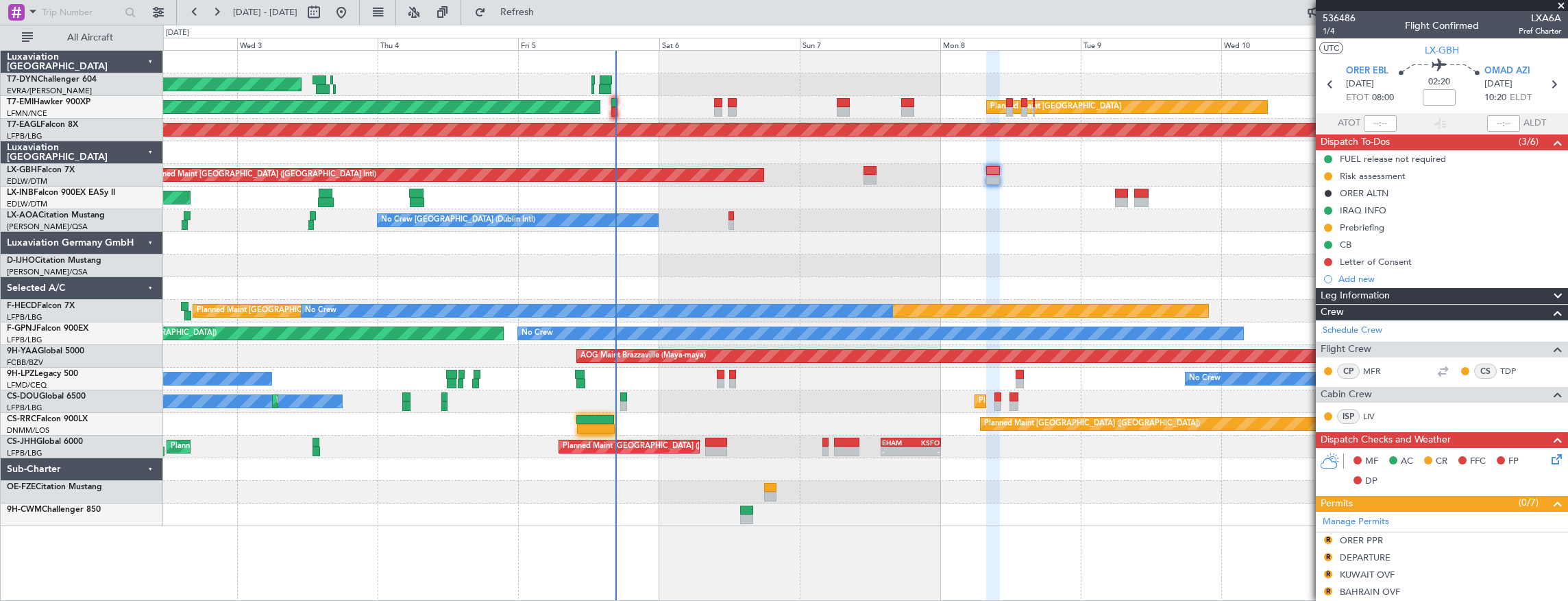
click at [900, 224] on div "AOG Maint Riga (Riga Intl) Planned Maint [GEOGRAPHIC_DATA] Planned Maint [GEOGR…" at bounding box center [865, 288] width 1405 height 475
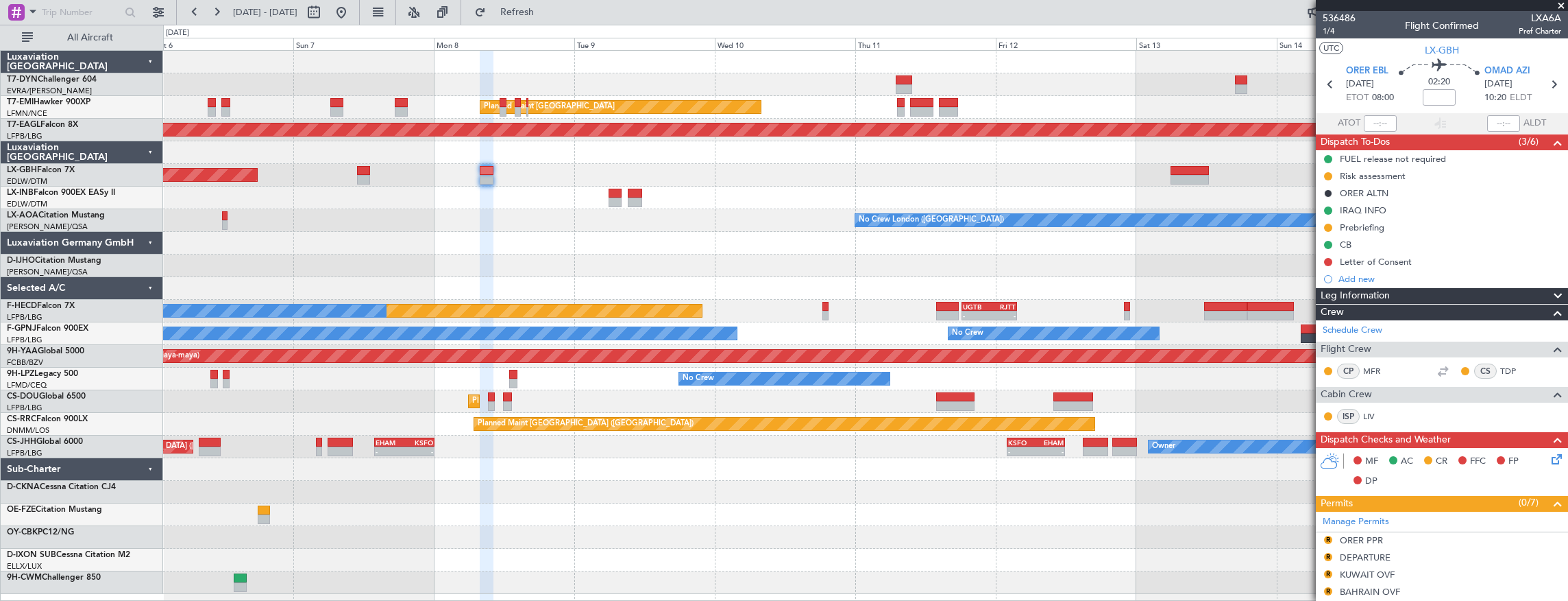
click at [407, 184] on div "Planned Maint [GEOGRAPHIC_DATA] Planned Maint [GEOGRAPHIC_DATA] Grounded [US_ST…" at bounding box center [865, 322] width 1405 height 543
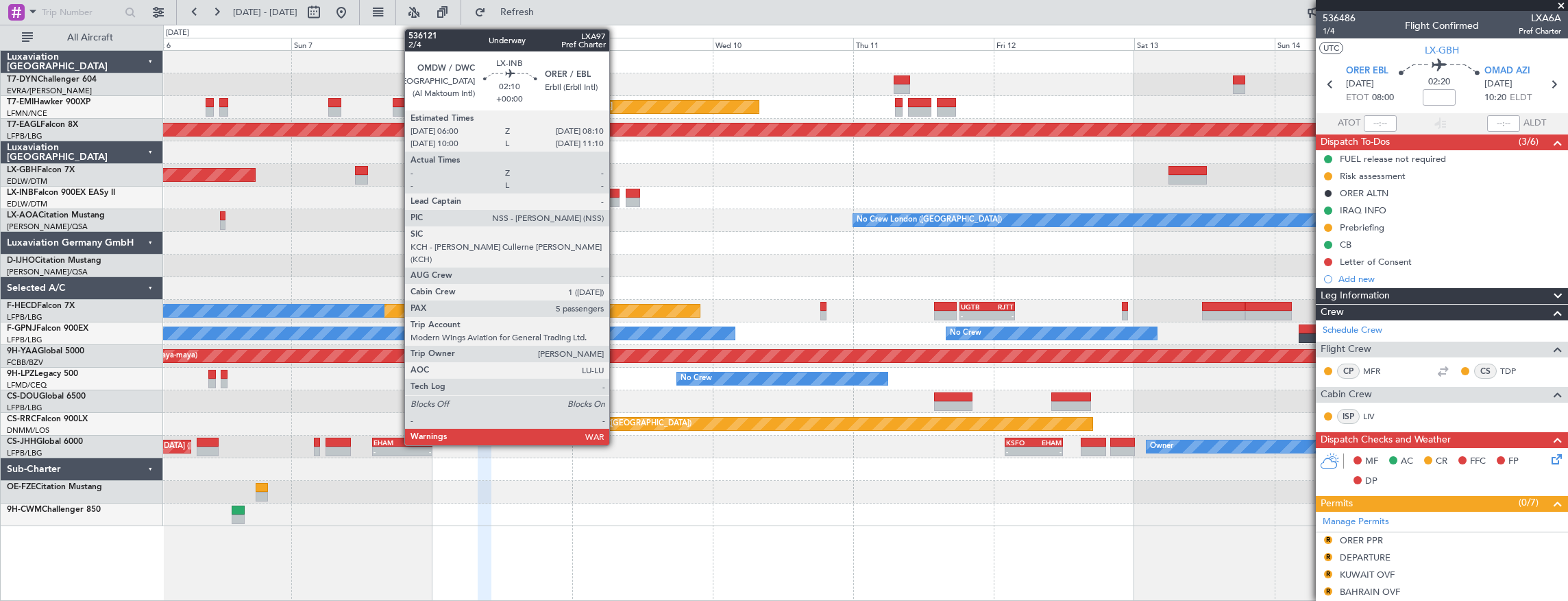
click at [616, 202] on div at bounding box center [613, 202] width 13 height 9
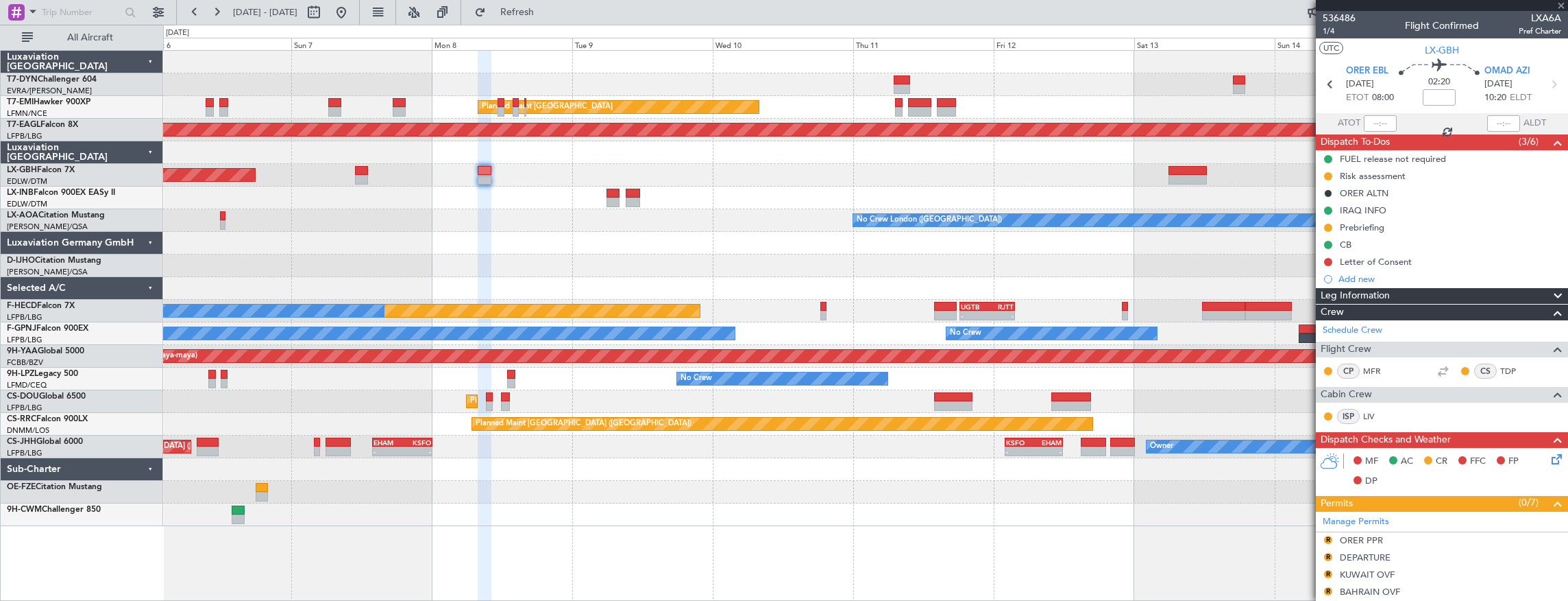
type input "5"
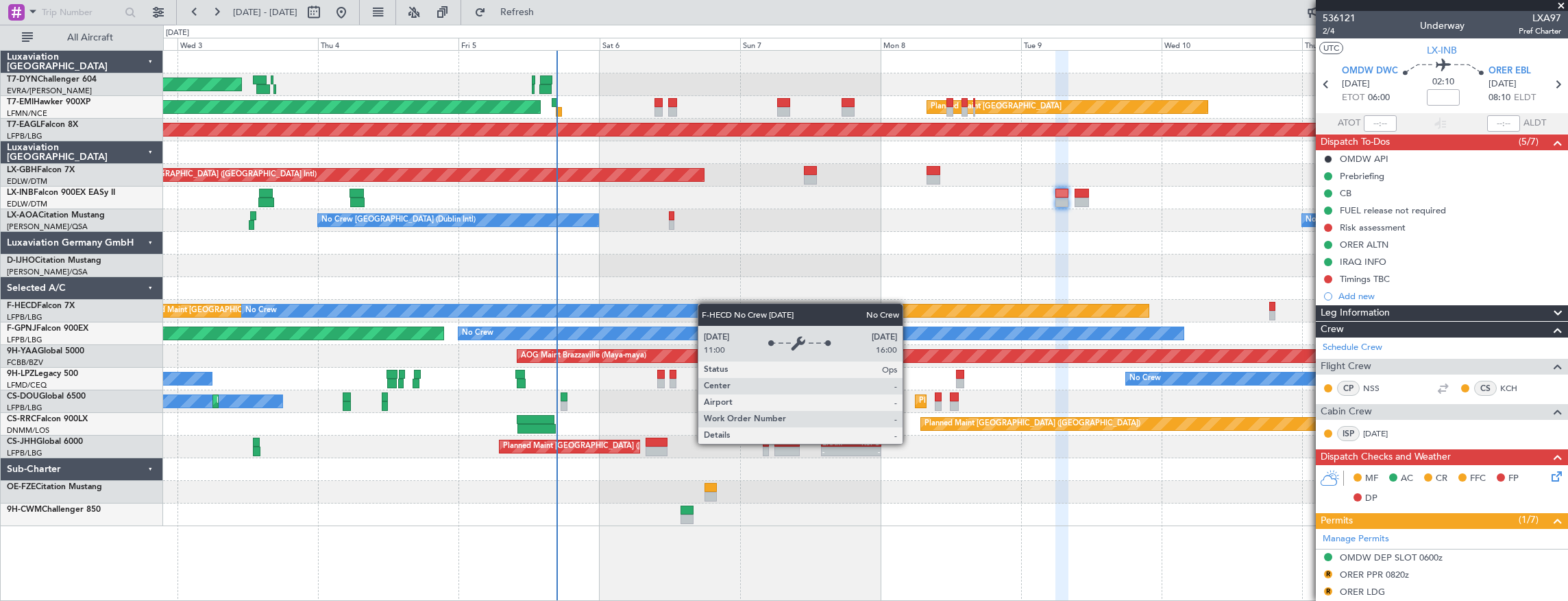
click at [727, 300] on div "AOG Maint Riga (Riga Intl) Planned Maint [GEOGRAPHIC_DATA] Planned Maint [GEOGR…" at bounding box center [865, 288] width 1405 height 475
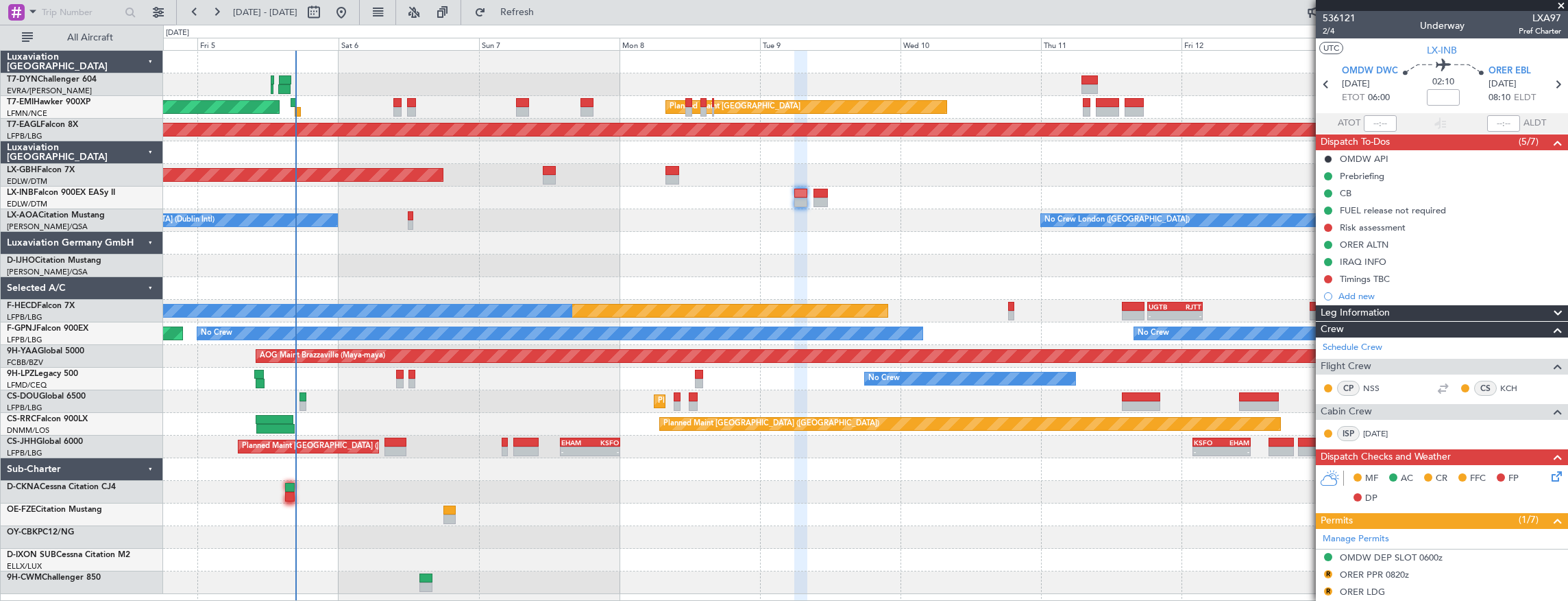
click at [154, 192] on div "AOG Maint Riga (Riga Intl) Planned Maint [GEOGRAPHIC_DATA] Planned Maint [GEOGR…" at bounding box center [784, 312] width 1568 height 576
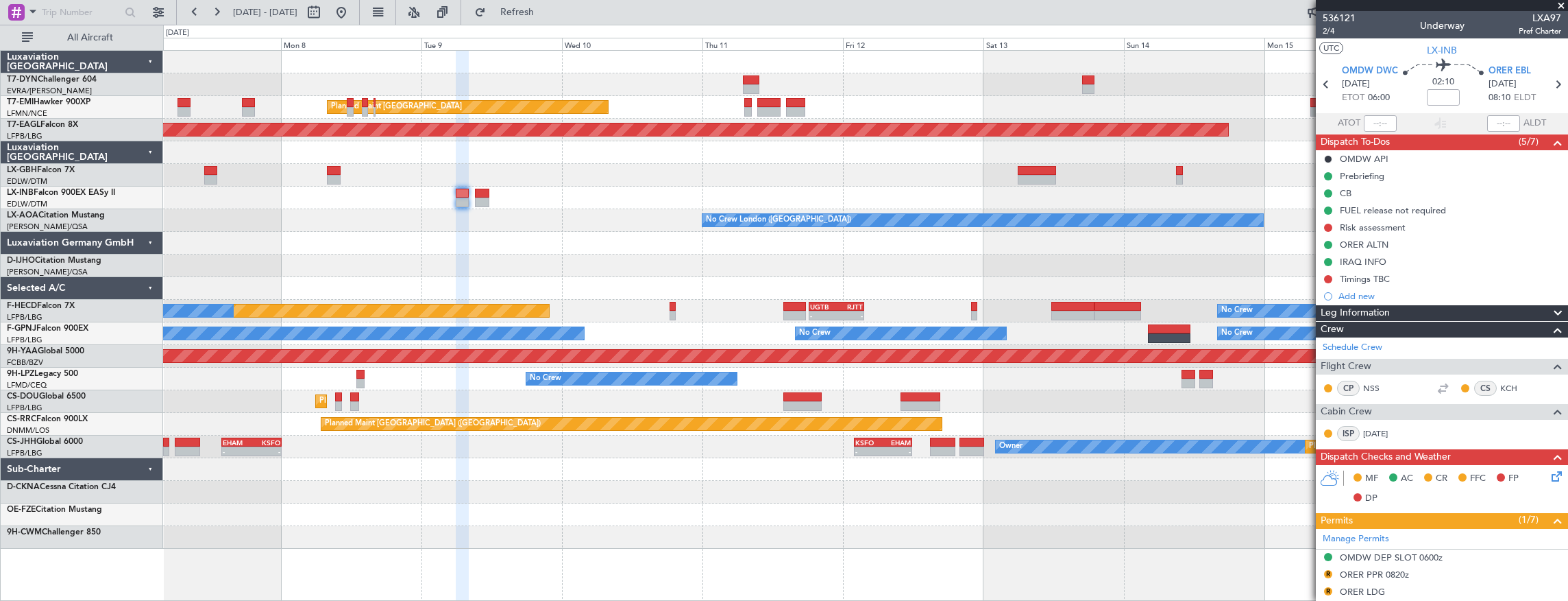
click at [522, 224] on div "Planned Maint [GEOGRAPHIC_DATA] Planned Maint [GEOGRAPHIC_DATA] Grounded [US_ST…" at bounding box center [865, 300] width 1405 height 498
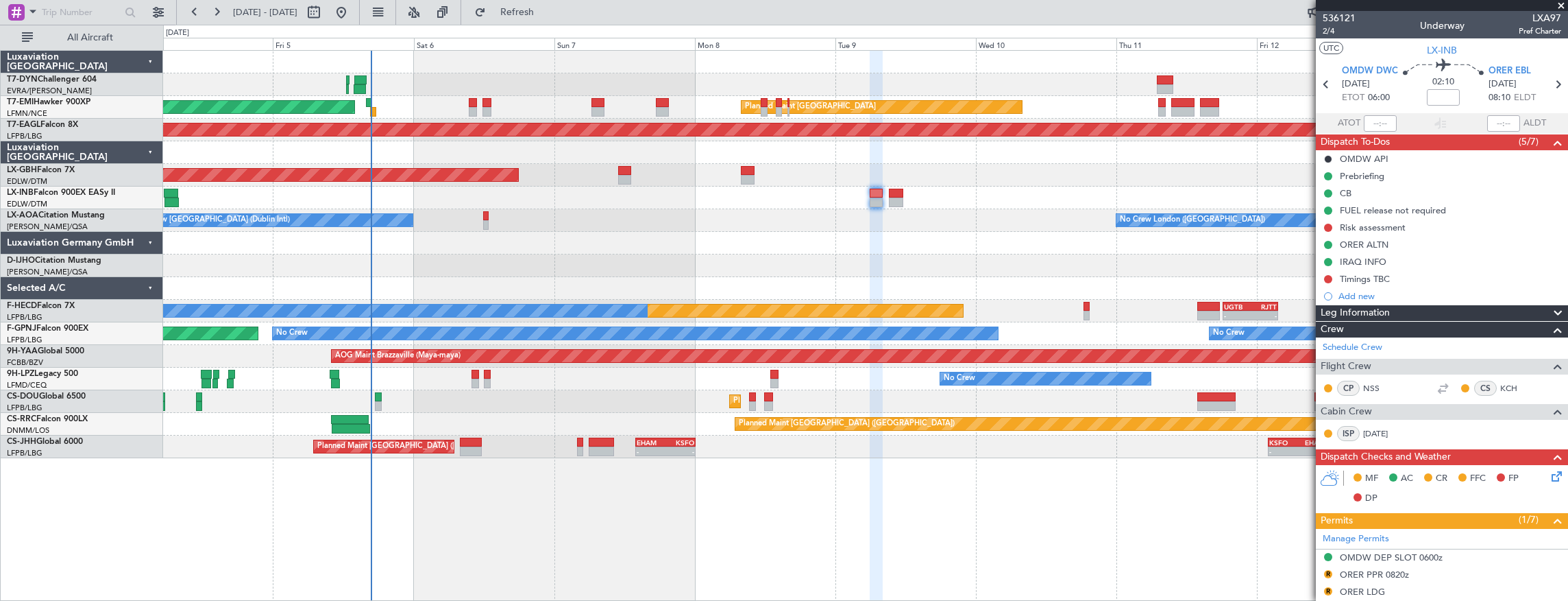
click at [753, 257] on div "AOG Maint Riga (Riga Intl) Planned Maint [GEOGRAPHIC_DATA] Planned Maint [GEOGR…" at bounding box center [865, 254] width 1405 height 408
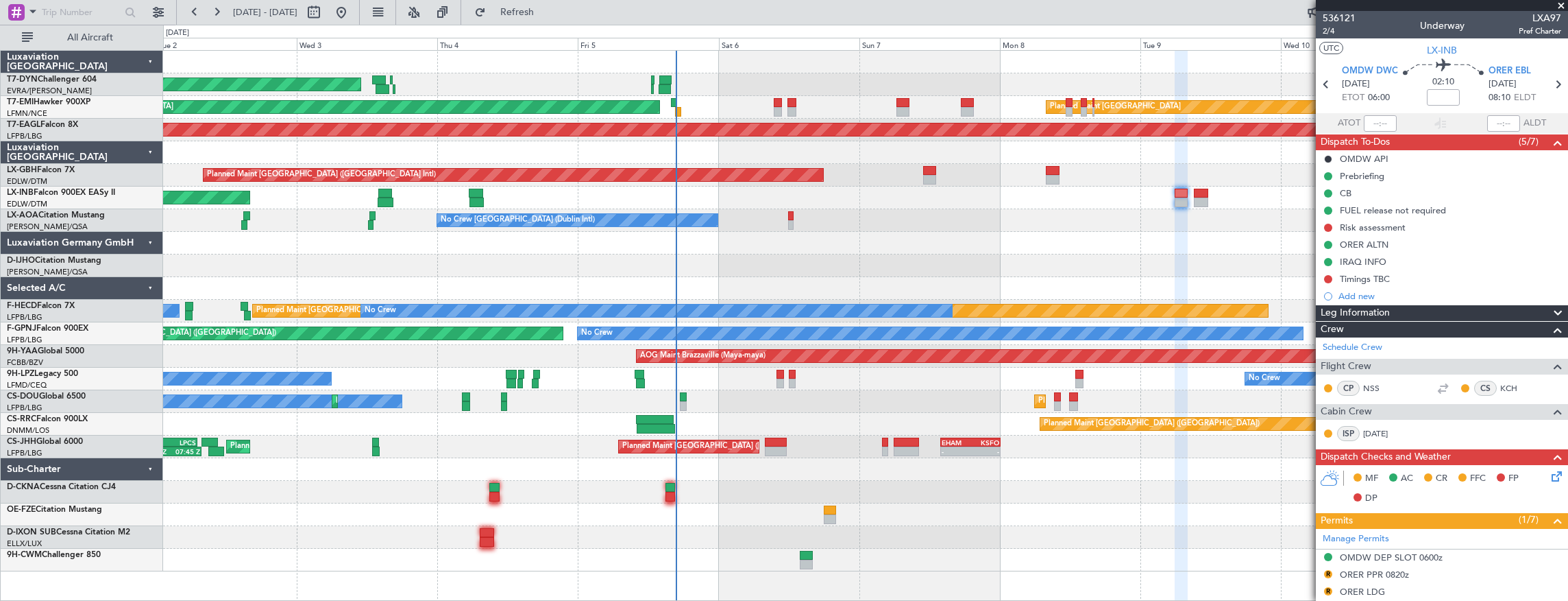
click at [589, 265] on div at bounding box center [865, 266] width 1405 height 23
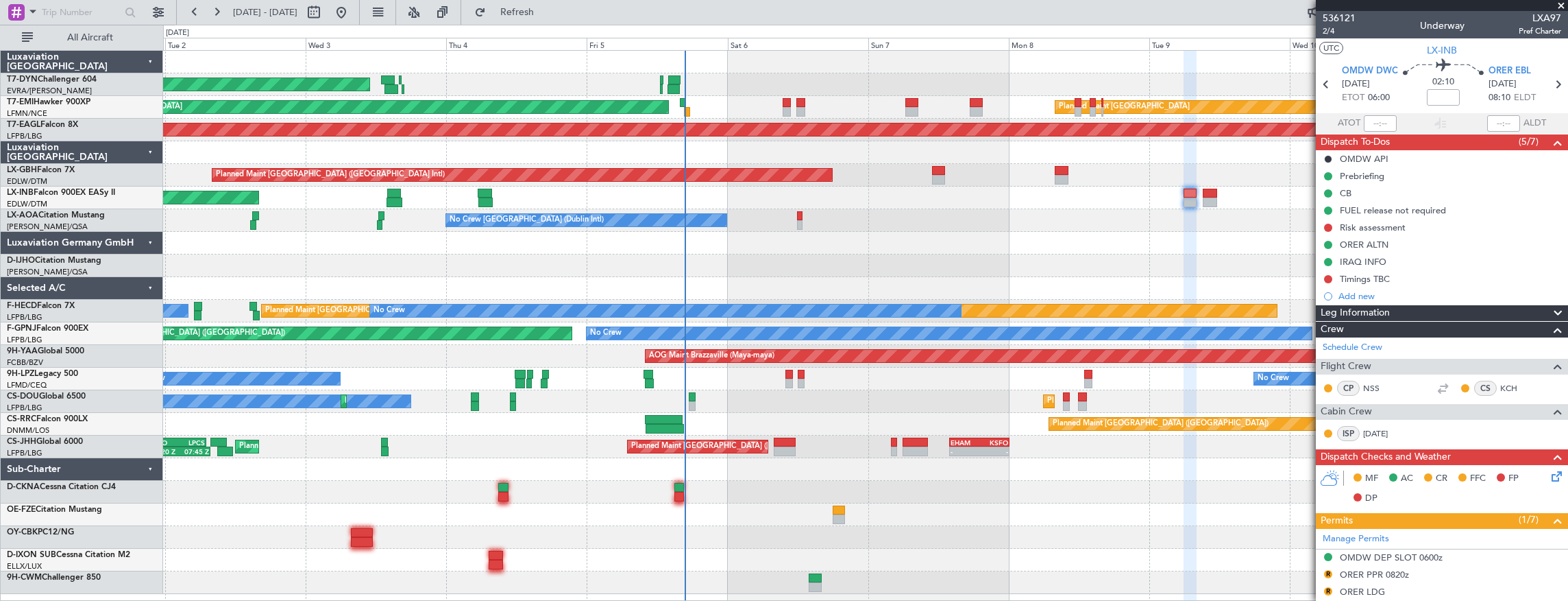
click at [915, 240] on div "AOG Maint Riga (Riga Intl) Planned Maint [GEOGRAPHIC_DATA] Planned Maint [GEOGR…" at bounding box center [865, 322] width 1405 height 543
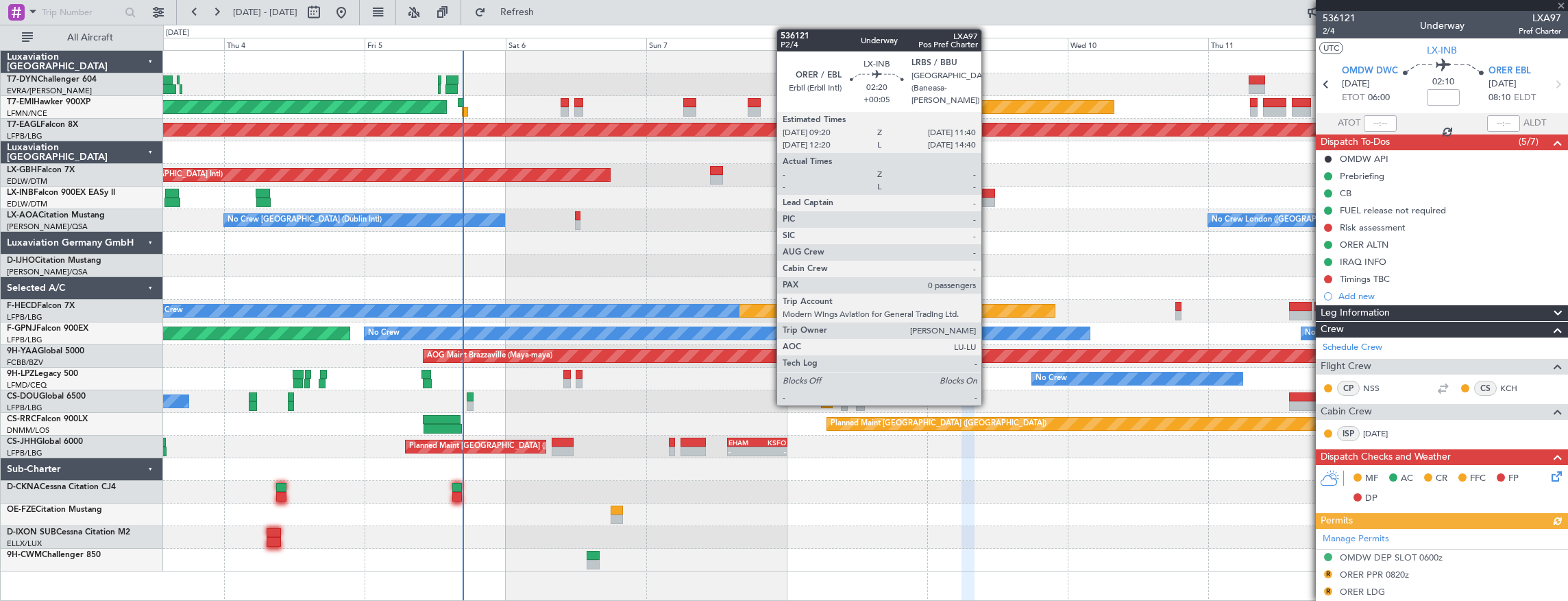
click at [988, 194] on div at bounding box center [987, 193] width 14 height 9
type input "+00:05"
type input "0"
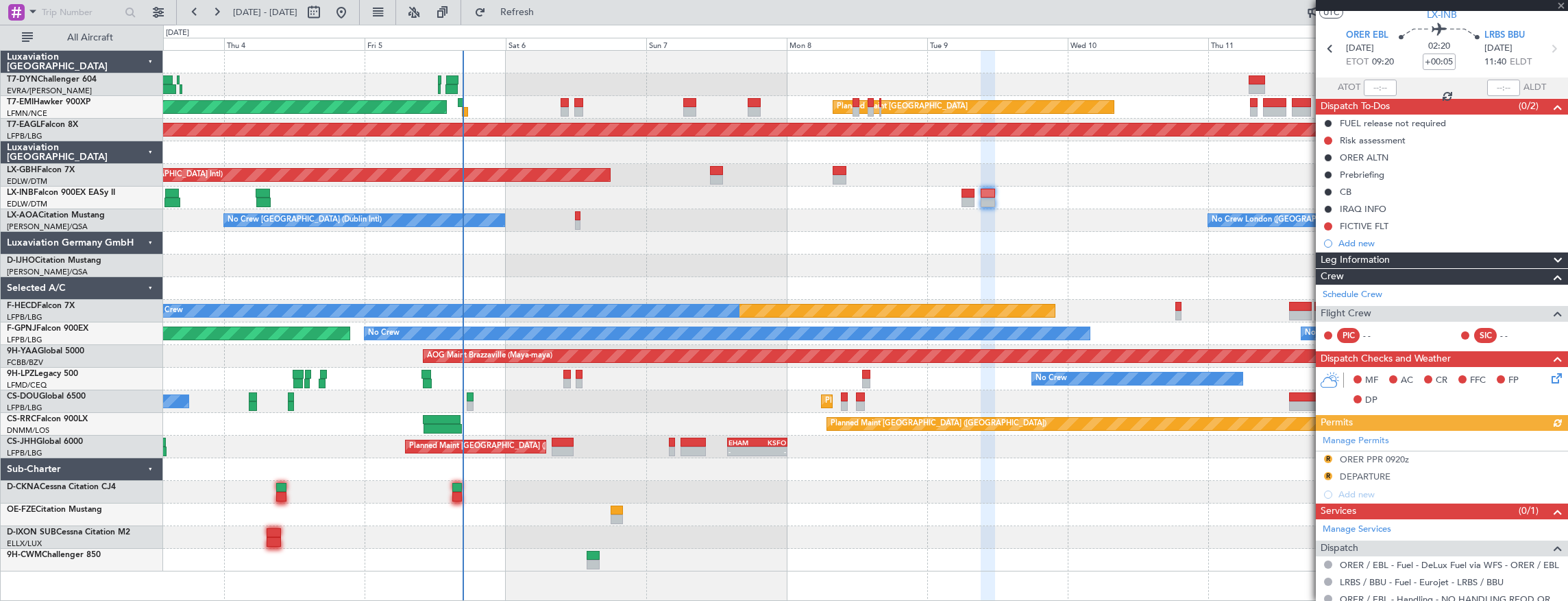
scroll to position [95, 0]
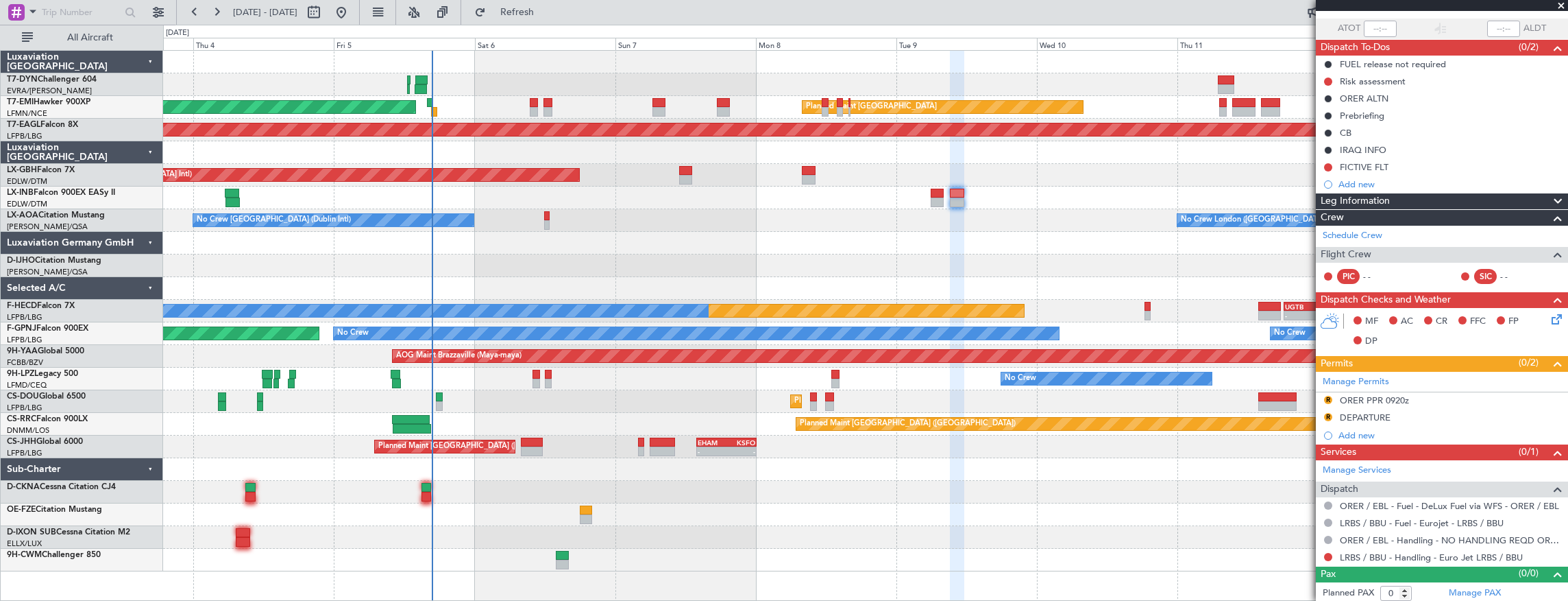
click at [727, 194] on div "Unplanned Maint [GEOGRAPHIC_DATA] (Al Maktoum Intl)" at bounding box center [865, 198] width 1405 height 23
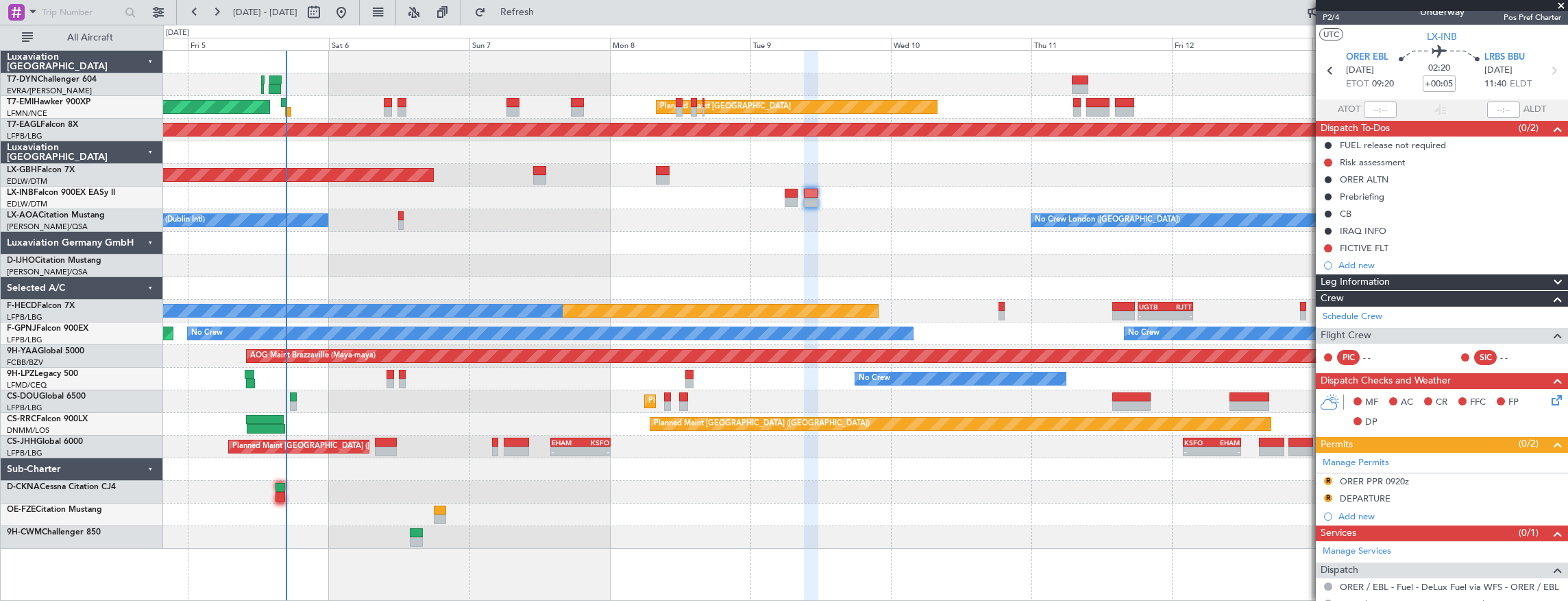
scroll to position [0, 0]
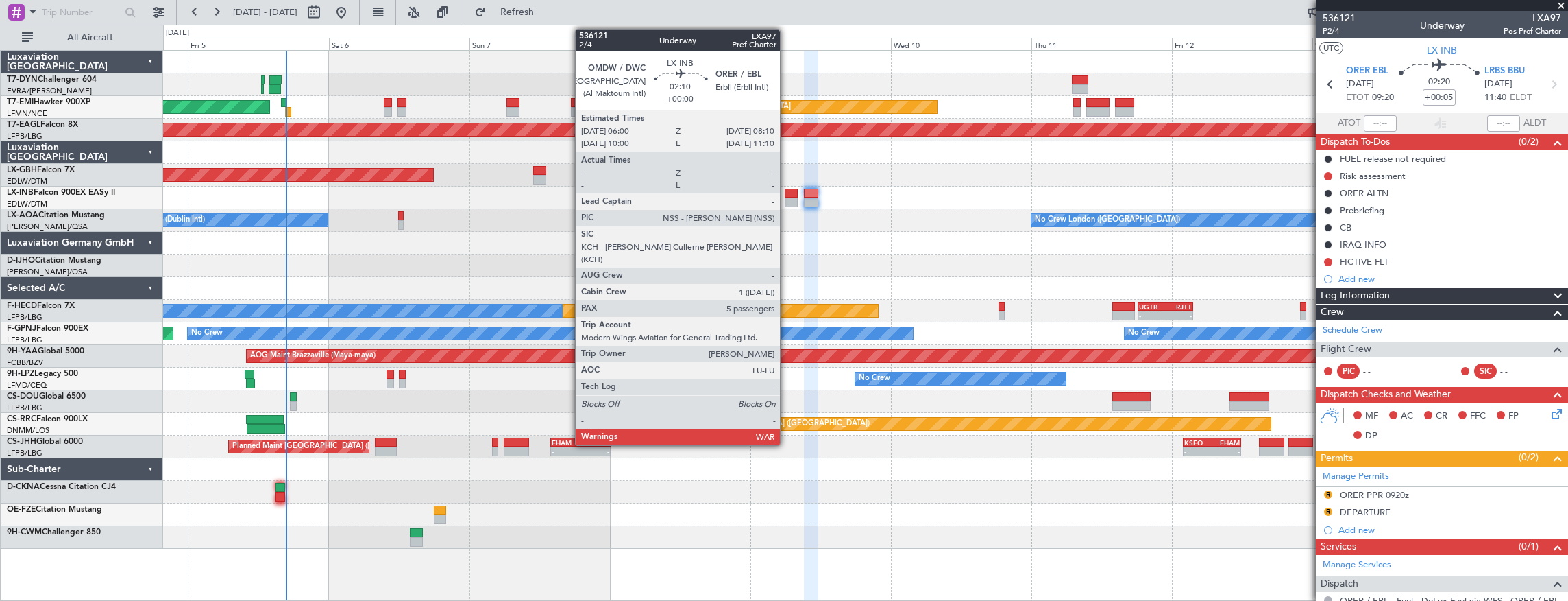
click at [786, 199] on div at bounding box center [791, 202] width 13 height 9
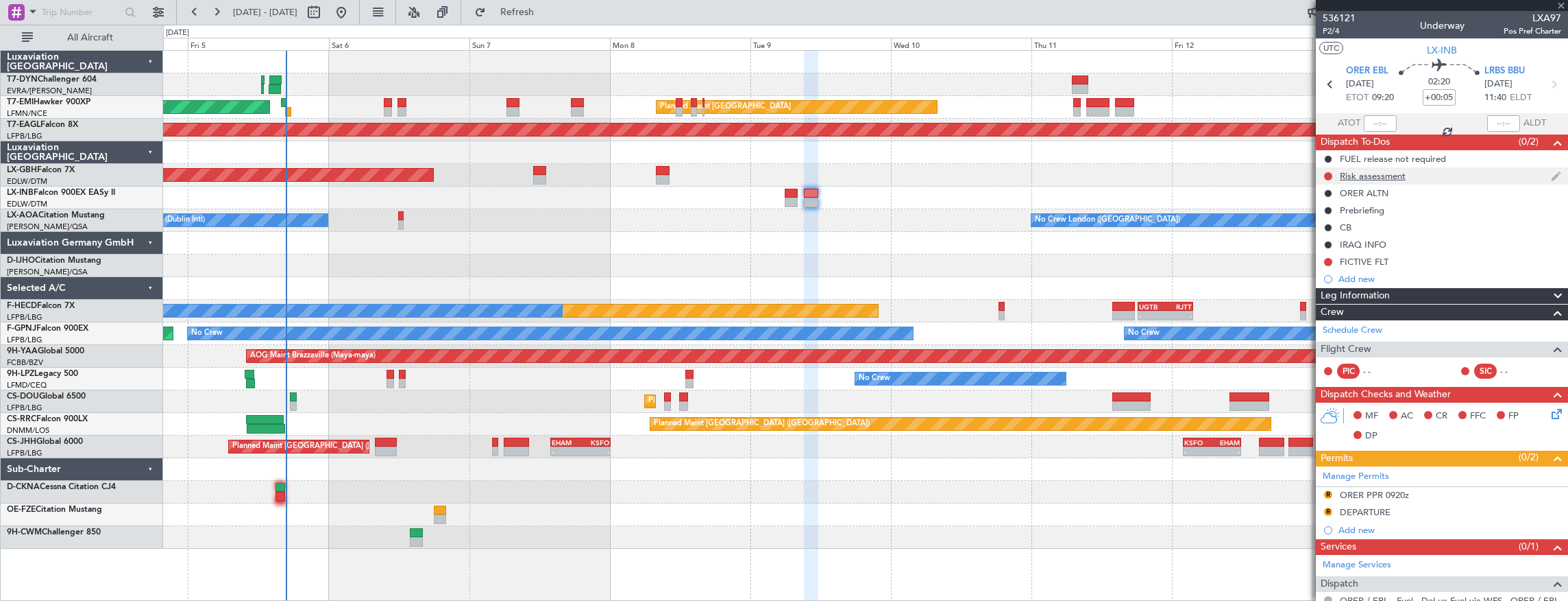
type input "5"
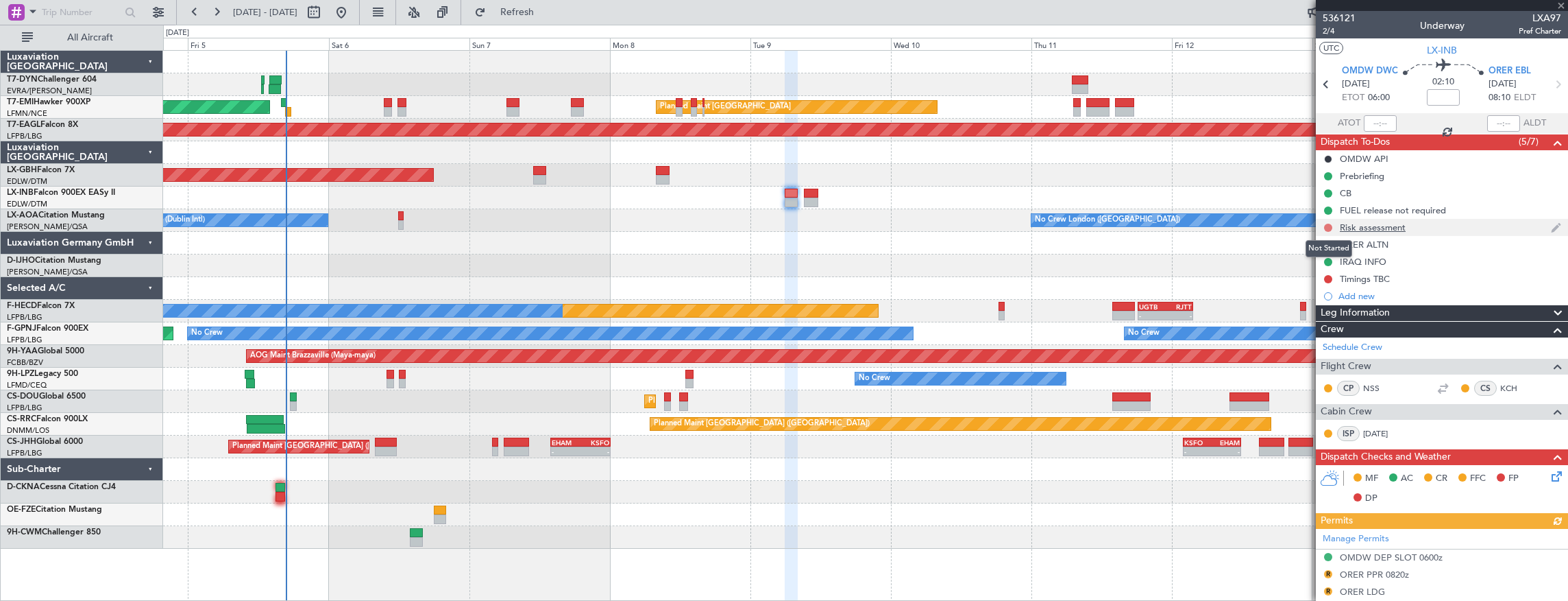
click at [1330, 229] on button at bounding box center [1328, 227] width 8 height 8
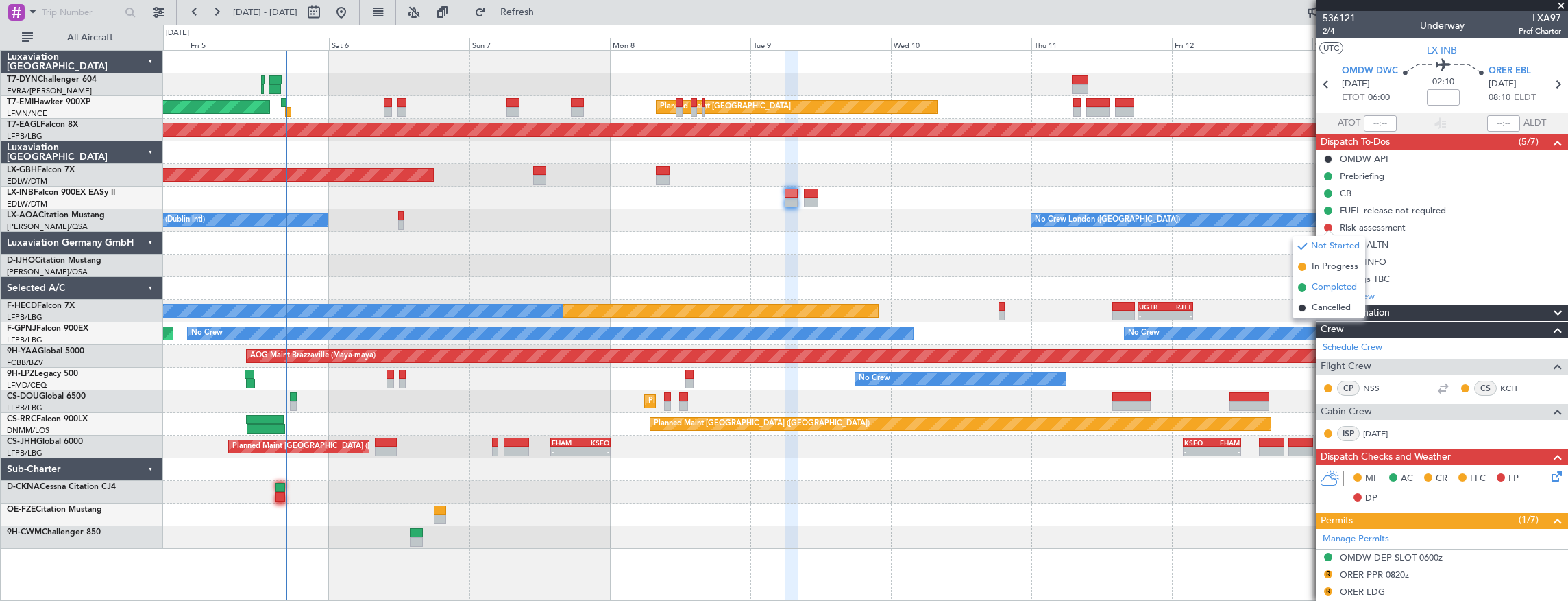
click at [1341, 291] on span "Completed" at bounding box center [1334, 287] width 45 height 14
click at [1330, 229] on button at bounding box center [1328, 227] width 8 height 8
click at [1341, 273] on span "In Progress" at bounding box center [1334, 267] width 47 height 14
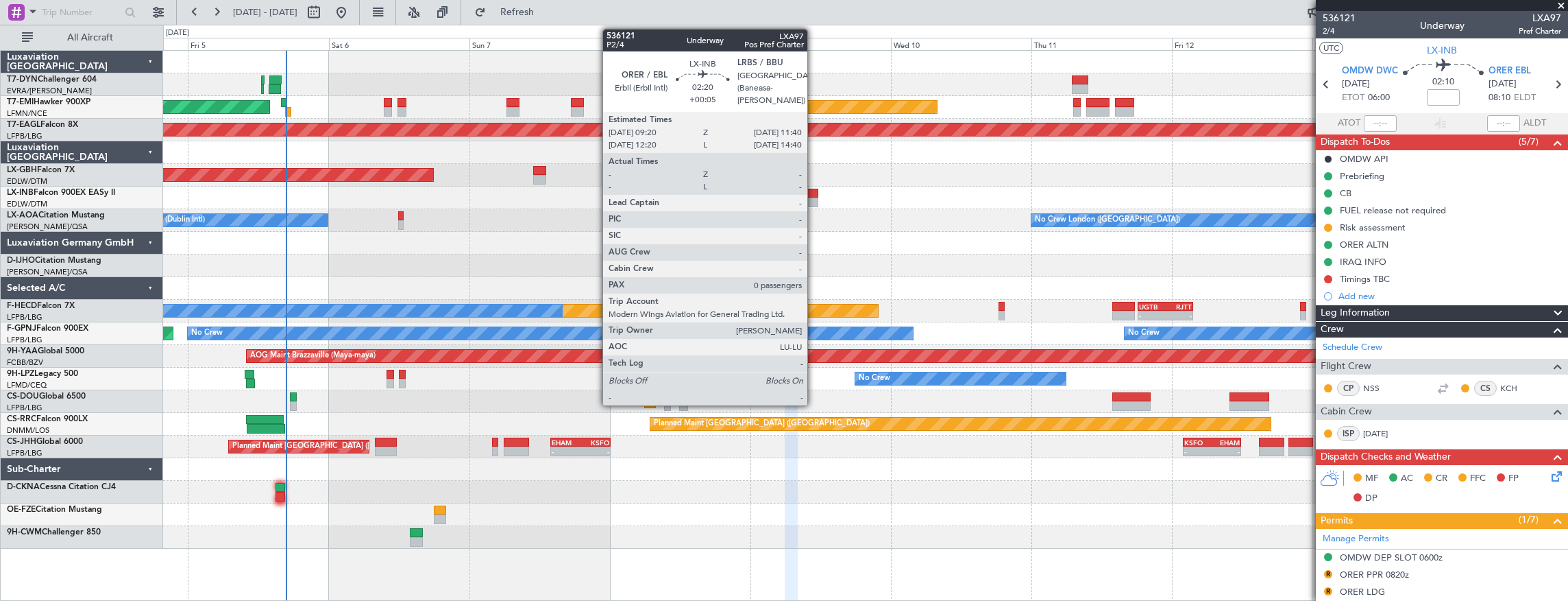
click at [814, 196] on div at bounding box center [810, 193] width 14 height 9
type input "+00:05"
type input "0"
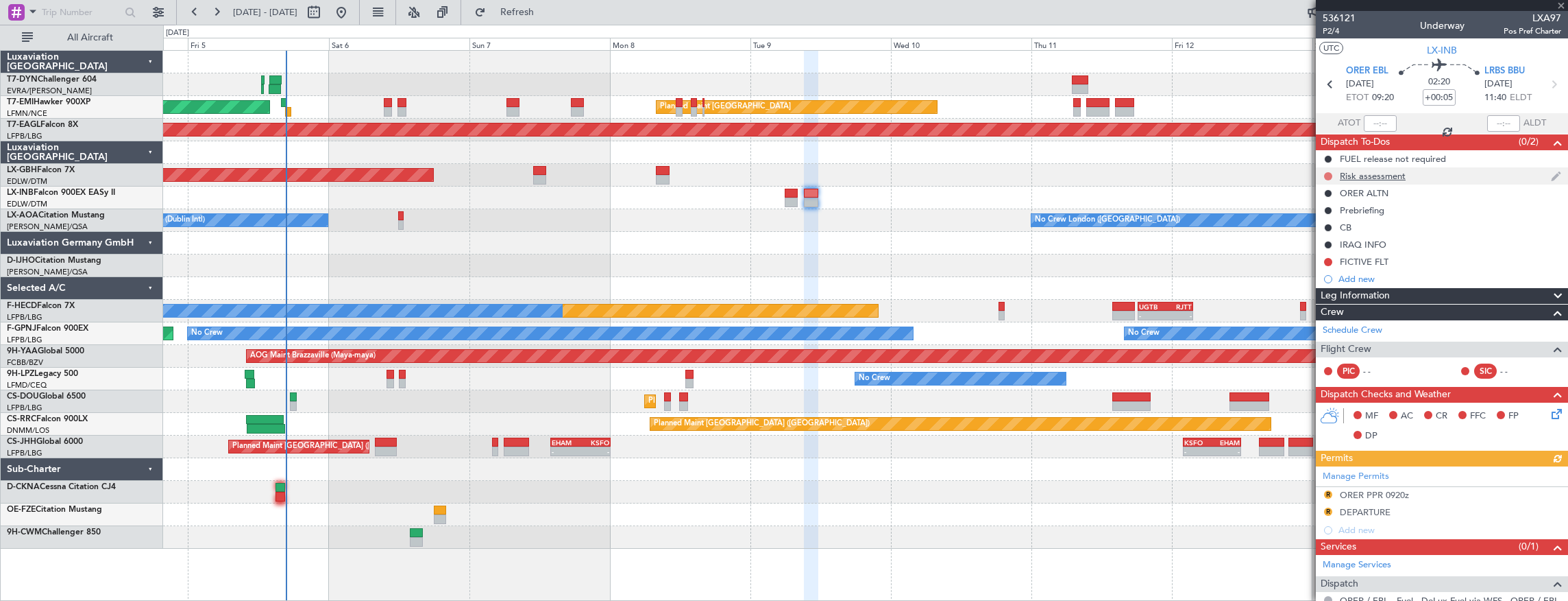
click at [1327, 176] on button at bounding box center [1328, 176] width 8 height 8
click at [1333, 257] on span "Cancelled" at bounding box center [1332, 256] width 39 height 14
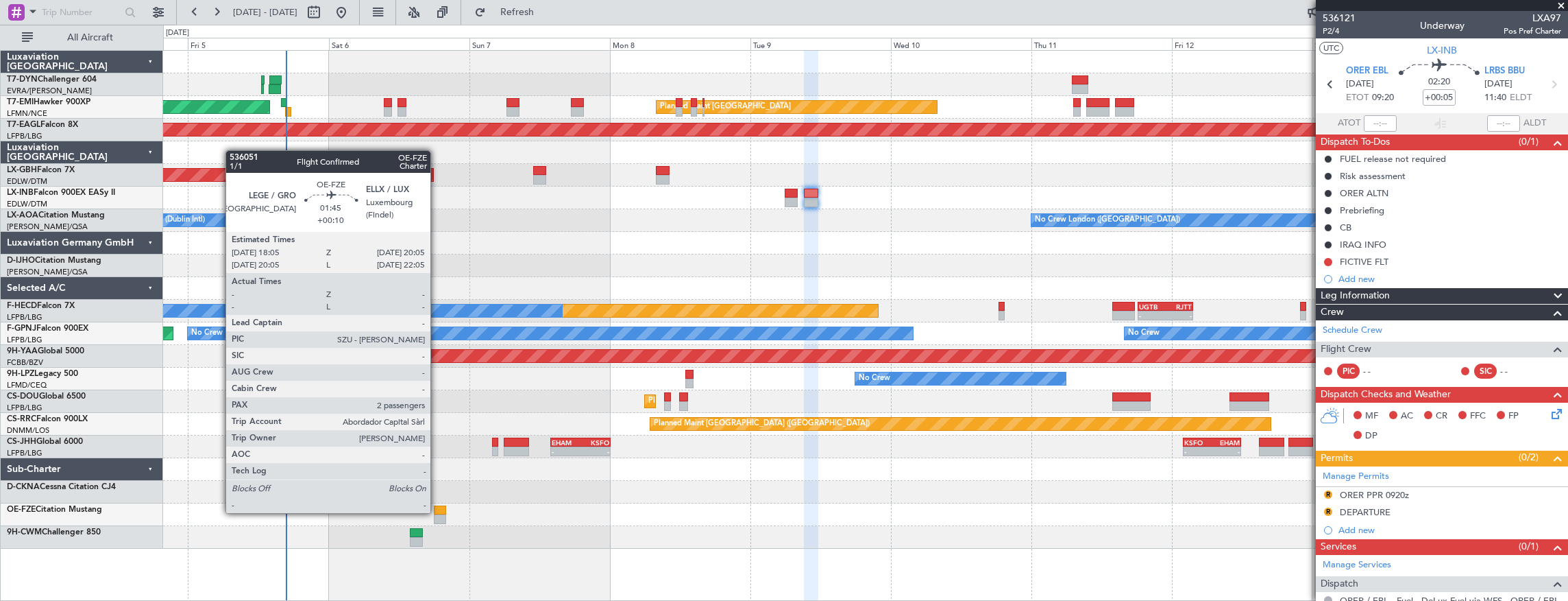
click at [437, 512] on div at bounding box center [439, 510] width 12 height 9
type input "+00:10"
type input "2"
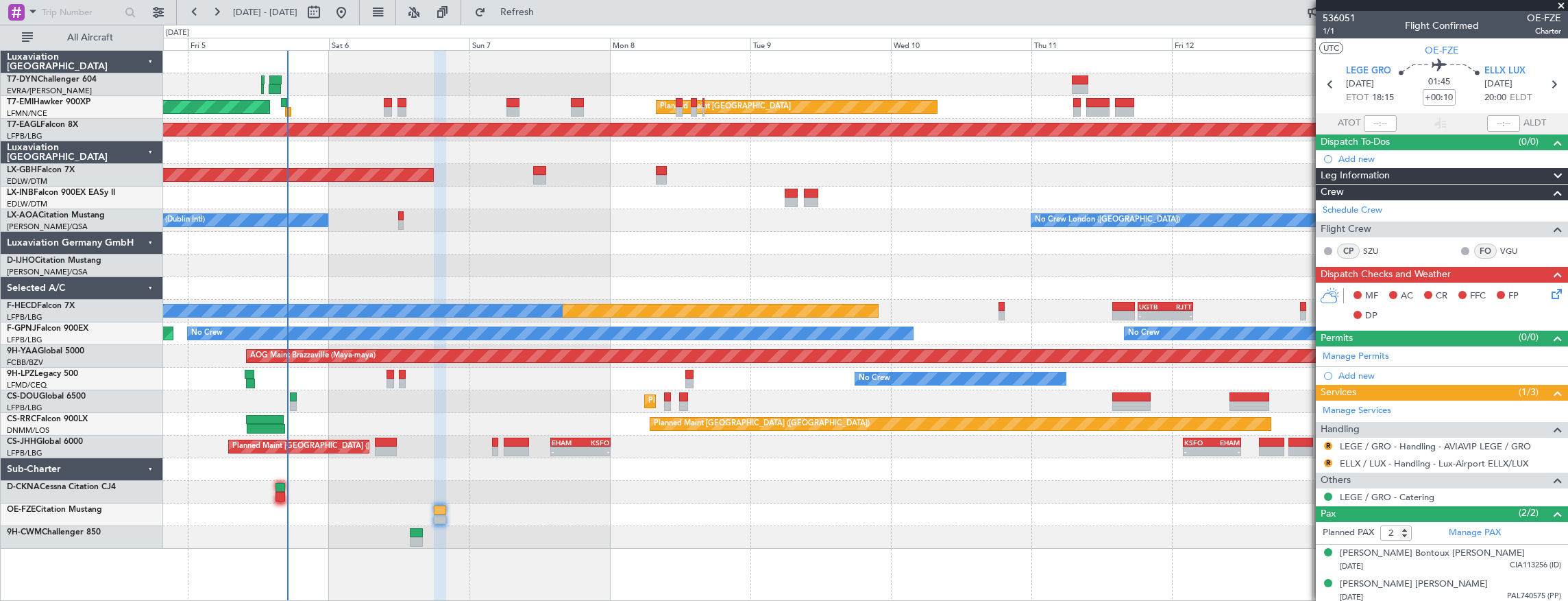
click at [240, 232] on div "AOG Maint Riga (Riga Intl) Planned Maint [GEOGRAPHIC_DATA] Planned Maint [GEOGR…" at bounding box center [865, 300] width 1405 height 498
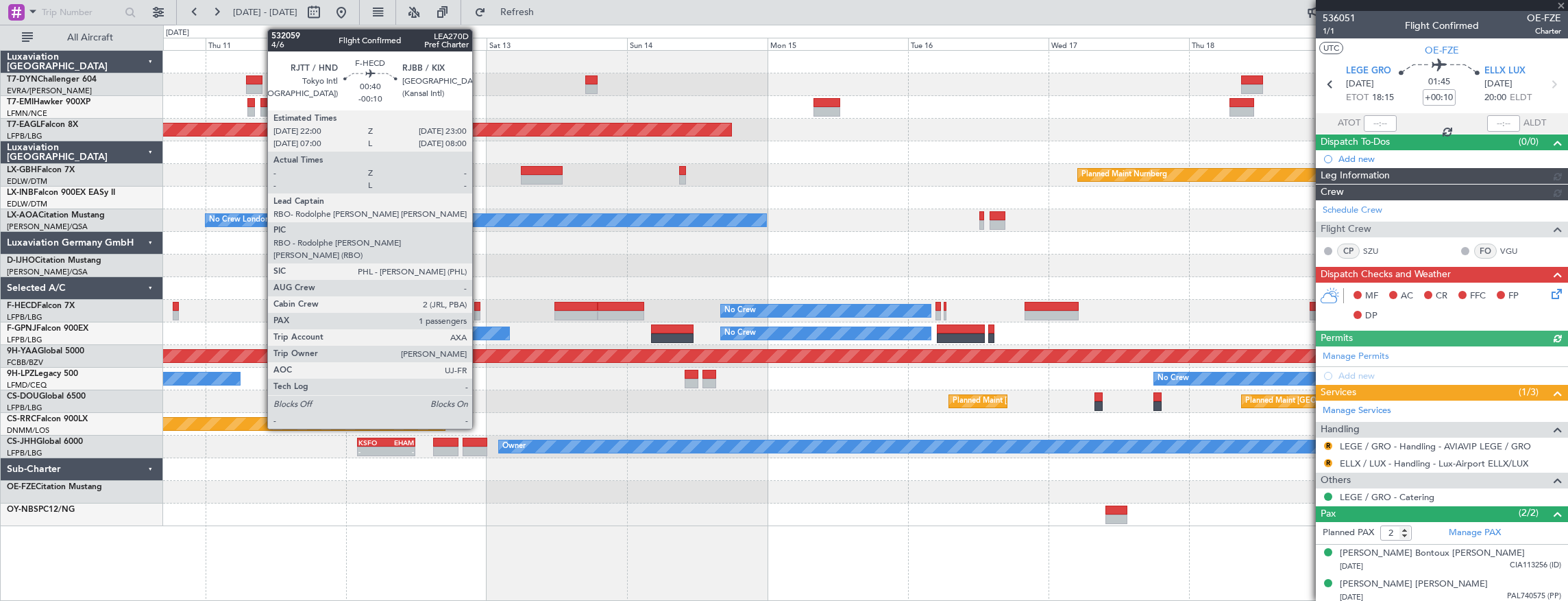
click at [479, 306] on div at bounding box center [477, 306] width 7 height 9
type input "-00:10"
type input "1"
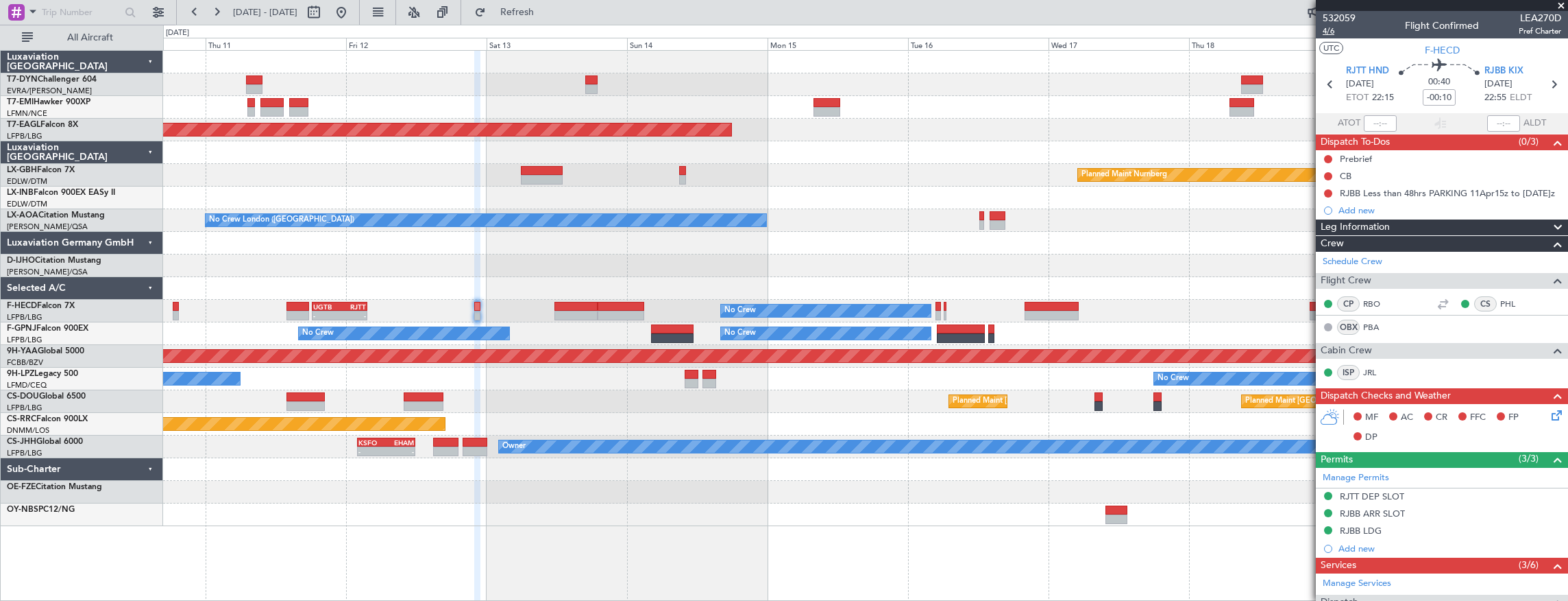
click at [1334, 31] on span "4/6" at bounding box center [1338, 31] width 33 height 11
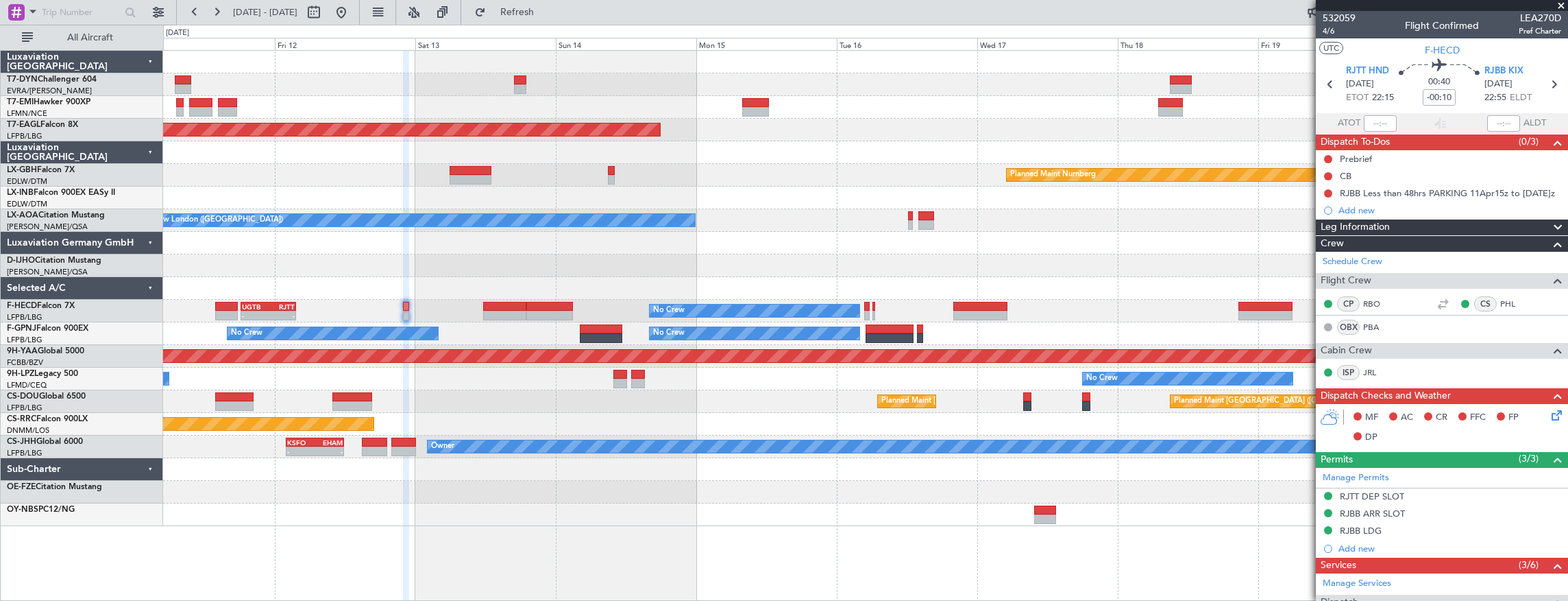
click at [441, 316] on div "No Crew No Crew - - UGTB 18:15 Z RJTT 03:45 Z Planned Maint [GEOGRAPHIC_DATA] (…" at bounding box center [865, 311] width 1405 height 23
click at [1340, 23] on span "532059" at bounding box center [1338, 18] width 33 height 14
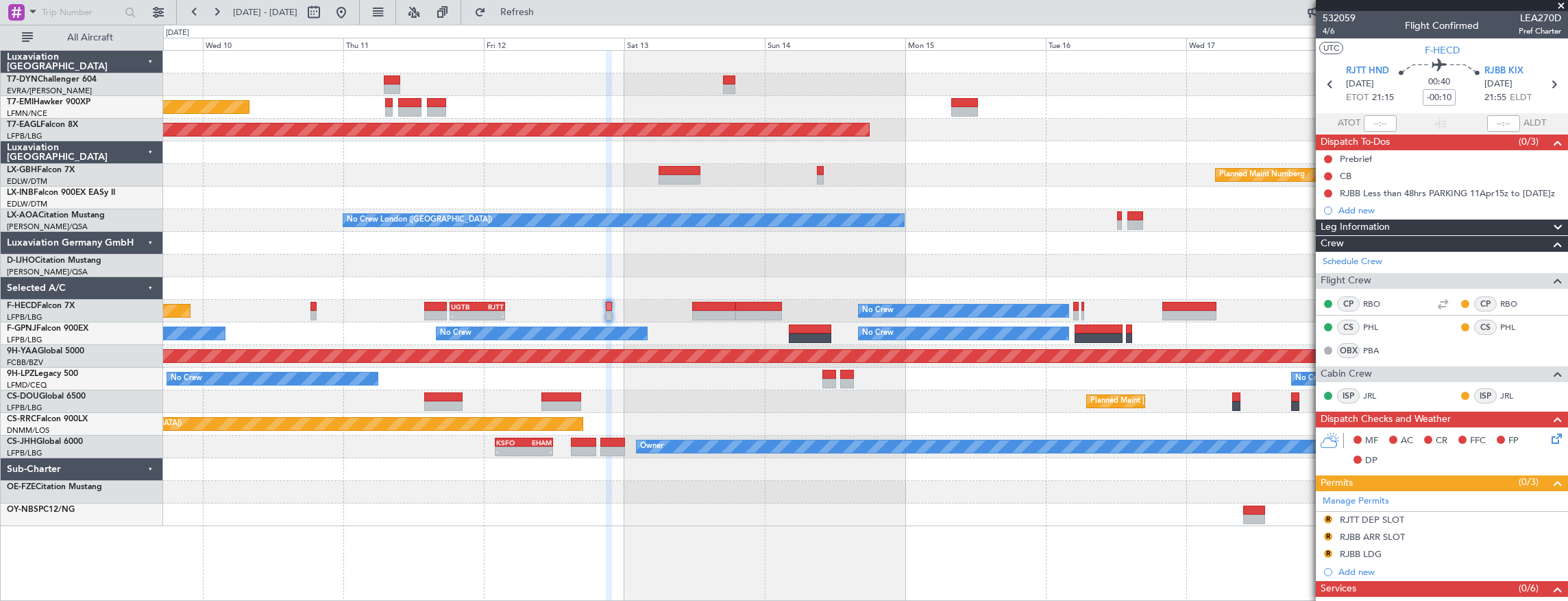
click at [725, 255] on div at bounding box center [865, 266] width 1405 height 23
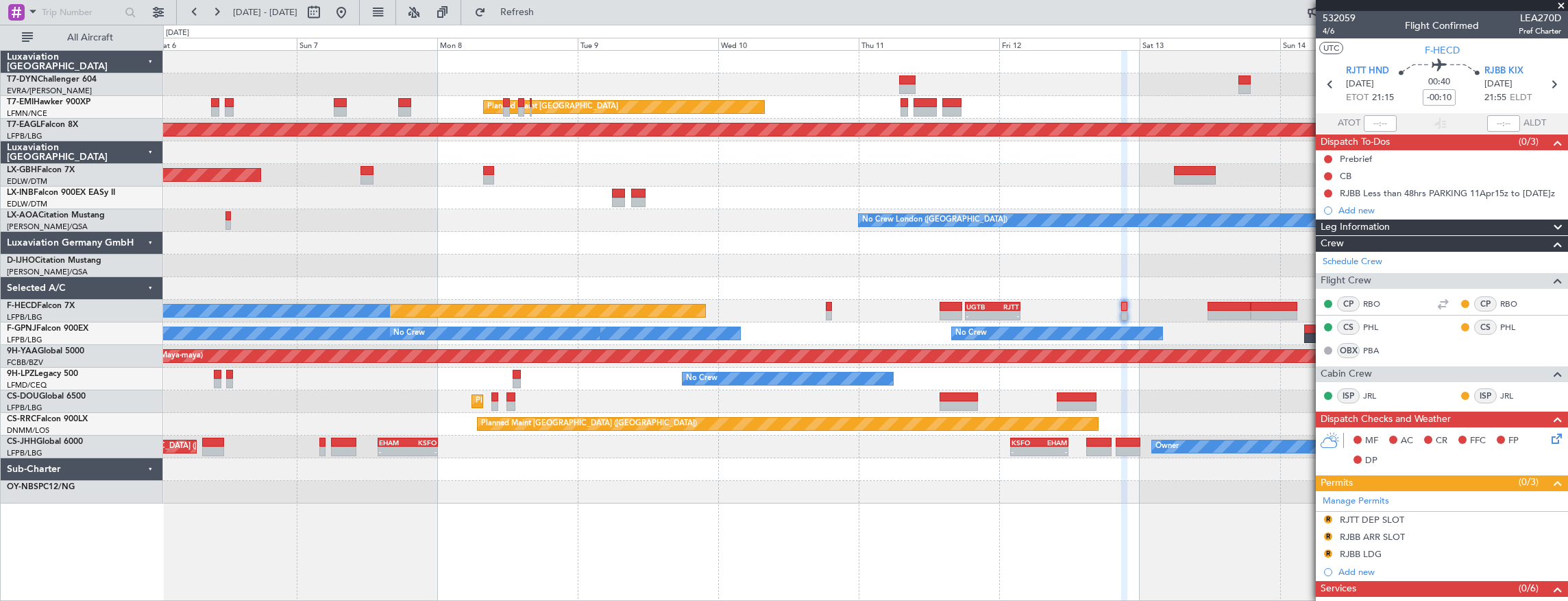
click at [850, 393] on div "Planned Maint [GEOGRAPHIC_DATA] ([GEOGRAPHIC_DATA]) Planned Maint [GEOGRAPHIC_D…" at bounding box center [865, 401] width 1405 height 23
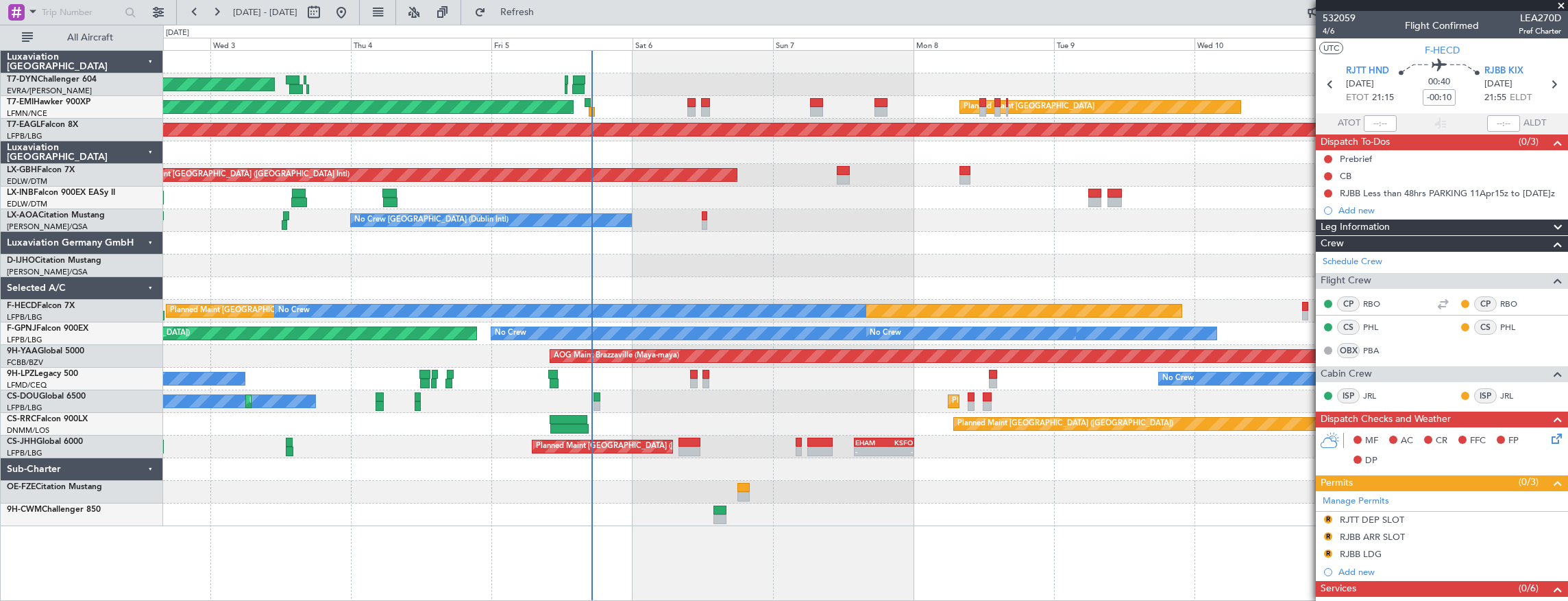
click at [840, 399] on div "Planned Maint [GEOGRAPHIC_DATA] ([GEOGRAPHIC_DATA]) No Crew Planned Maint [GEOG…" at bounding box center [865, 401] width 1405 height 23
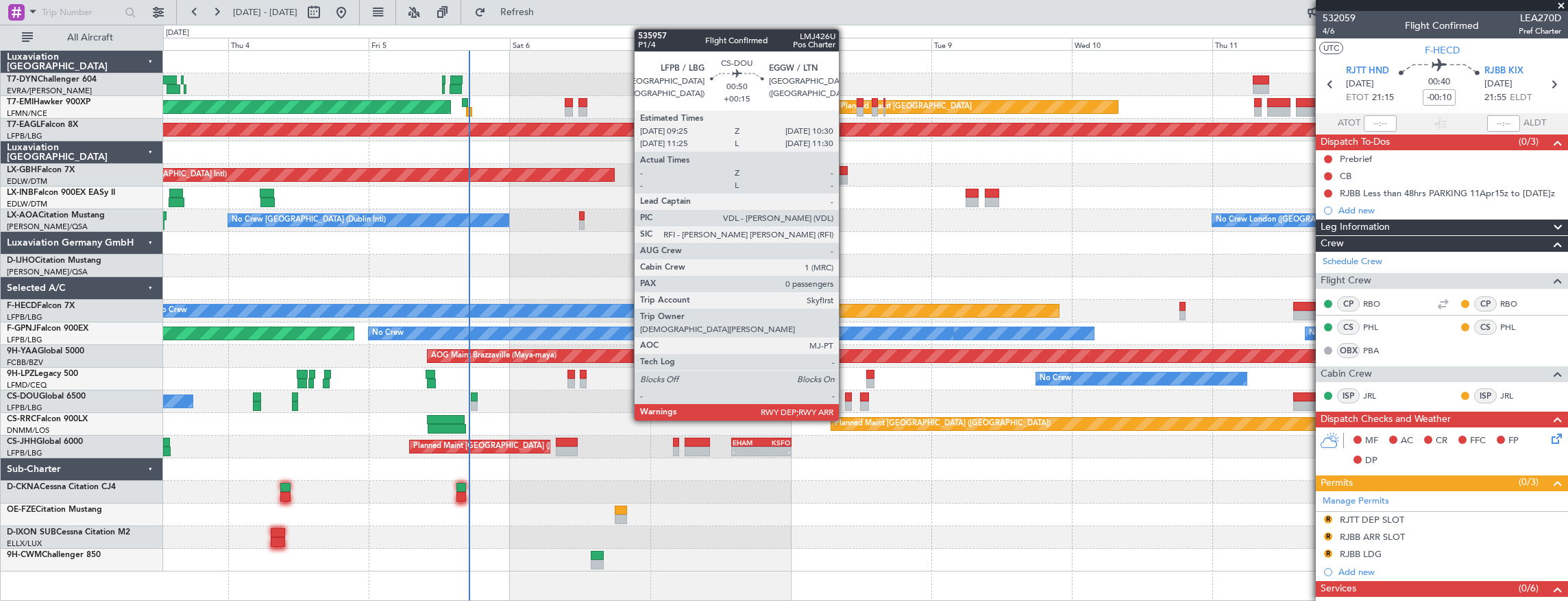
click at [845, 398] on div at bounding box center [847, 397] width 7 height 9
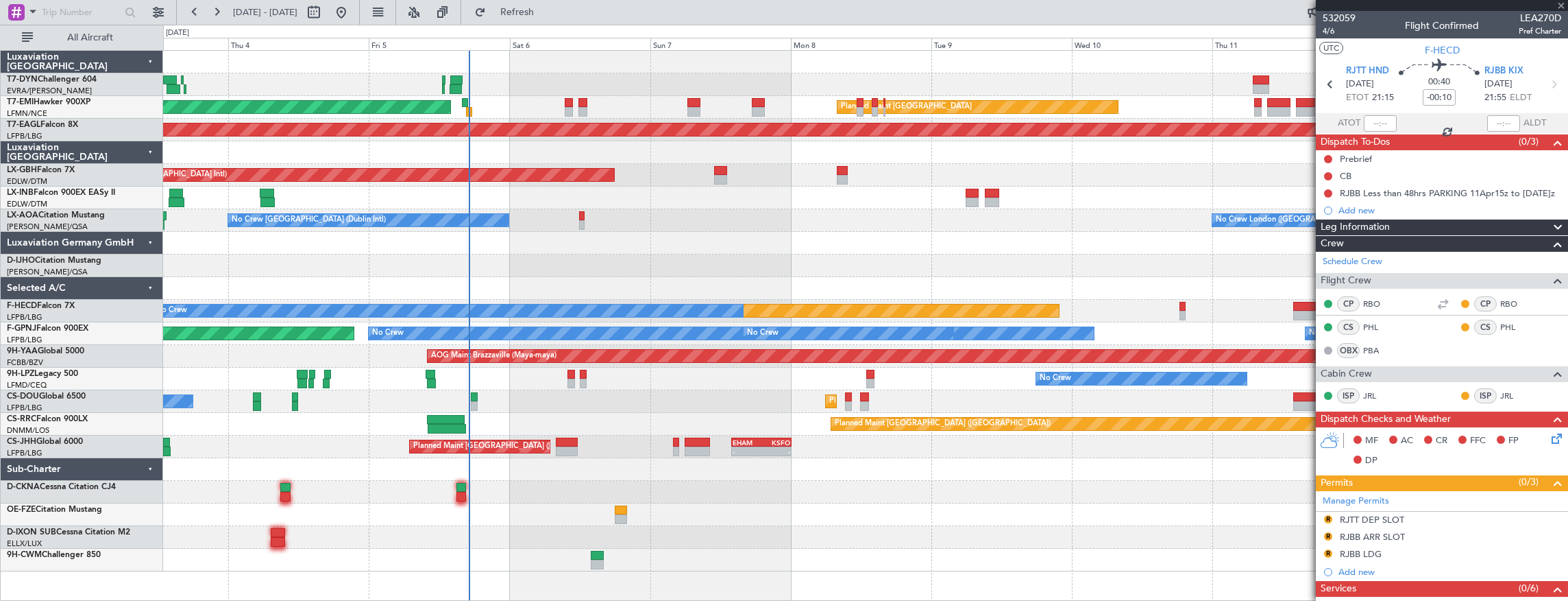
type input "+00:15"
type input "0"
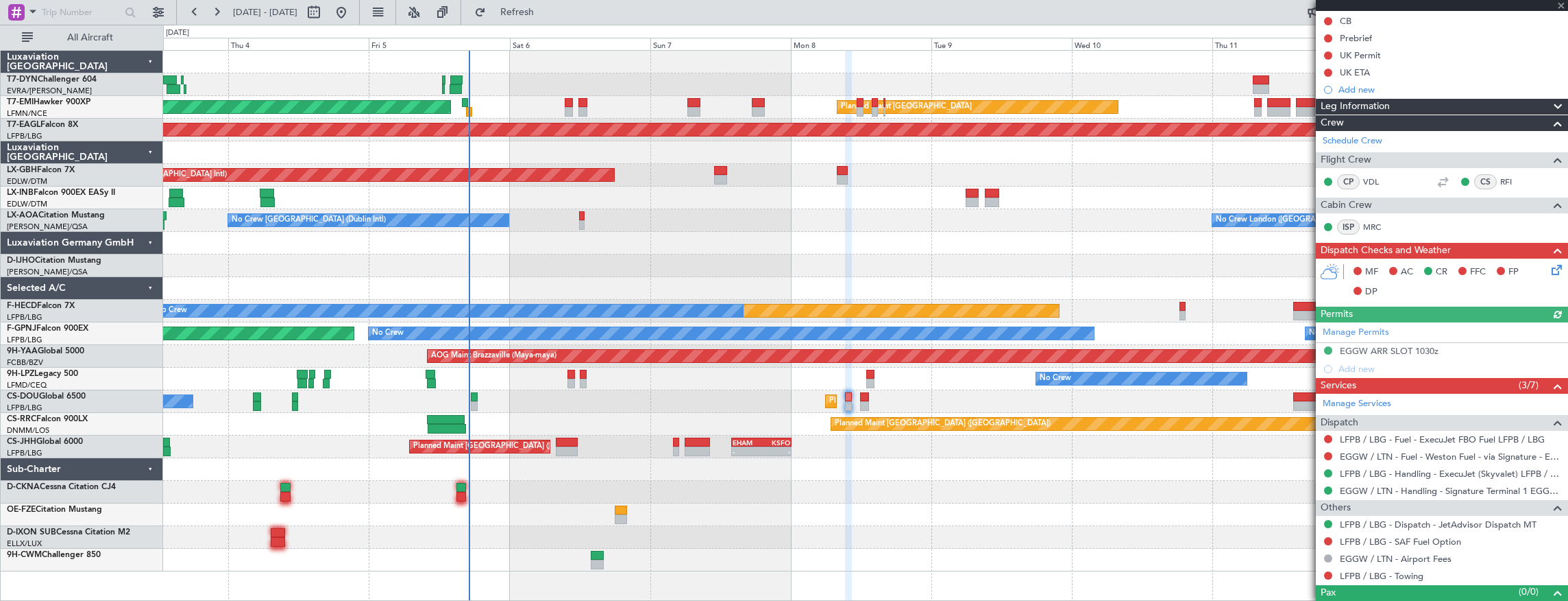
scroll to position [174, 0]
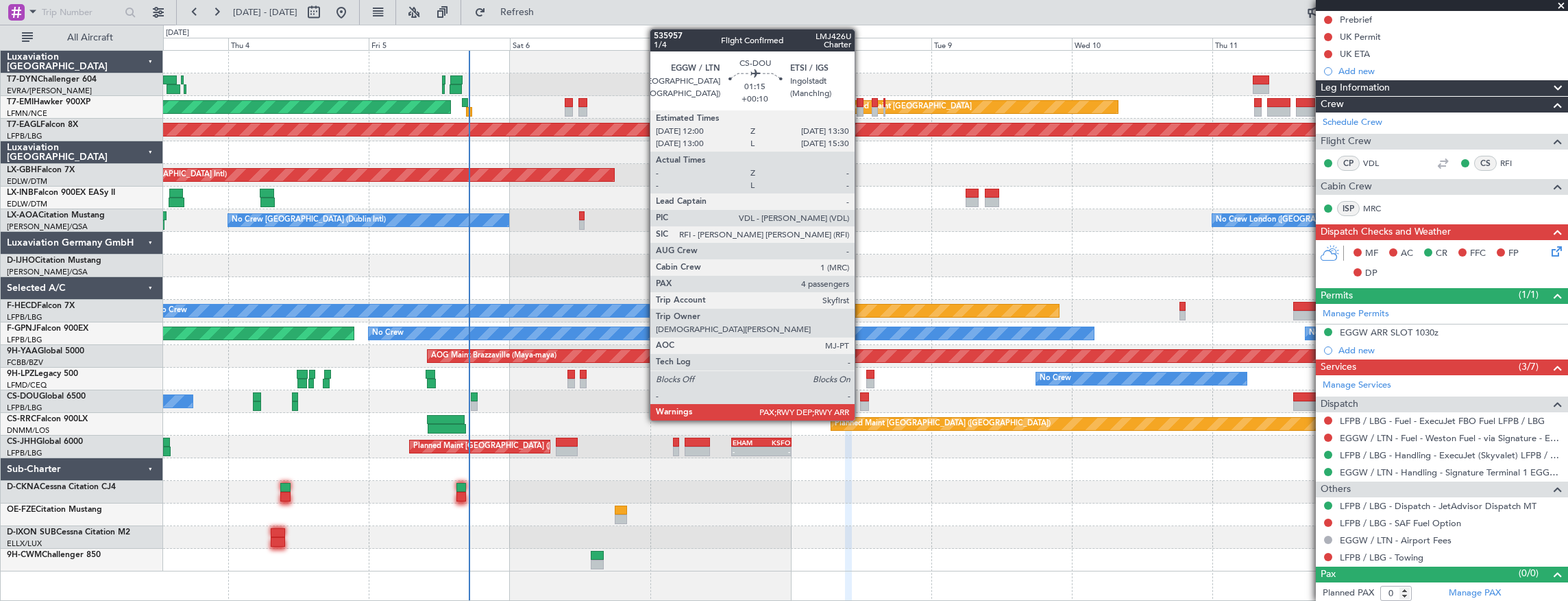
click at [861, 396] on div at bounding box center [863, 397] width 8 height 9
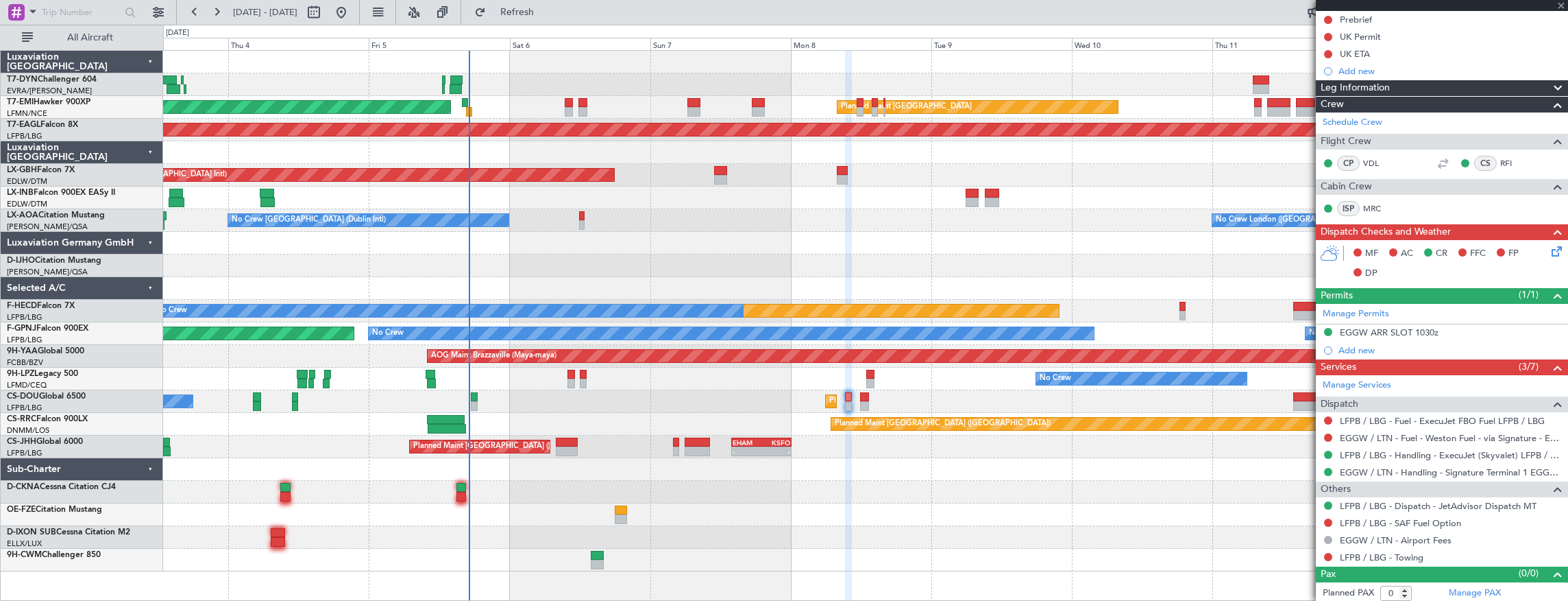
type input "+00:10"
type input "6"
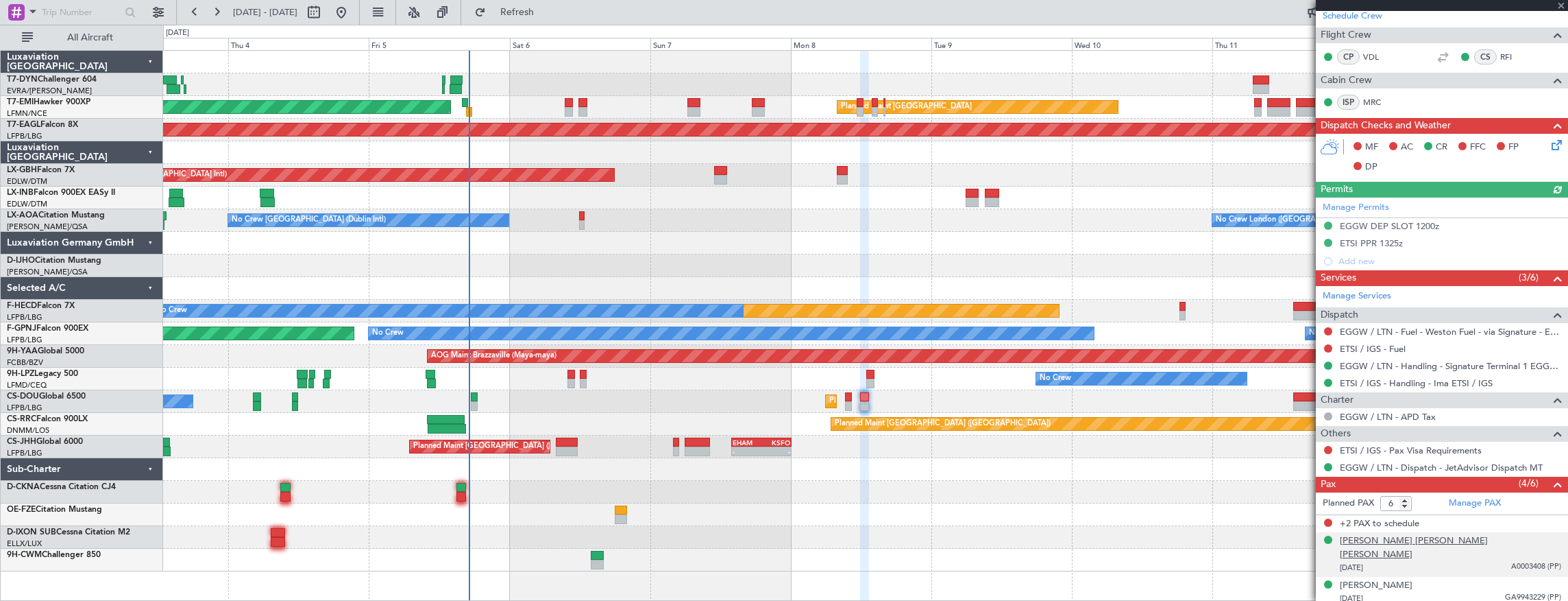
scroll to position [331, 0]
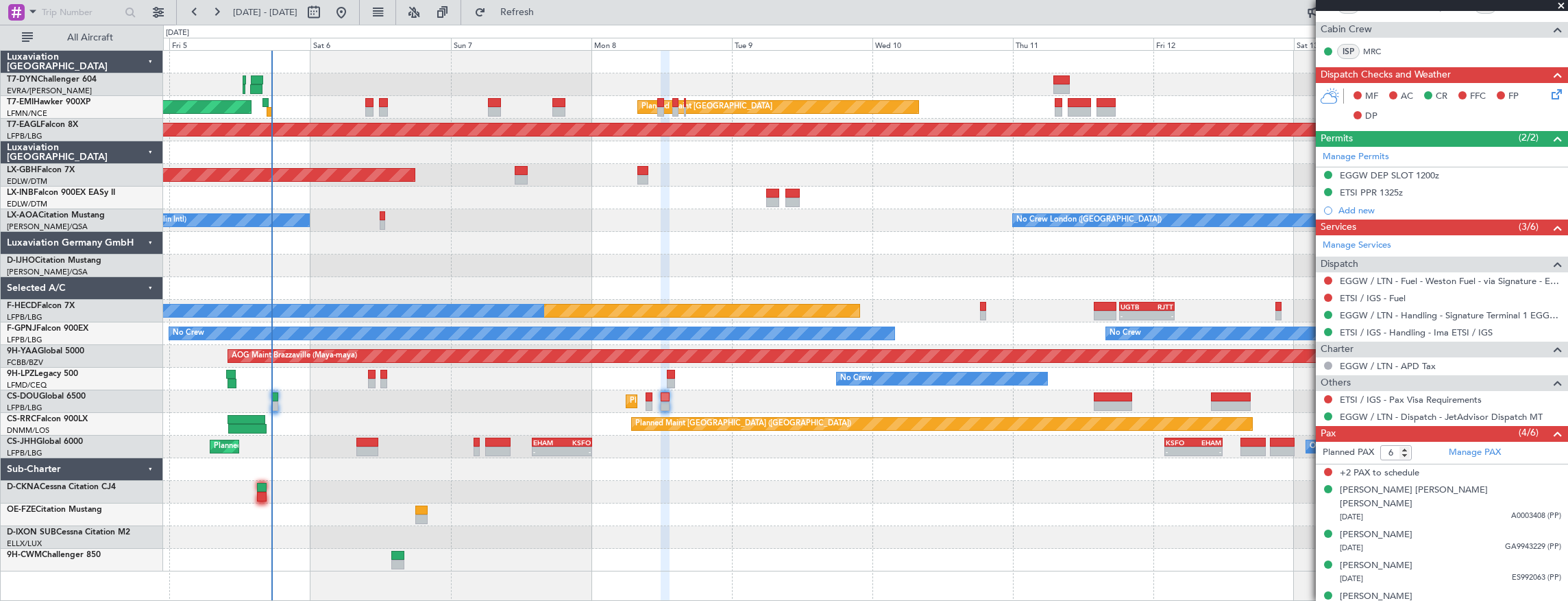
click at [440, 223] on div "AOG Maint Riga (Riga Intl) Planned Maint [GEOGRAPHIC_DATA] Planned Maint [GEOGR…" at bounding box center [865, 311] width 1405 height 520
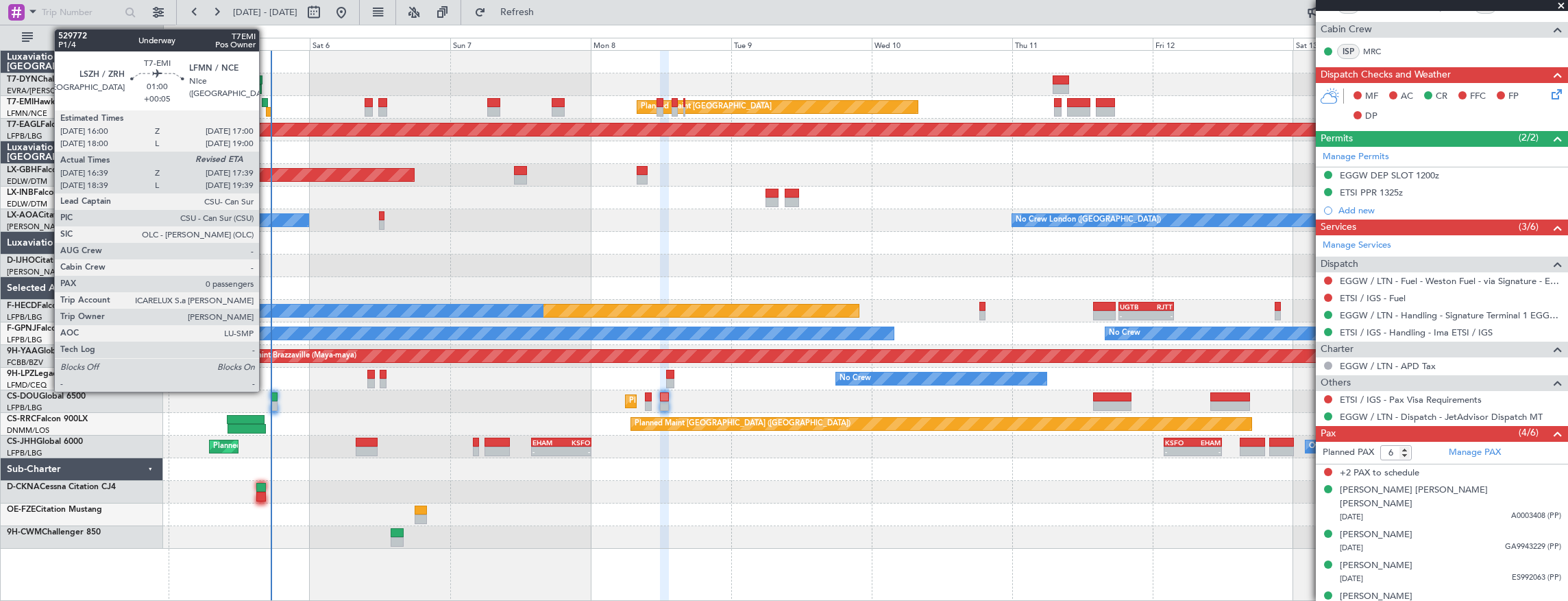
click at [266, 104] on div at bounding box center [265, 102] width 7 height 9
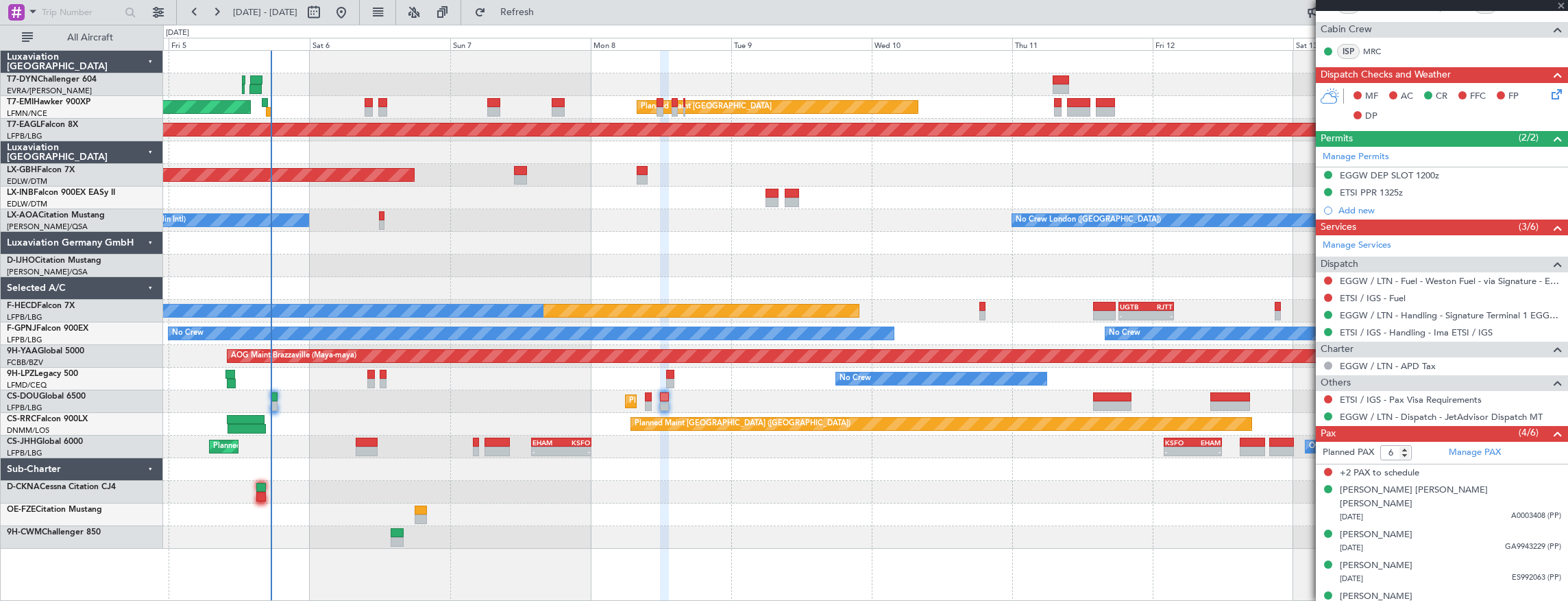
type input "+00:05"
type input "16:39"
type input "0"
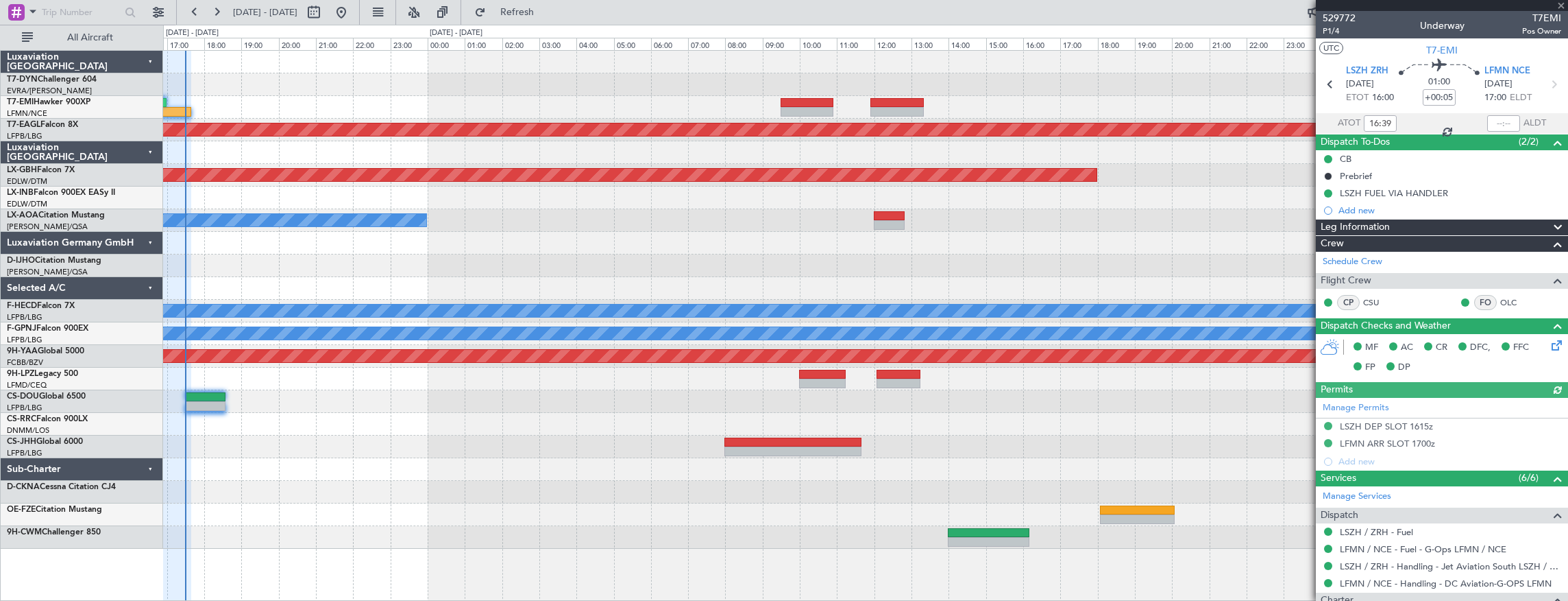
click at [437, 122] on div "Planned Maint [GEOGRAPHIC_DATA] Grounded [US_STATE] ([GEOGRAPHIC_DATA]) Planned…" at bounding box center [865, 300] width 1405 height 498
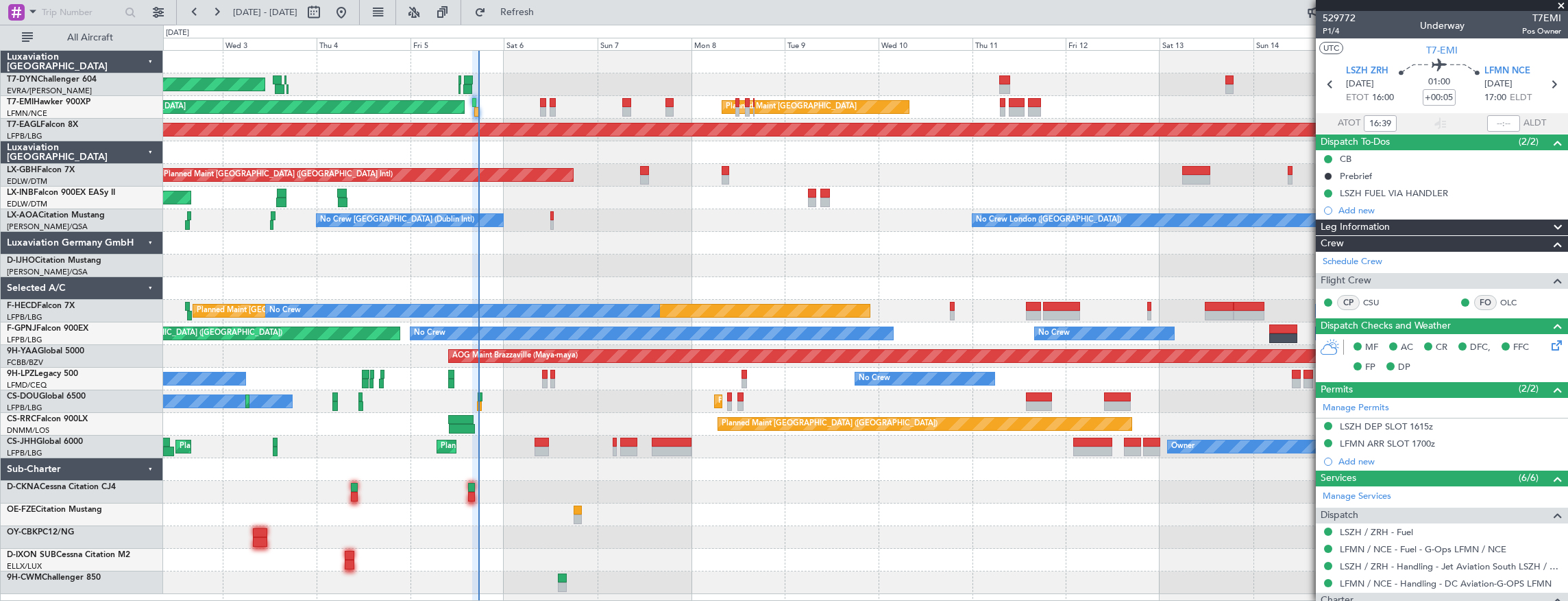
click at [674, 240] on div at bounding box center [865, 243] width 1405 height 23
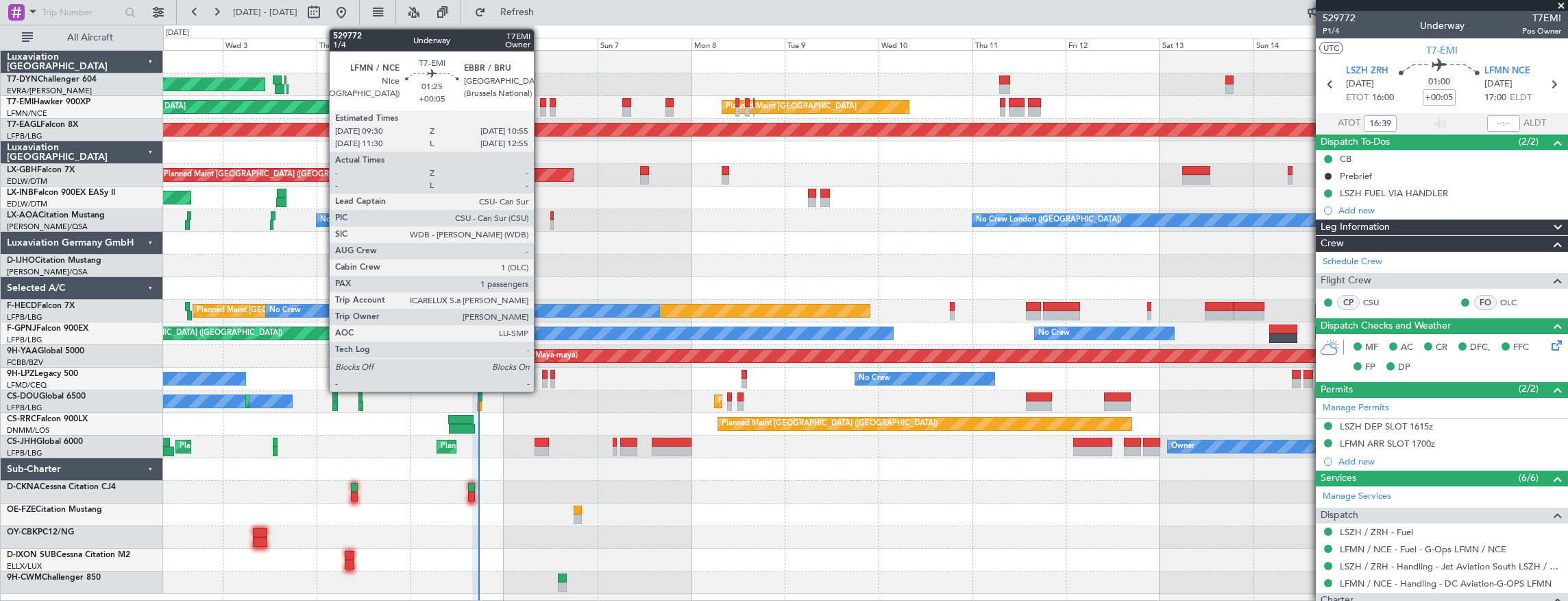
click at [540, 105] on div at bounding box center [542, 102] width 7 height 9
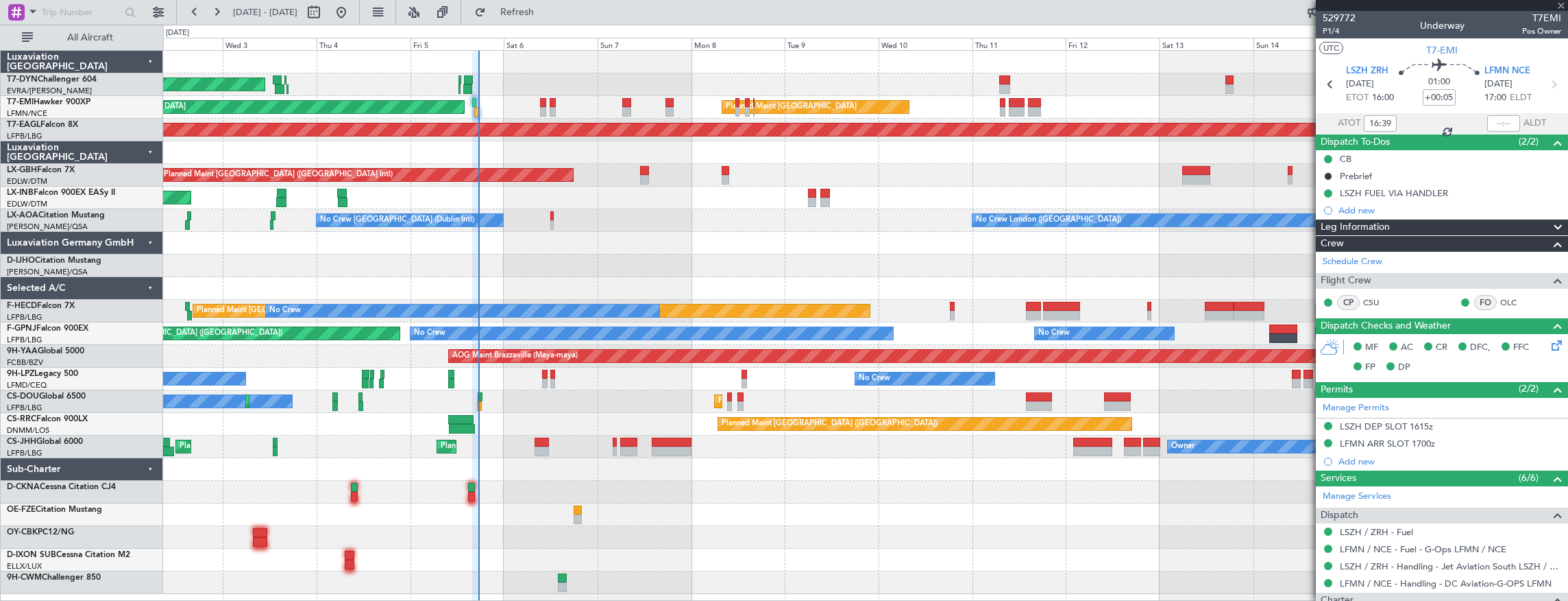
type input "1"
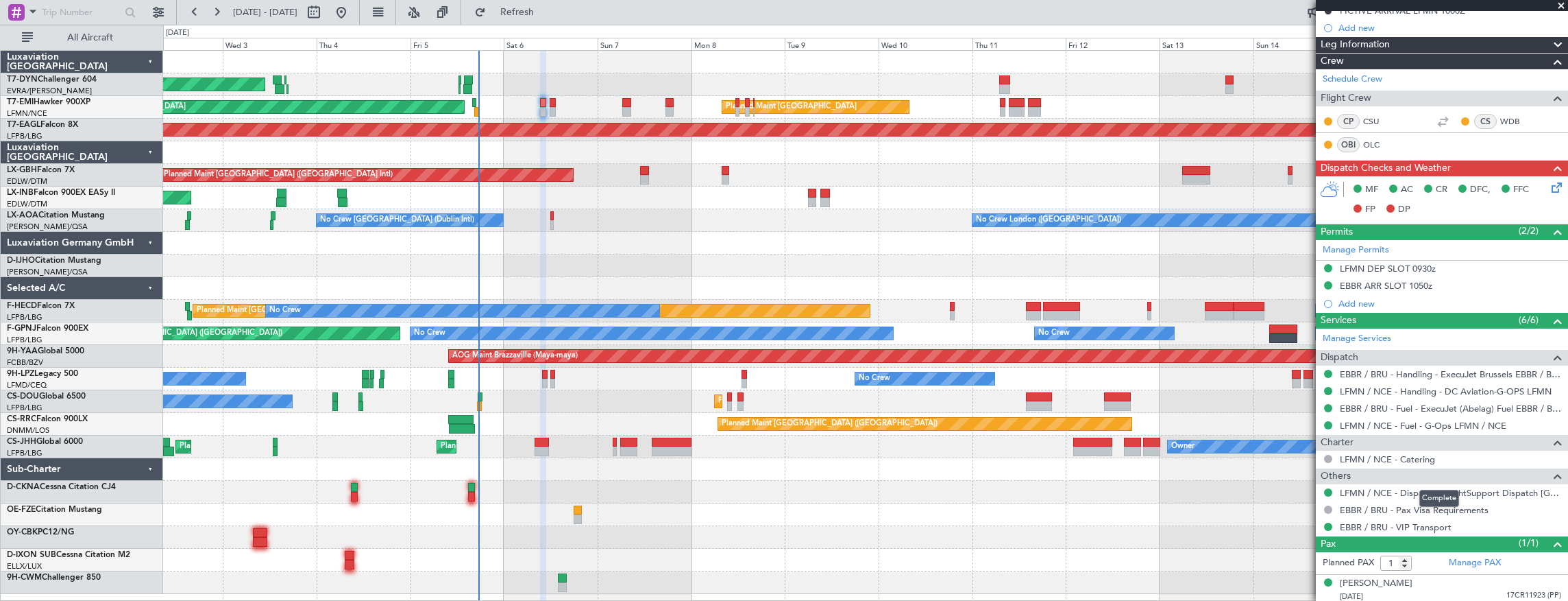
scroll to position [45, 0]
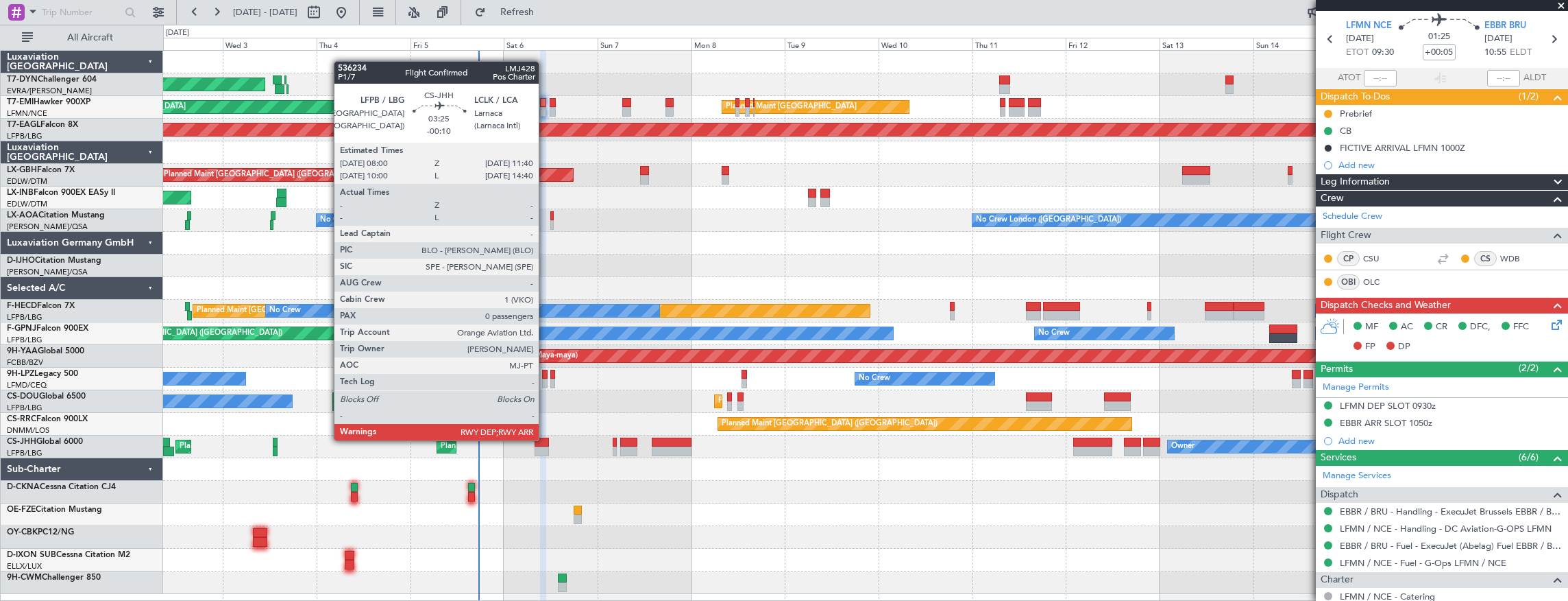
click at [545, 439] on div at bounding box center [541, 442] width 14 height 9
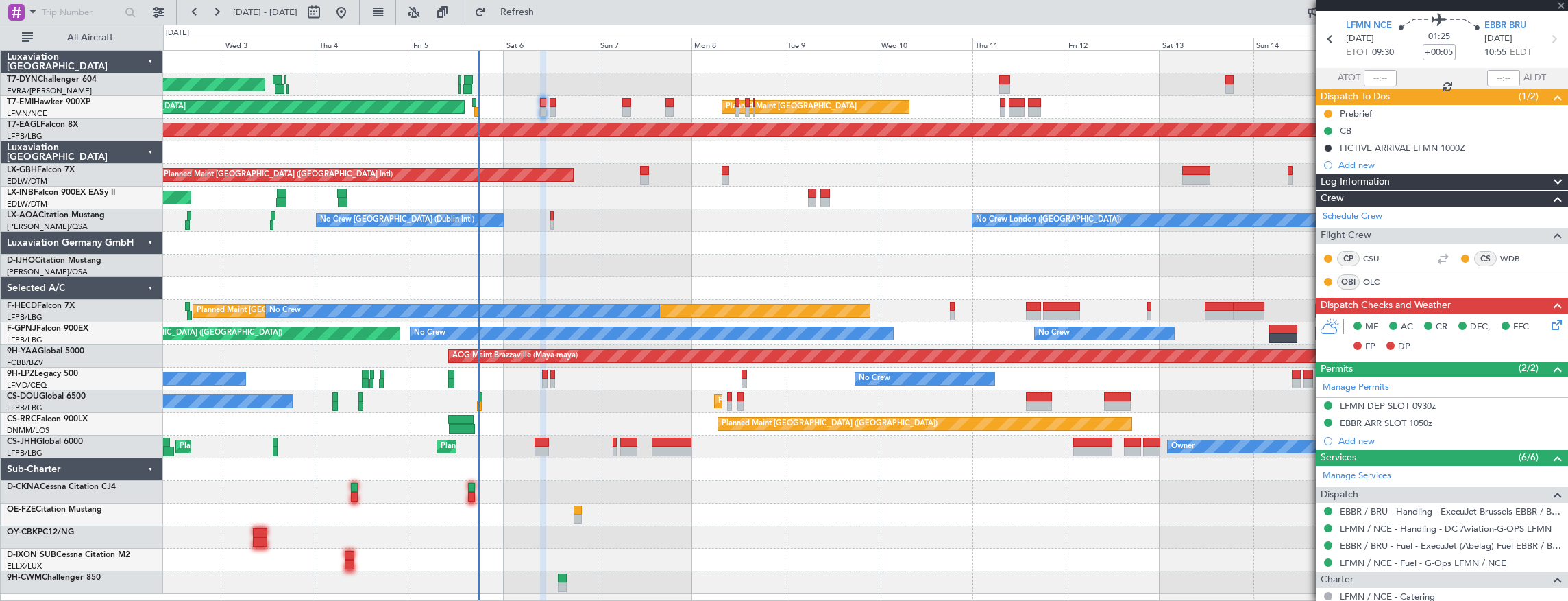
type input "-00:10"
type input "0"
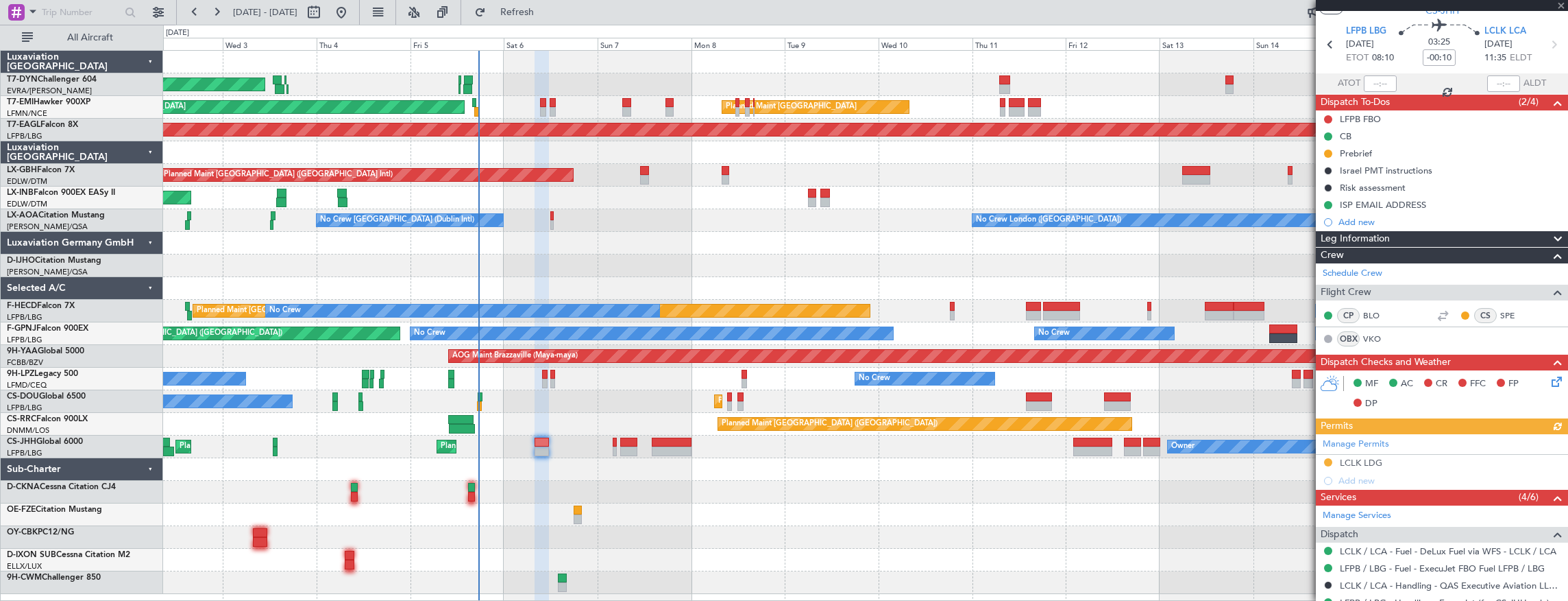
scroll to position [203, 0]
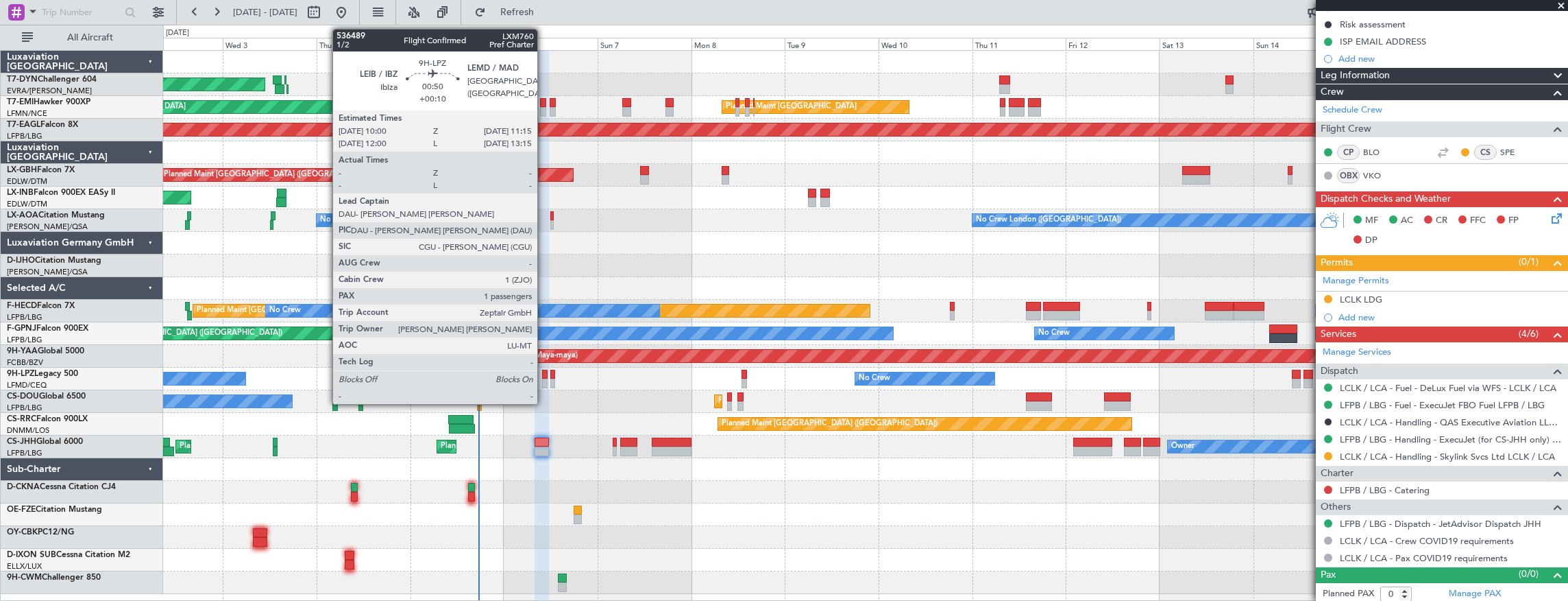
click at [544, 378] on div at bounding box center [545, 375] width 6 height 9
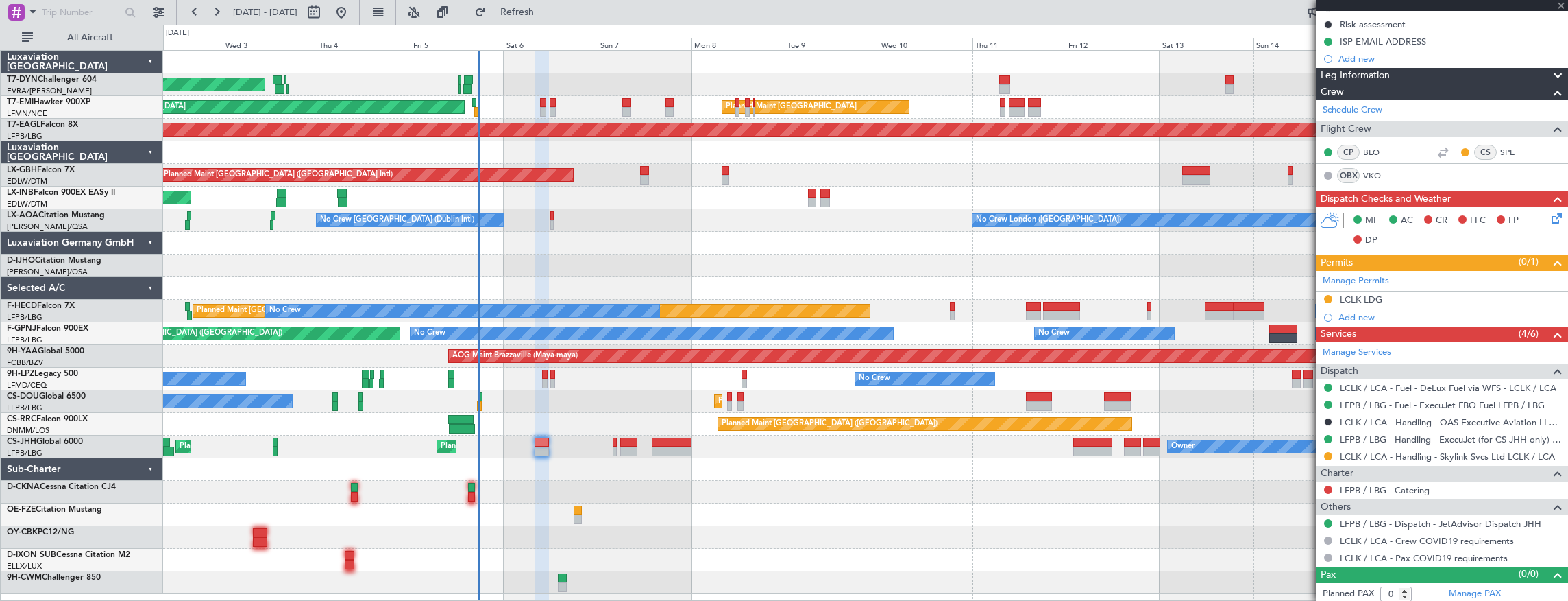
type input "+00:10"
type input "1"
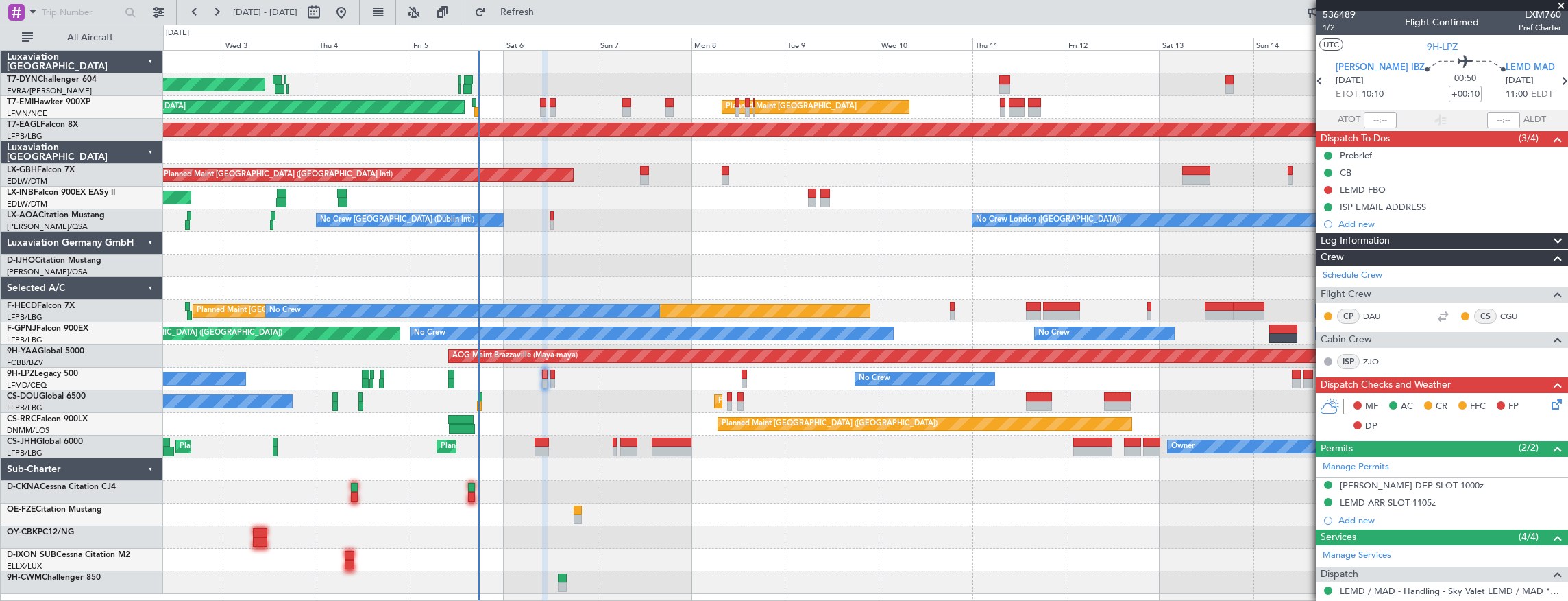
scroll to position [0, 0]
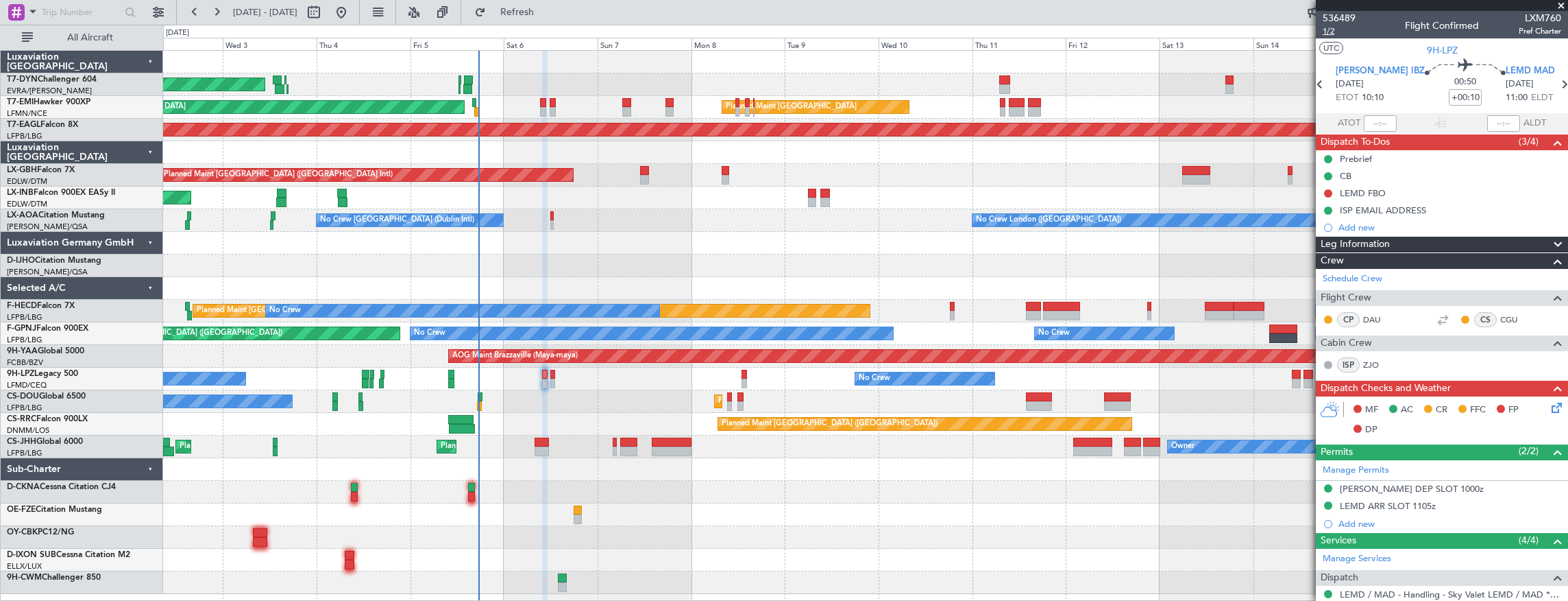
click at [1330, 30] on span "1/2" at bounding box center [1338, 31] width 33 height 11
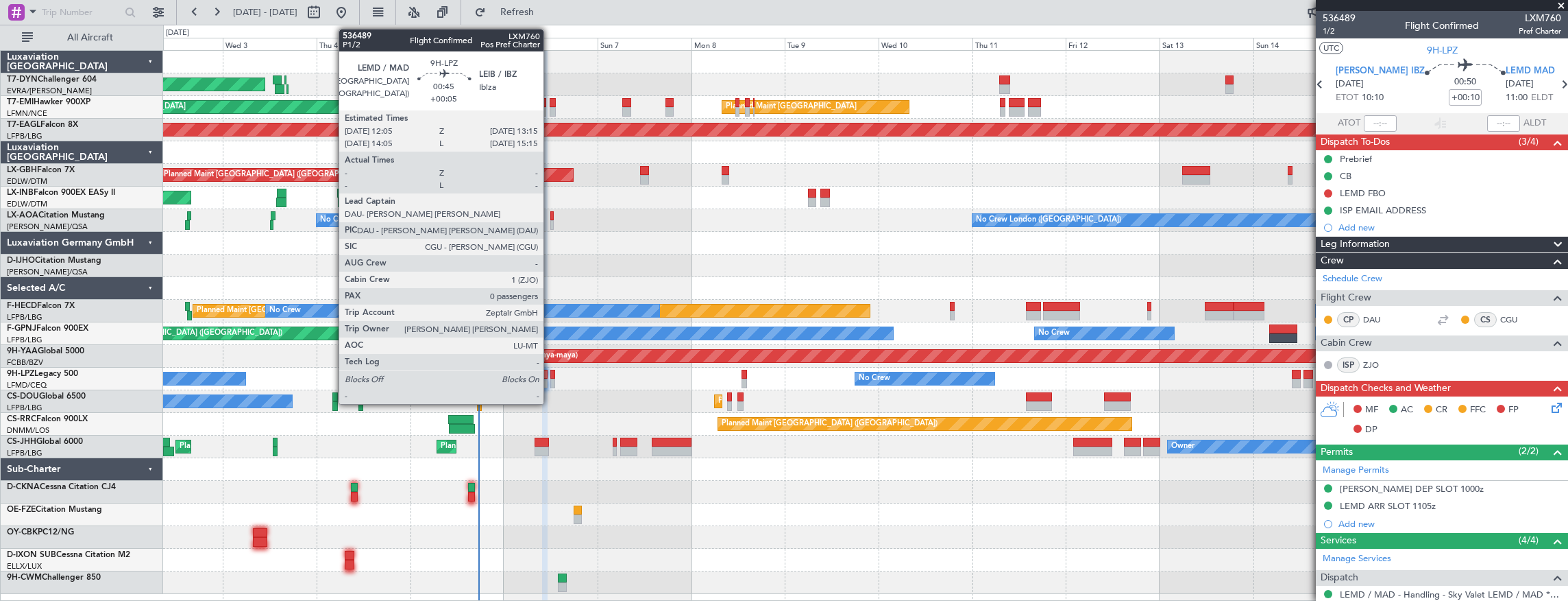
click at [550, 379] on div at bounding box center [552, 383] width 5 height 9
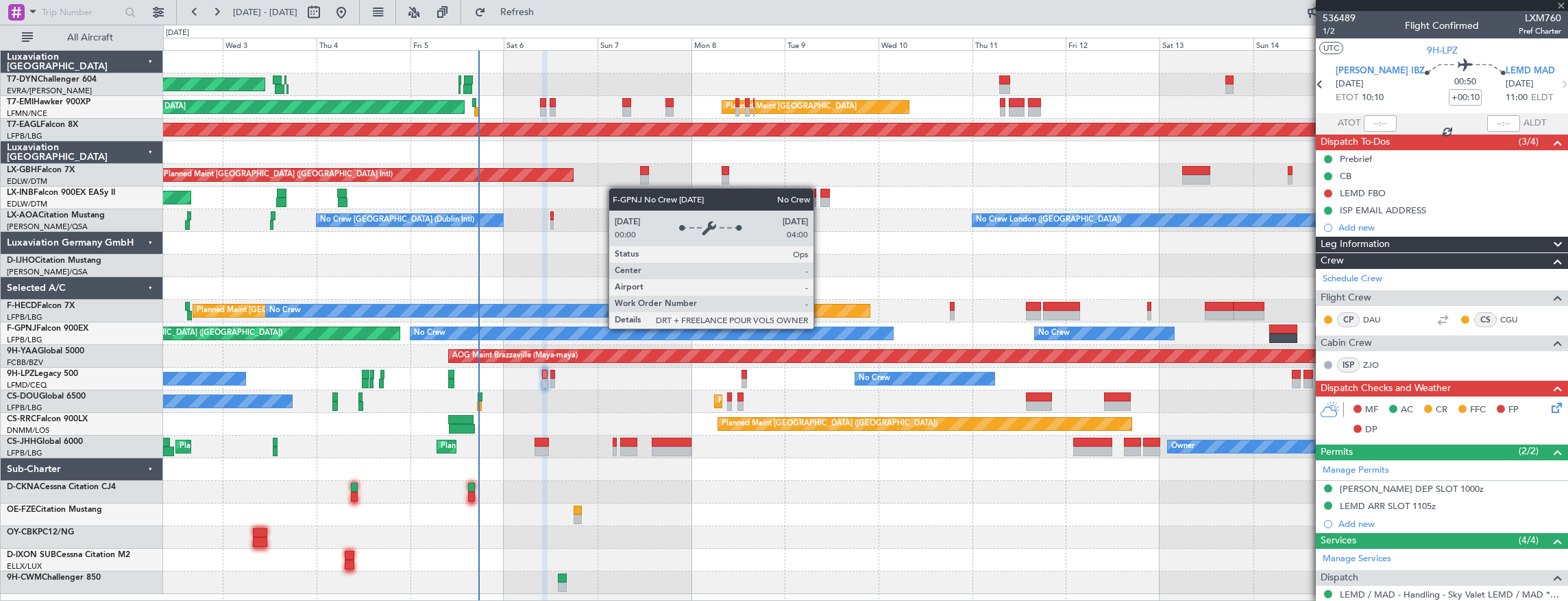
type input "+00:05"
type input "0"
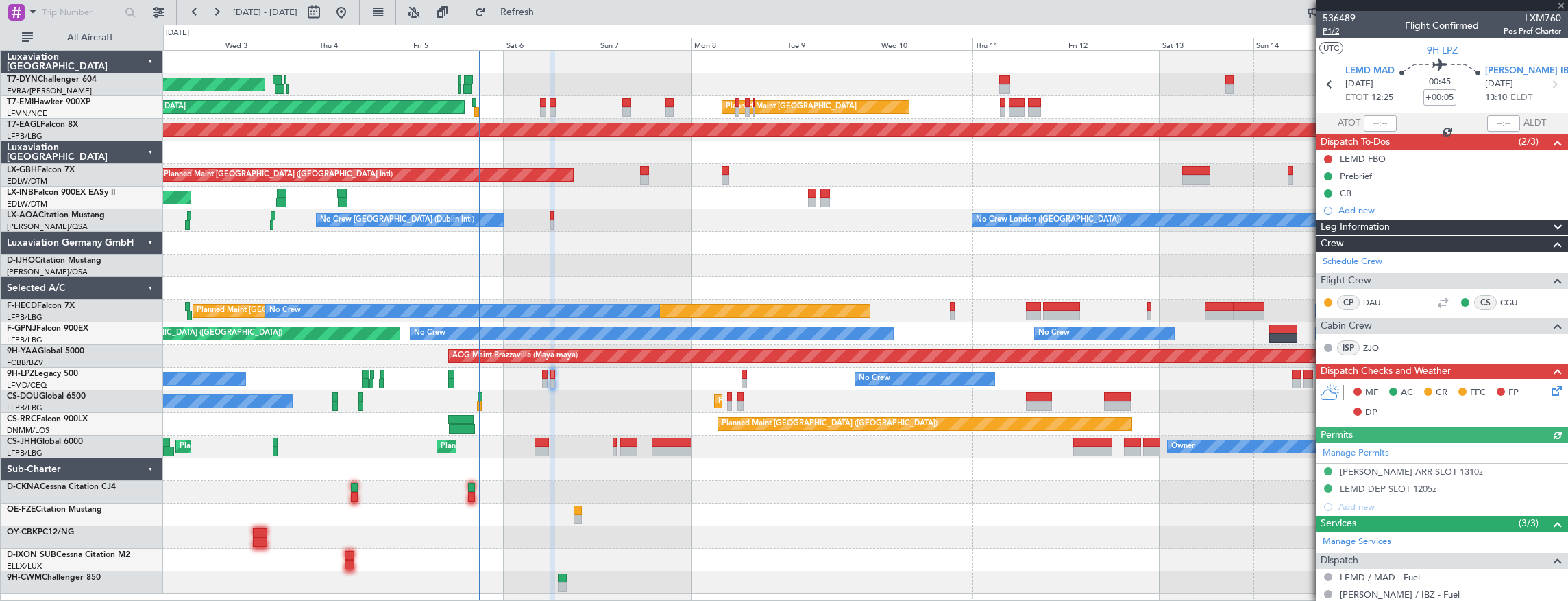
click at [1343, 32] on span "P1/2" at bounding box center [1338, 31] width 33 height 11
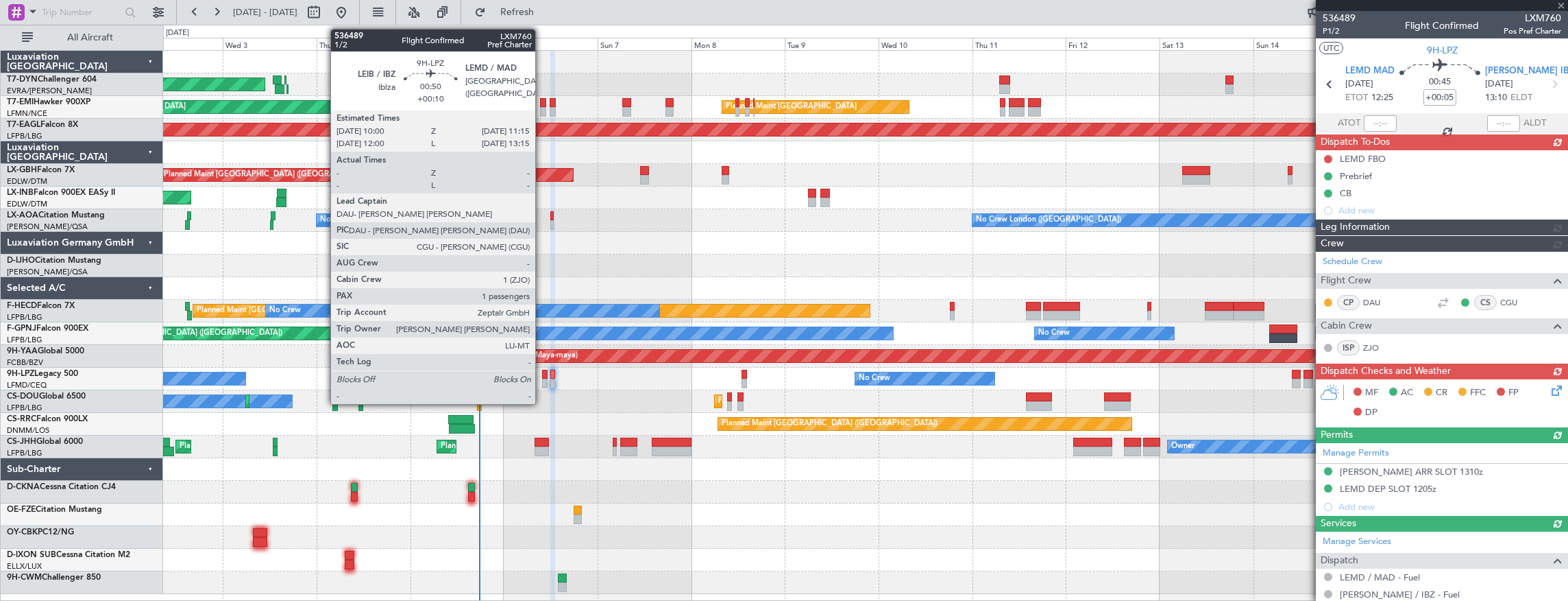
click at [542, 379] on div at bounding box center [545, 383] width 6 height 9
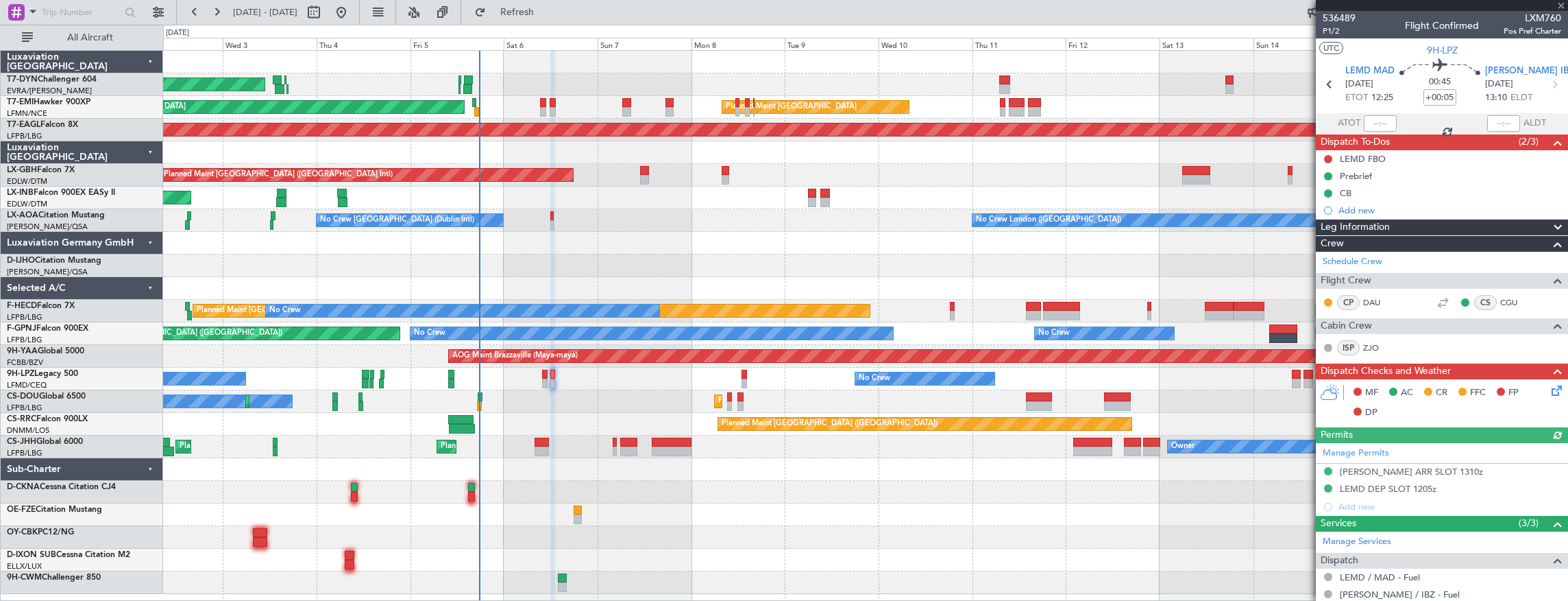
type input "+00:10"
type input "1"
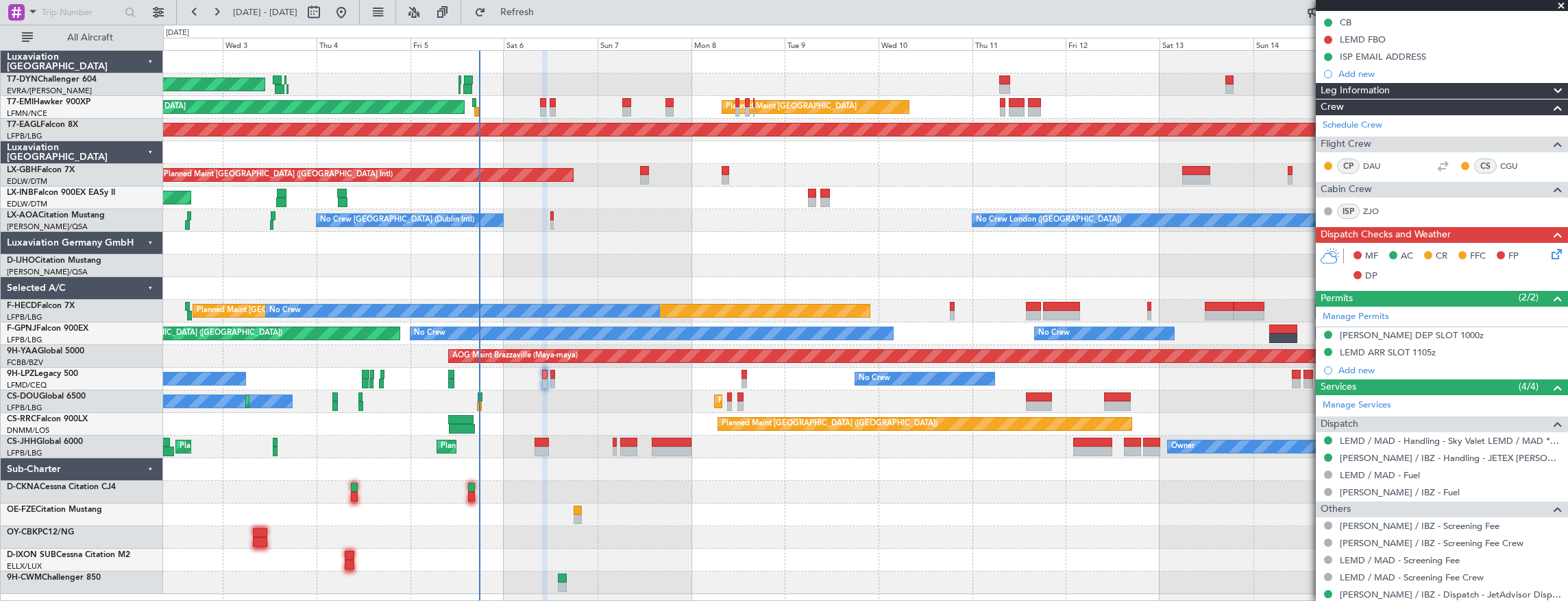
scroll to position [239, 0]
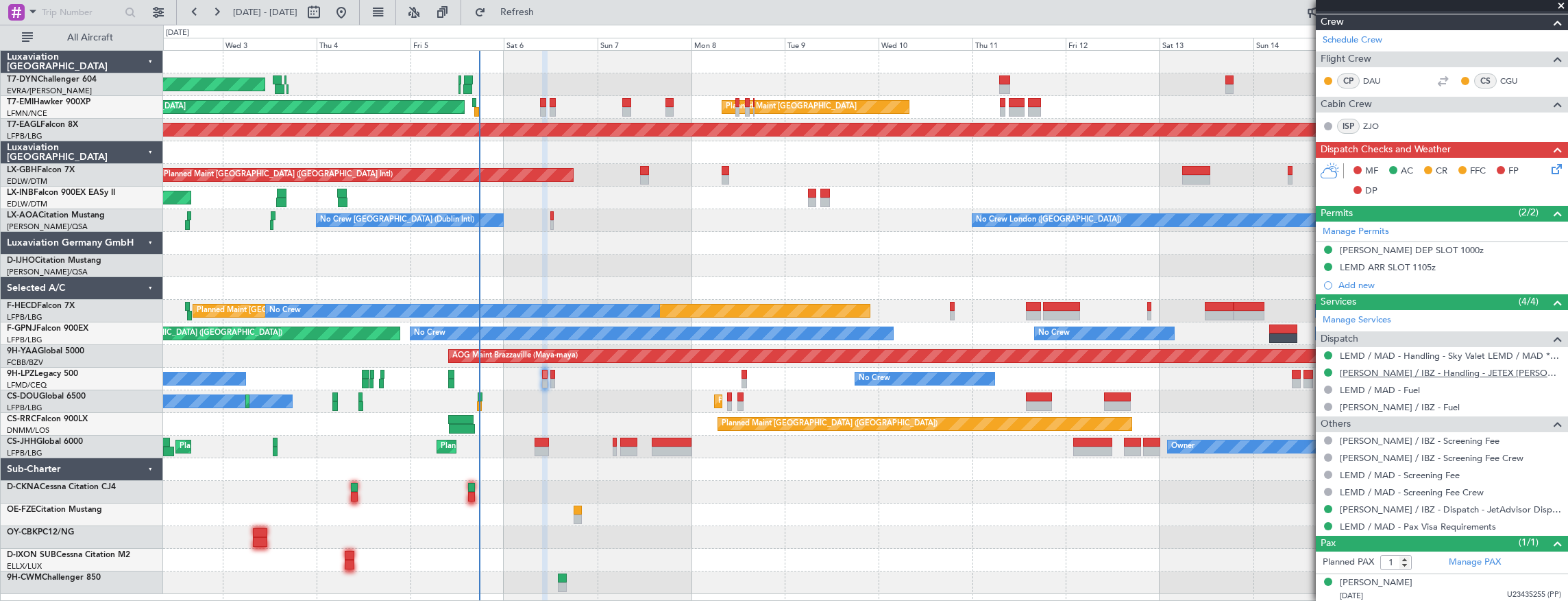
click at [1461, 373] on link "[PERSON_NAME] / IBZ - Handling - JETEX [PERSON_NAME]" at bounding box center [1450, 373] width 221 height 11
click at [1439, 357] on link "LEMD / MAD - Handling - Sky Valet LEMD / MAD **MY HANDLING**" at bounding box center [1450, 355] width 221 height 11
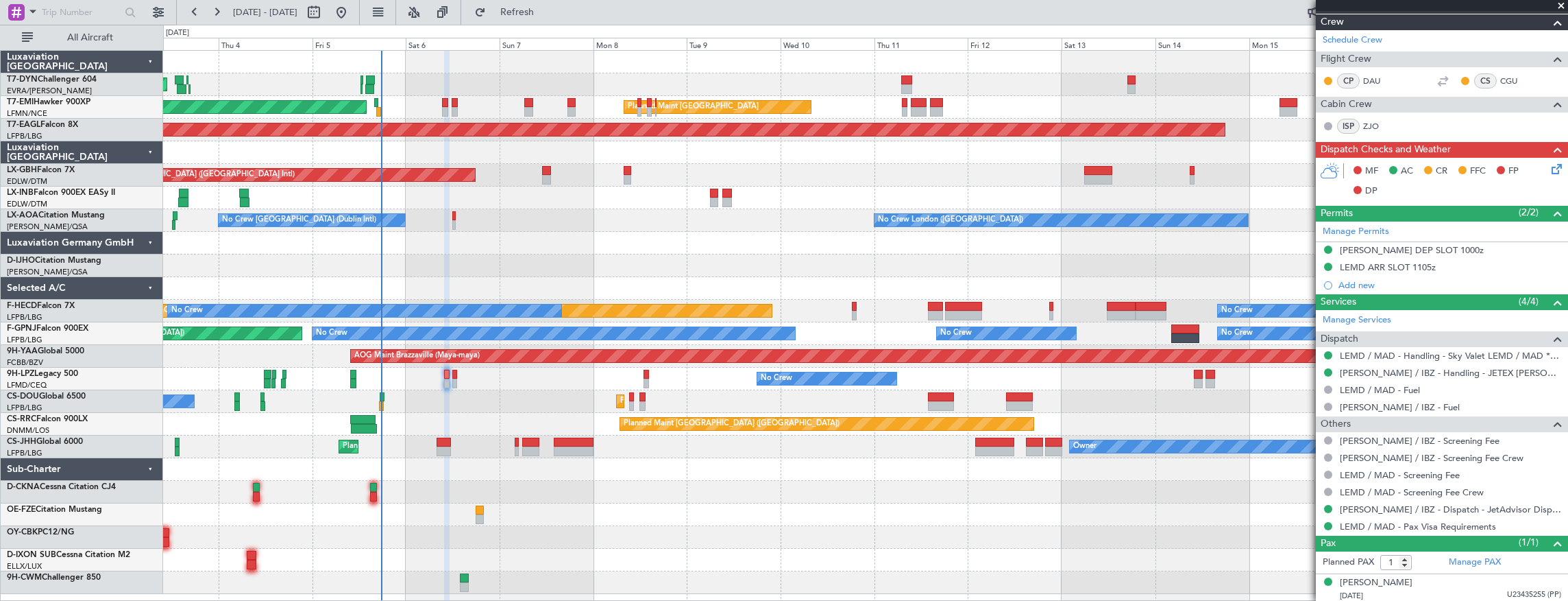
click at [528, 74] on div "AOG Maint Riga (Riga Intl)" at bounding box center [865, 85] width 1405 height 23
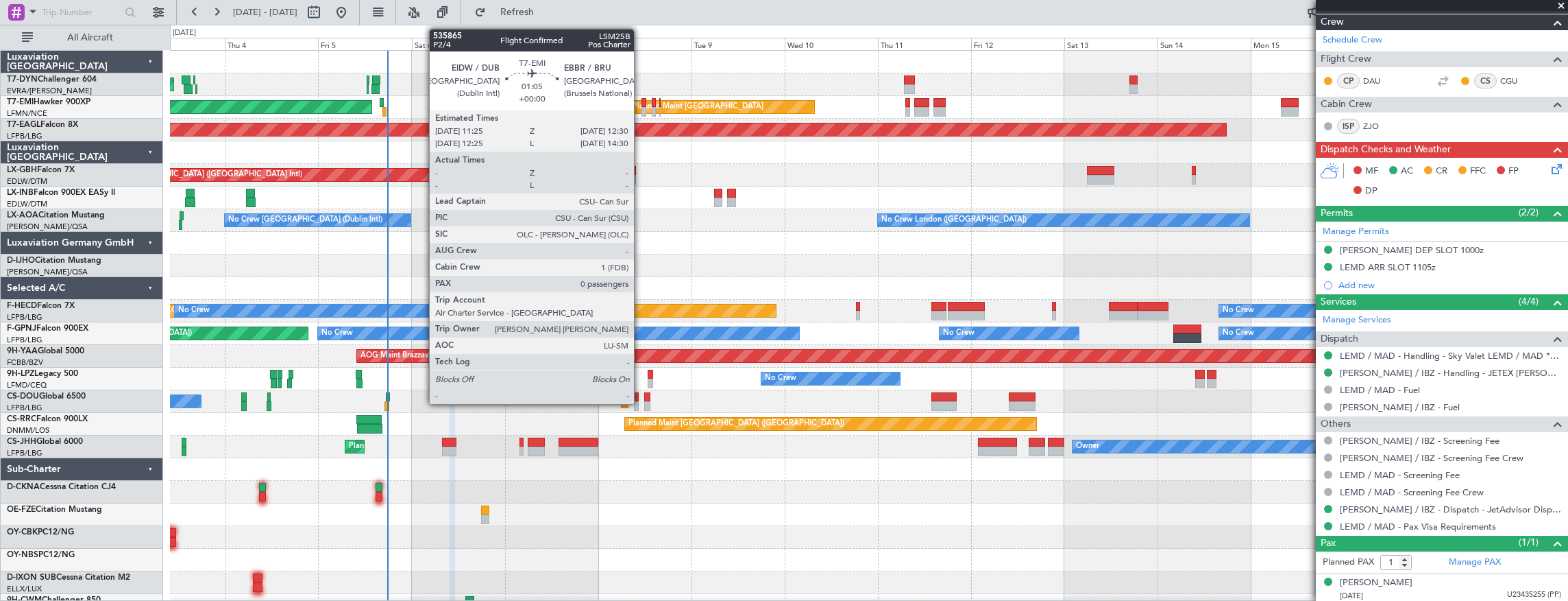
click at [641, 101] on div at bounding box center [643, 102] width 5 height 9
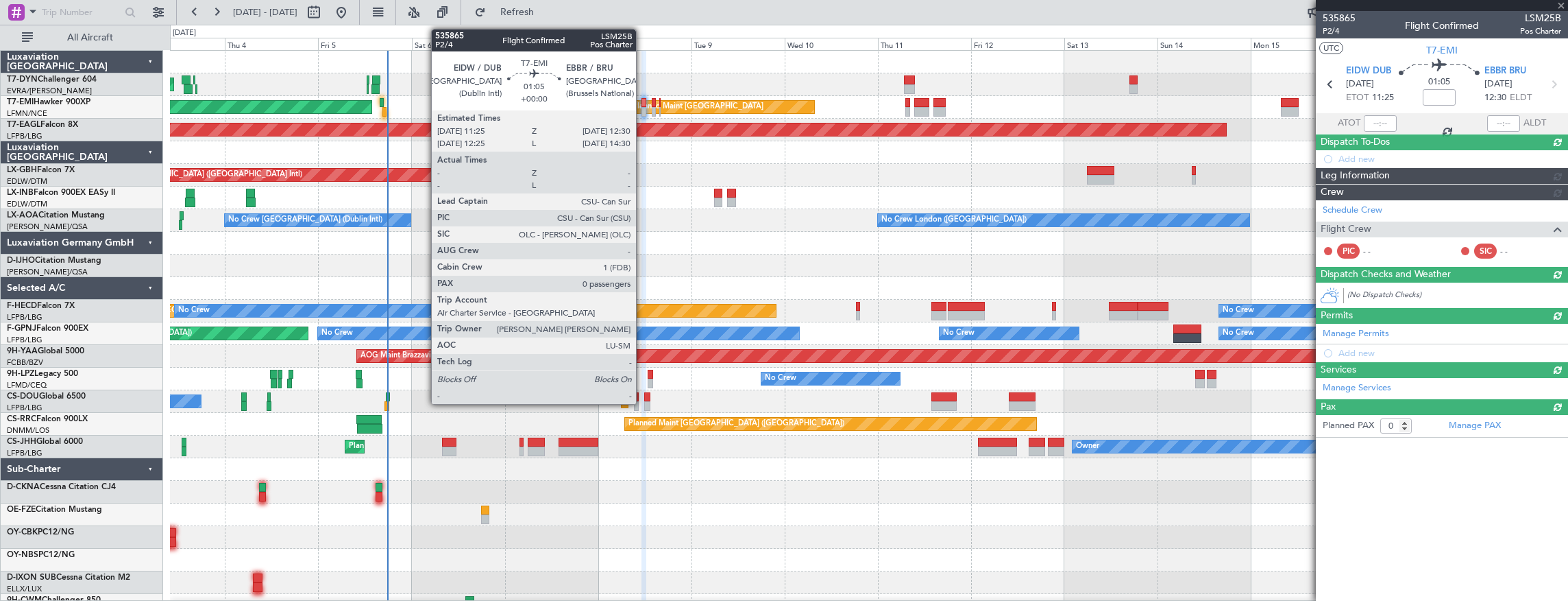
scroll to position [0, 0]
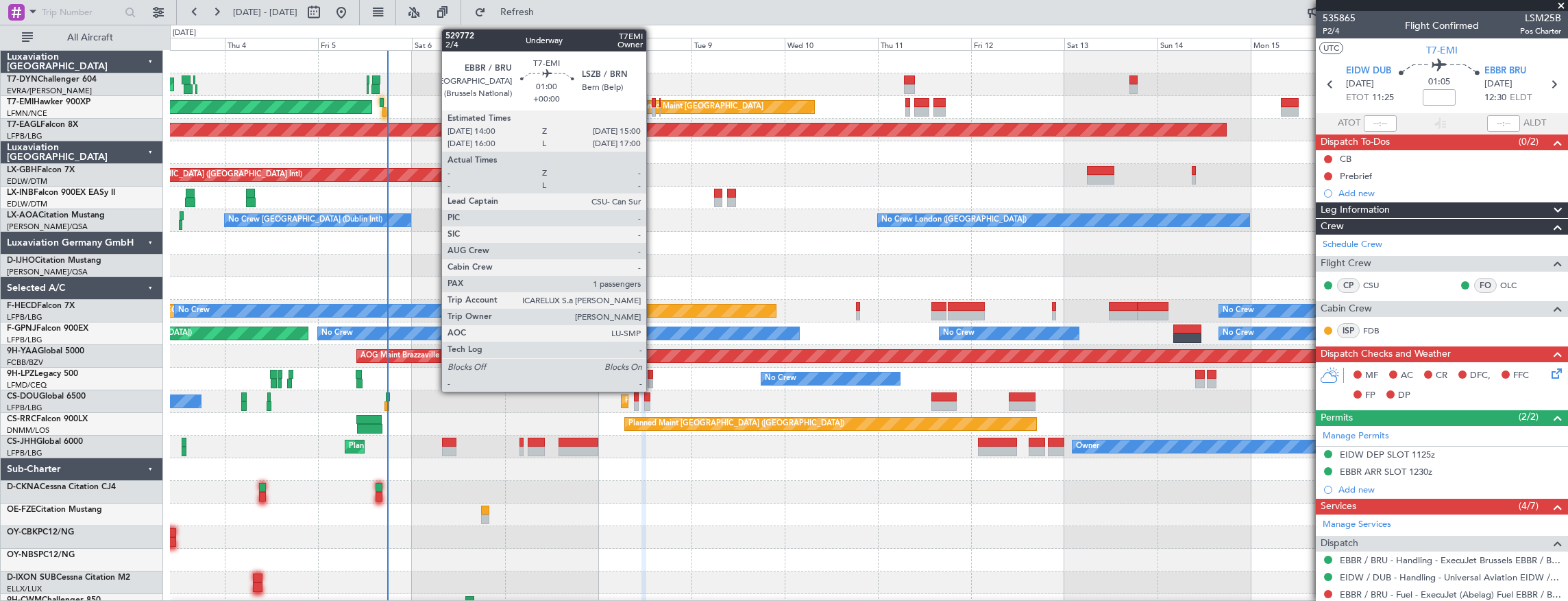
click at [653, 104] on div at bounding box center [653, 102] width 4 height 9
type input "1"
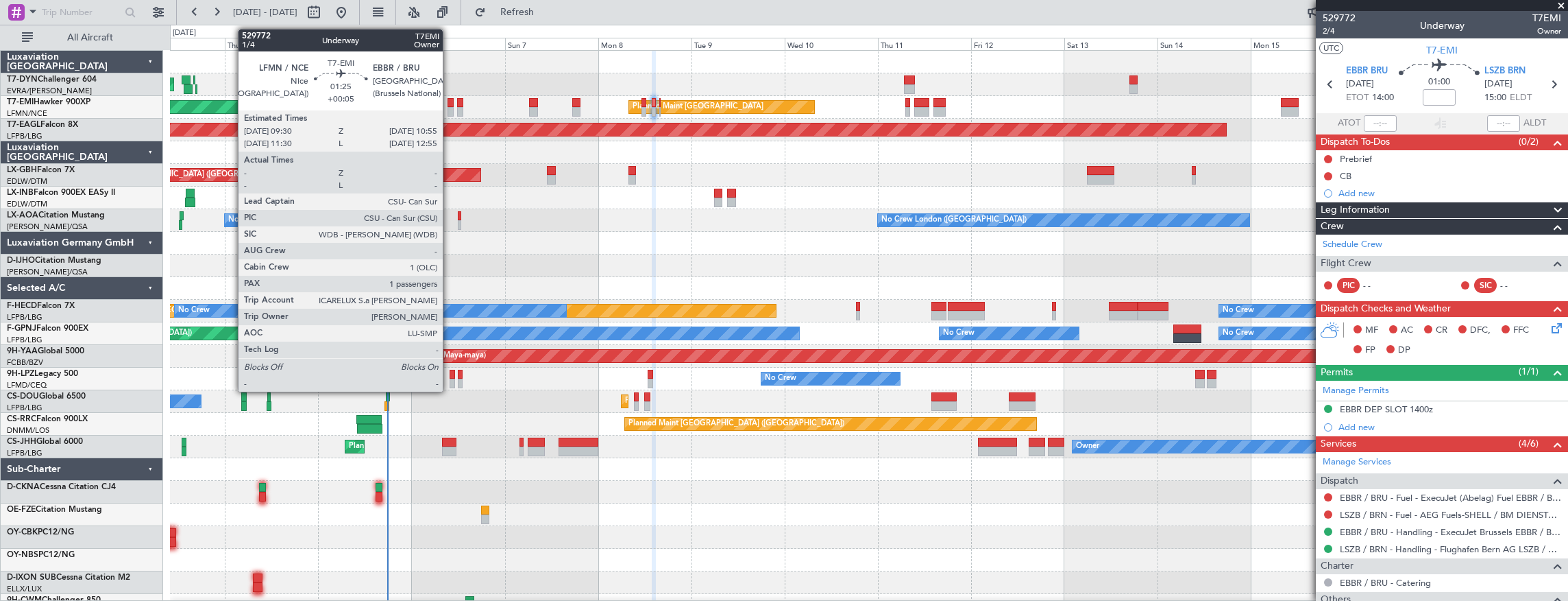
click at [449, 100] on div at bounding box center [450, 102] width 7 height 9
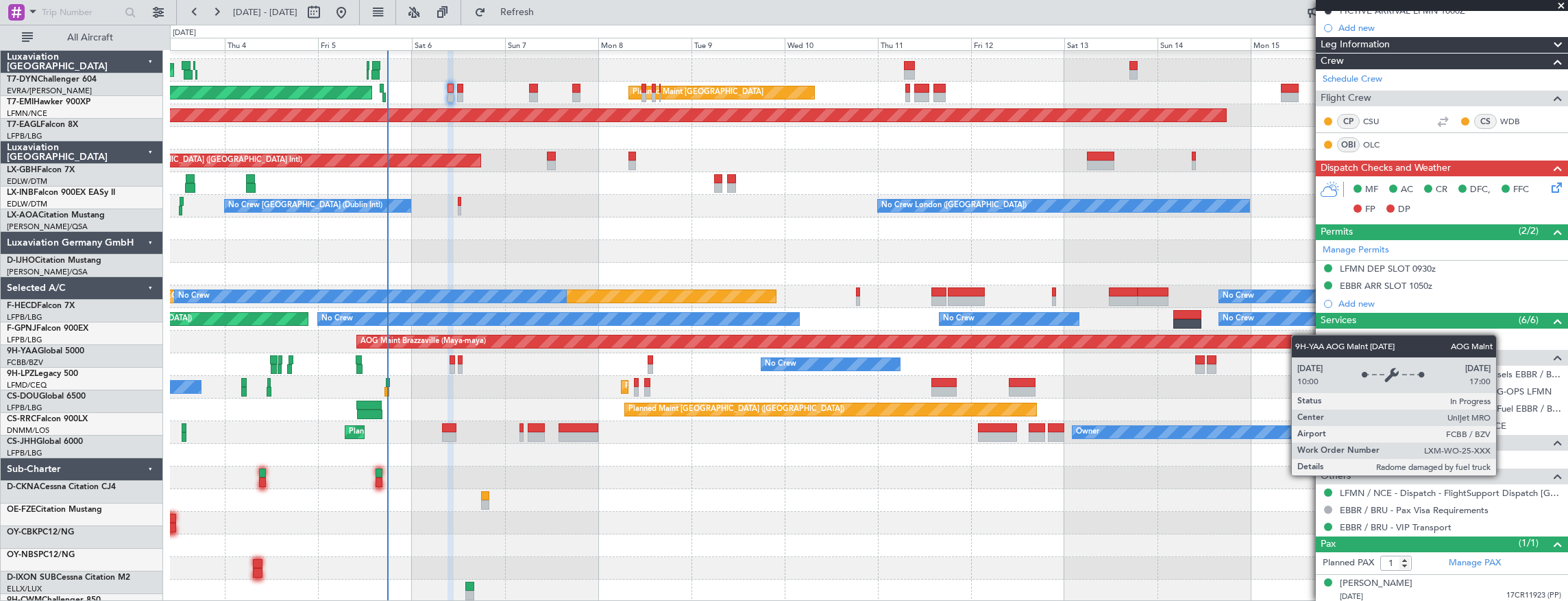
scroll to position [14, 0]
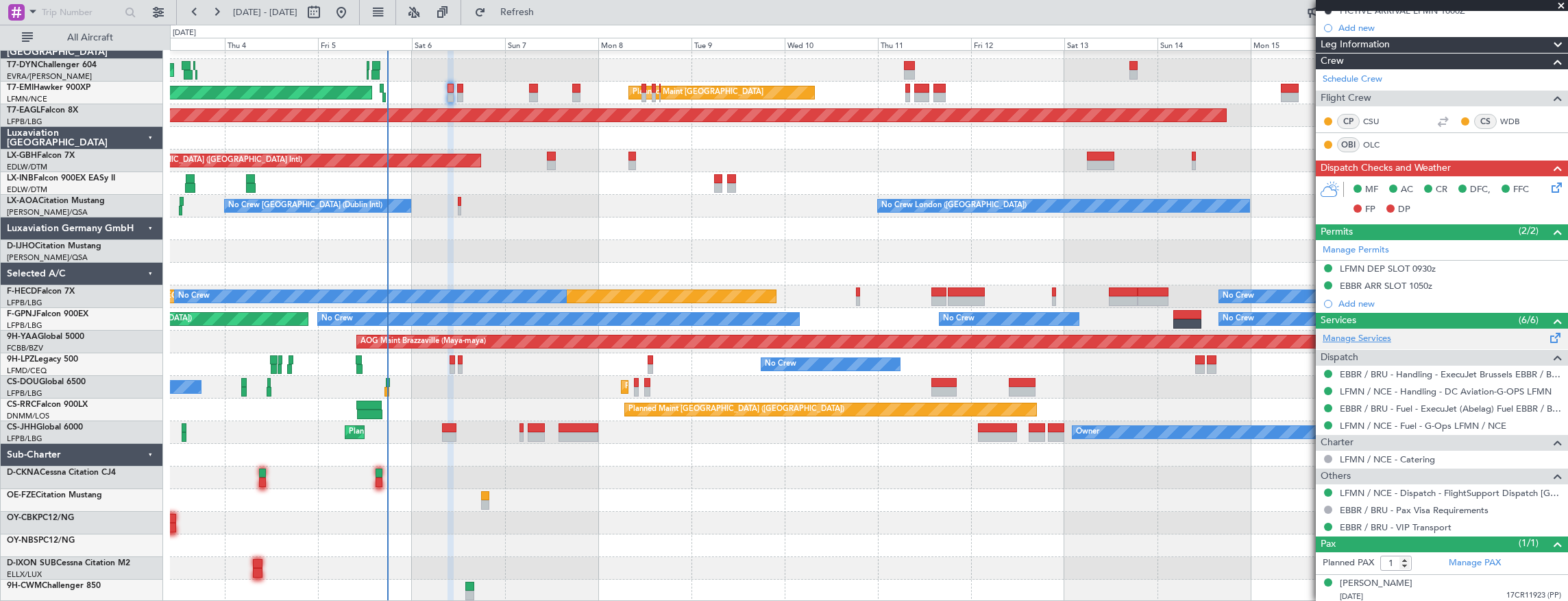
click at [1377, 333] on link "Manage Services" at bounding box center [1356, 338] width 69 height 14
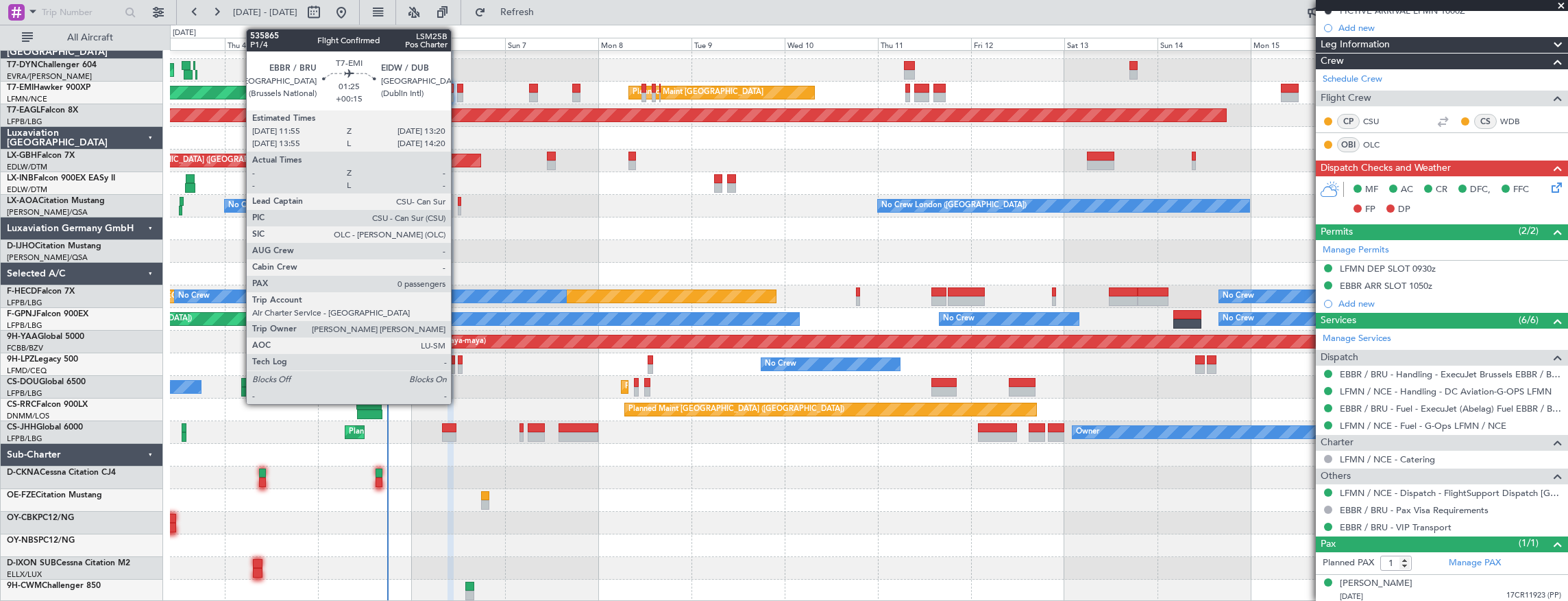
click at [458, 85] on div at bounding box center [460, 88] width 7 height 9
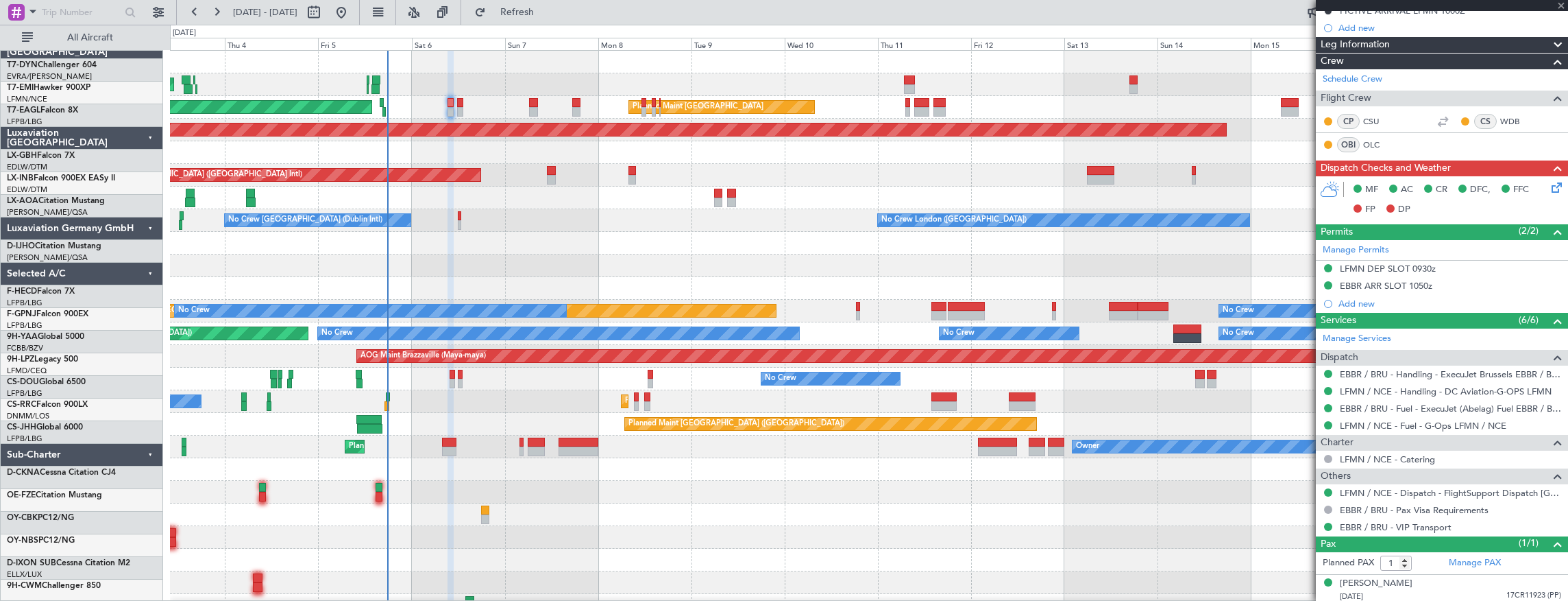
scroll to position [0, 0]
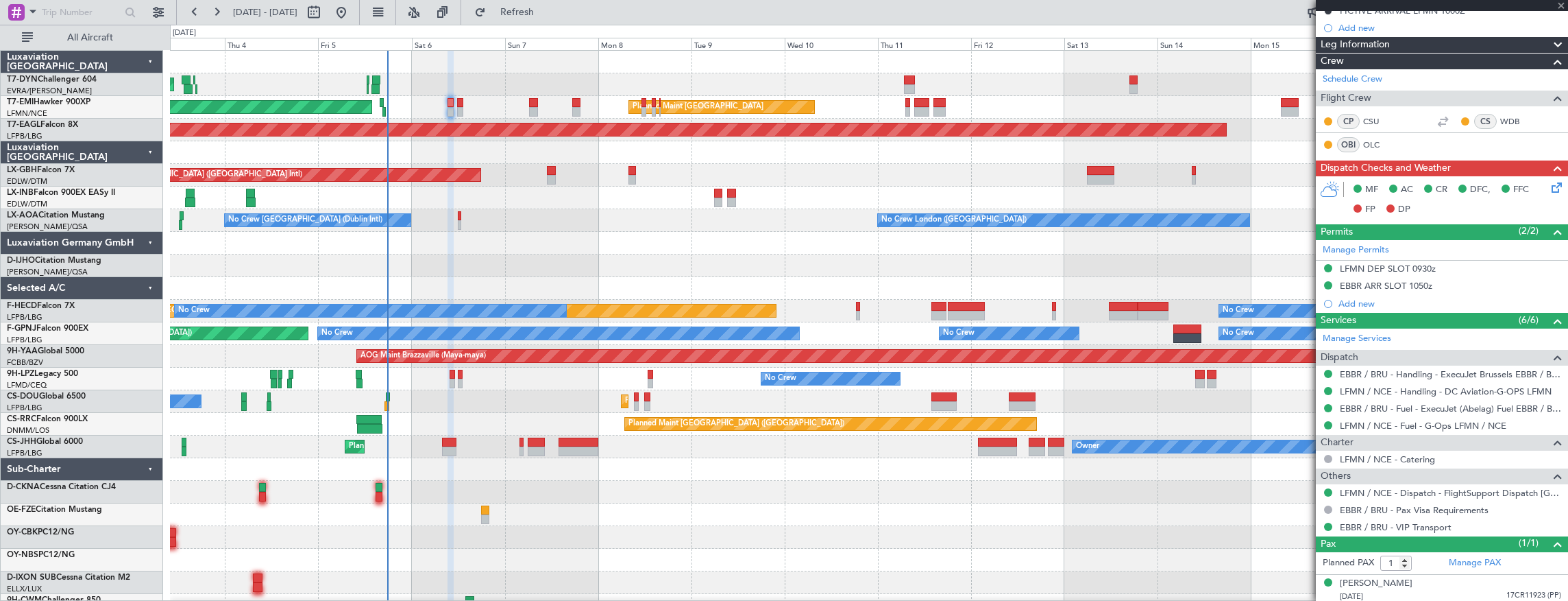
type input "+00:15"
type input "0"
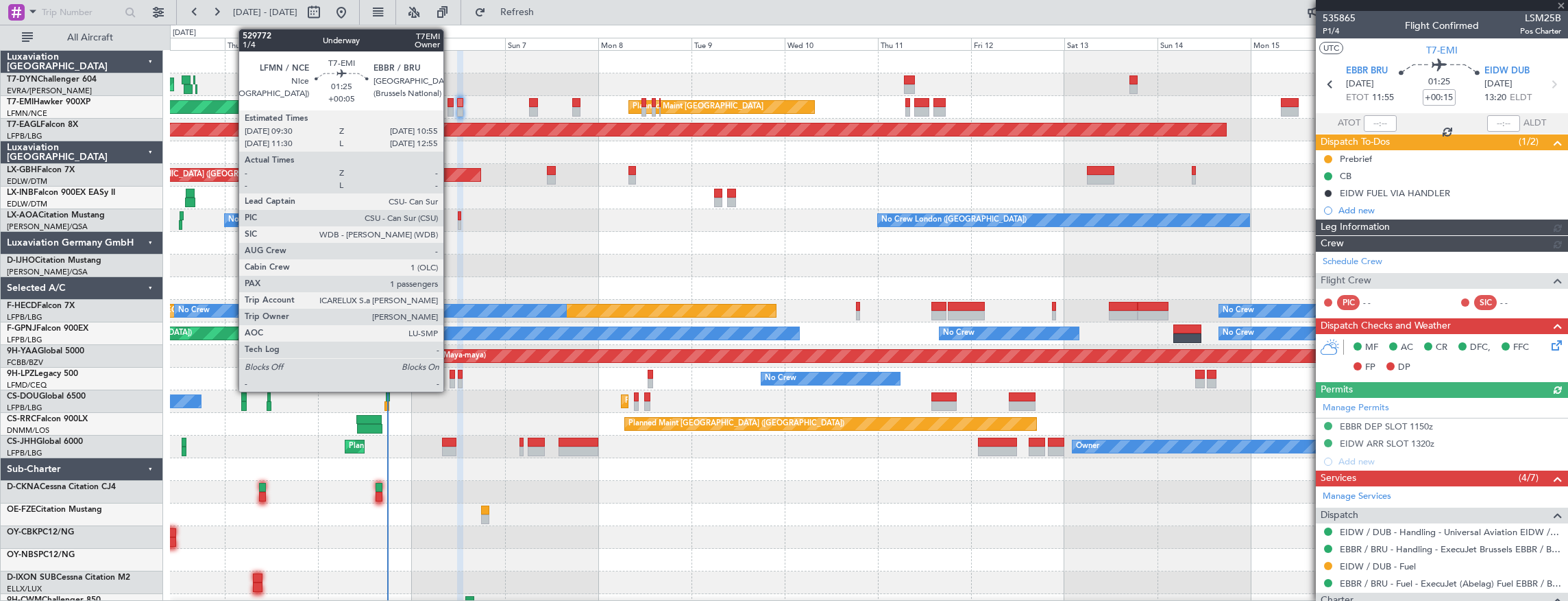
click at [450, 105] on div at bounding box center [450, 102] width 7 height 9
type input "+00:05"
type input "1"
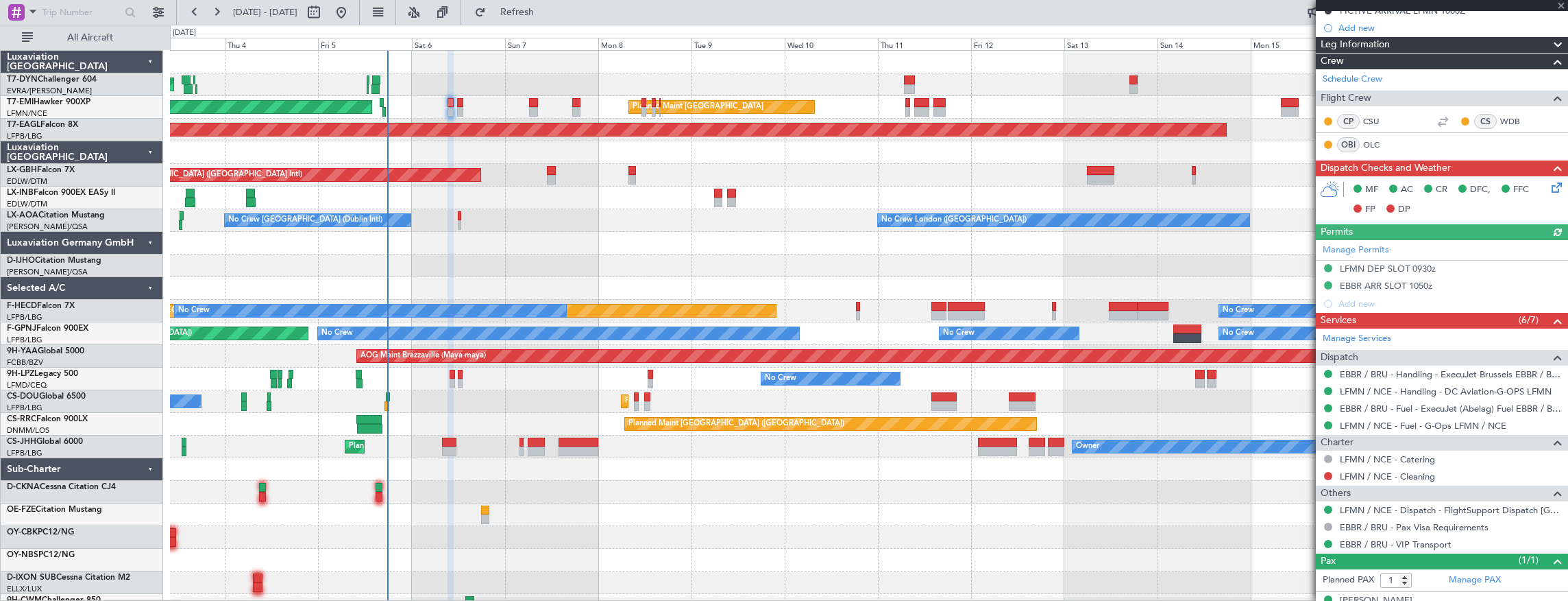
scroll to position [200, 0]
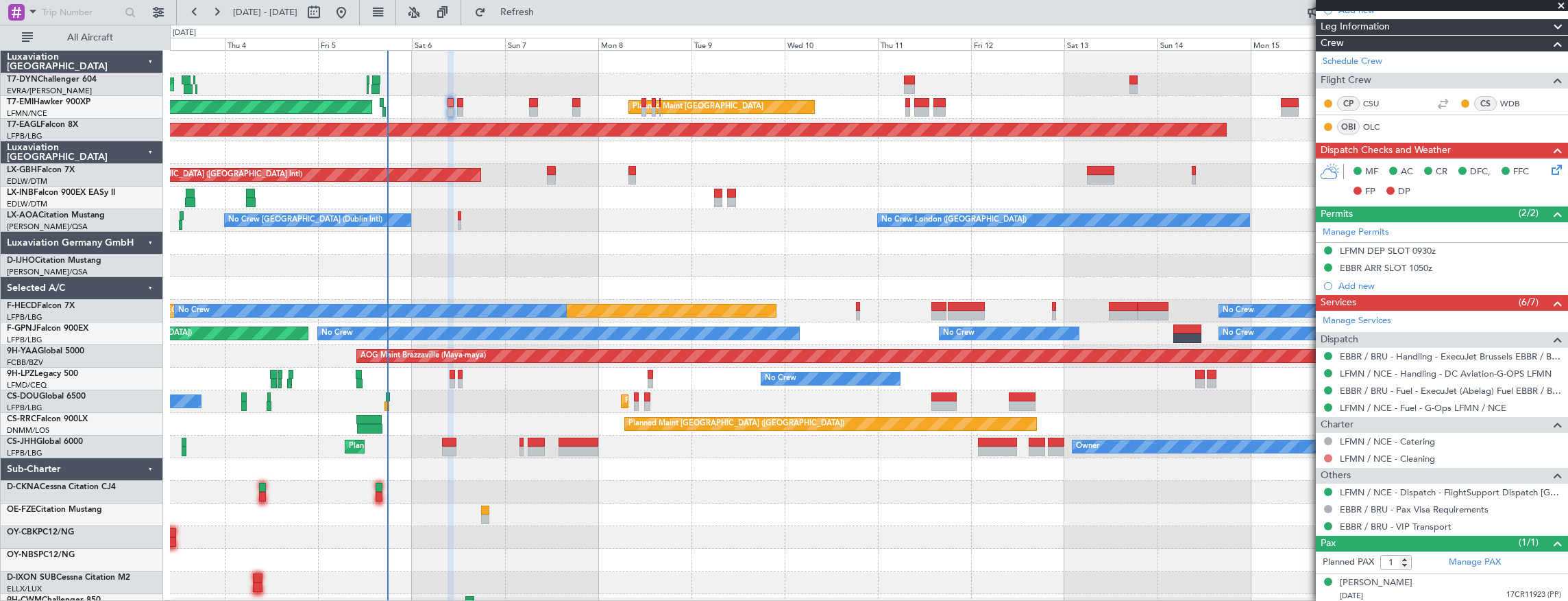
click at [1327, 455] on button at bounding box center [1328, 457] width 8 height 8
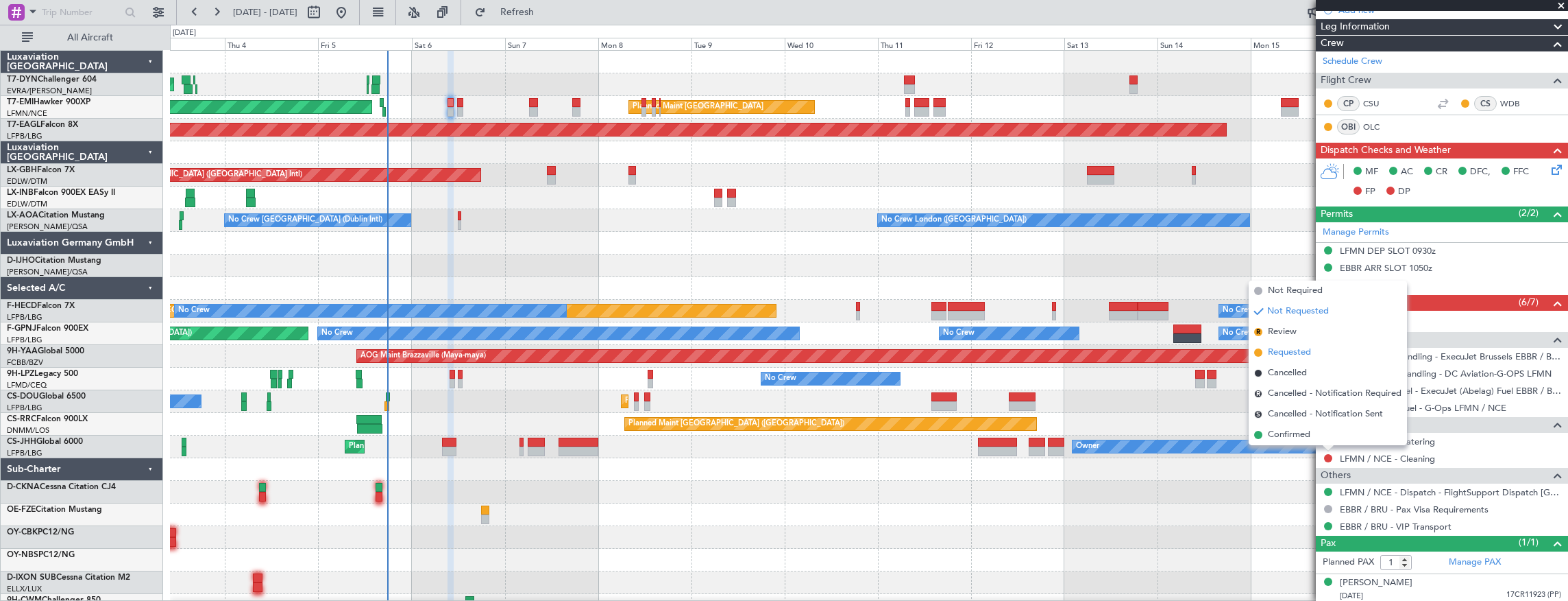
click at [1301, 352] on span "Requested" at bounding box center [1289, 352] width 43 height 14
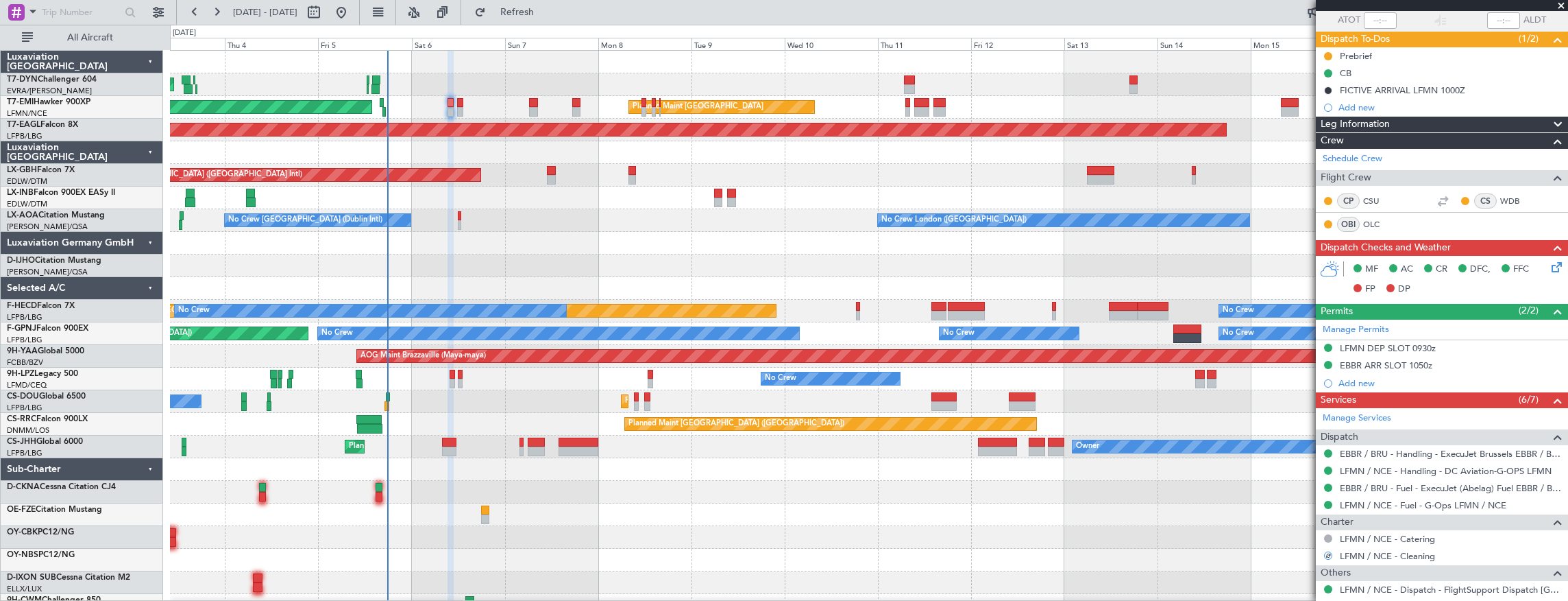
scroll to position [63, 0]
